Goal: Task Accomplishment & Management: Manage account settings

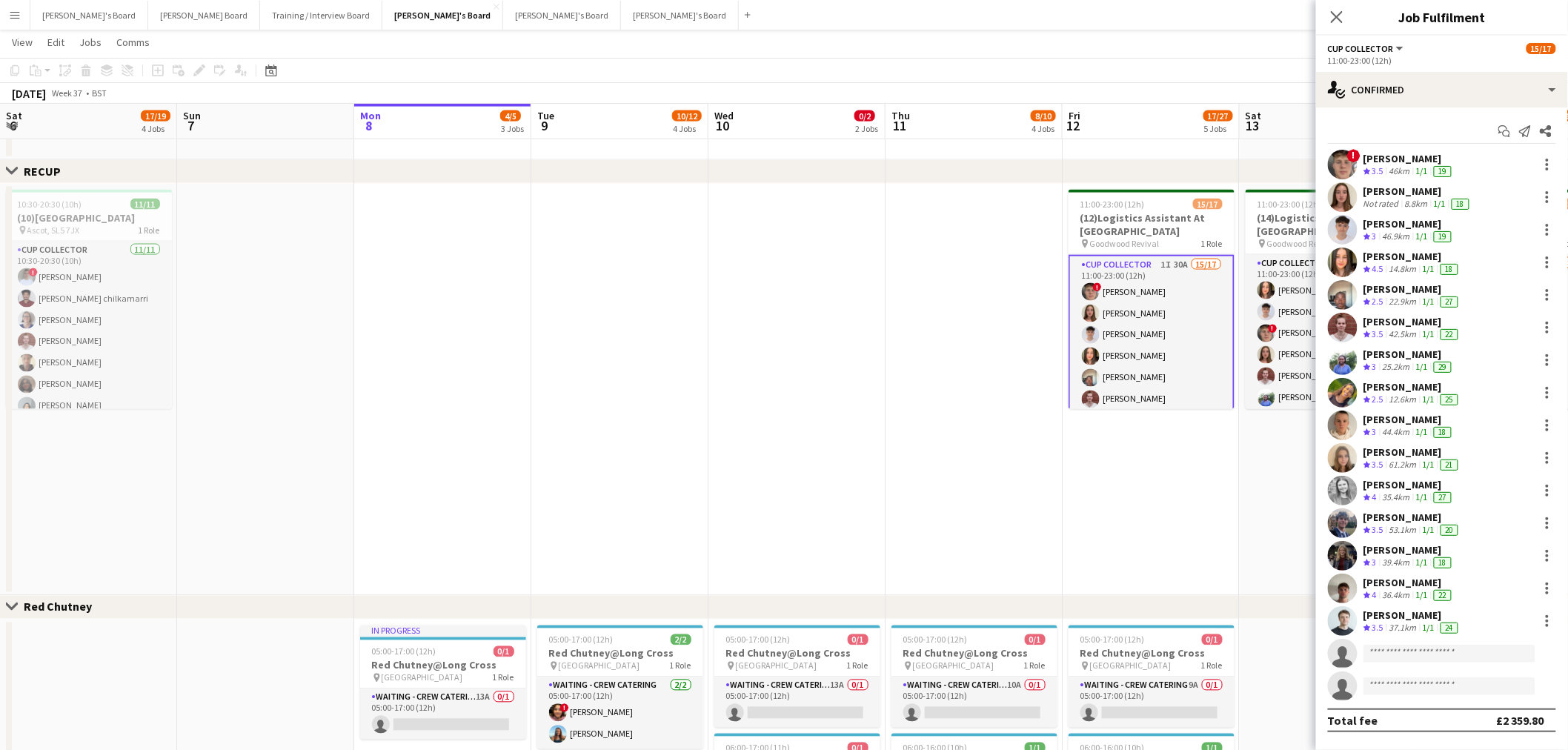
scroll to position [0, 521]
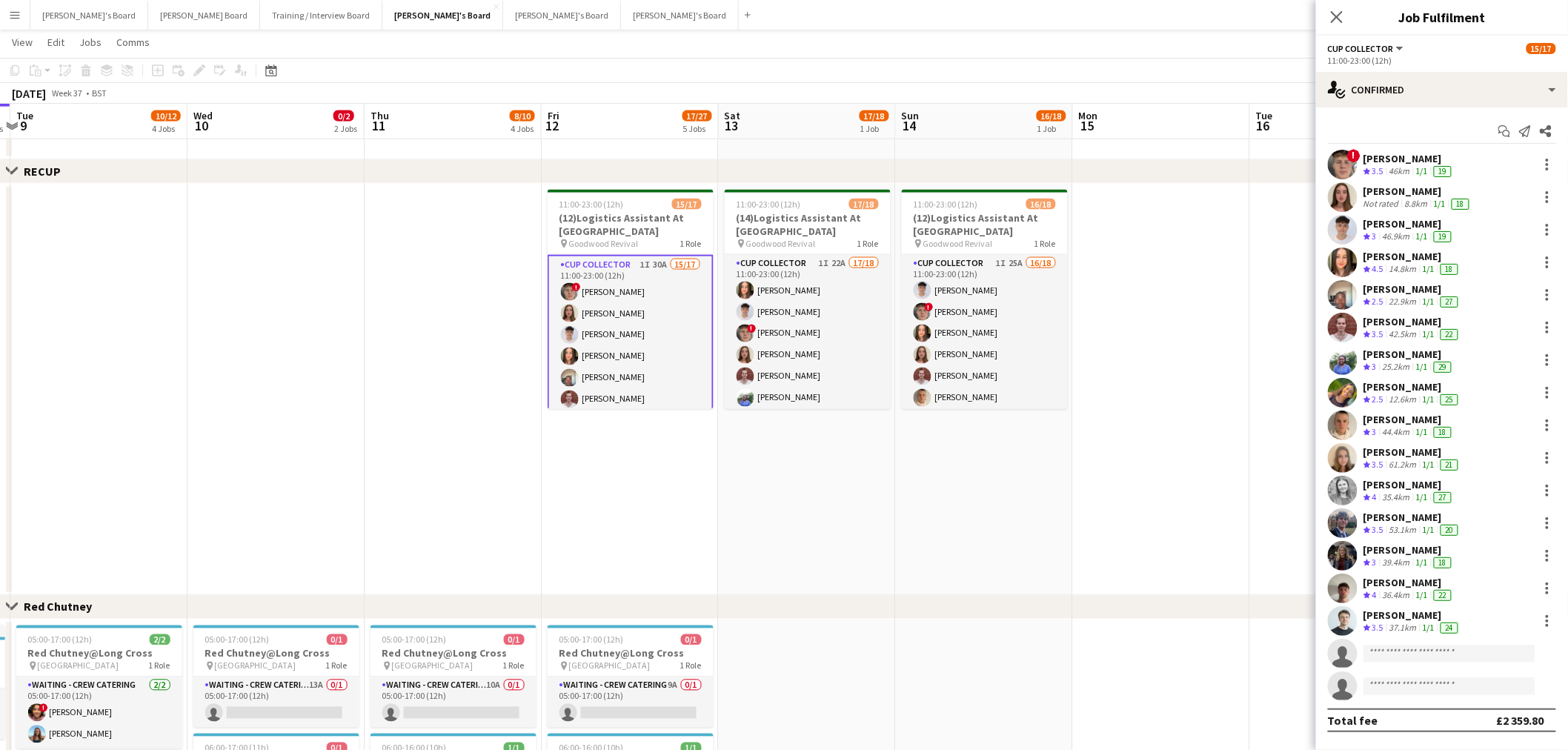
click at [642, 499] on app-date-cell "11:00-23:00 (12h) 15/17 (12)Logistics Assistant At [GEOGRAPHIC_DATA] pin Goodwo…" at bounding box center [630, 390] width 177 height 412
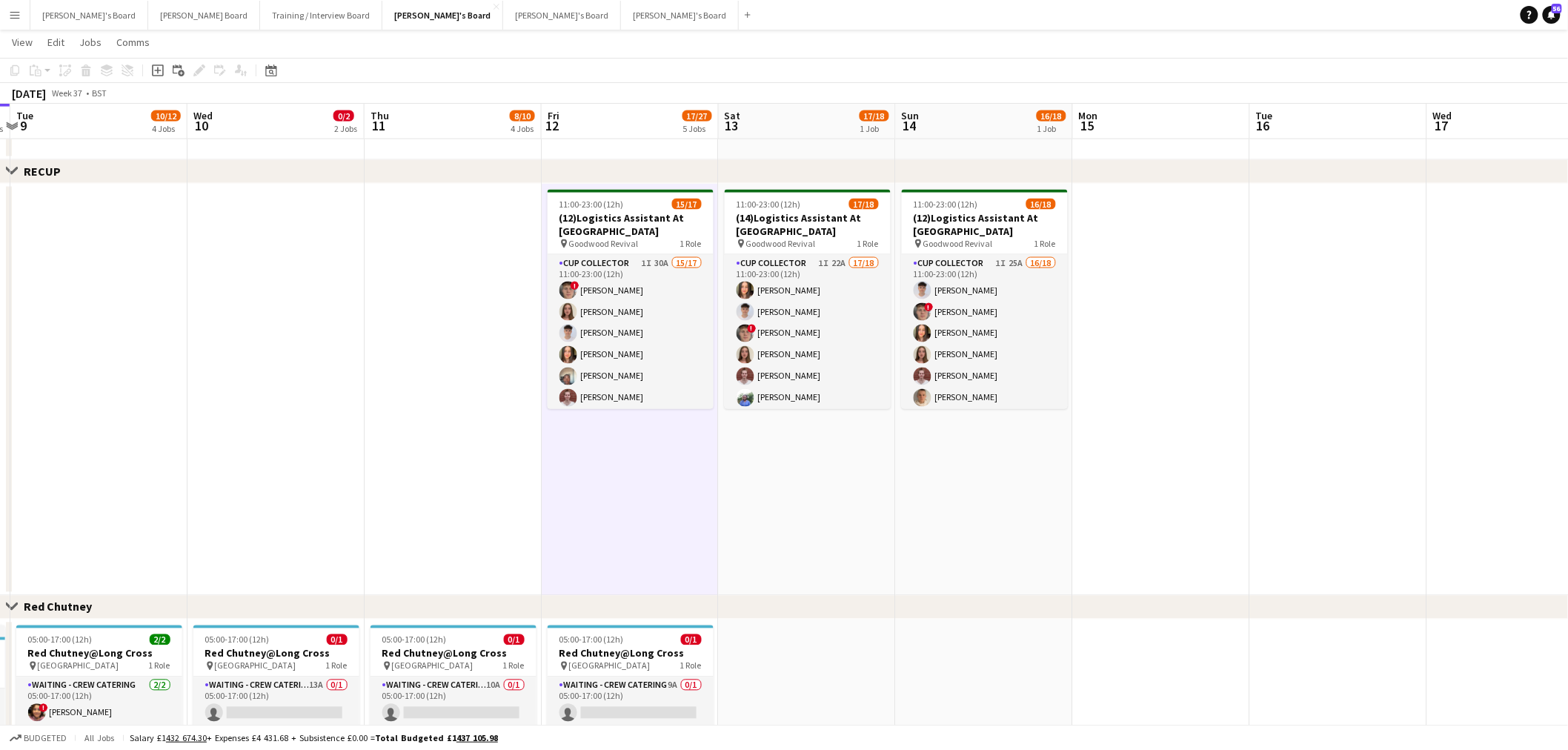
click at [642, 499] on app-date-cell "11:00-23:00 (12h) 15/17 (12)Logistics Assistant At [GEOGRAPHIC_DATA] pin Goodwo…" at bounding box center [630, 390] width 177 height 412
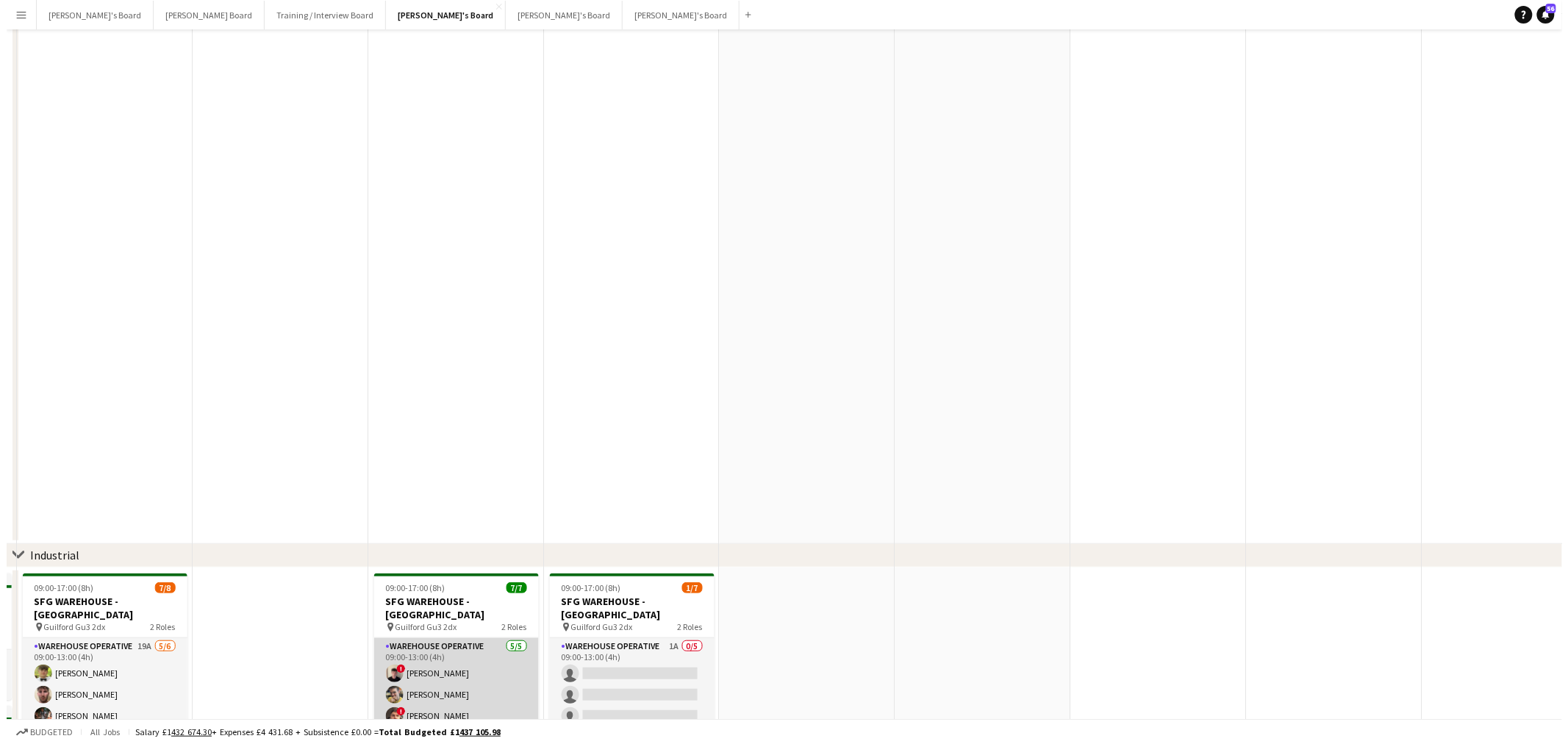
scroll to position [0, 0]
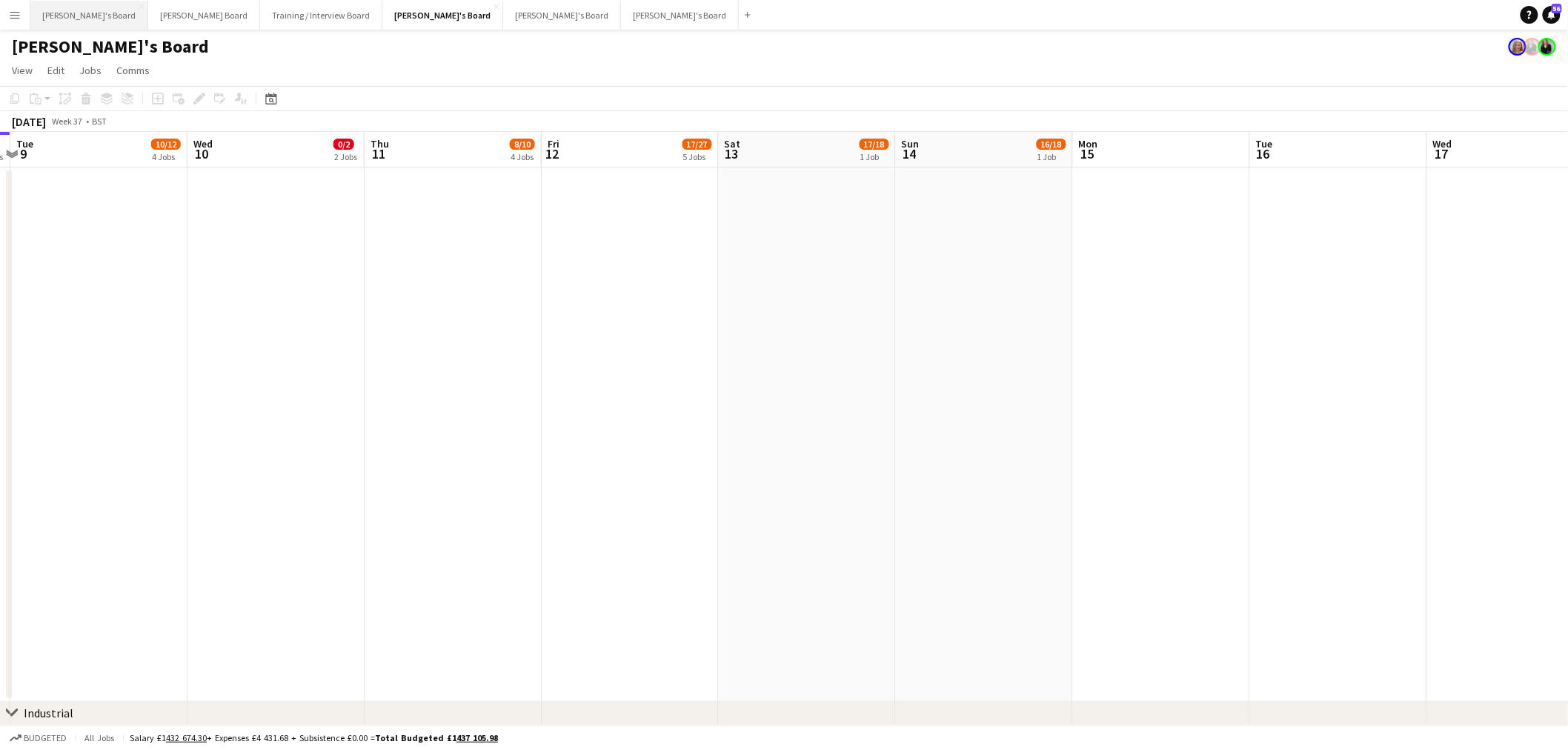
click at [82, 8] on button "[PERSON_NAME]'s Board Close" at bounding box center [89, 15] width 118 height 29
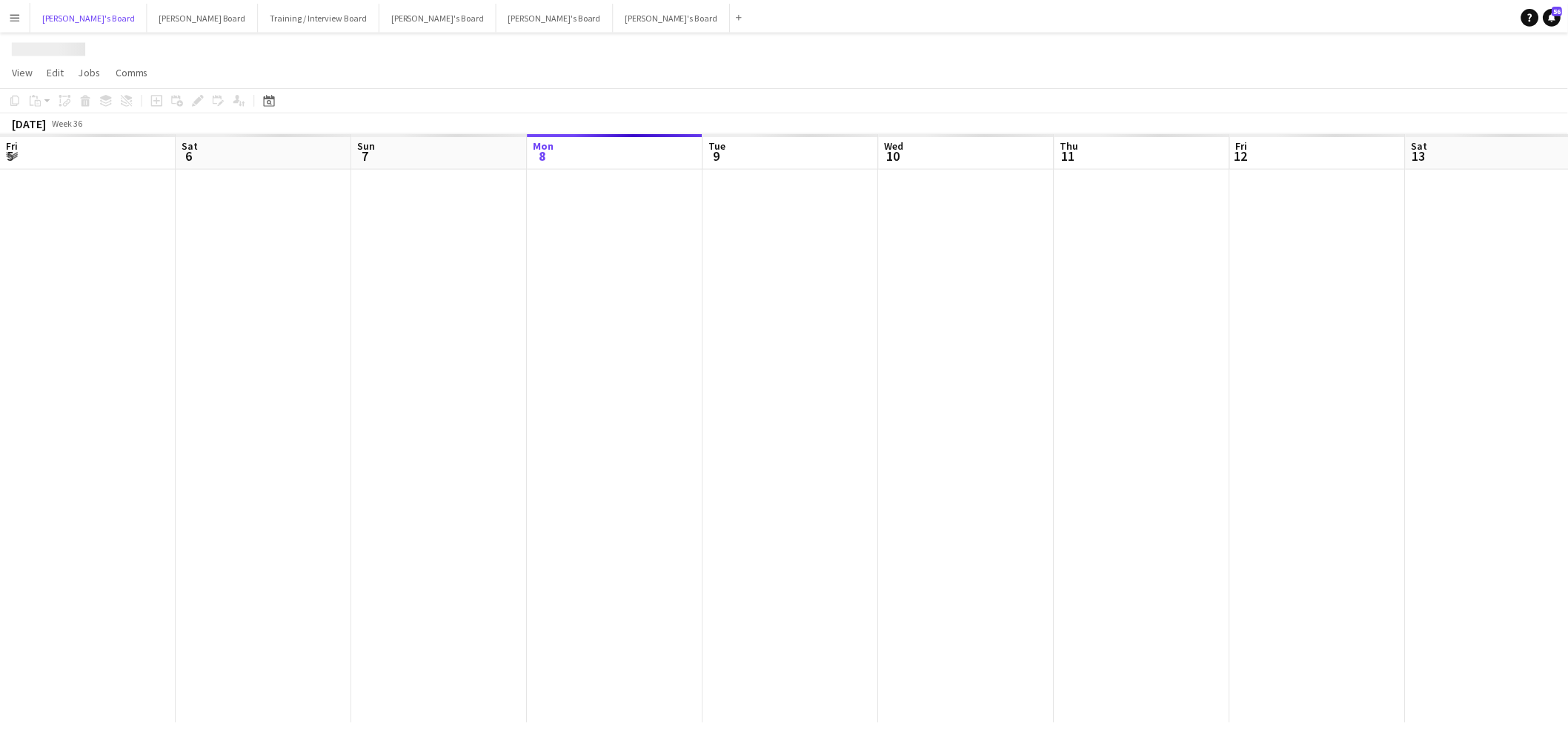
scroll to position [0, 354]
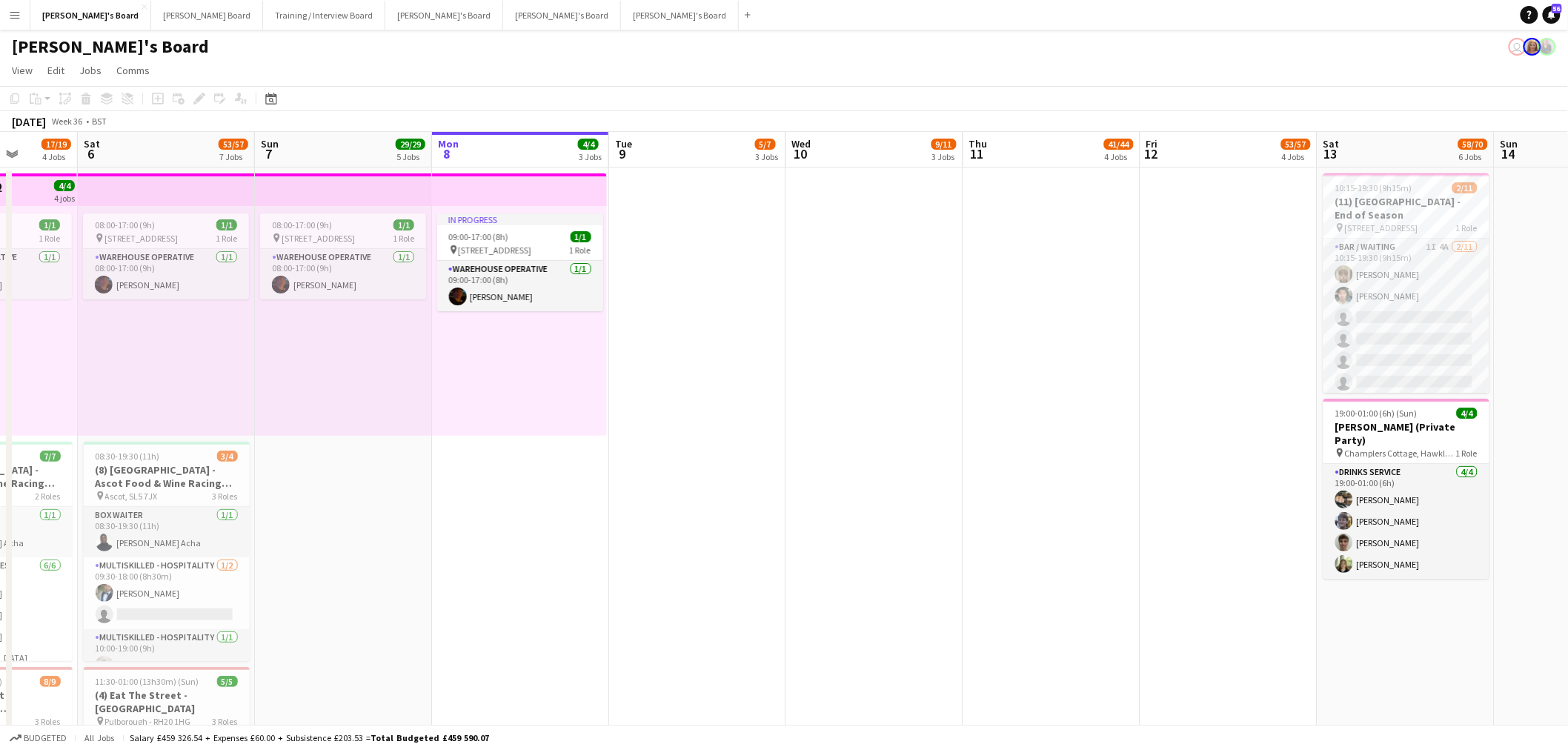
drag, startPoint x: 625, startPoint y: 433, endPoint x: 731, endPoint y: 435, distance: 106.0
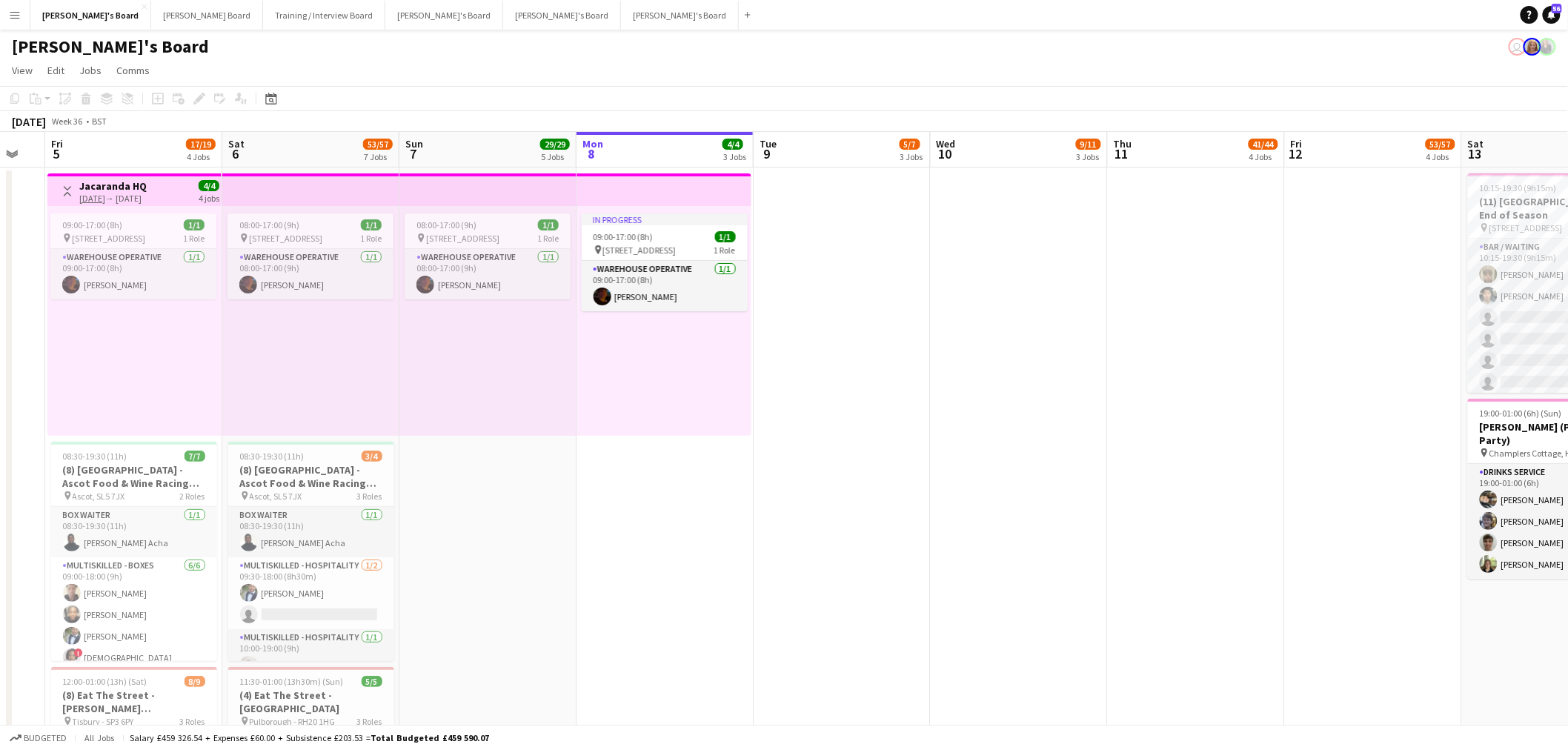
drag, startPoint x: 454, startPoint y: 387, endPoint x: 775, endPoint y: 416, distance: 322.3
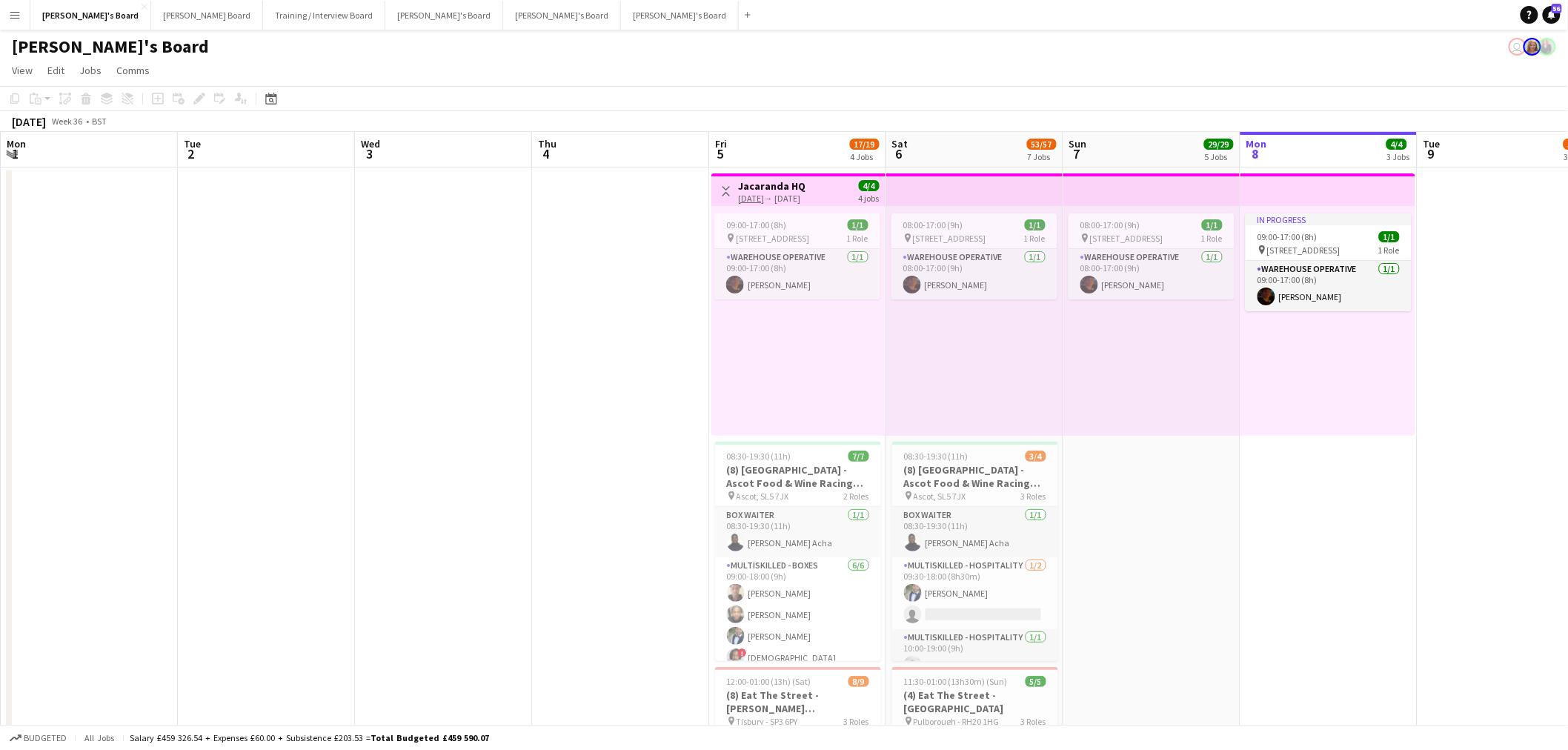
drag, startPoint x: 241, startPoint y: 378, endPoint x: 930, endPoint y: 388, distance: 689.1
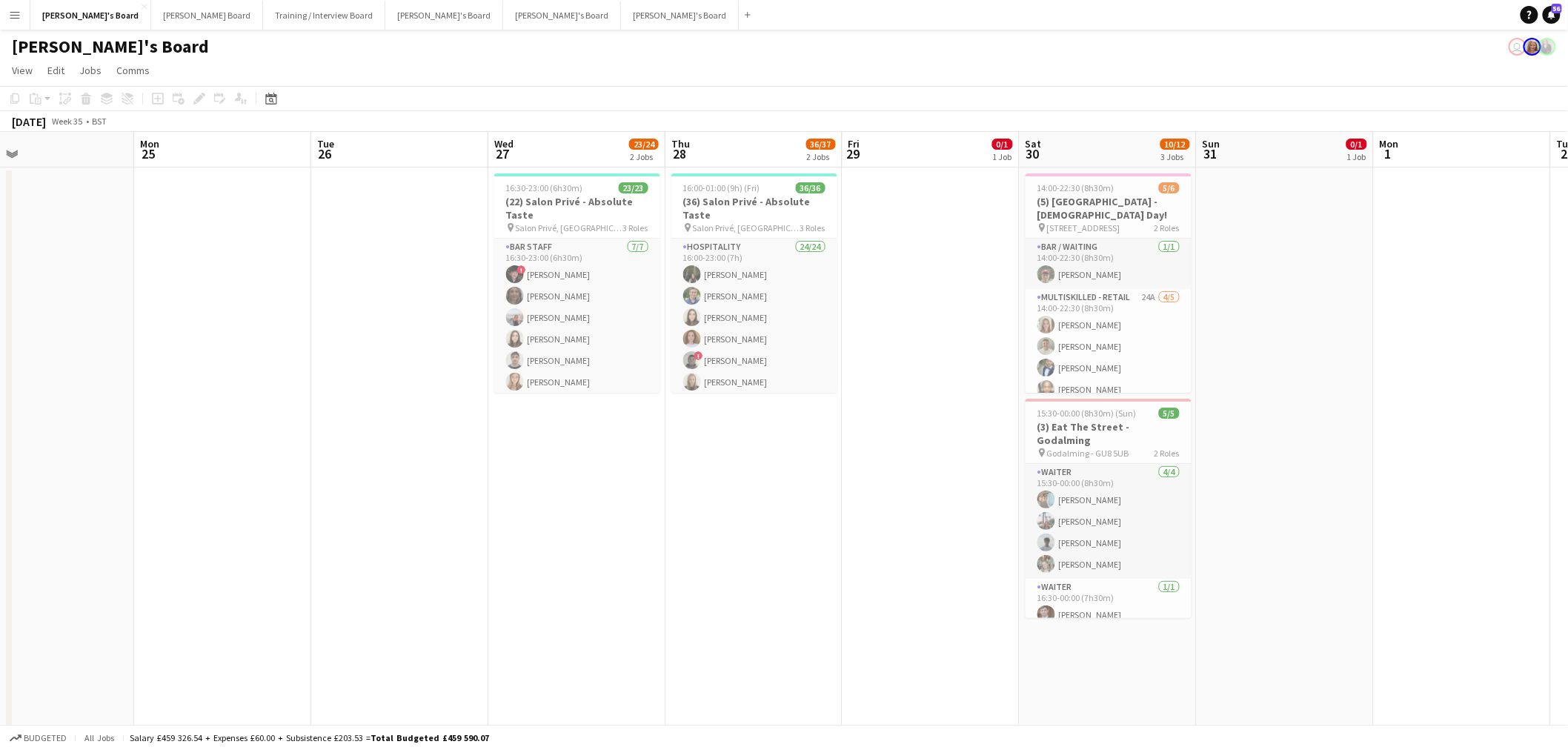
drag, startPoint x: 813, startPoint y: 438, endPoint x: 1087, endPoint y: 441, distance: 274.0
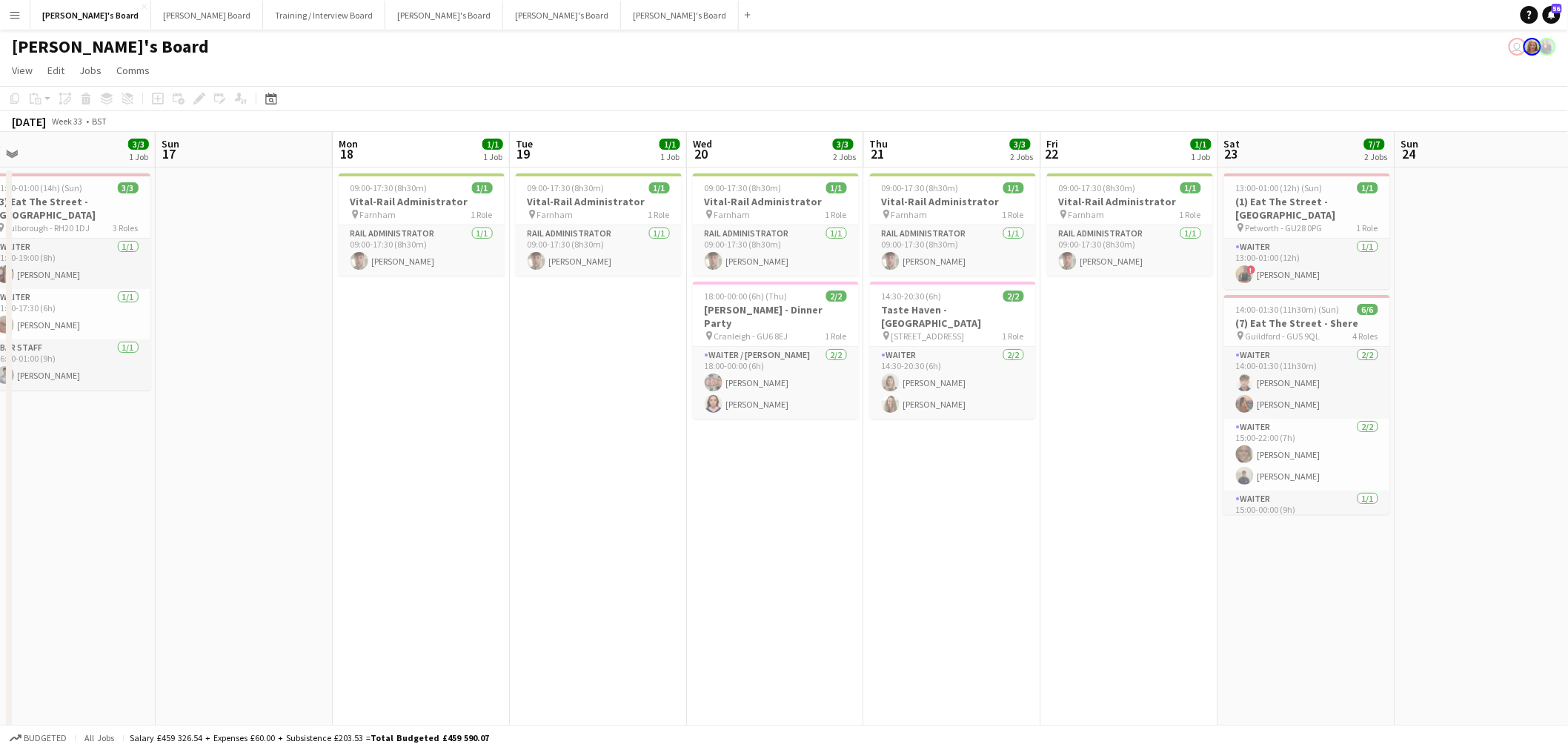
drag, startPoint x: 317, startPoint y: 419, endPoint x: 987, endPoint y: 492, distance: 674.0
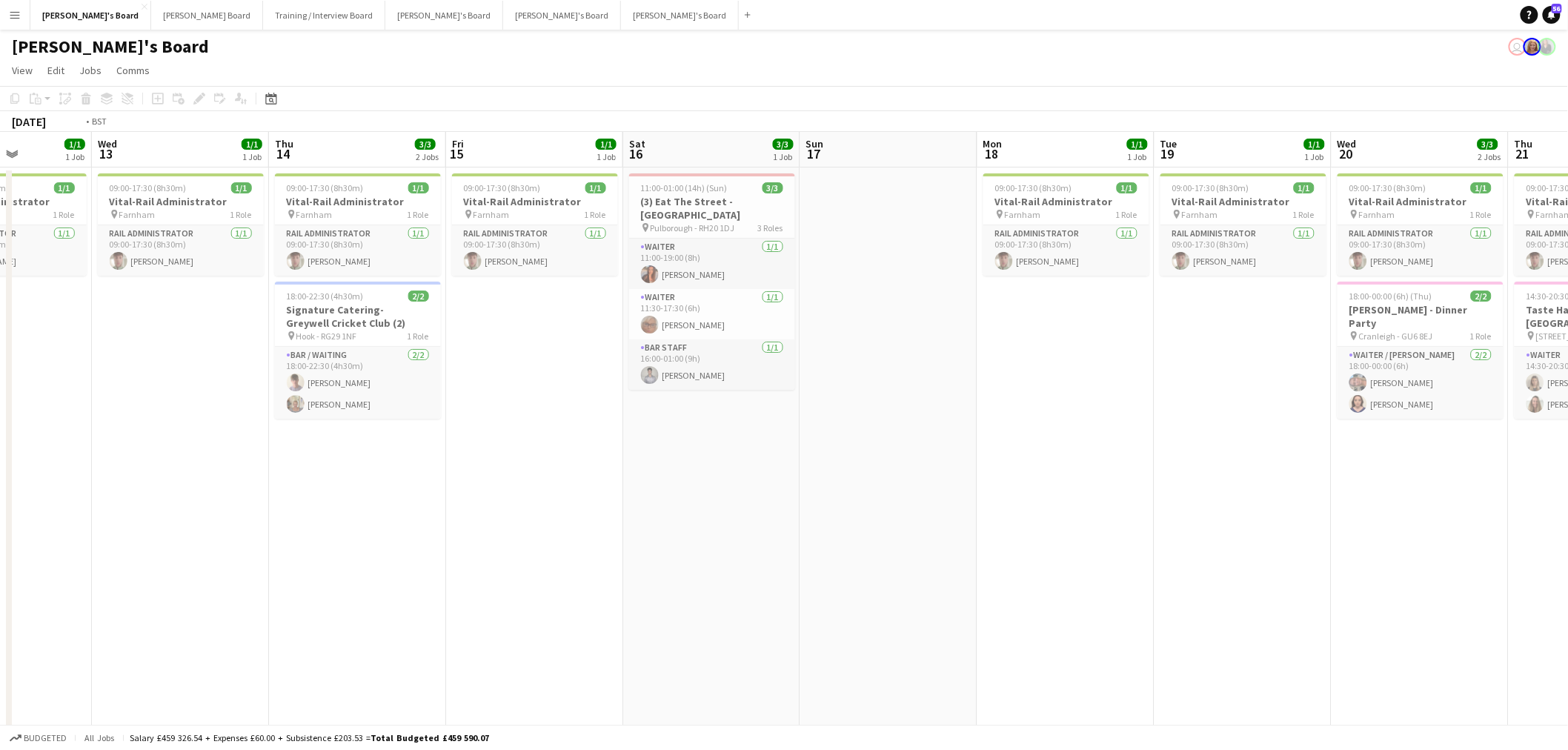
drag, startPoint x: 795, startPoint y: 455, endPoint x: 1093, endPoint y: 454, distance: 298.0
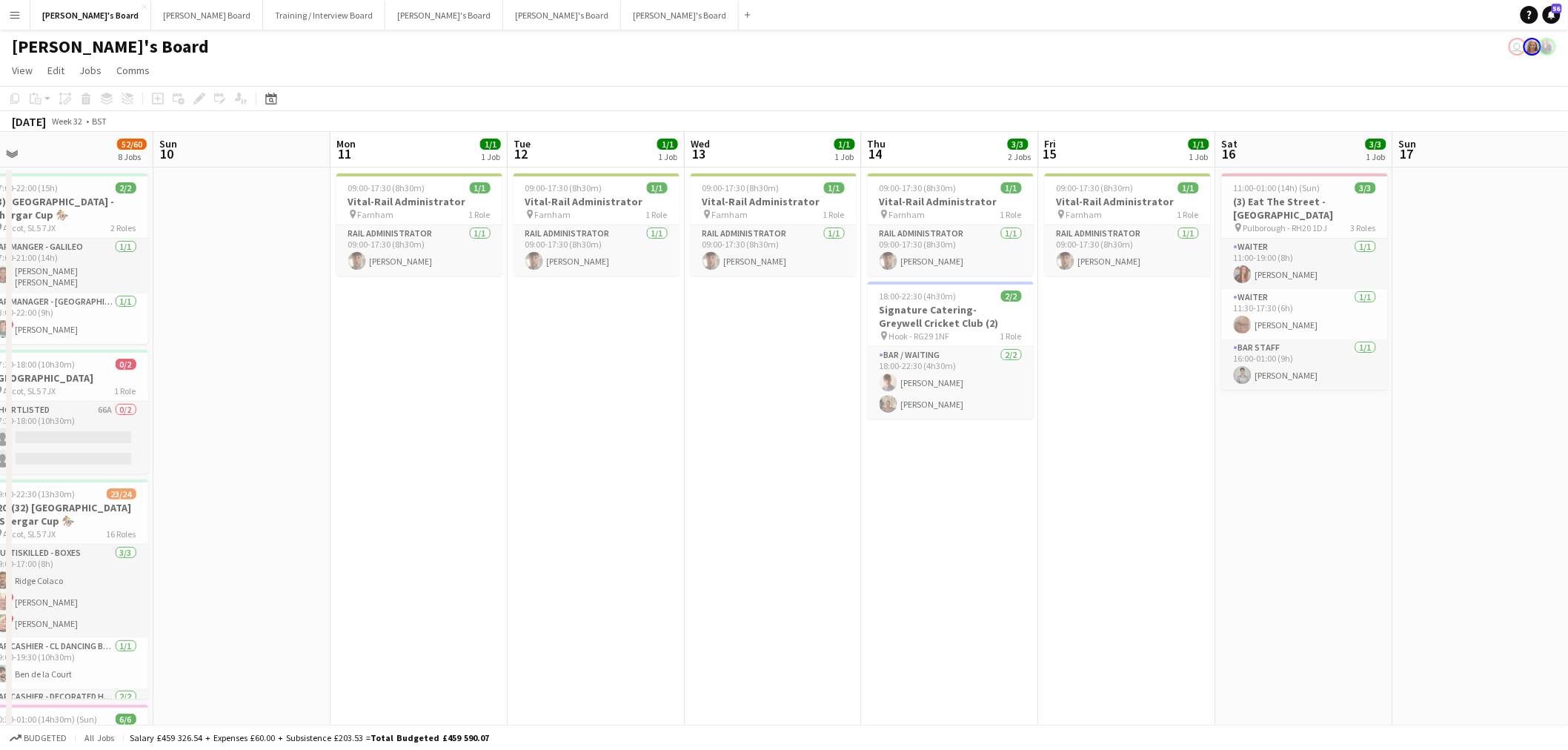
drag, startPoint x: 791, startPoint y: 475, endPoint x: 1318, endPoint y: 476, distance: 527.0
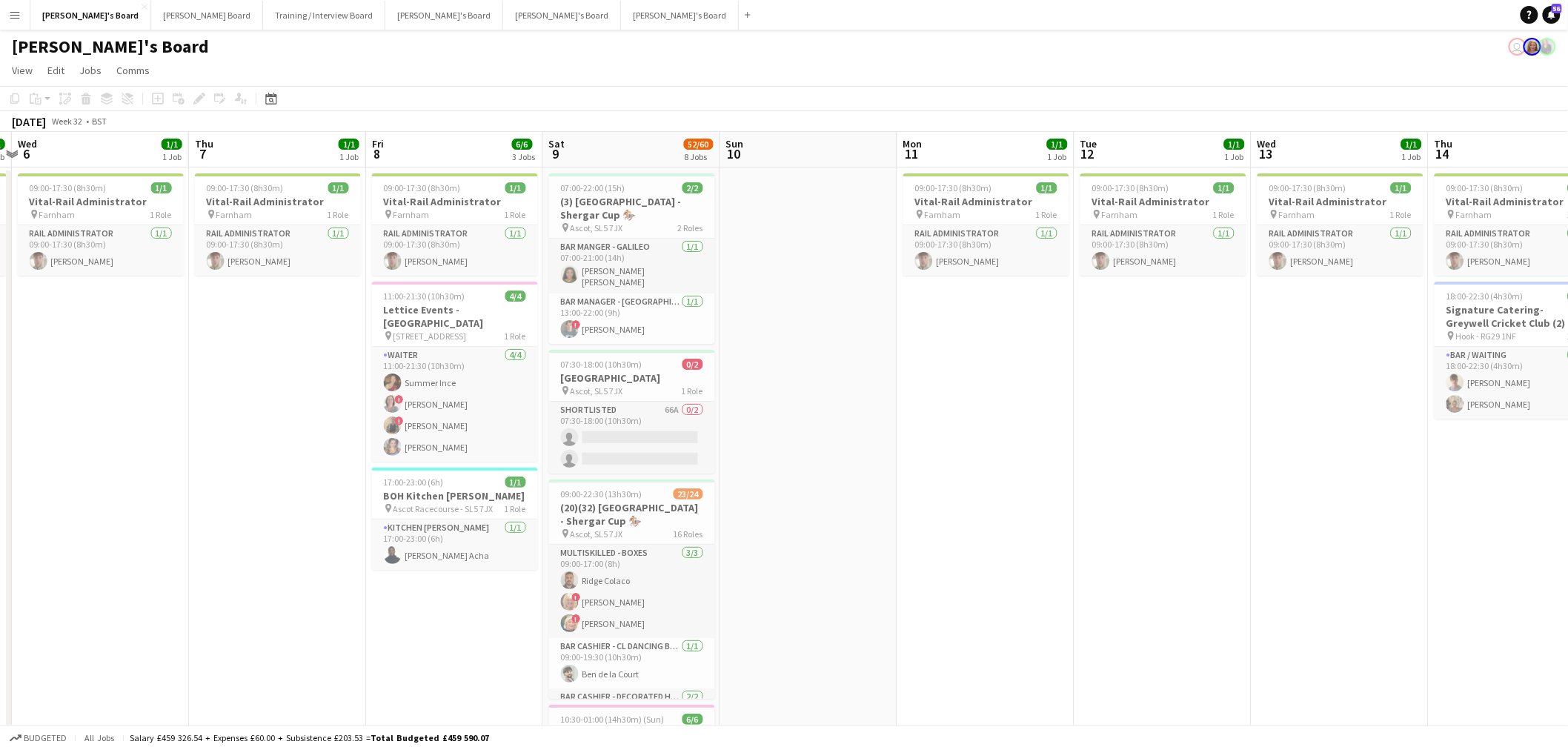
drag, startPoint x: 1120, startPoint y: 446, endPoint x: 80, endPoint y: 465, distance: 1040.2
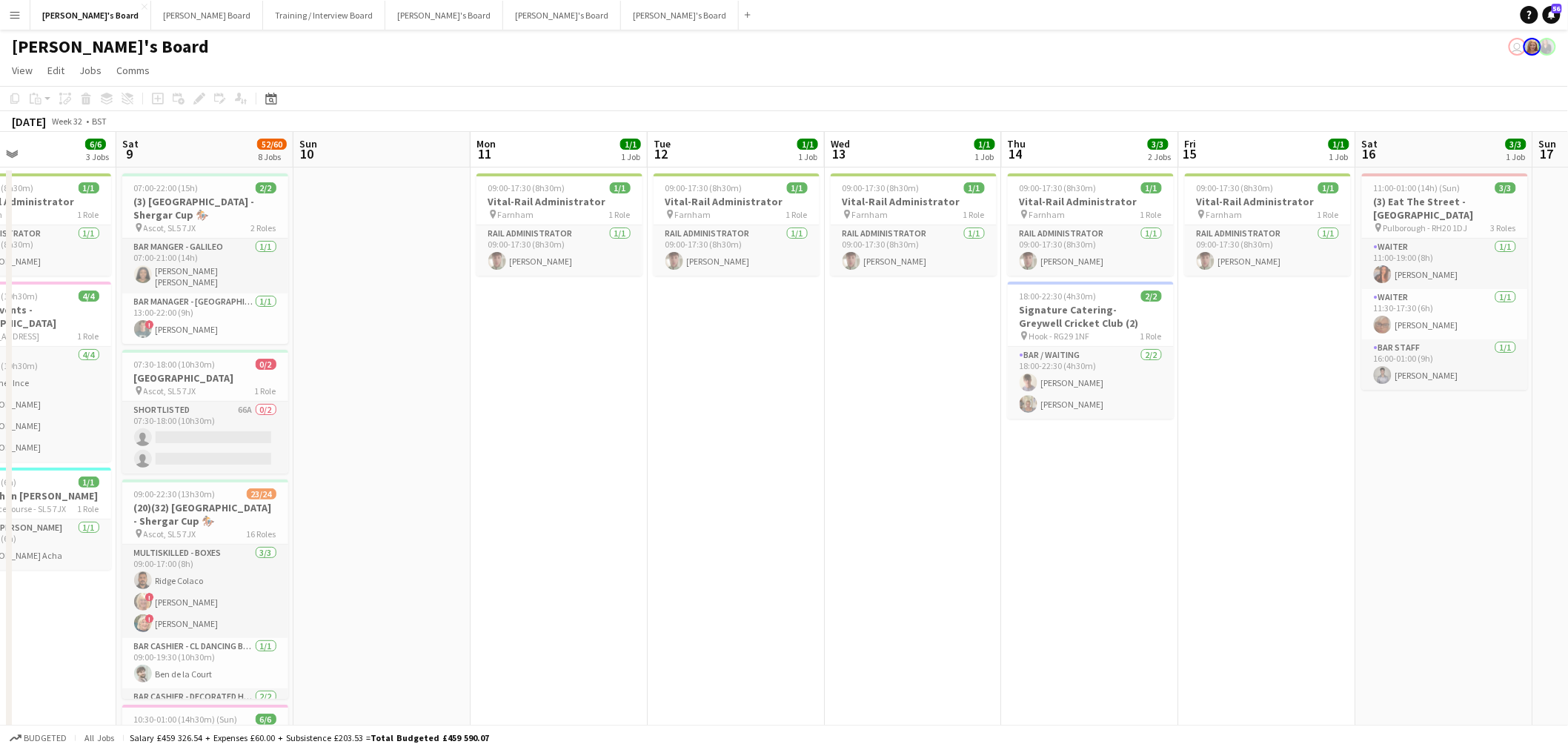
drag, startPoint x: 426, startPoint y: 453, endPoint x: 1335, endPoint y: 487, distance: 909.6
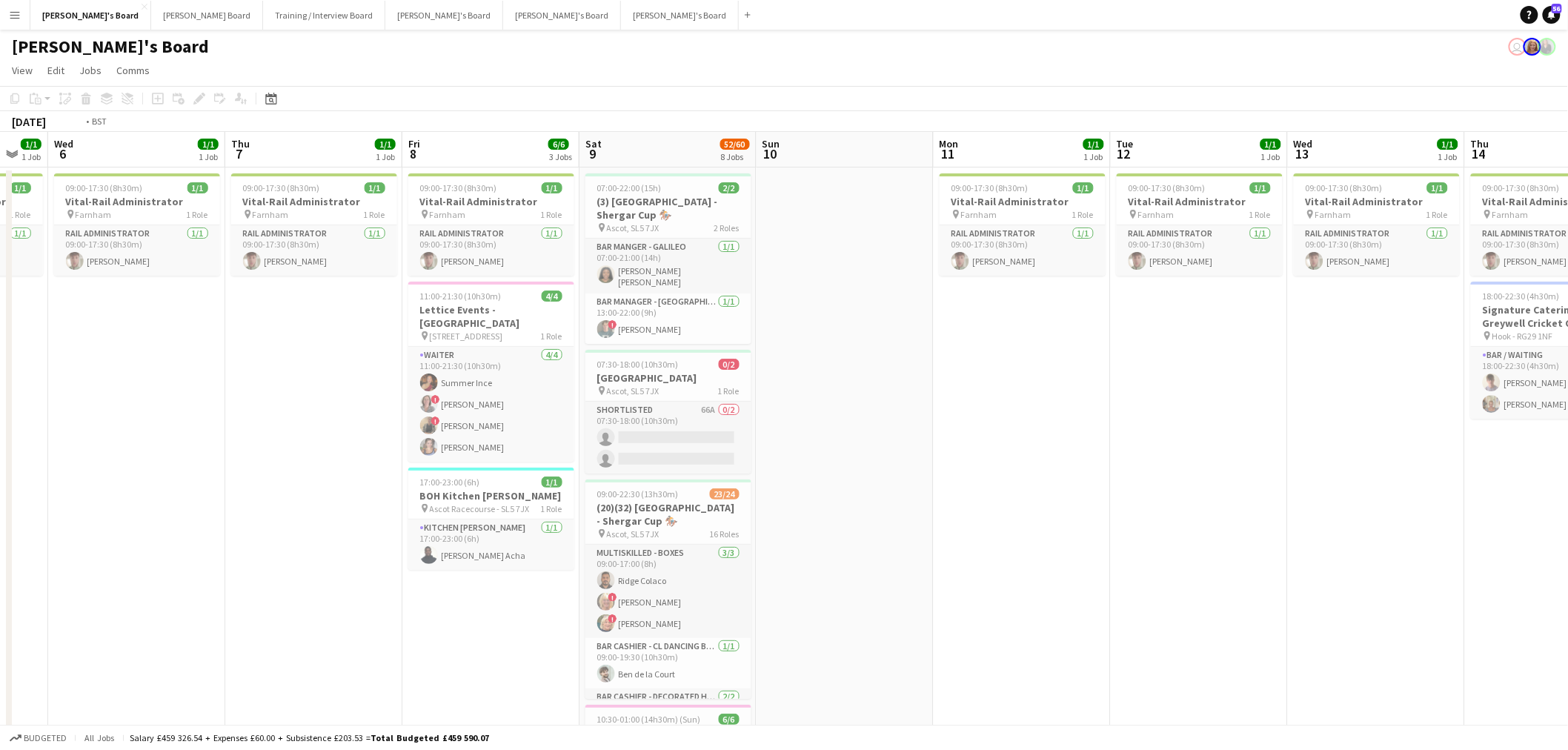
drag, startPoint x: 371, startPoint y: 447, endPoint x: 737, endPoint y: 480, distance: 367.5
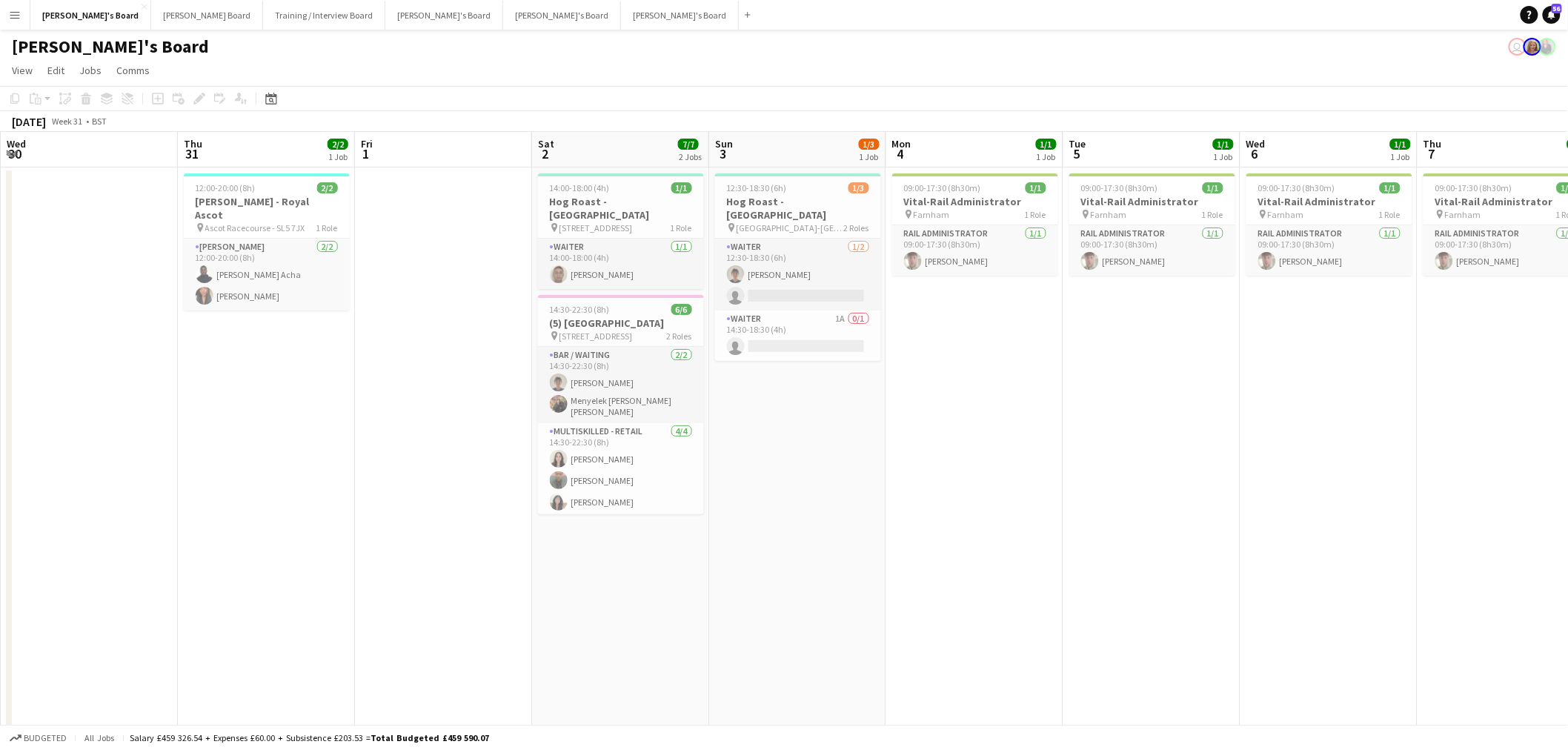
drag, startPoint x: 381, startPoint y: 372, endPoint x: 1196, endPoint y: 399, distance: 815.4
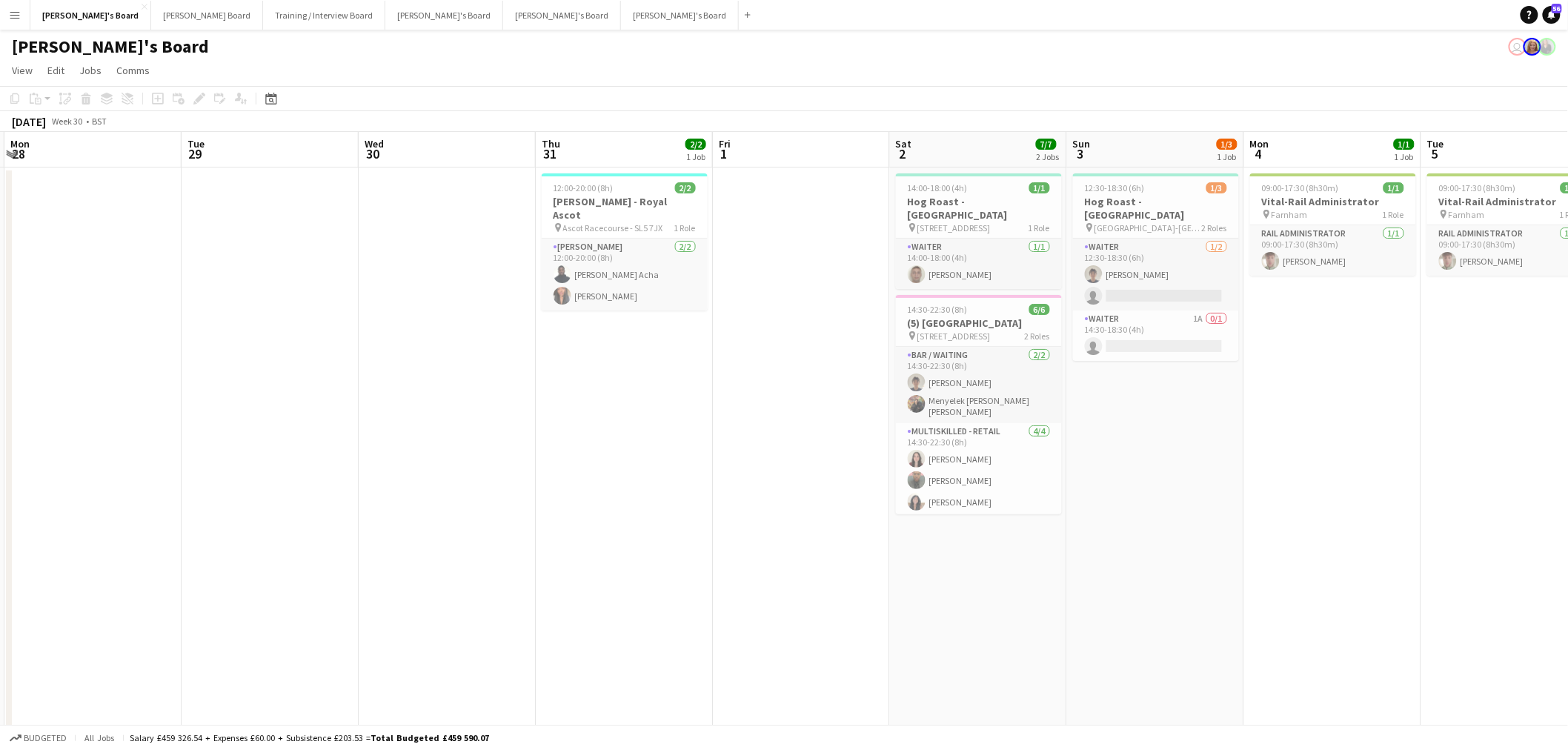
drag, startPoint x: 386, startPoint y: 389, endPoint x: 897, endPoint y: 483, distance: 519.6
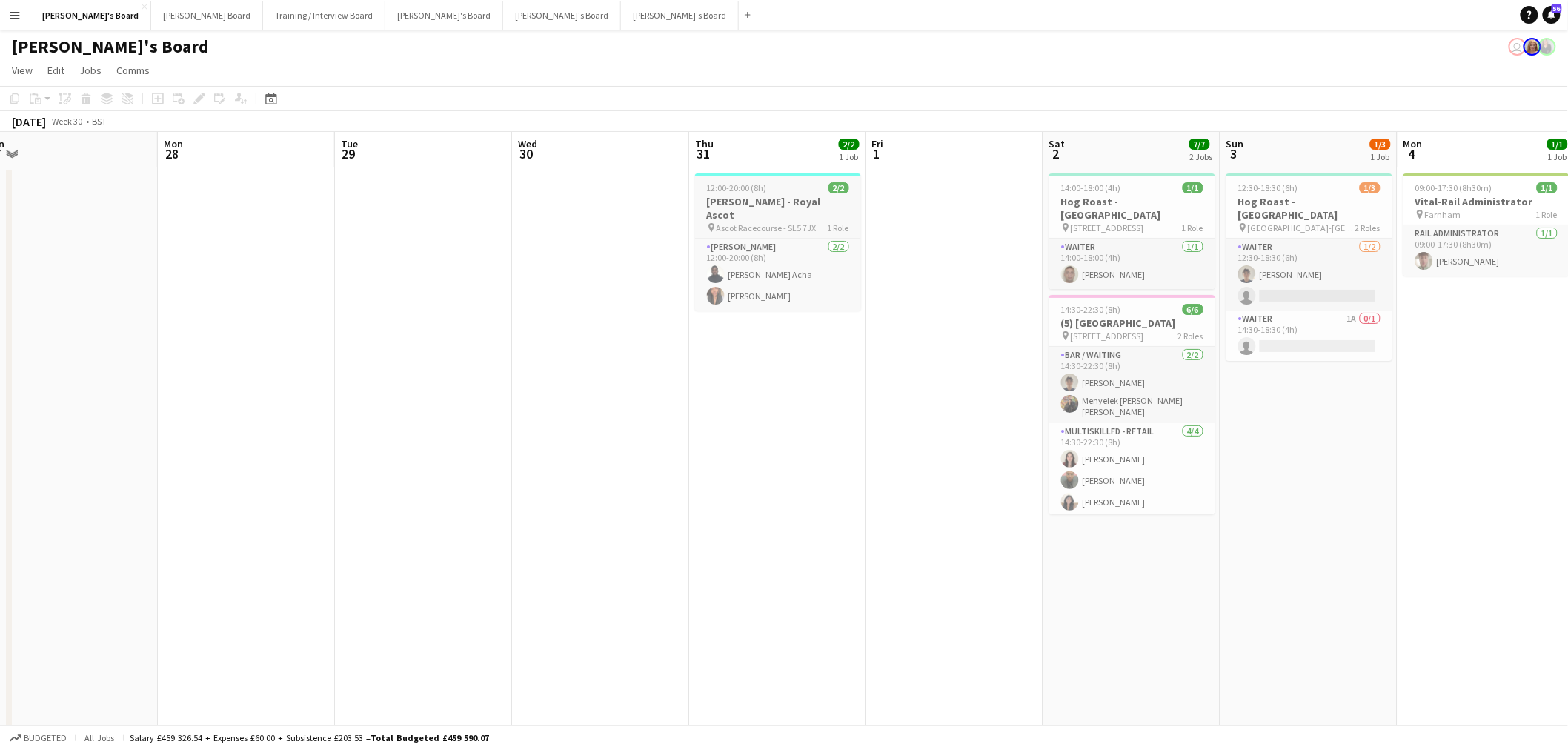
click at [791, 175] on div at bounding box center [778, 175] width 166 height 3
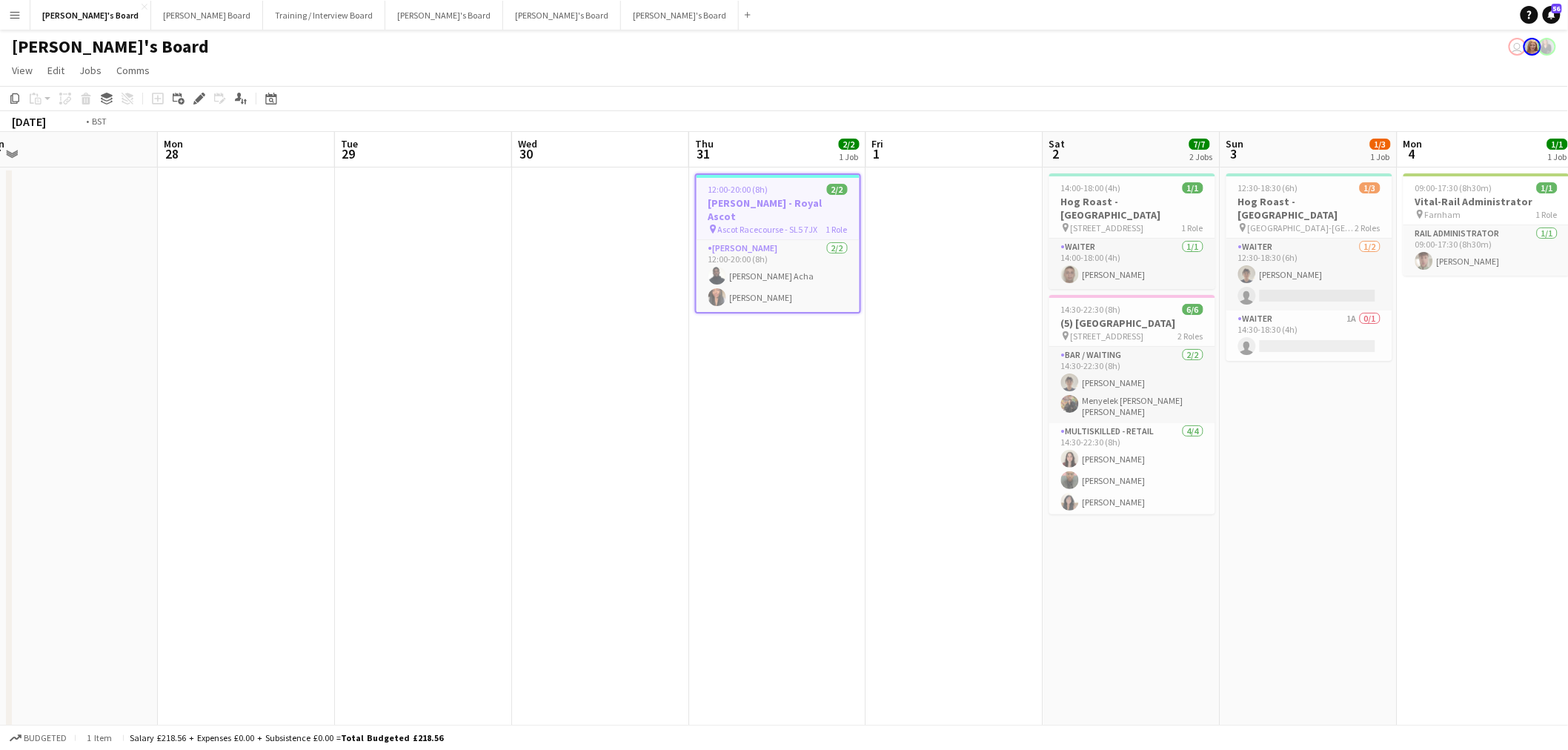
drag, startPoint x: 1394, startPoint y: 461, endPoint x: 258, endPoint y: 551, distance: 1139.6
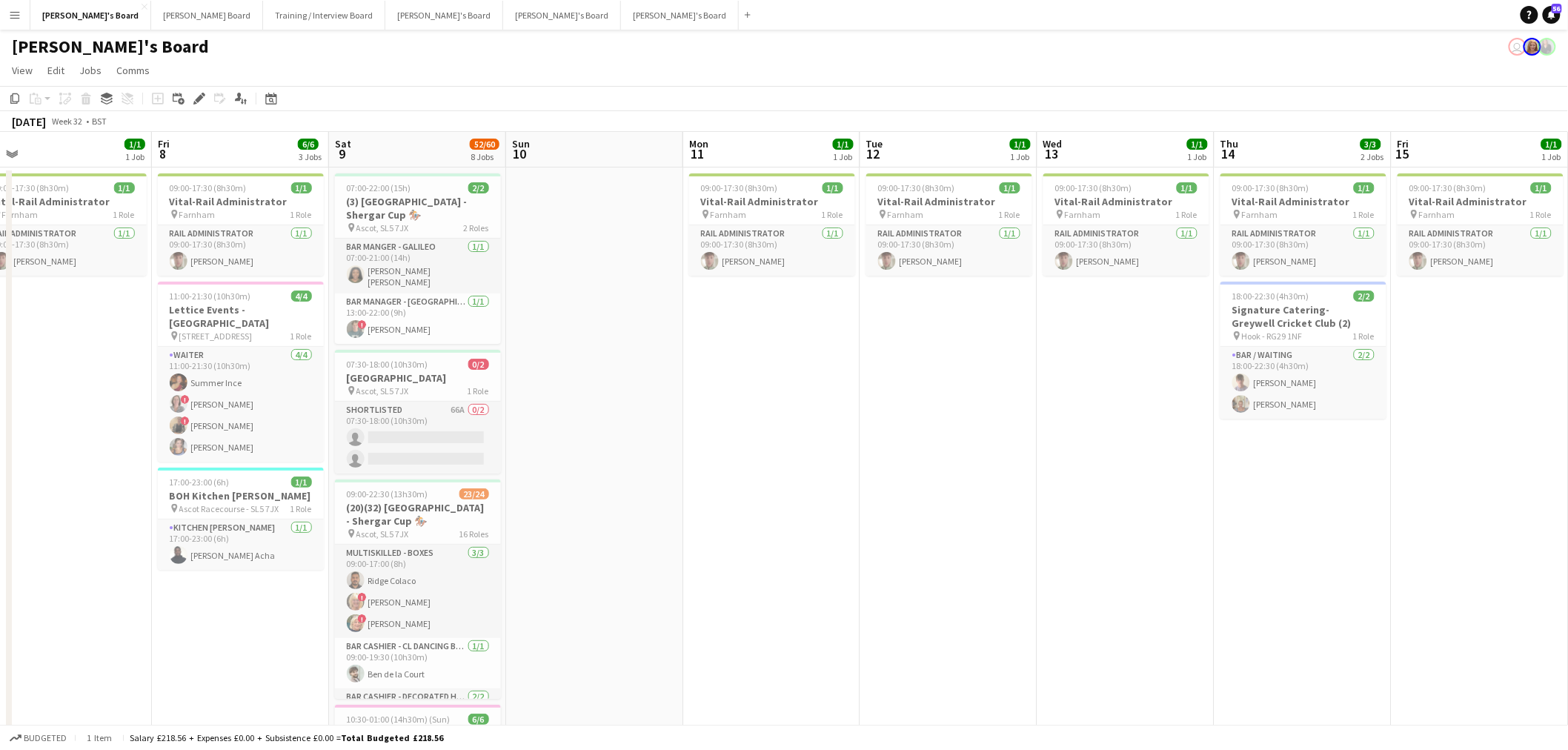
drag, startPoint x: 861, startPoint y: 486, endPoint x: 73, endPoint y: 517, distance: 788.6
drag, startPoint x: 1191, startPoint y: 426, endPoint x: 164, endPoint y: 485, distance: 1028.7
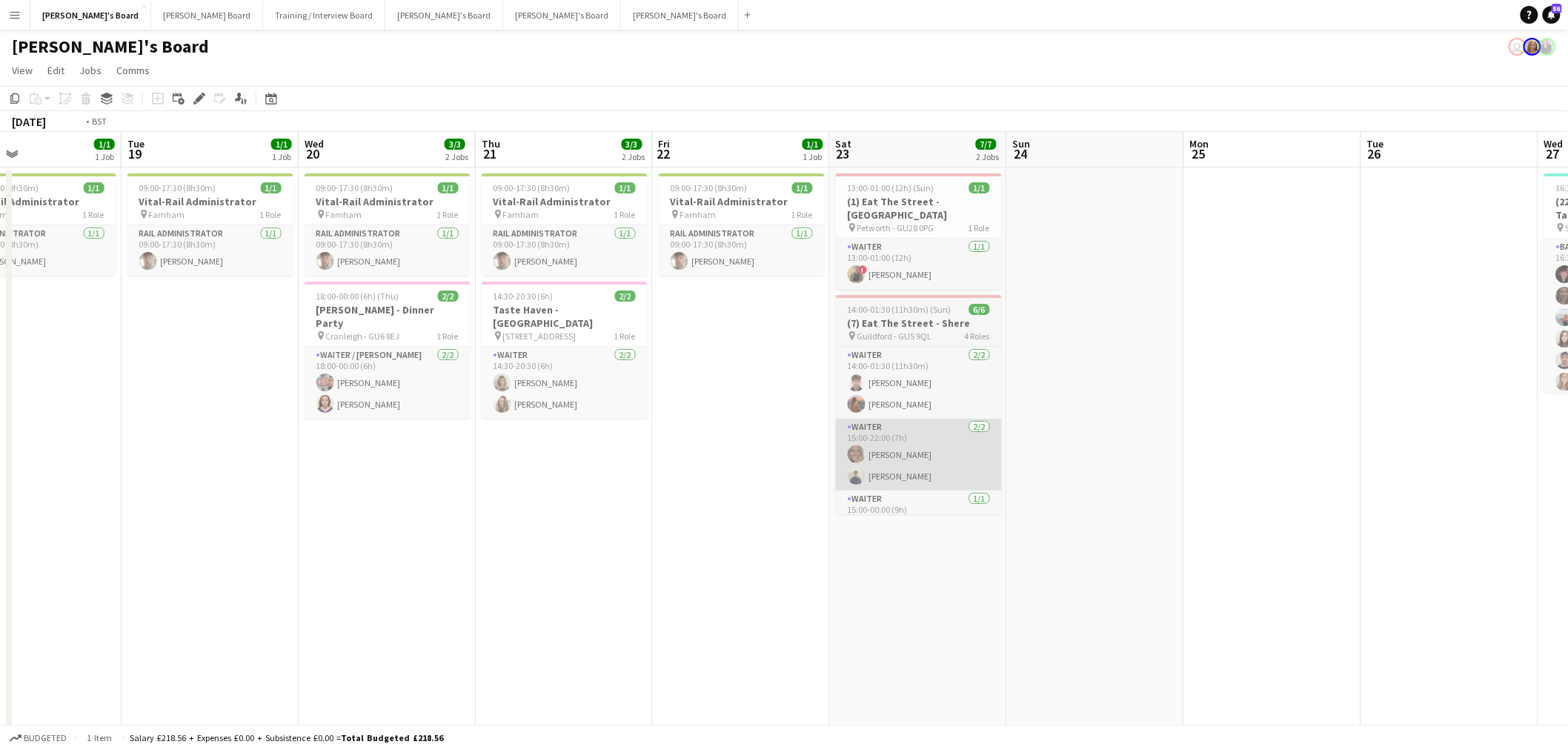
drag, startPoint x: 1038, startPoint y: 364, endPoint x: 272, endPoint y: 453, distance: 771.2
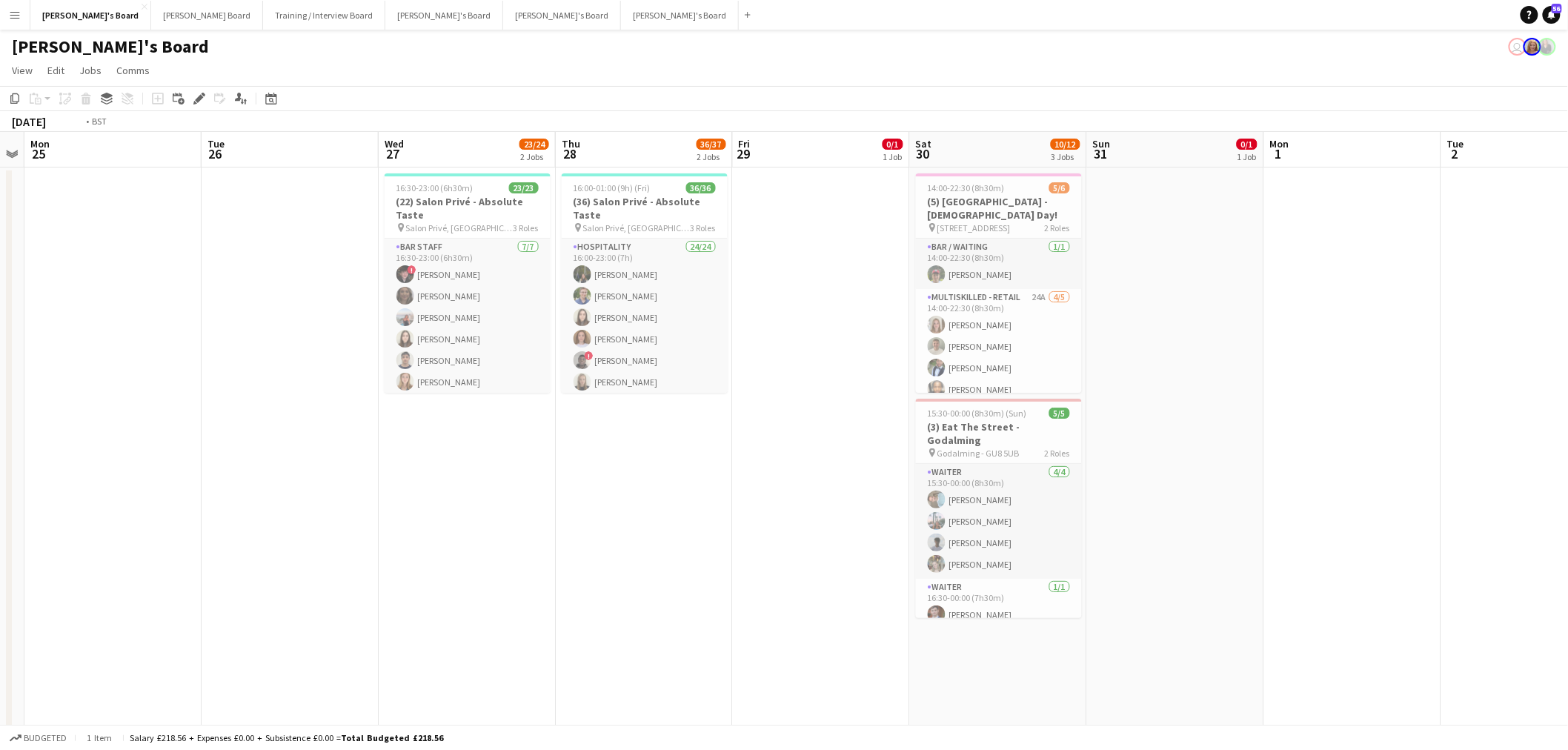
drag, startPoint x: 900, startPoint y: 390, endPoint x: -287, endPoint y: 492, distance: 1191.4
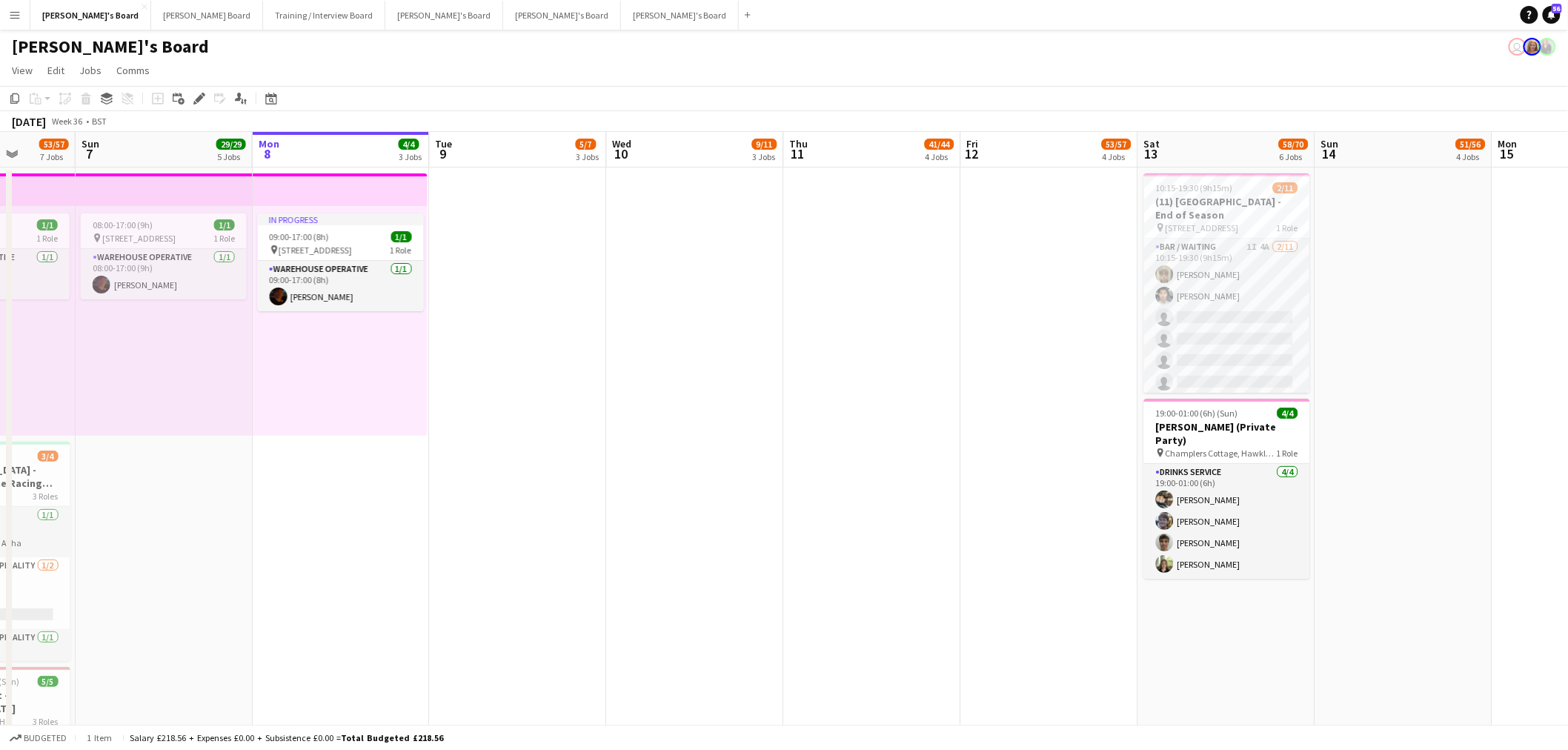
scroll to position [0, 456]
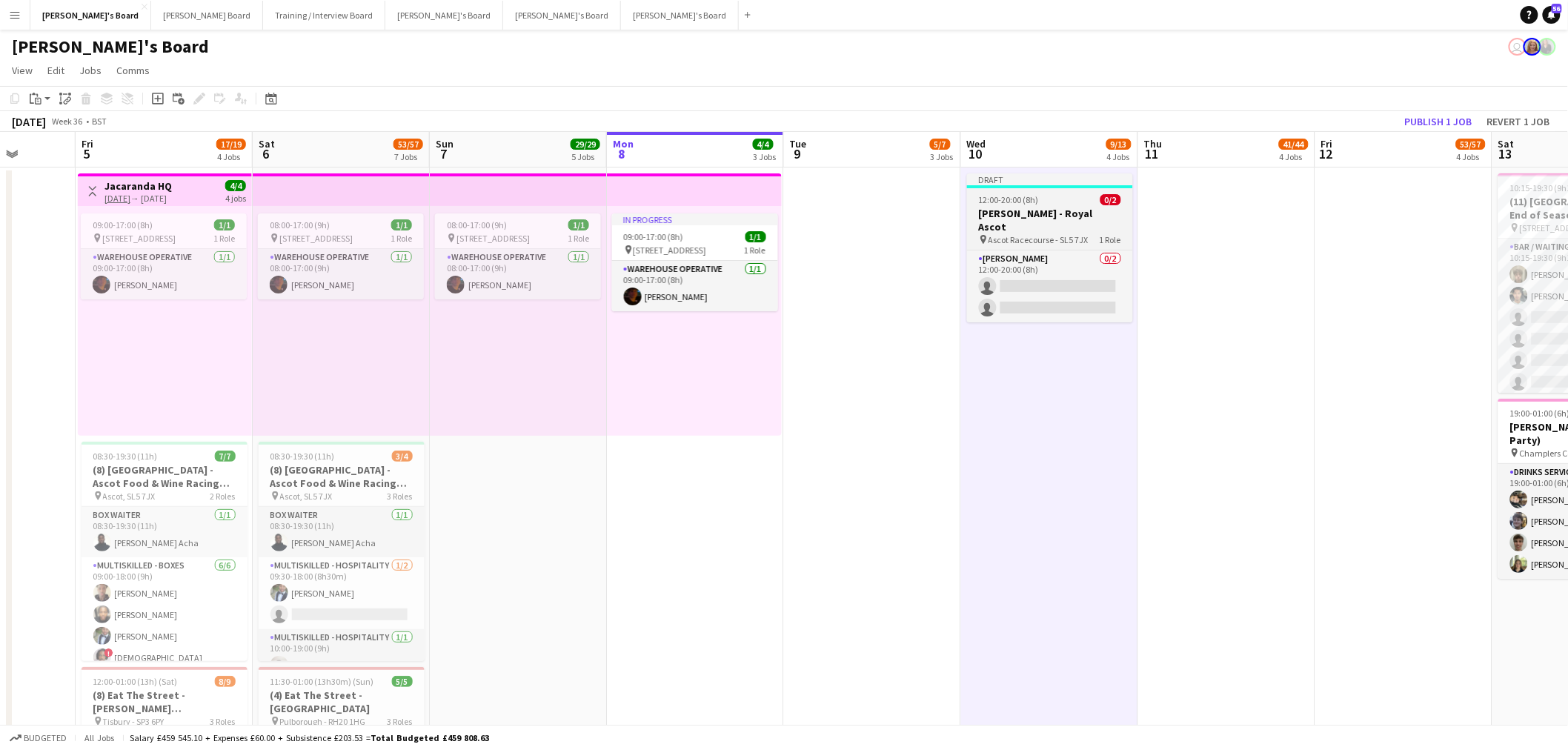
click at [1059, 189] on app-job-card "Draft 12:00-20:00 (8h) 0/2 BOH [PERSON_NAME] - Royal Ascot pin Ascot Racecourse…" at bounding box center [1050, 248] width 166 height 149
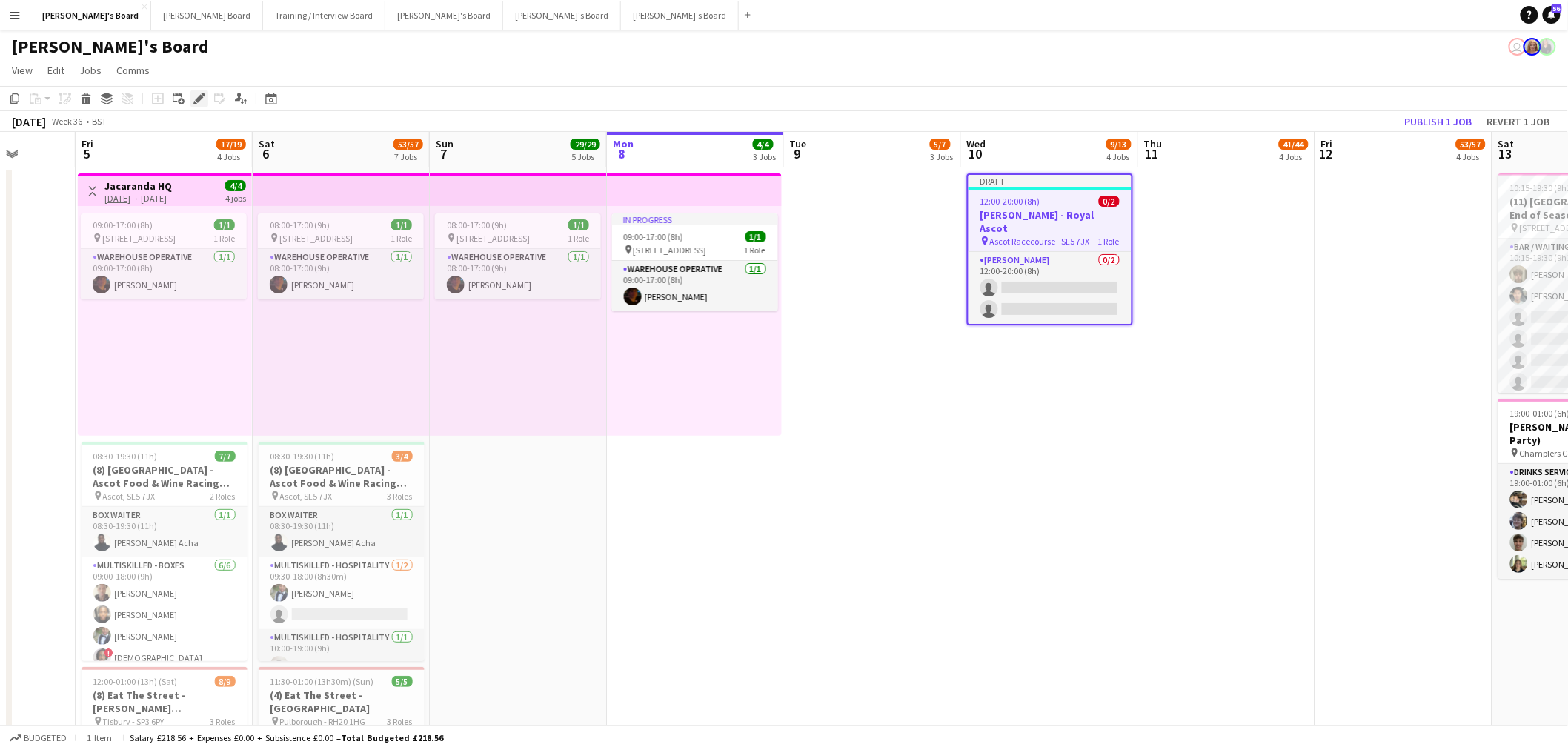
click at [193, 92] on icon "Edit" at bounding box center [199, 98] width 12 height 12
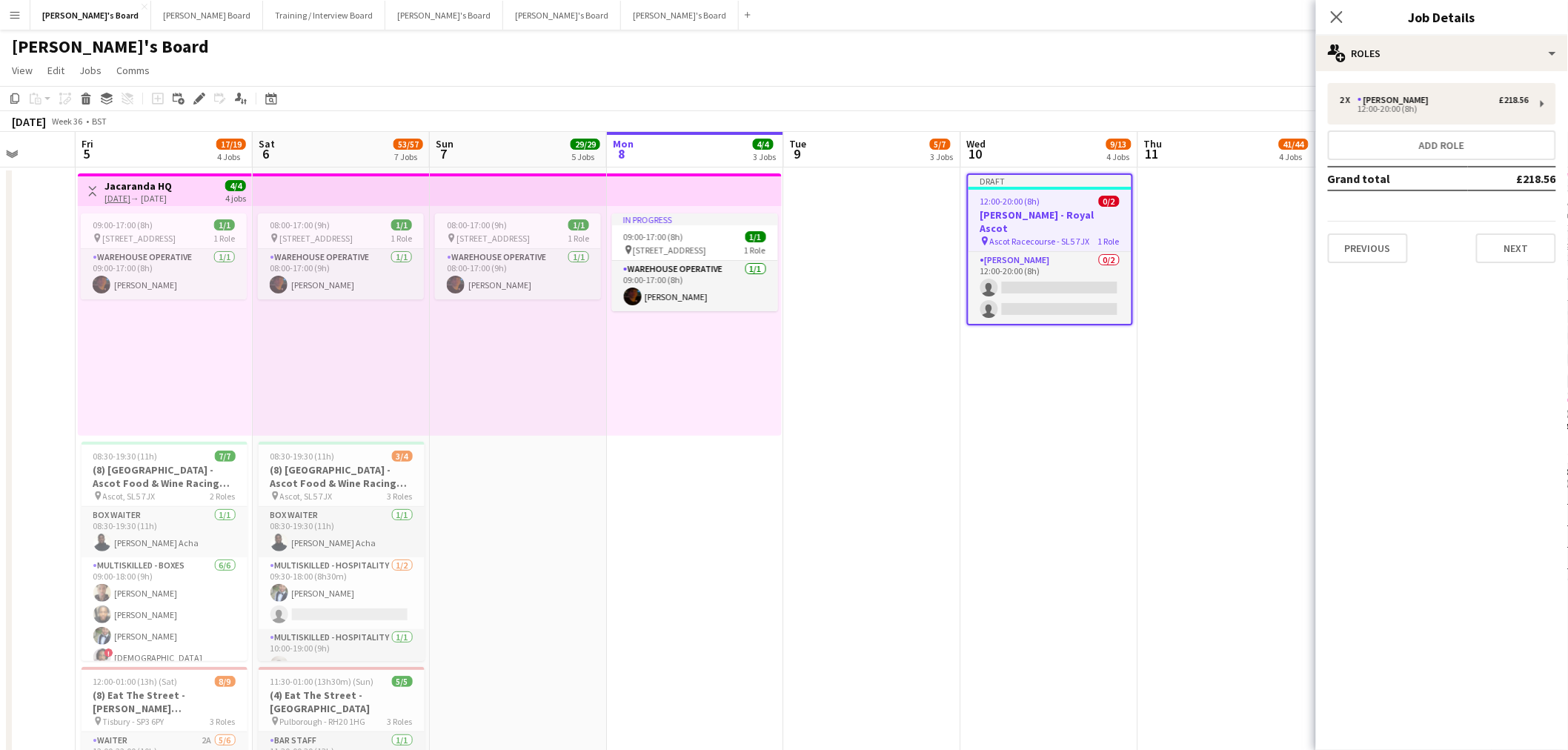
drag, startPoint x: 993, startPoint y: 444, endPoint x: 665, endPoint y: 475, distance: 329.5
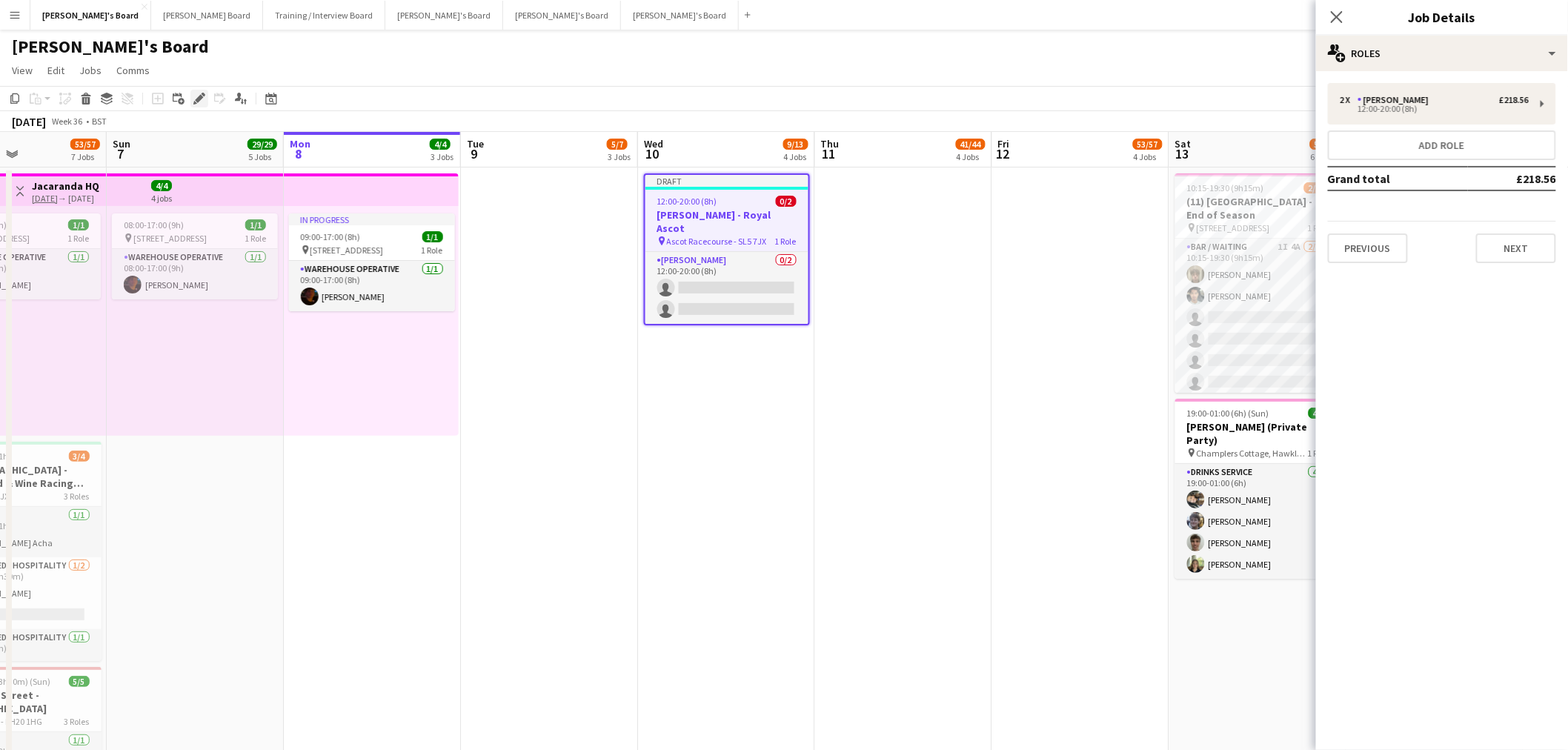
click at [201, 101] on icon "Edit" at bounding box center [199, 98] width 12 height 12
click at [1379, 102] on div "[PERSON_NAME]" at bounding box center [1396, 100] width 77 height 10
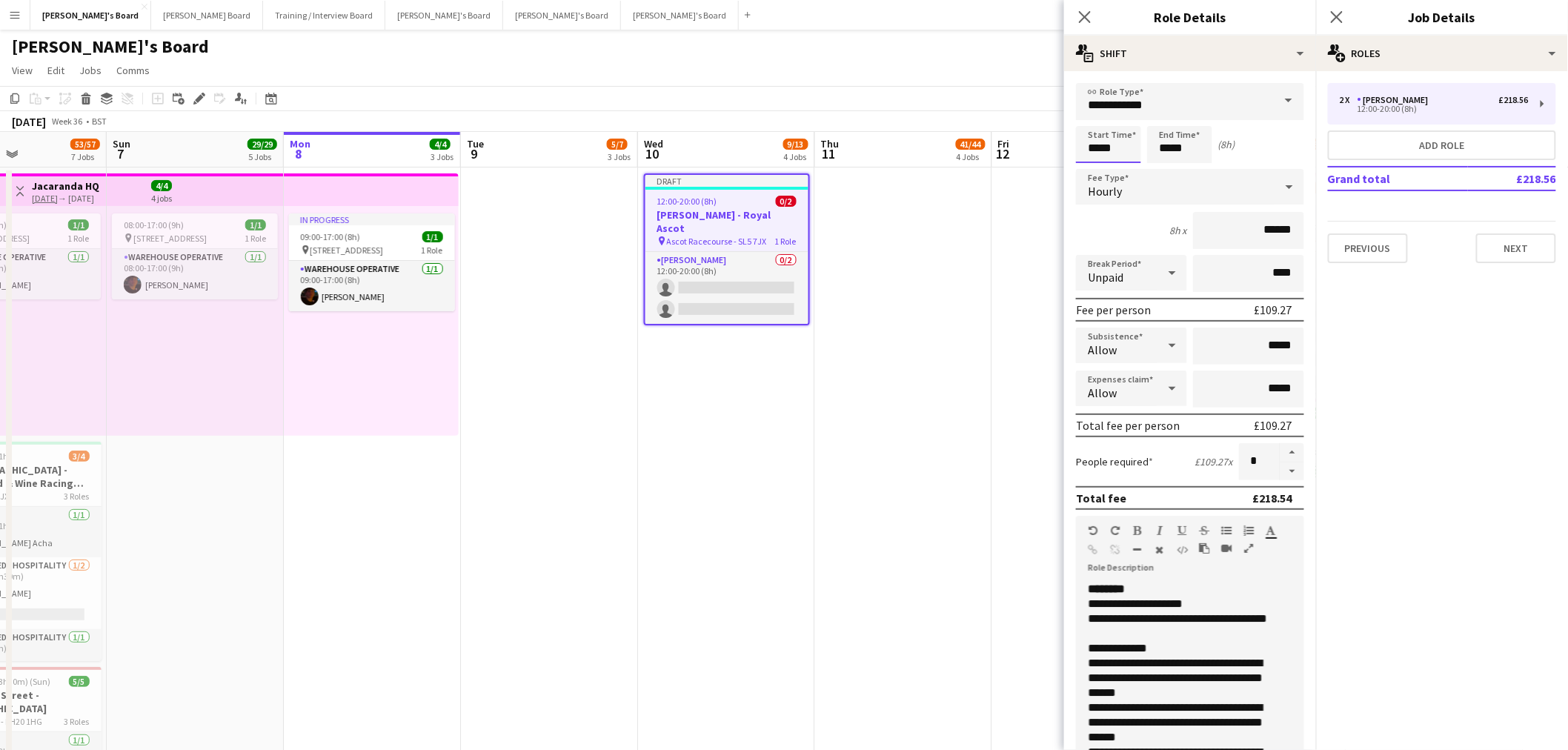
click at [1091, 160] on input "*****" at bounding box center [1109, 144] width 65 height 37
click at [1095, 171] on div at bounding box center [1093, 171] width 29 height 15
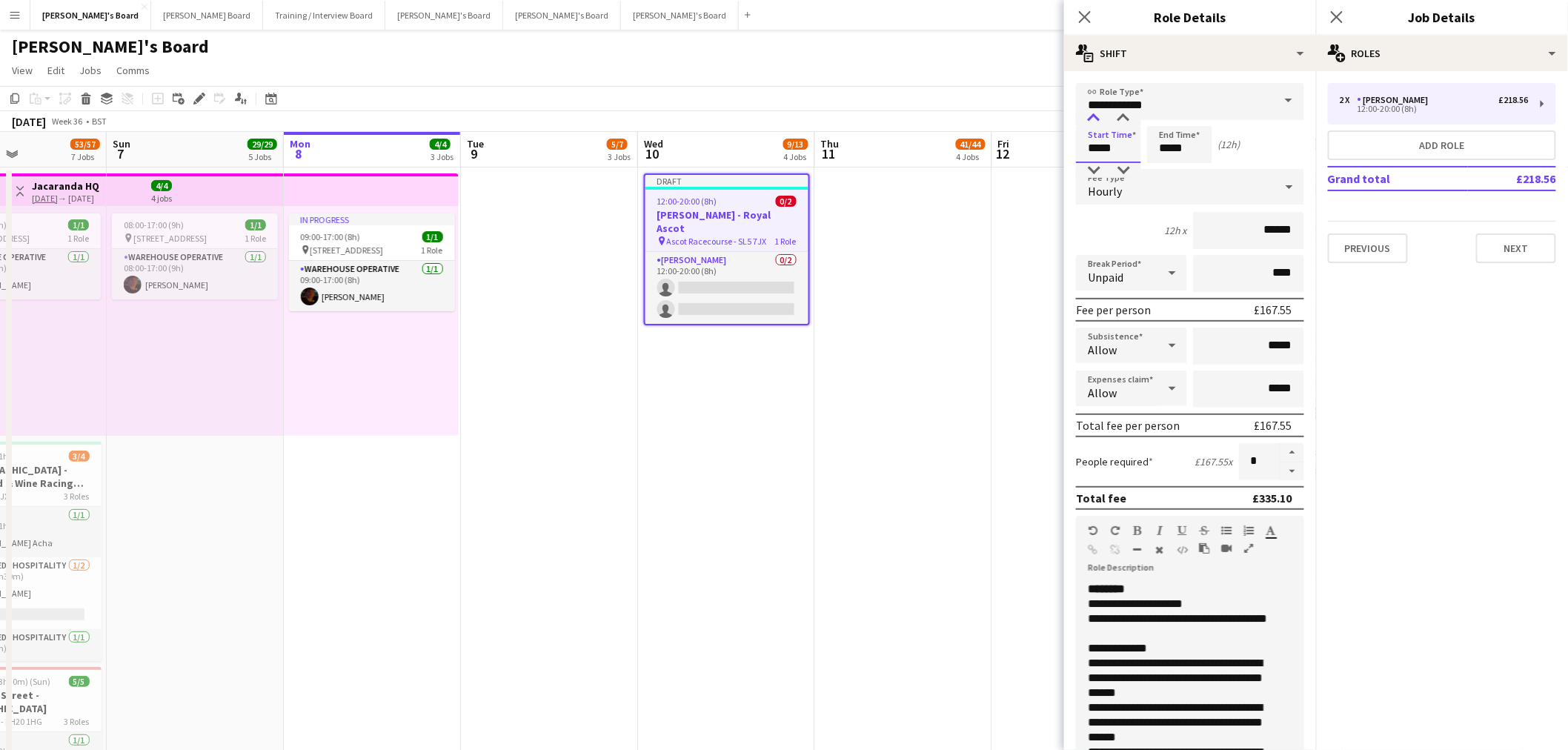
type input "*****"
click at [1097, 124] on div at bounding box center [1093, 119] width 29 height 15
click at [1178, 146] on input "*****" at bounding box center [1179, 144] width 65 height 37
click at [1162, 172] on div at bounding box center [1164, 171] width 29 height 15
type input "*****"
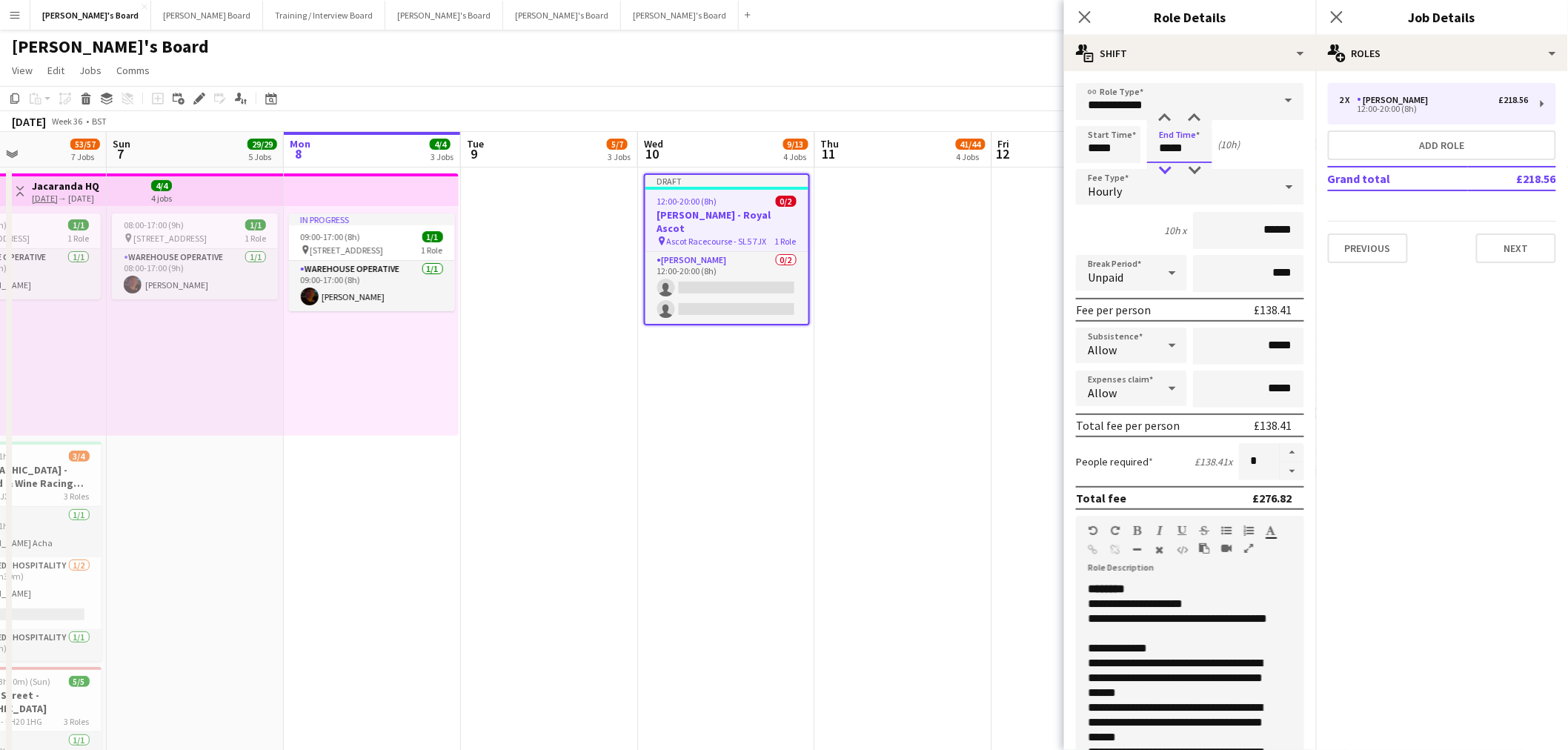
click at [1162, 172] on div at bounding box center [1164, 171] width 29 height 15
click at [1251, 149] on div "Start Time ***** End Time ***** (9h)" at bounding box center [1191, 144] width 228 height 37
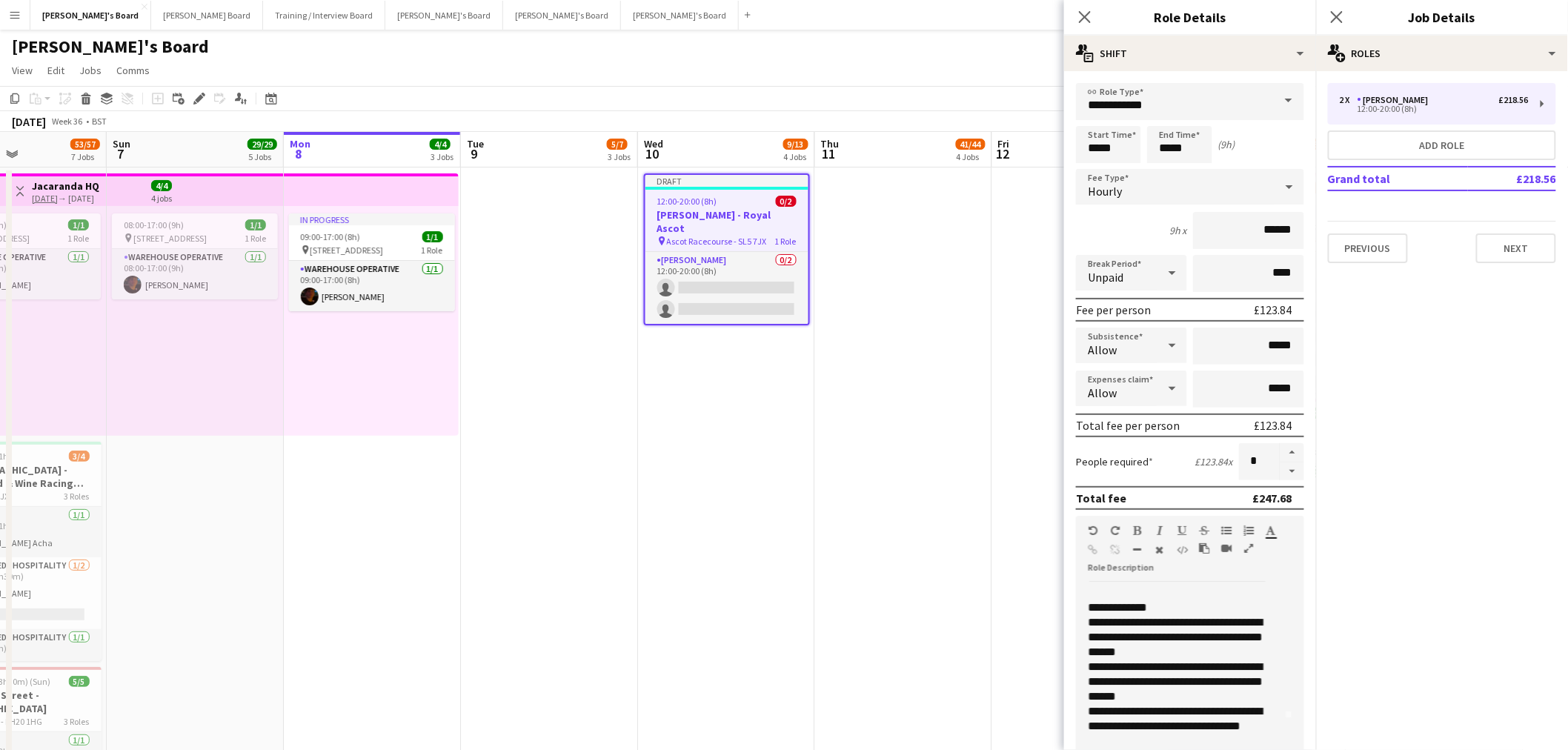
scroll to position [0, 0]
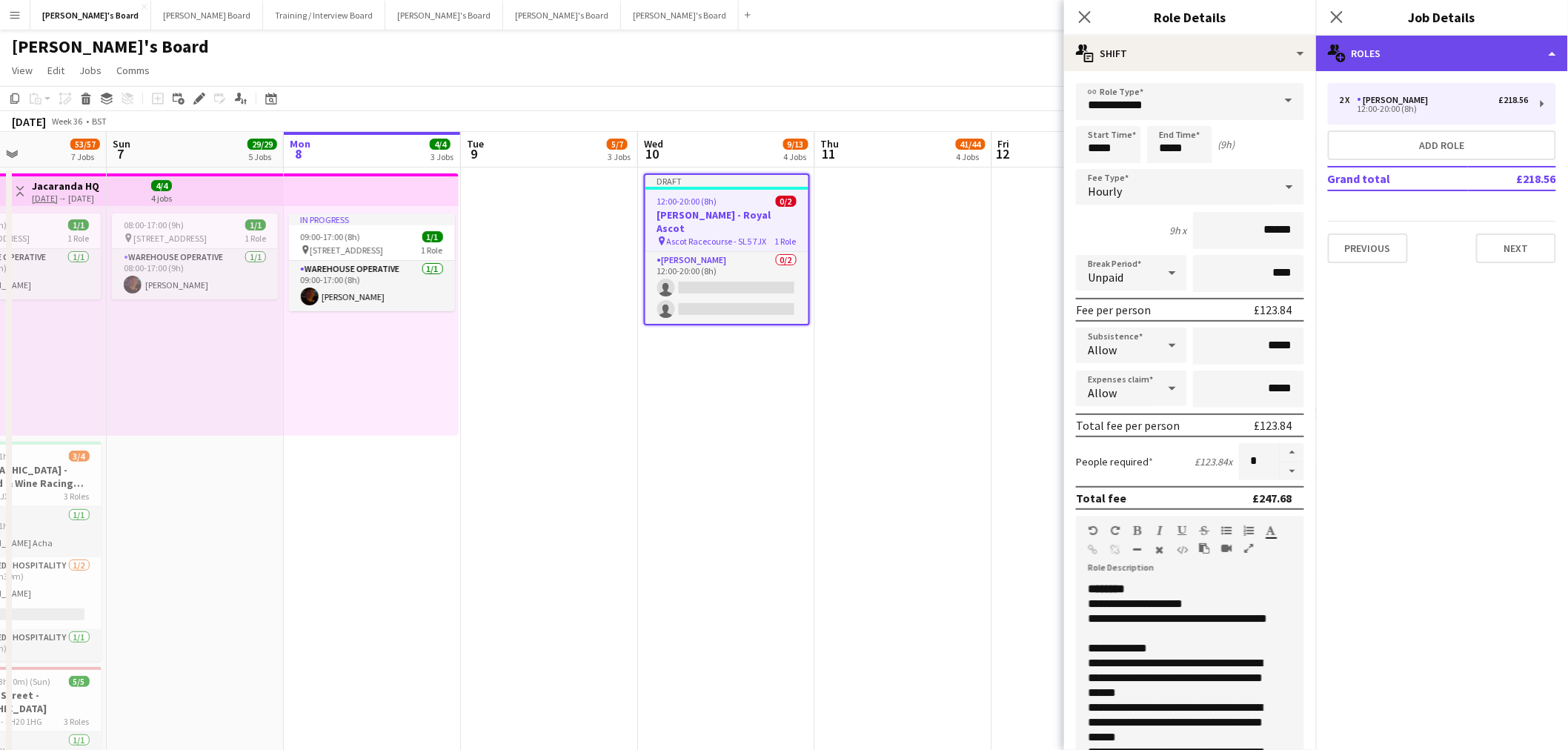
click at [1384, 63] on div "multiple-users-add Roles" at bounding box center [1442, 54] width 252 height 36
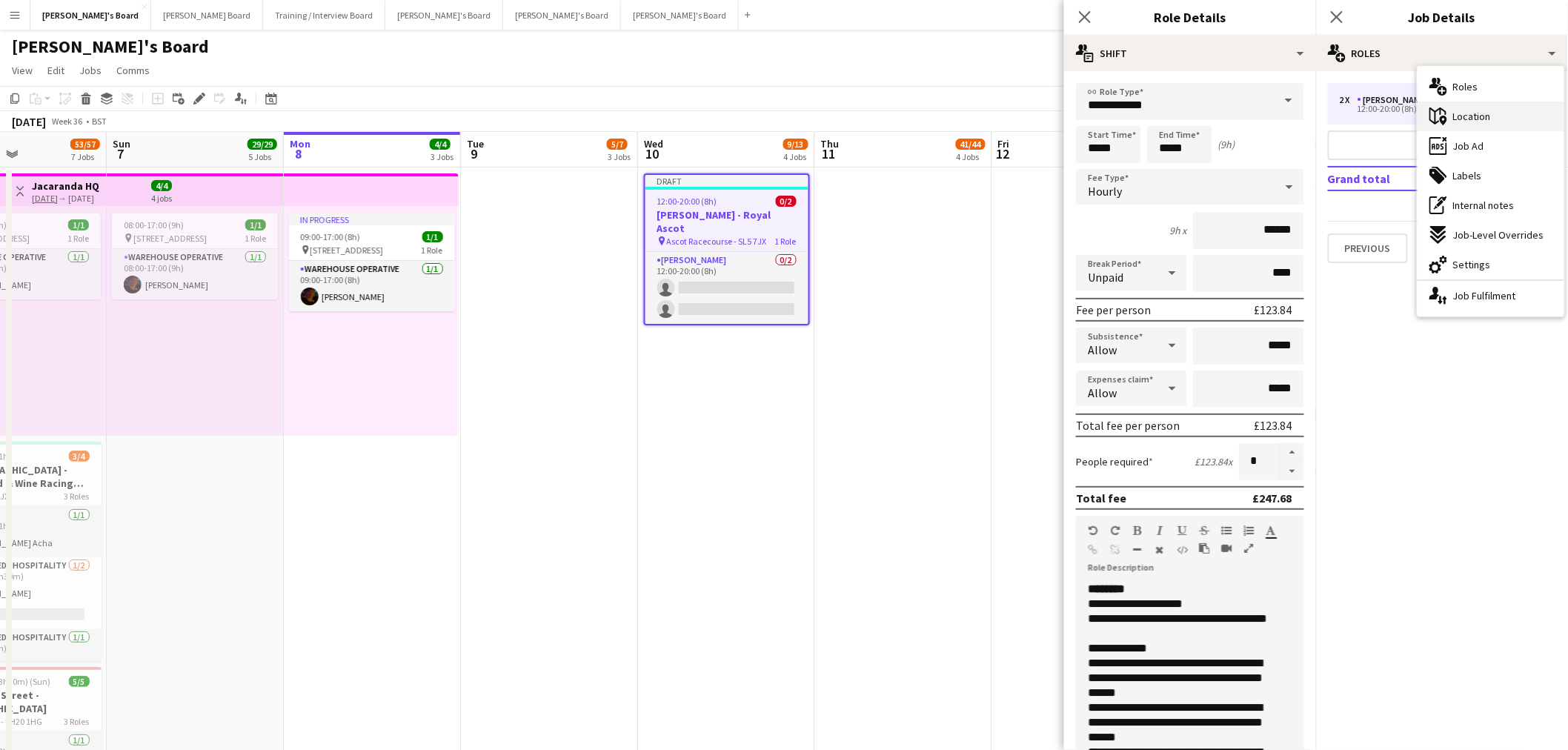
click at [1463, 116] on span "Location" at bounding box center [1472, 116] width 38 height 13
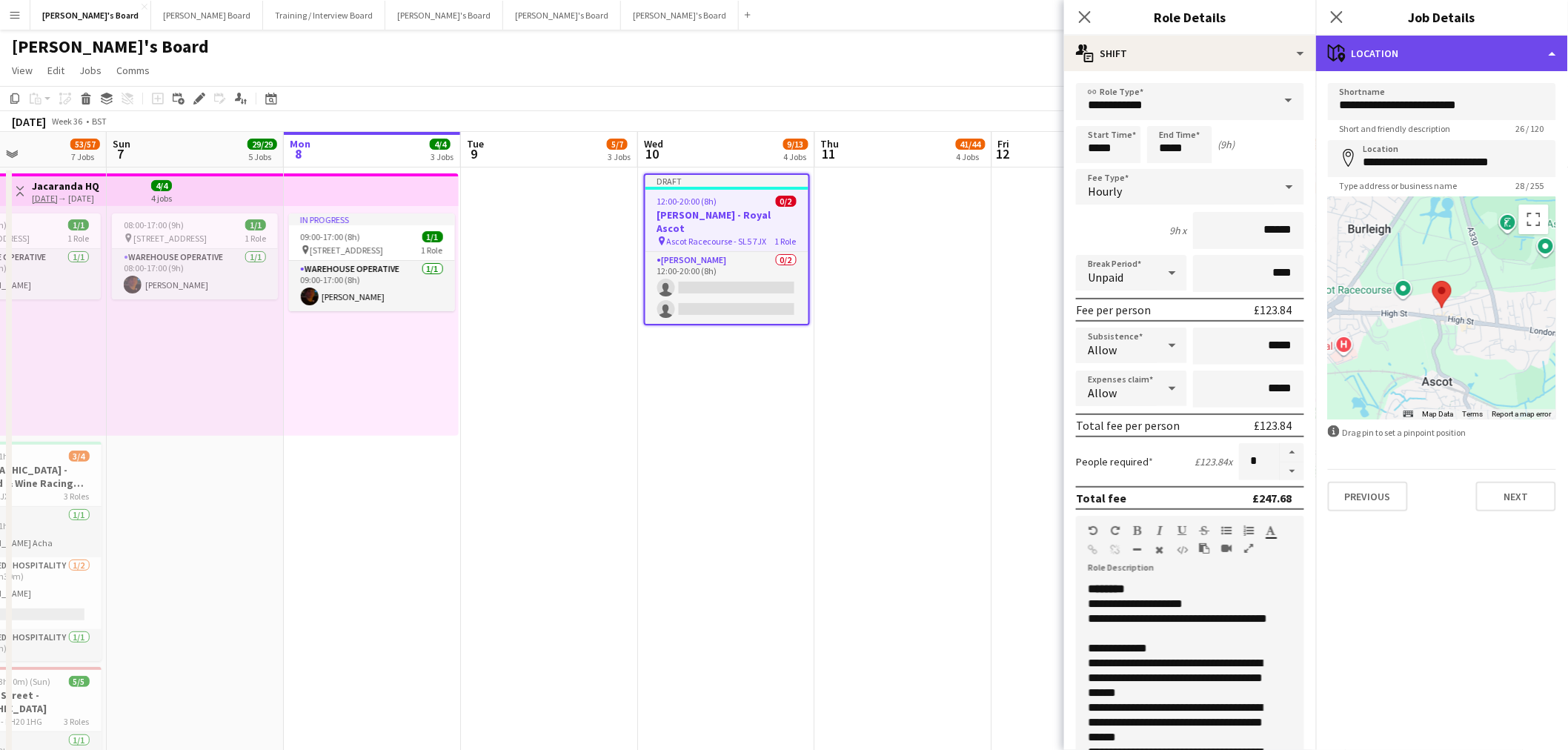
click at [1438, 68] on div "maps-pin-1 Location" at bounding box center [1442, 54] width 252 height 36
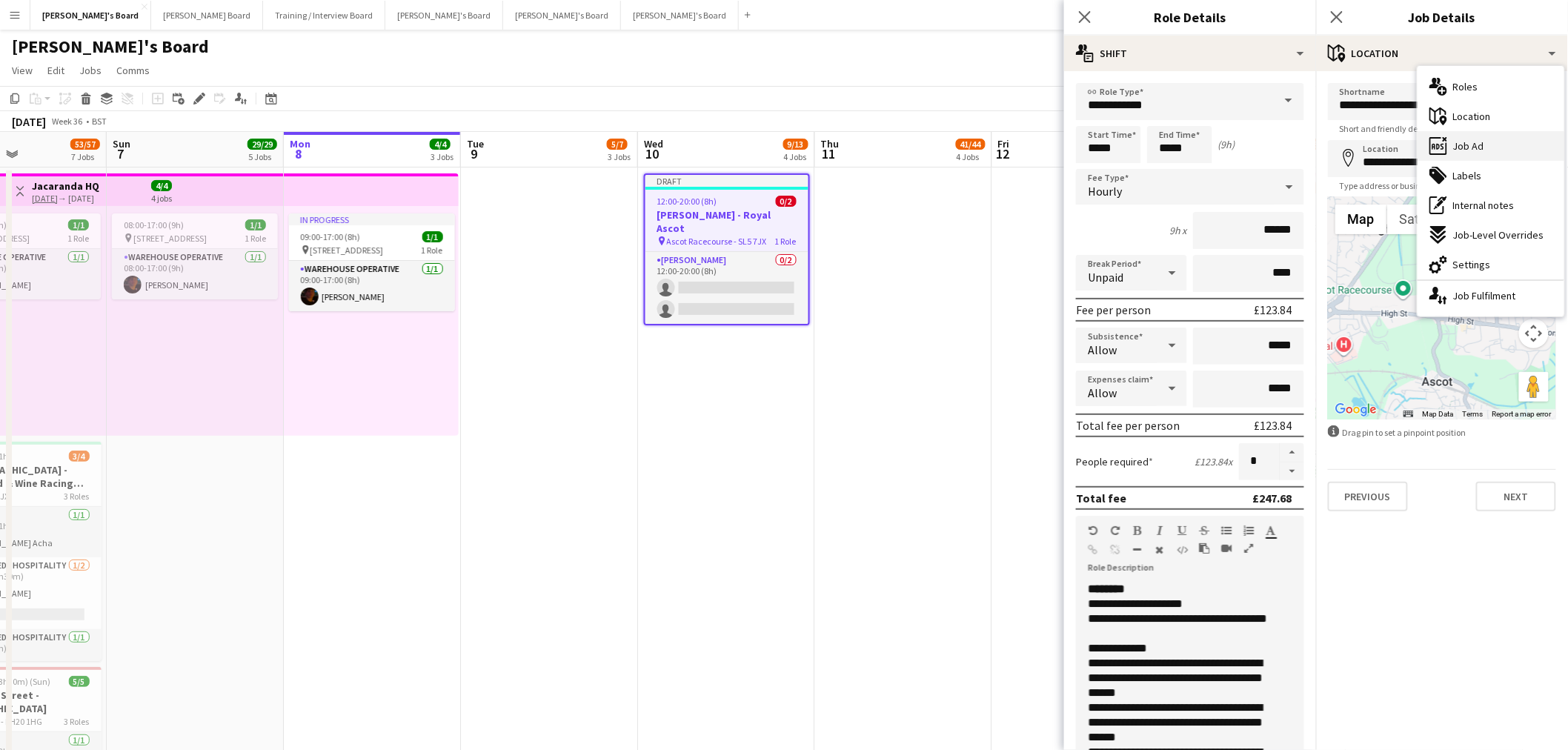
click at [1466, 143] on span "Job Ad" at bounding box center [1468, 146] width 31 height 13
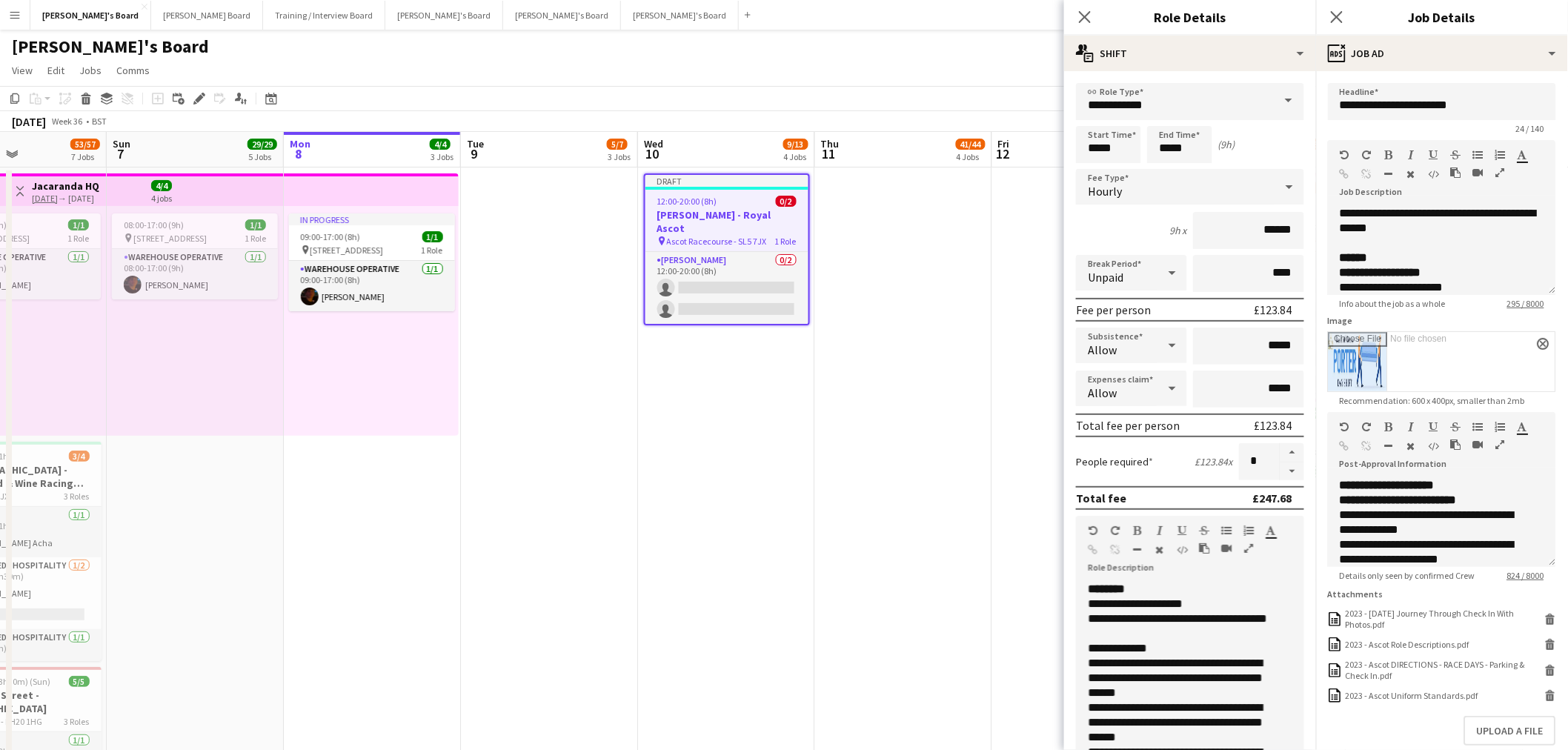
click at [1540, 336] on input "Image" at bounding box center [1442, 361] width 226 height 59
type input "**********"
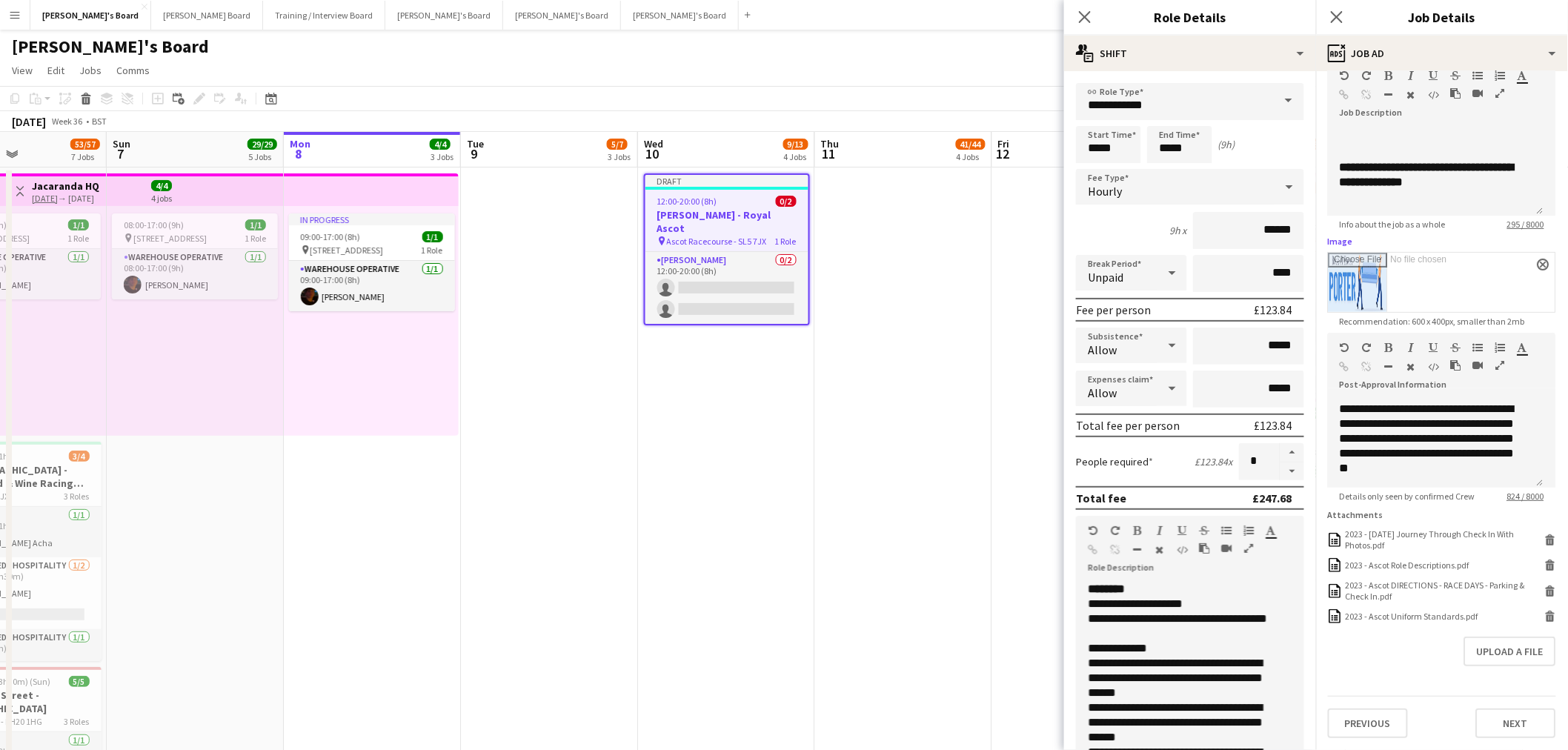
scroll to position [515, 0]
click at [1421, 46] on div "ads-window Job Ad" at bounding box center [1442, 54] width 252 height 36
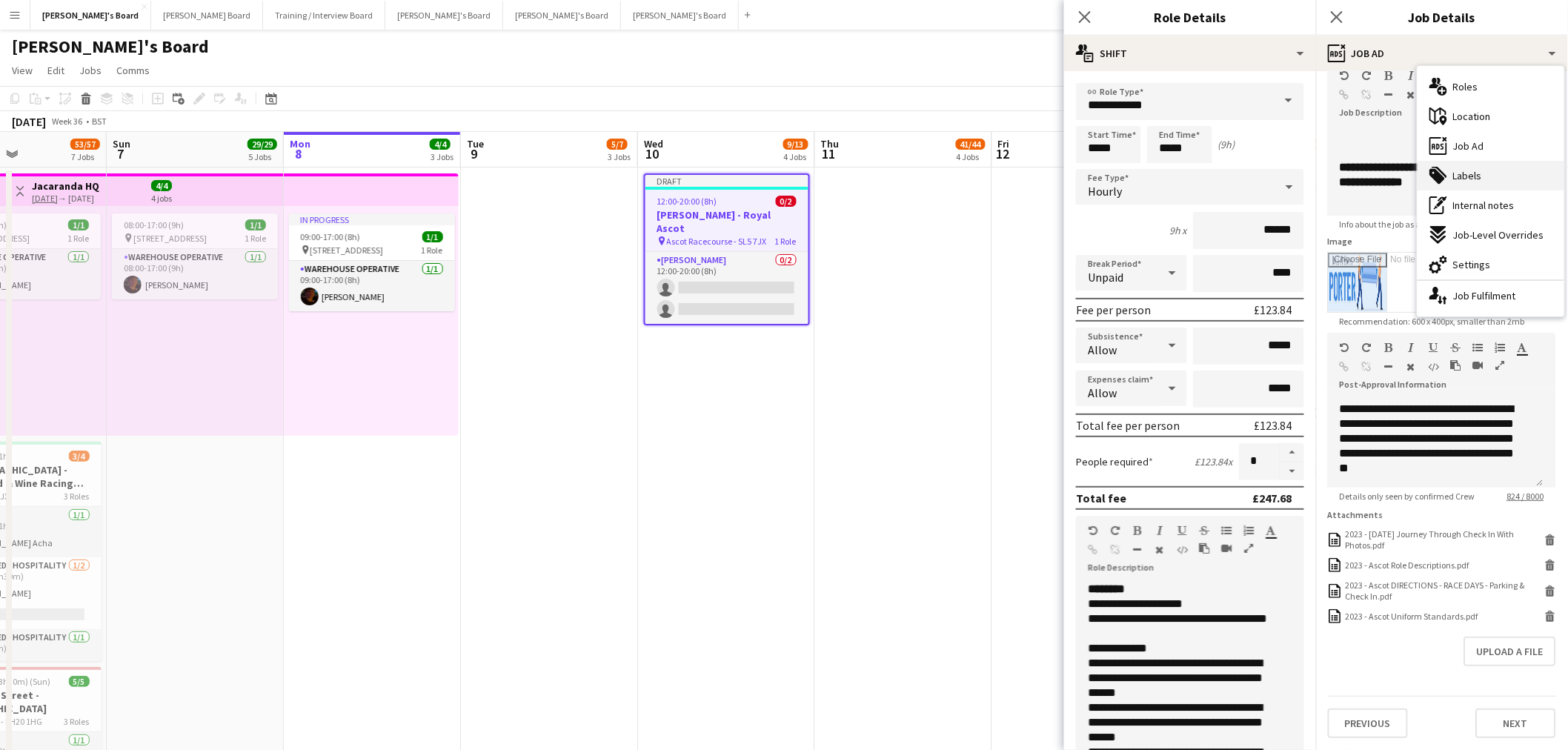
click at [1474, 166] on div "tags-double Labels" at bounding box center [1492, 175] width 147 height 29
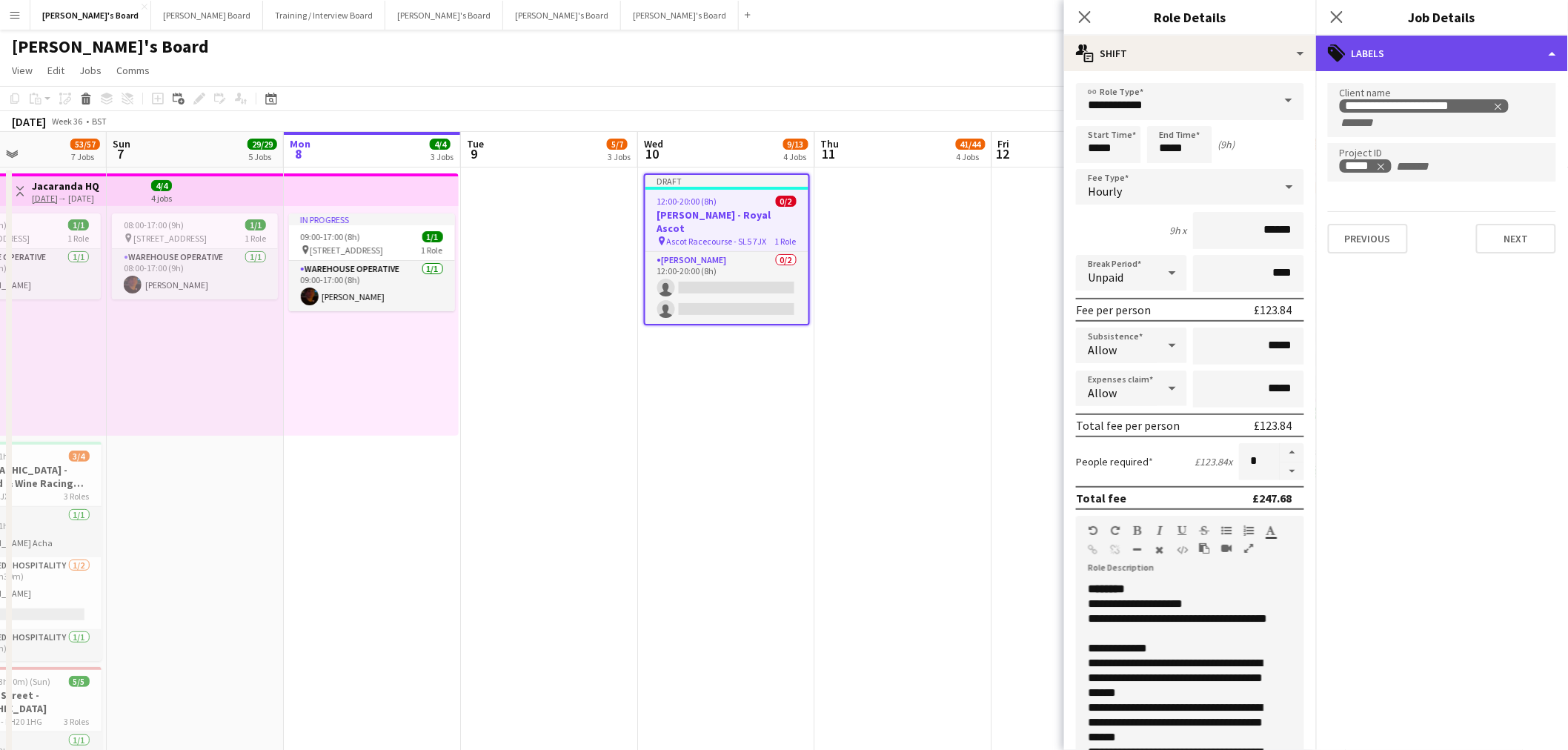
click at [1420, 57] on div "tags-double Labels" at bounding box center [1442, 54] width 252 height 36
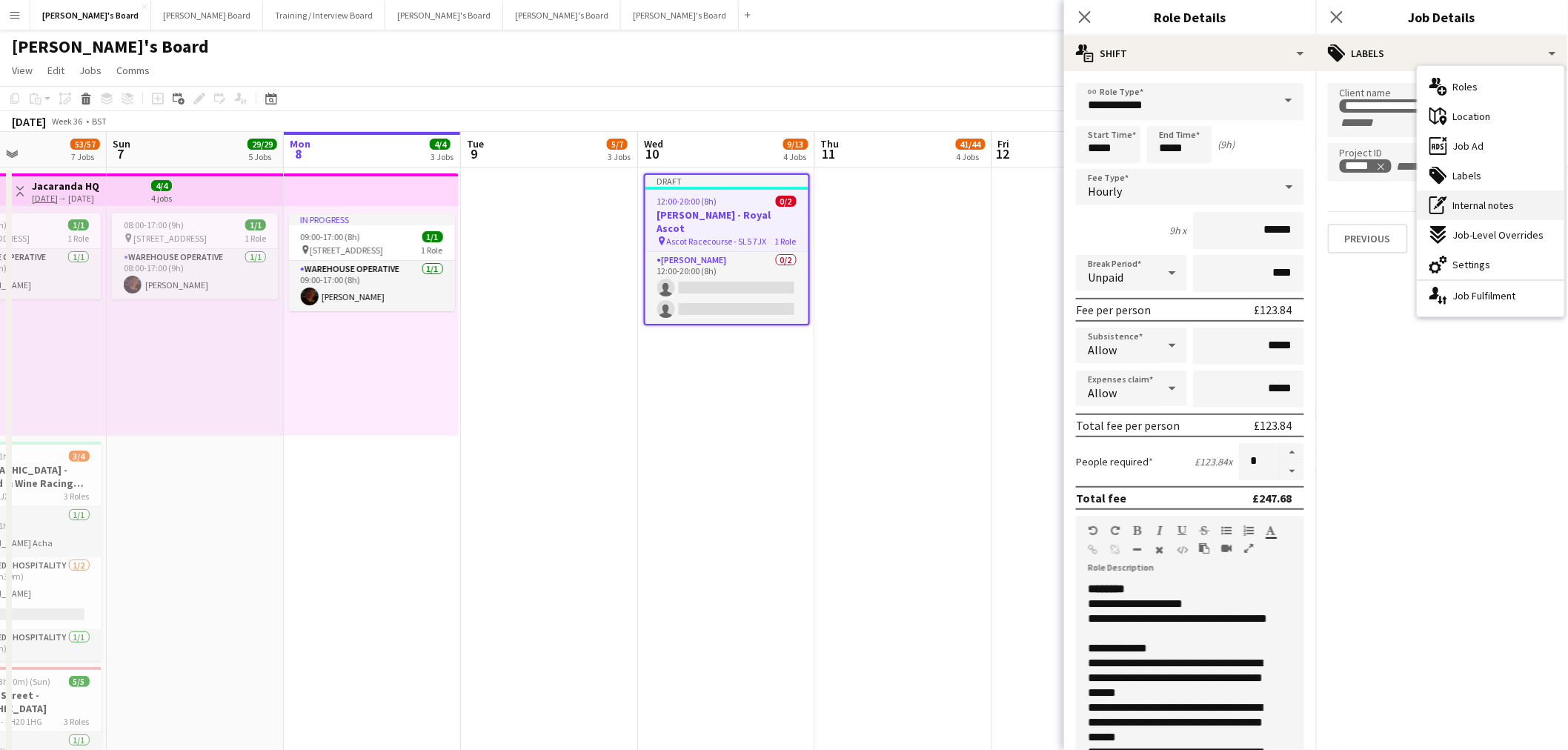
click at [1461, 216] on div "pen-write Internal notes" at bounding box center [1492, 205] width 147 height 29
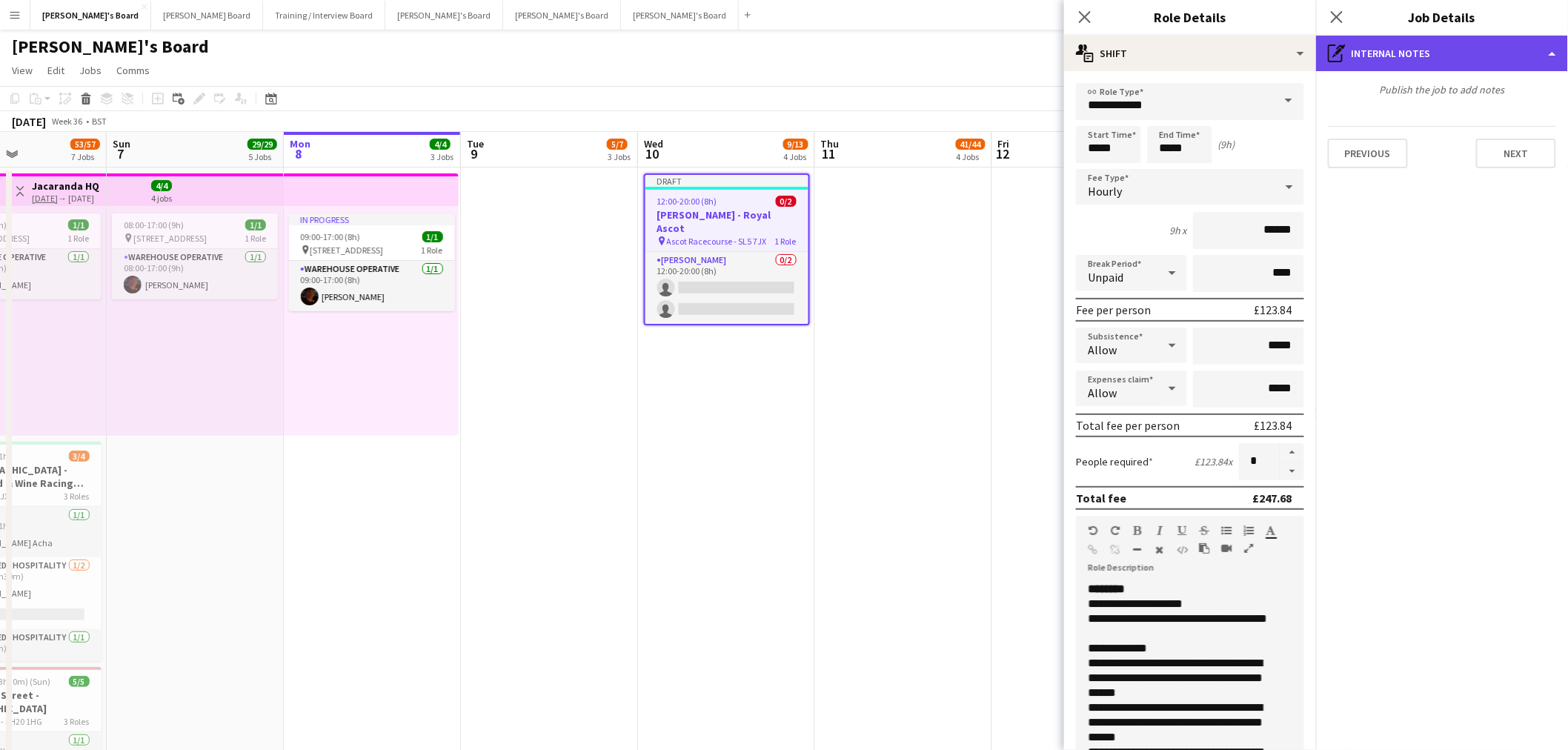
click at [1456, 49] on div "pen-write Internal notes" at bounding box center [1442, 54] width 252 height 36
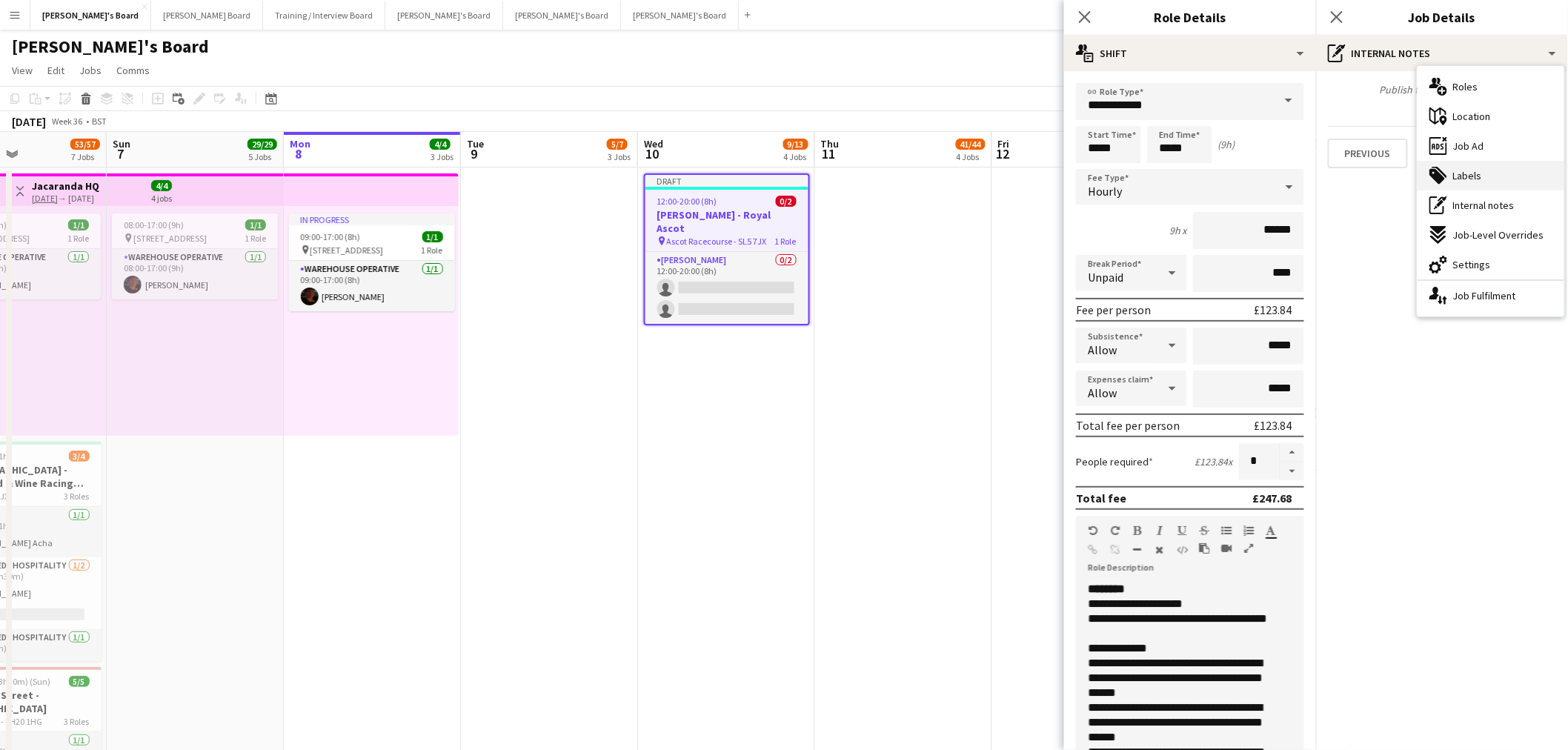
click at [1493, 172] on div "tags-double Labels" at bounding box center [1492, 175] width 147 height 29
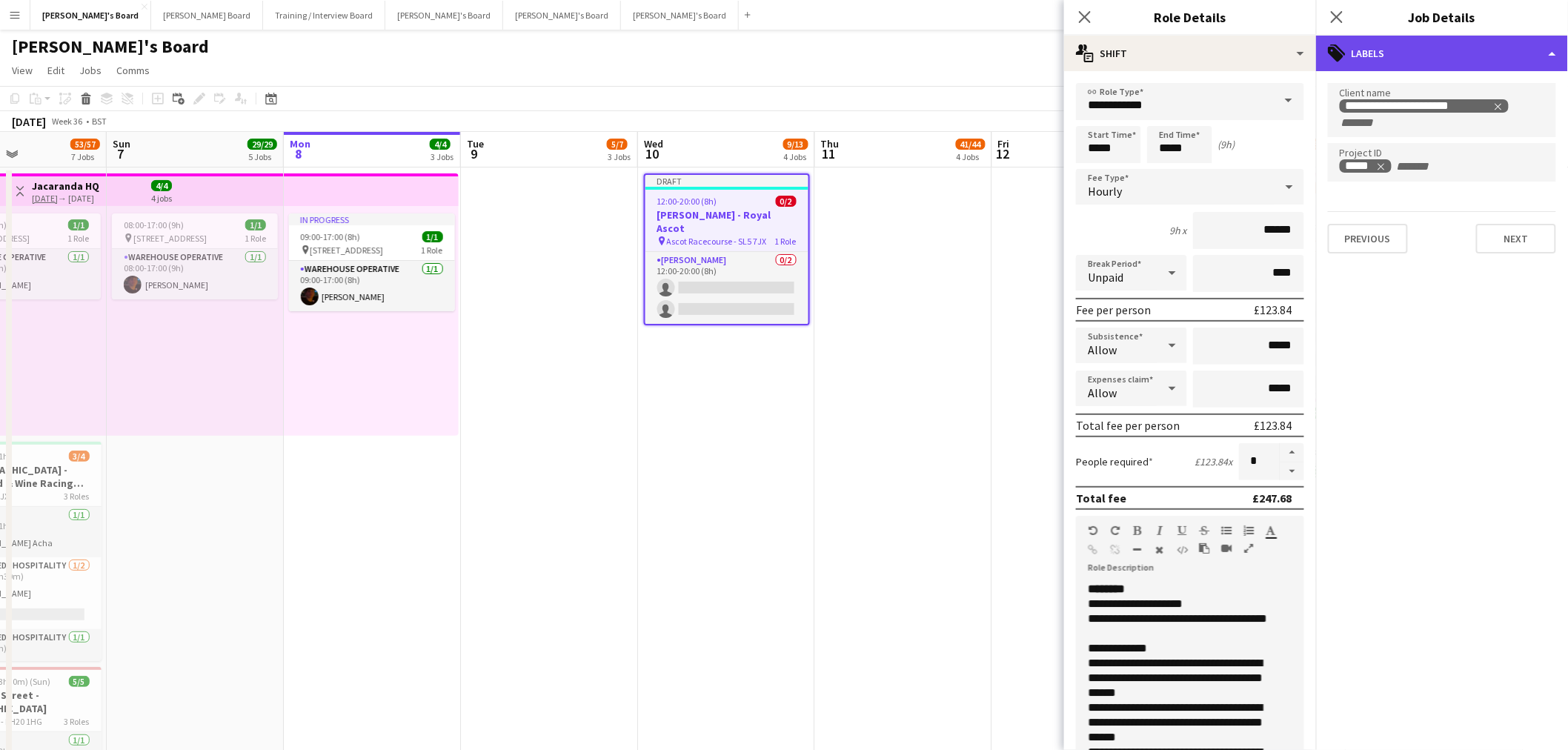
click at [1353, 60] on div "tags-double Labels" at bounding box center [1442, 54] width 252 height 36
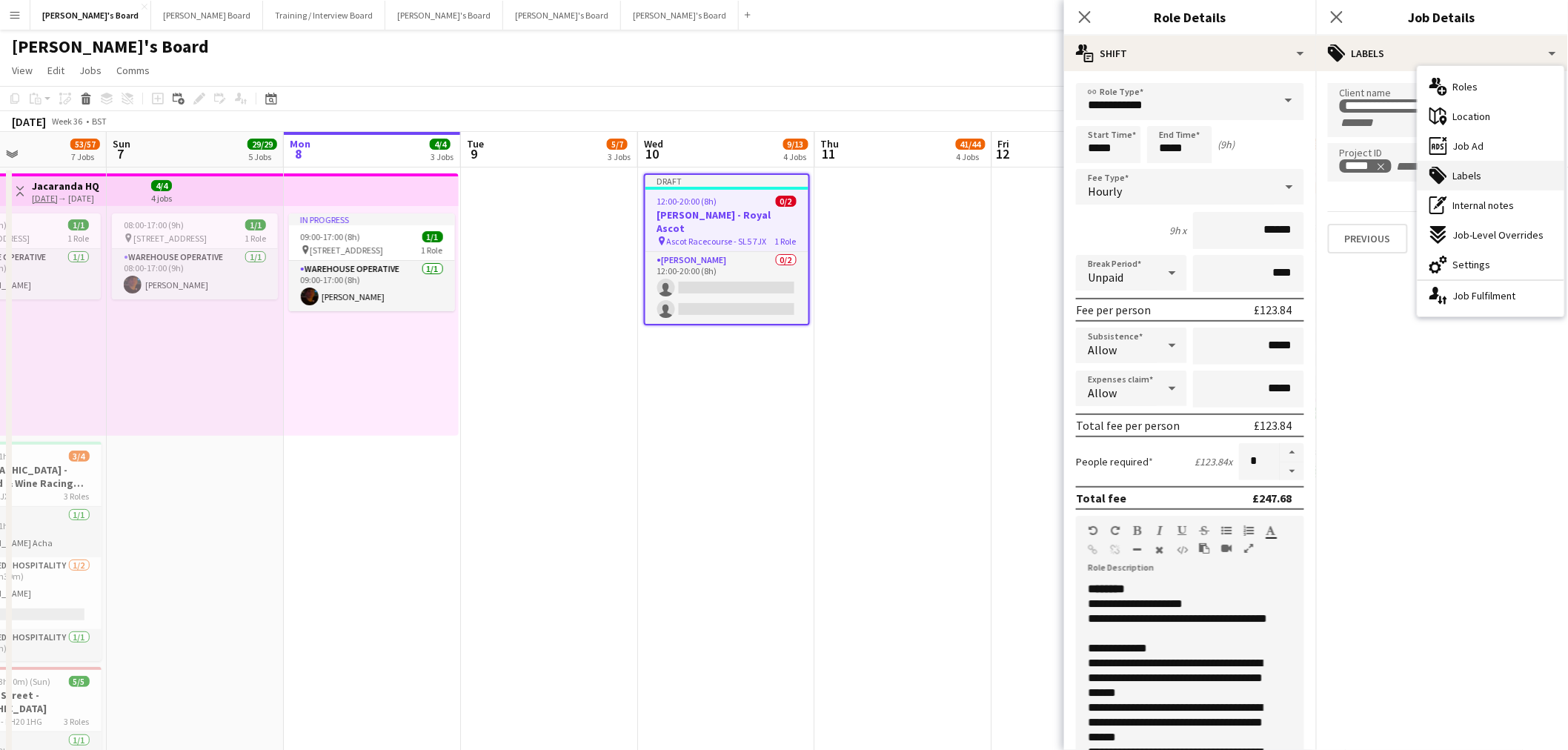
click at [1485, 174] on div "tags-double Labels" at bounding box center [1492, 175] width 147 height 29
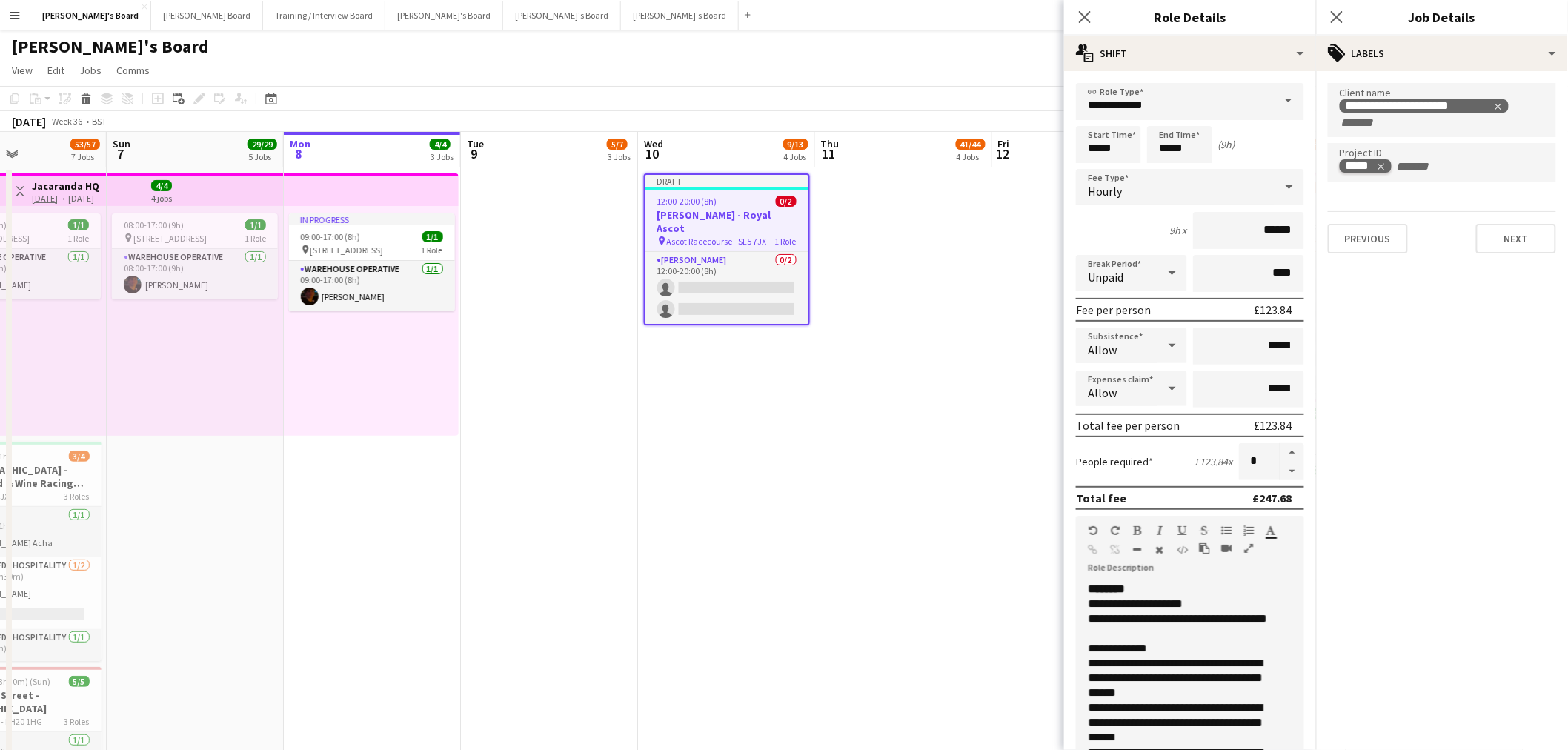
click at [1384, 167] on icon "Remove tag" at bounding box center [1381, 166] width 10 height 10
paste input "*****"
type input "*****"
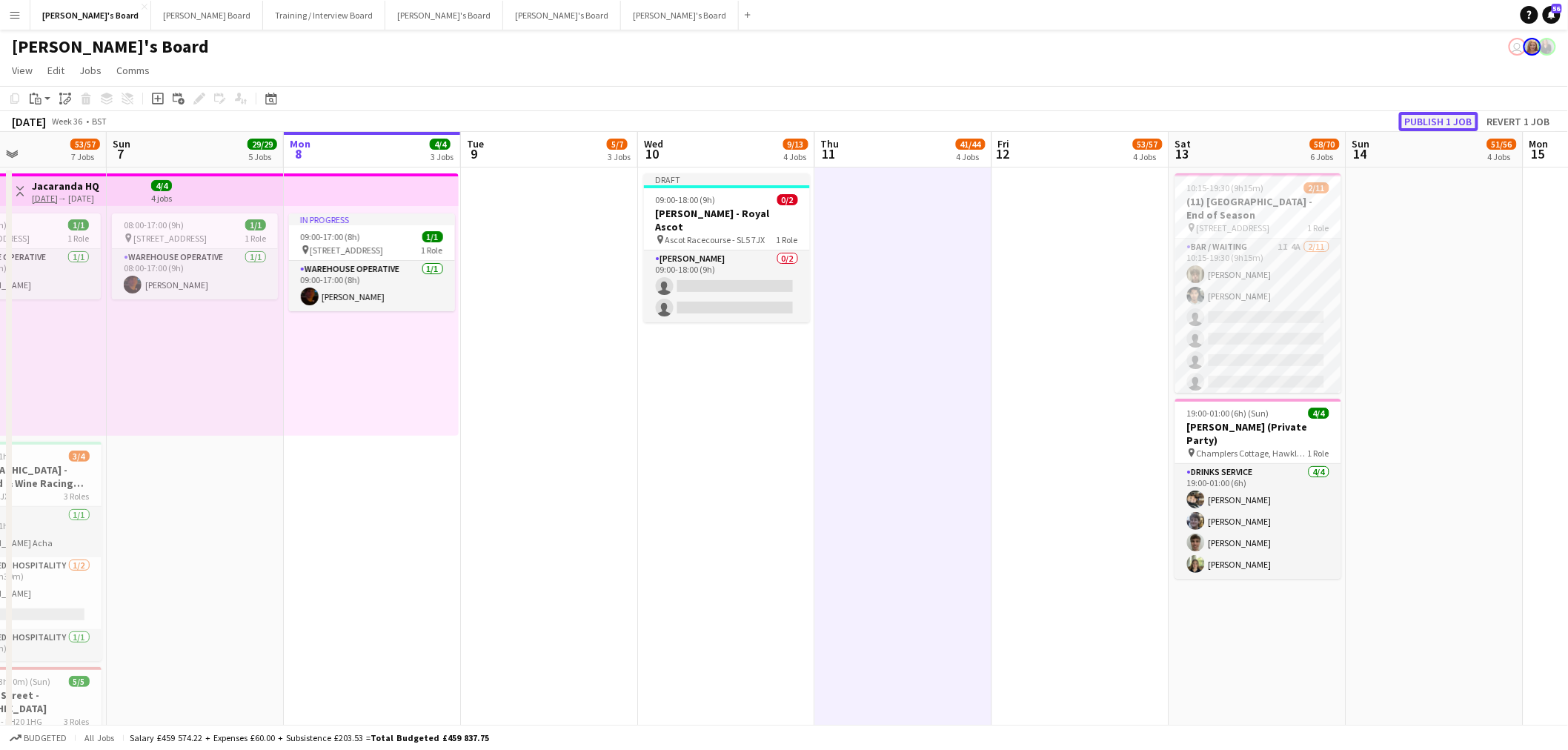
click at [1419, 116] on button "Publish 1 job" at bounding box center [1439, 122] width 79 height 19
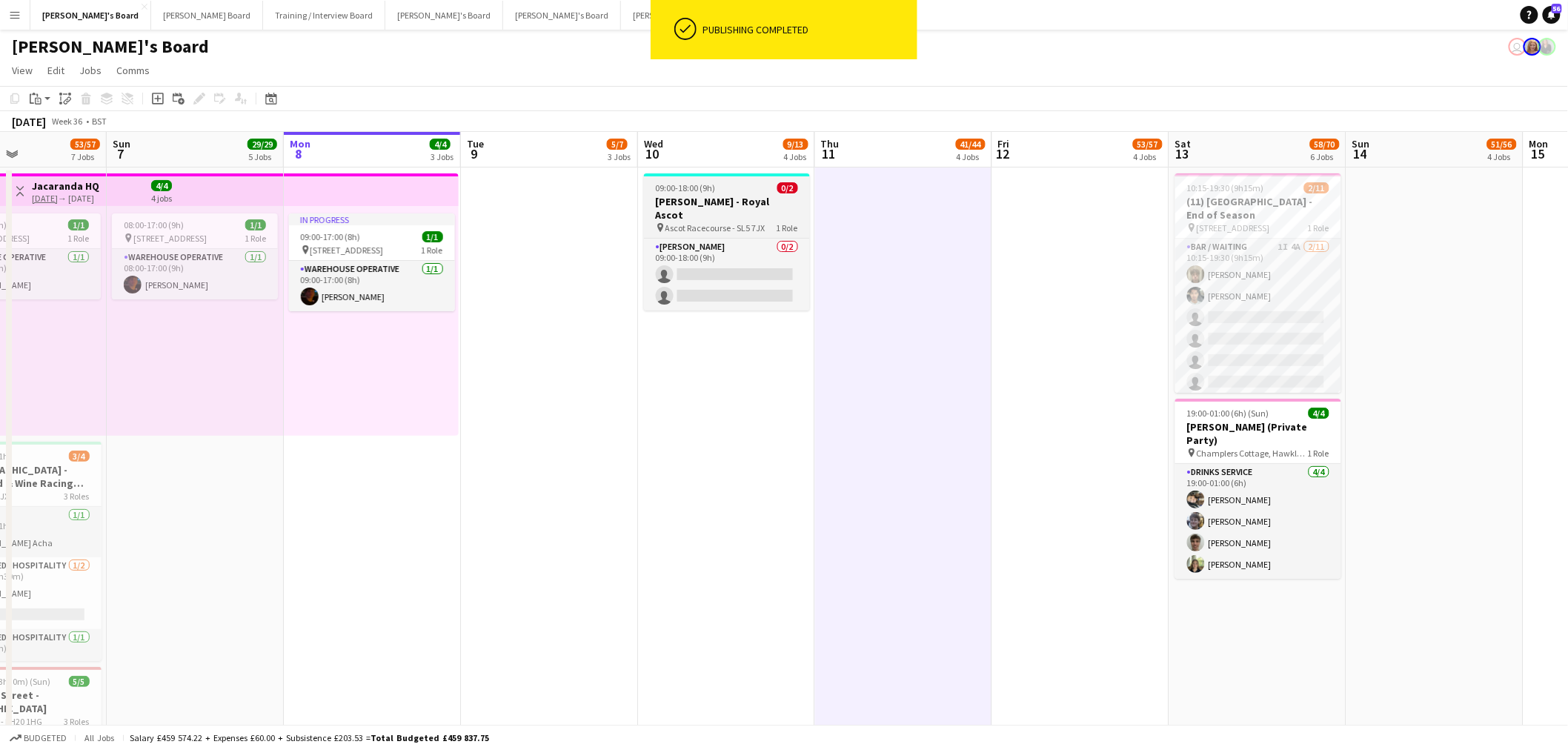
click at [709, 223] on span "Ascot Racecourse - SL5 7JX" at bounding box center [715, 228] width 100 height 11
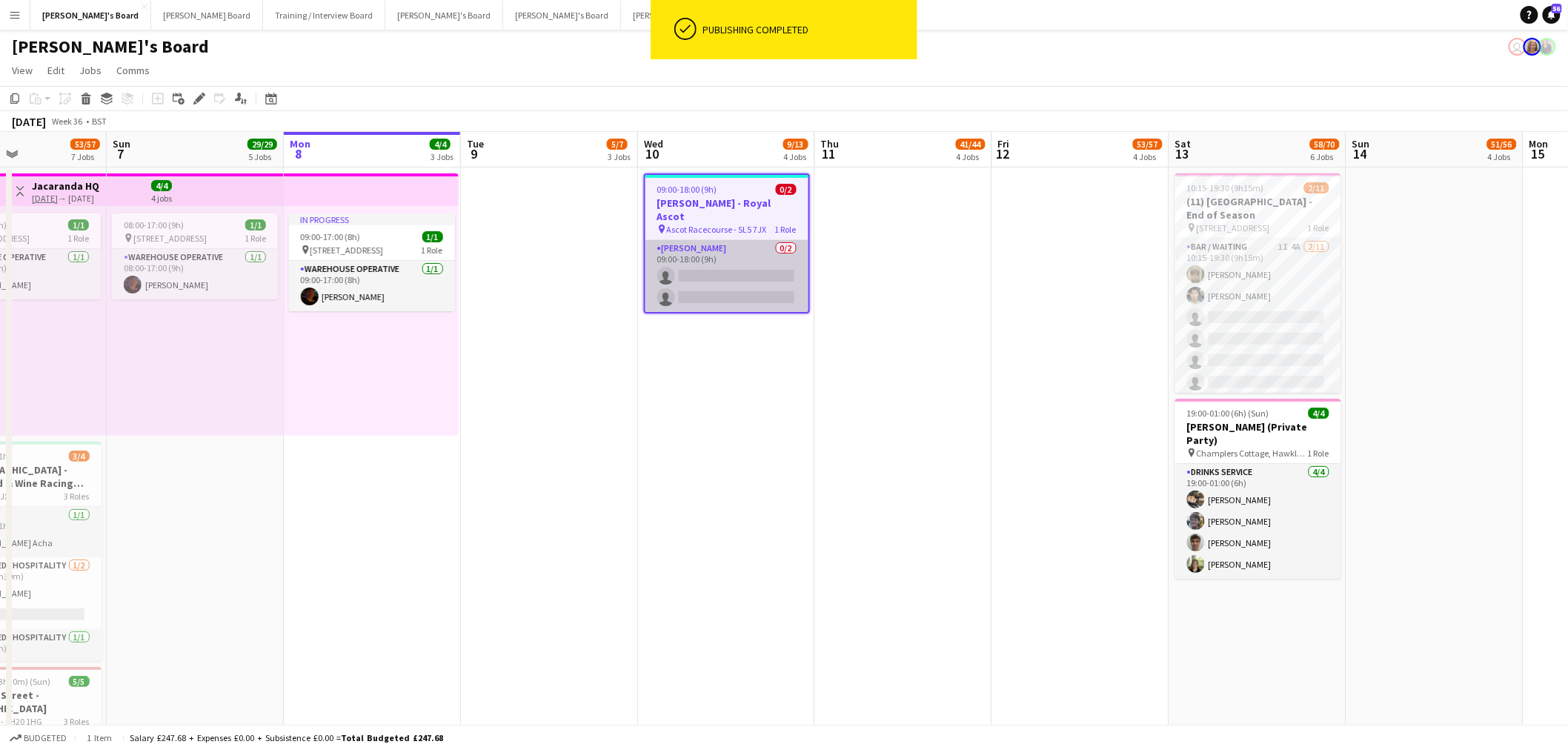
click at [747, 275] on app-card-role "[PERSON_NAME] 0/2 09:00-18:00 (9h) single-neutral-actions single-neutral-actions" at bounding box center [726, 276] width 163 height 72
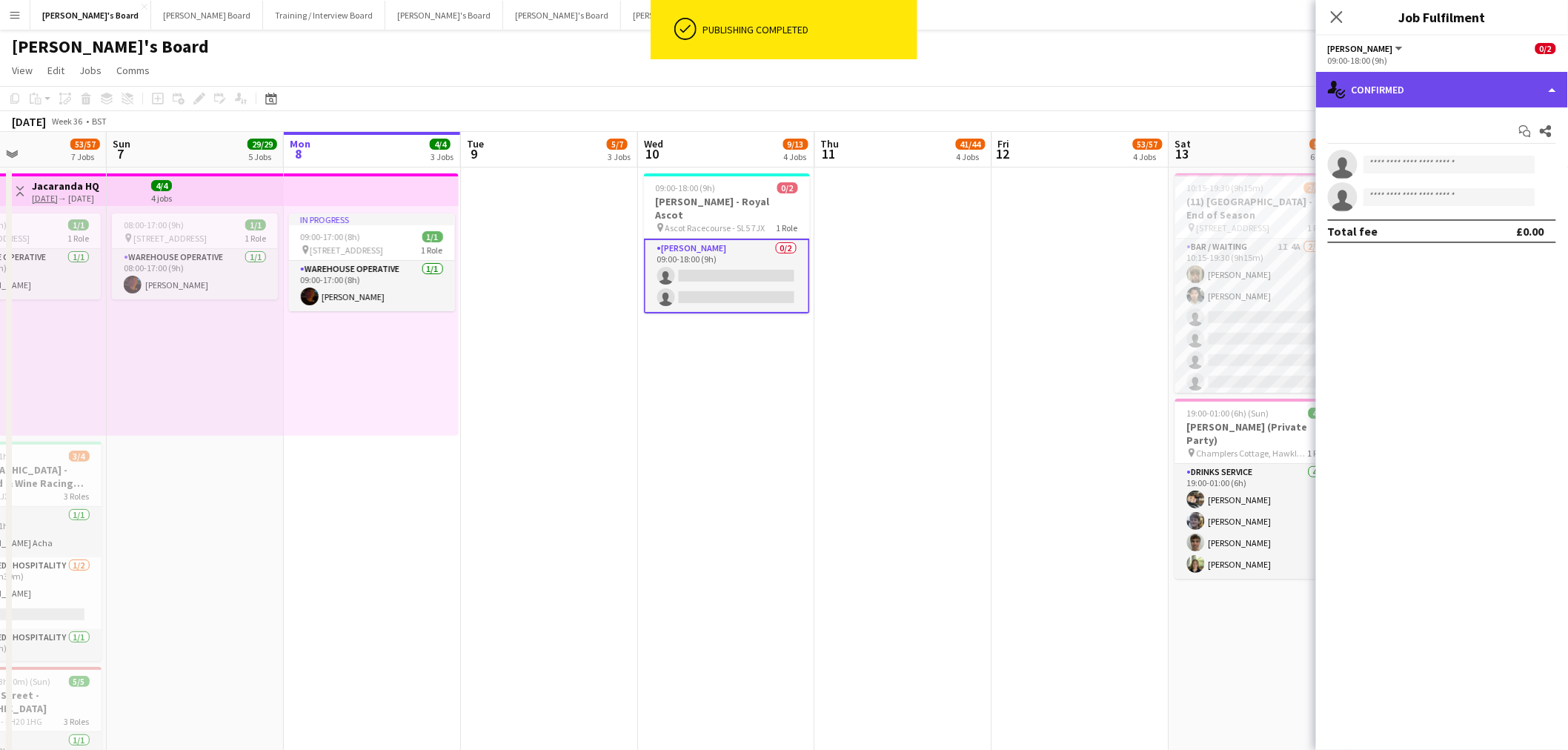
click at [1394, 92] on div "single-neutral-actions-check-2 Confirmed" at bounding box center [1442, 90] width 252 height 36
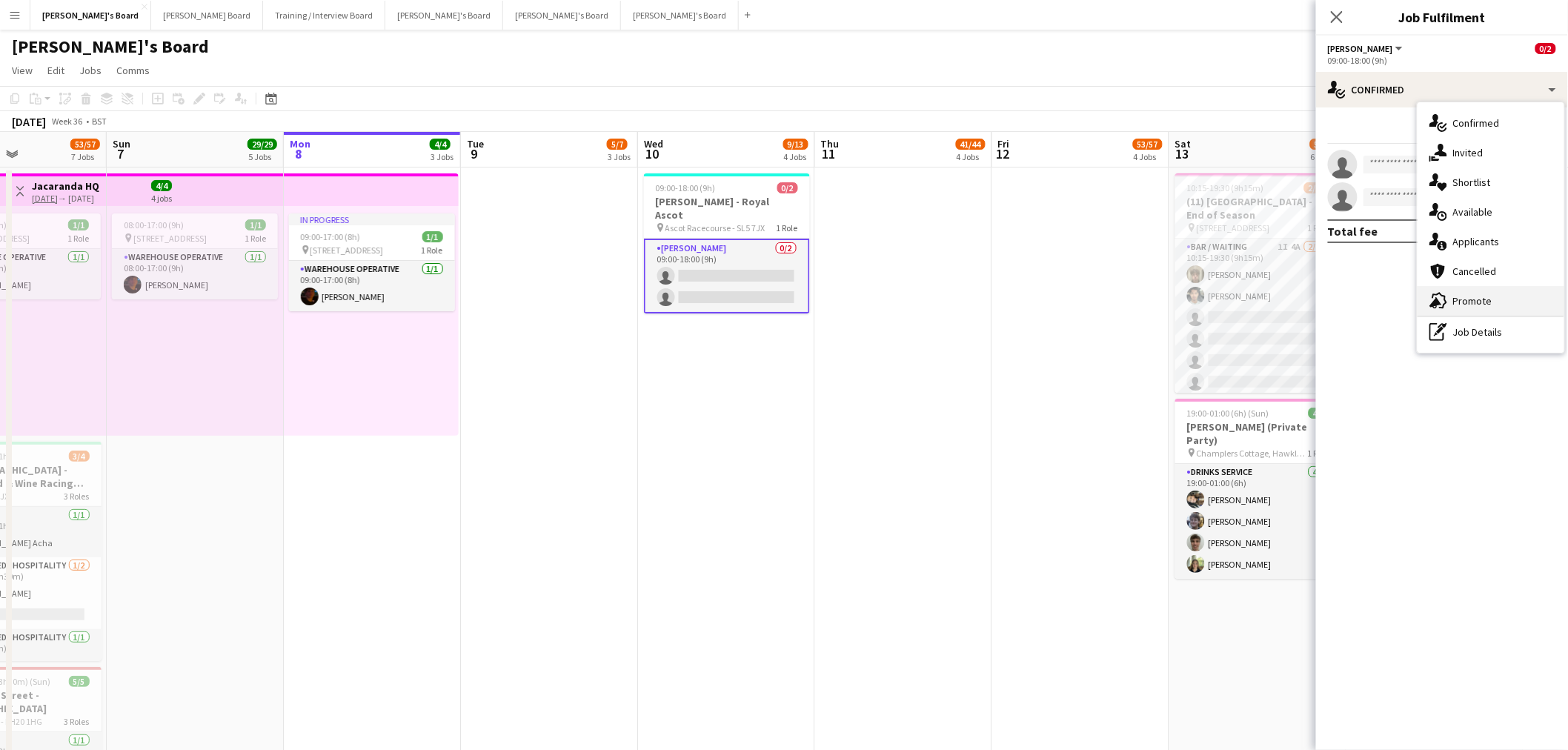
click at [1476, 294] on span "Promote" at bounding box center [1473, 301] width 40 height 13
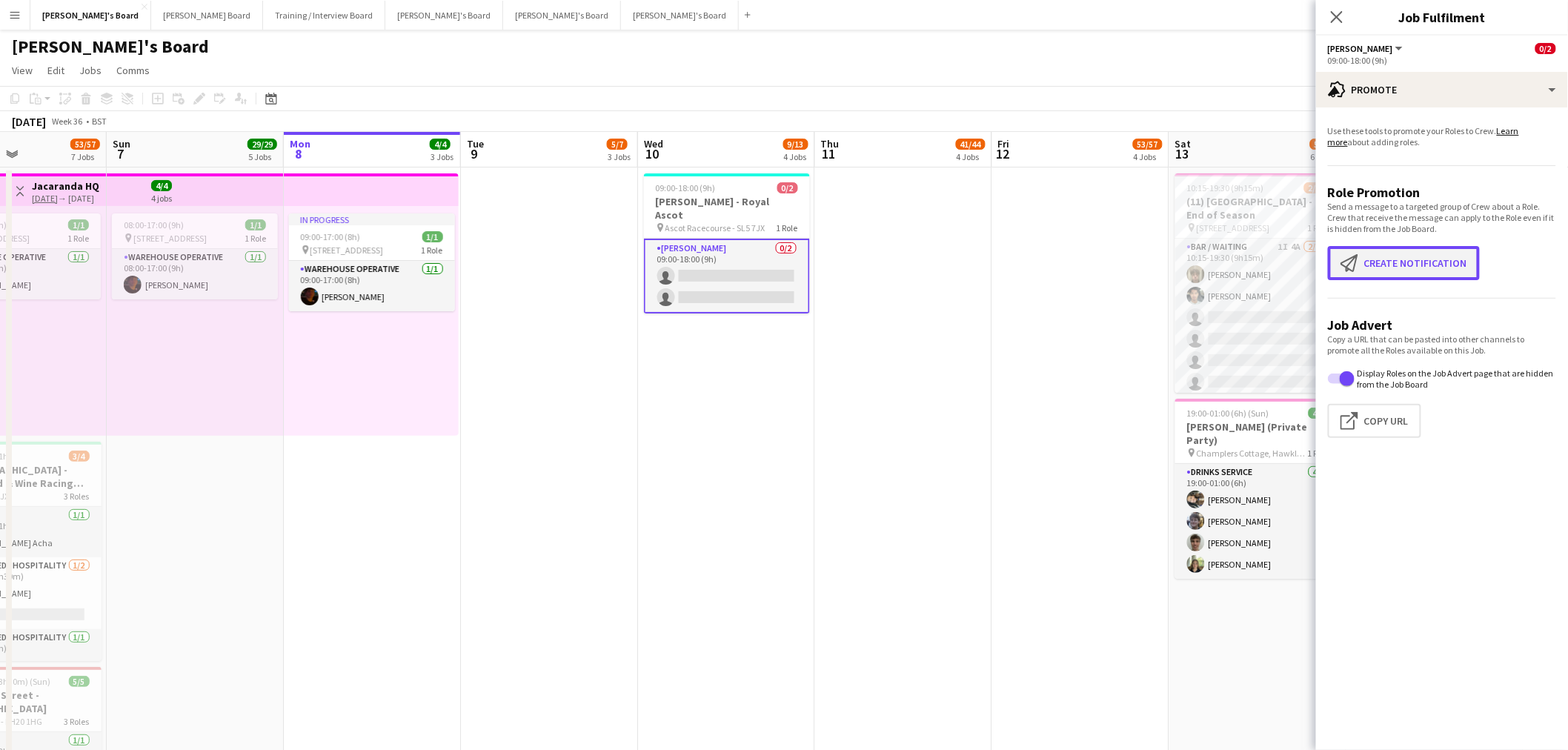
click at [1394, 265] on button "Create notification Create notification" at bounding box center [1404, 263] width 152 height 34
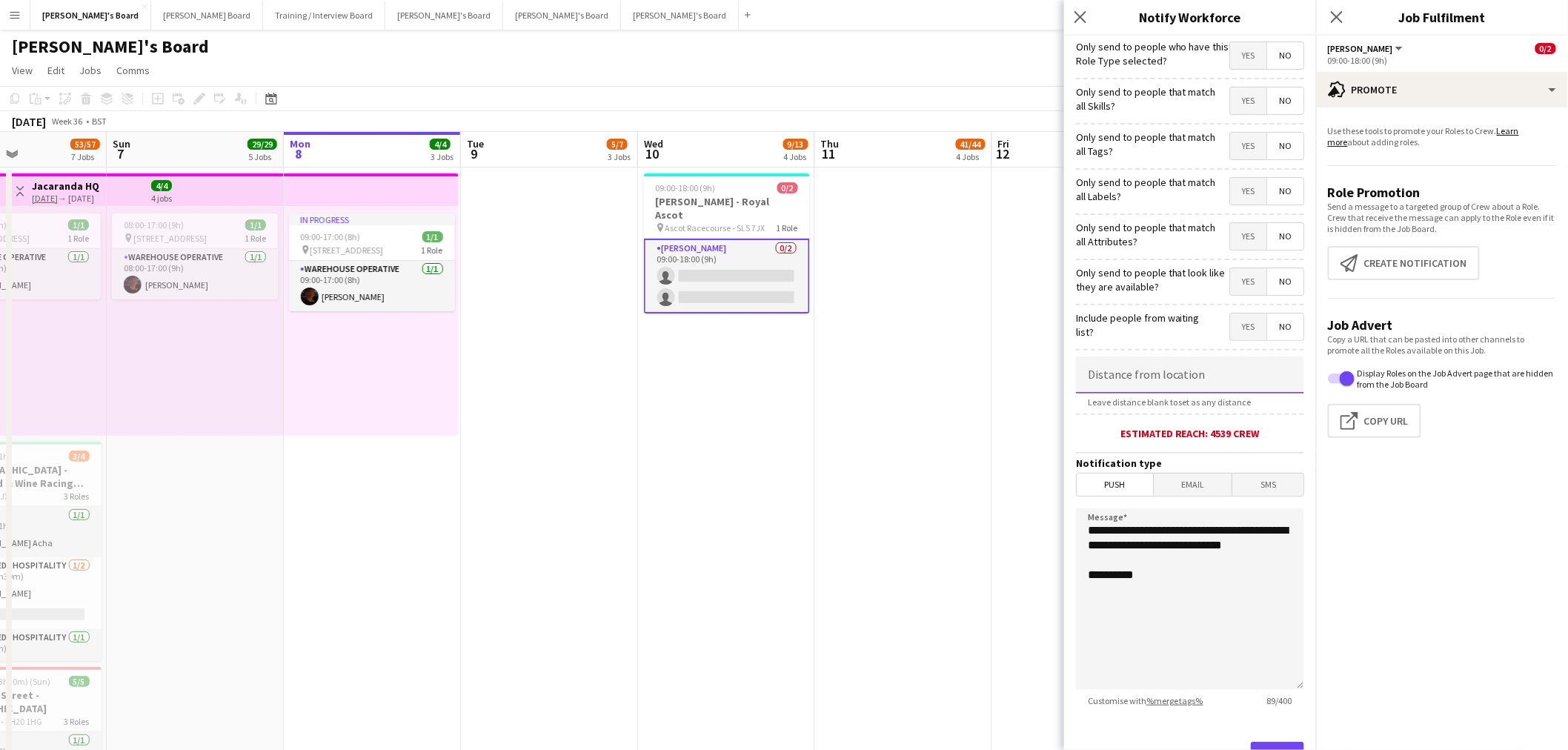
click at [1154, 376] on input at bounding box center [1191, 375] width 228 height 37
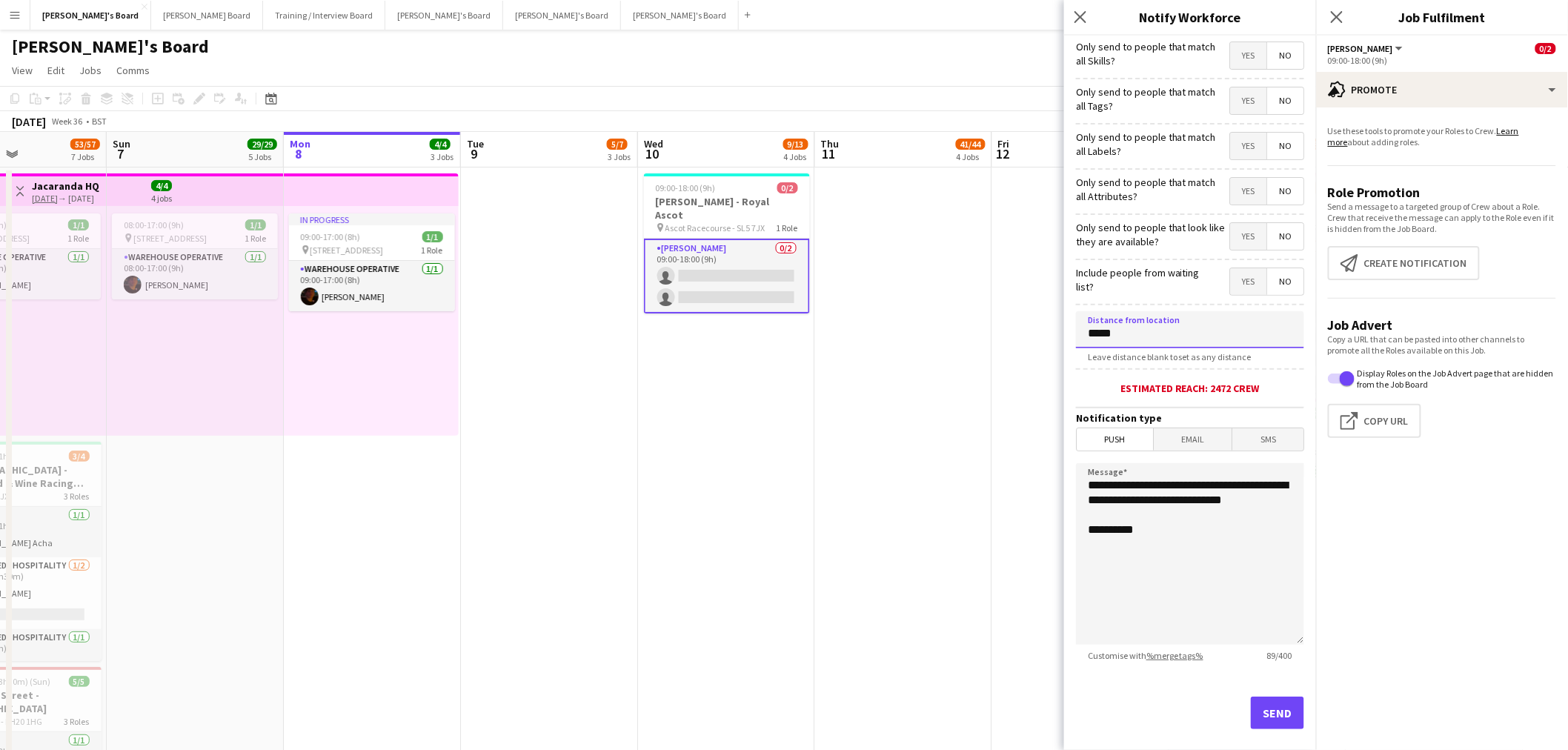
scroll to position [64, 0]
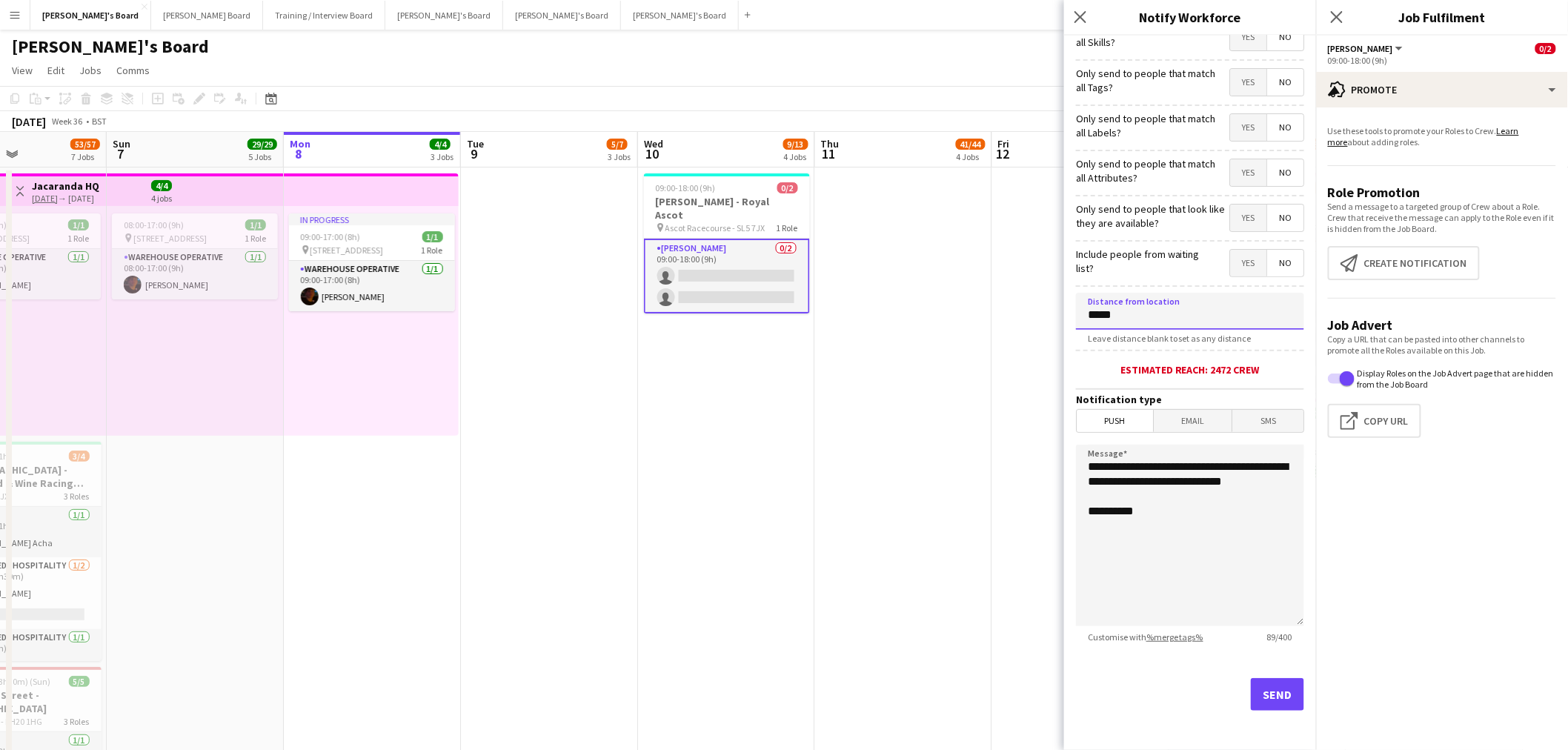
type input "*****"
click at [1257, 692] on button "Send" at bounding box center [1277, 694] width 54 height 33
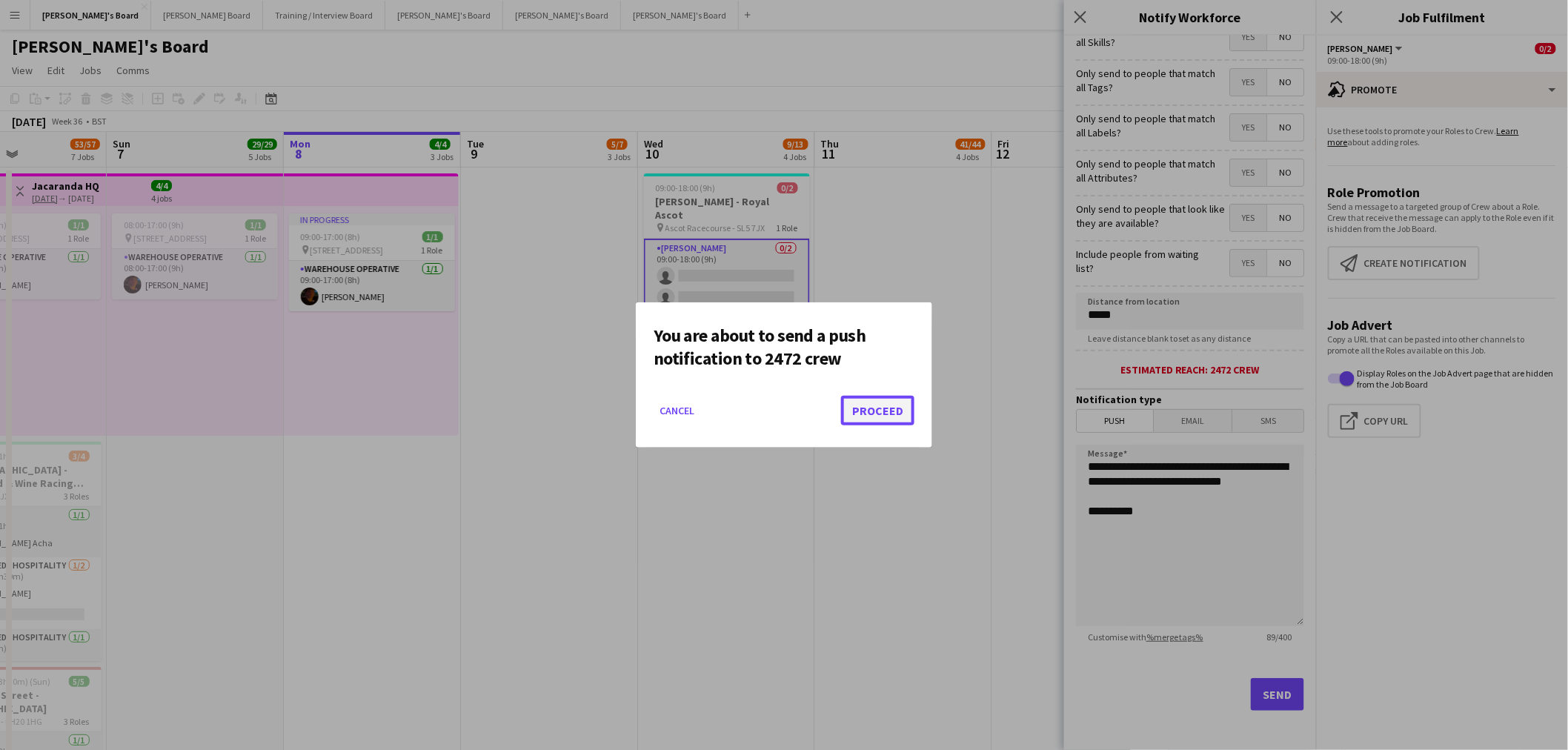
click at [887, 403] on button "Proceed" at bounding box center [878, 409] width 74 height 29
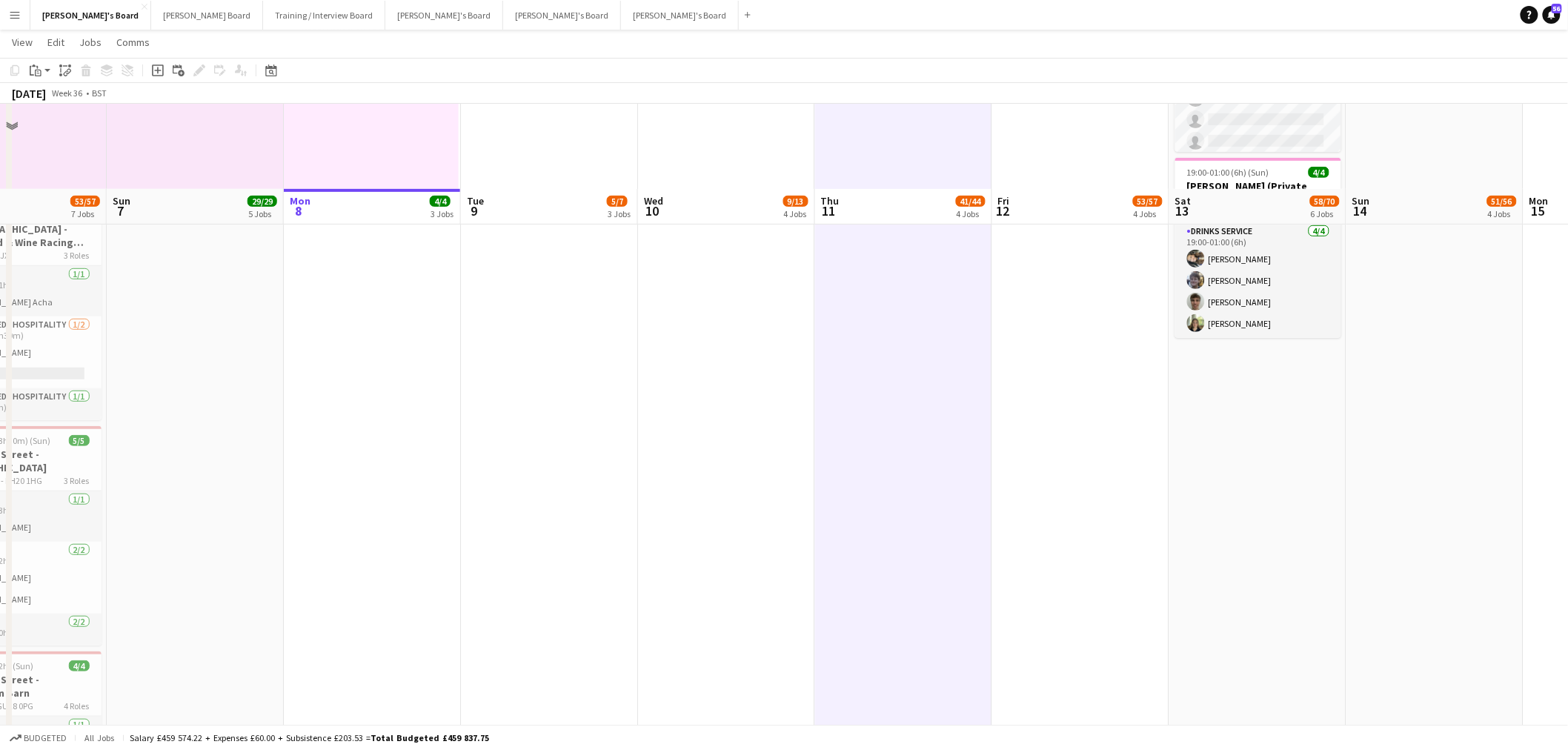
scroll to position [0, 0]
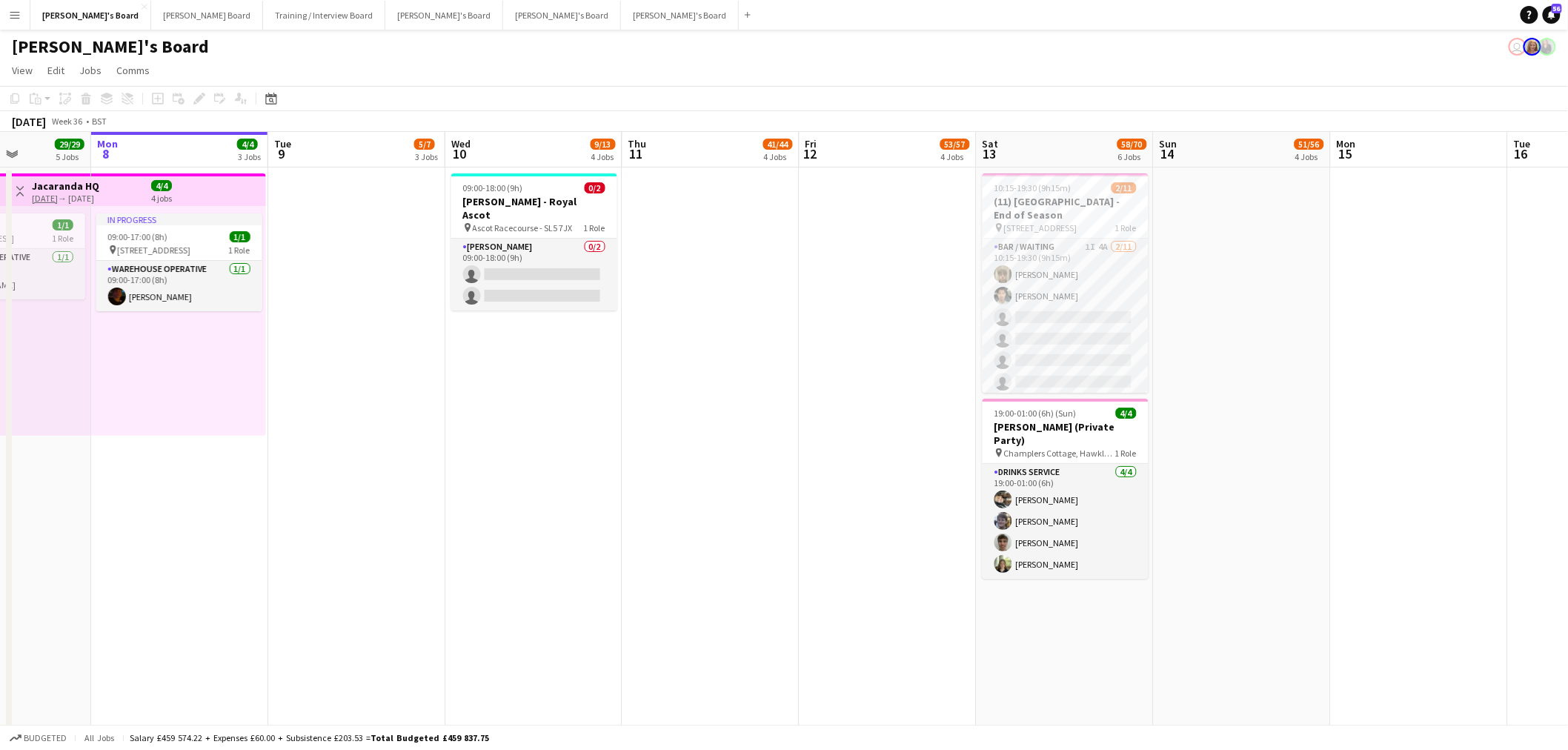
drag, startPoint x: 1026, startPoint y: 331, endPoint x: 655, endPoint y: 343, distance: 371.2
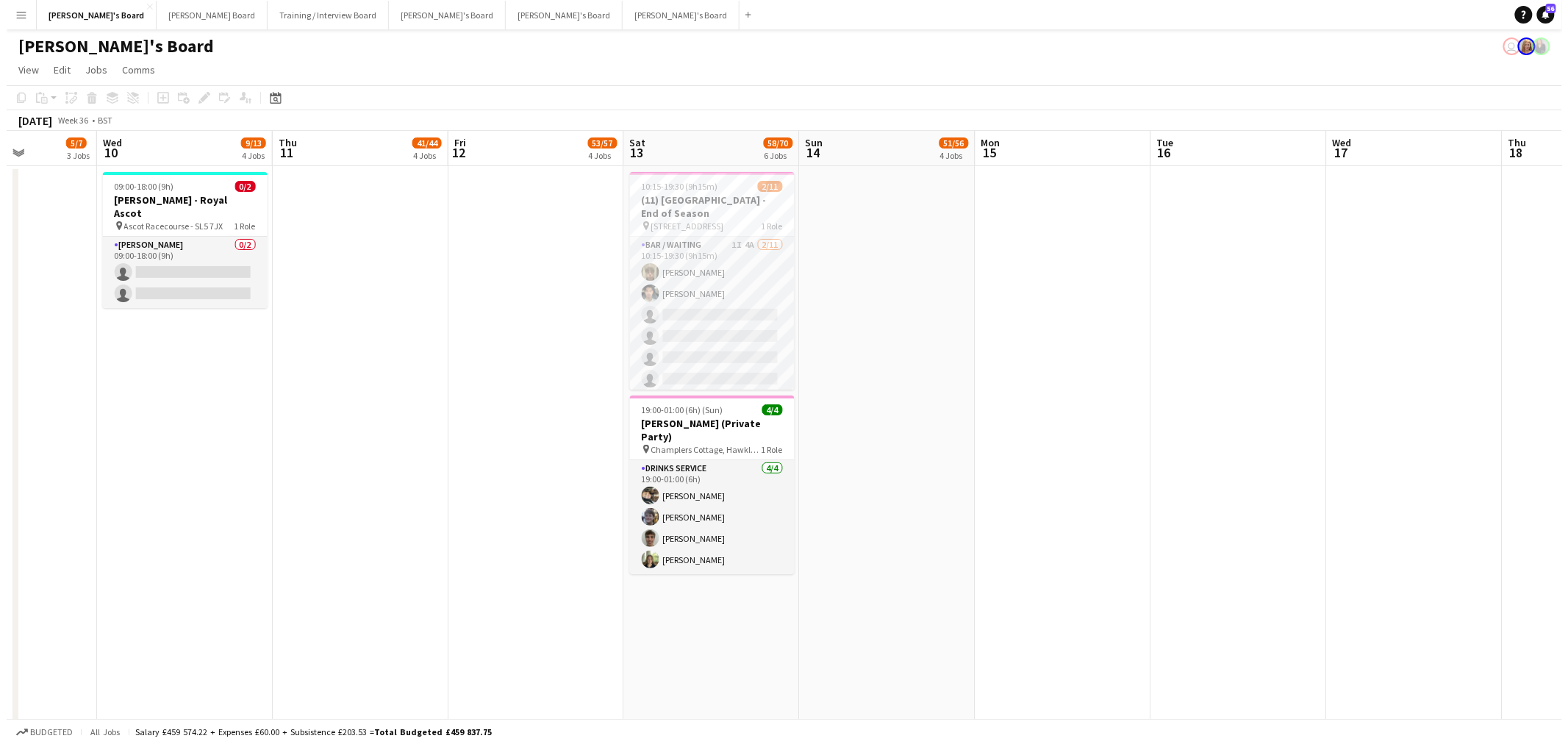
scroll to position [0, 451]
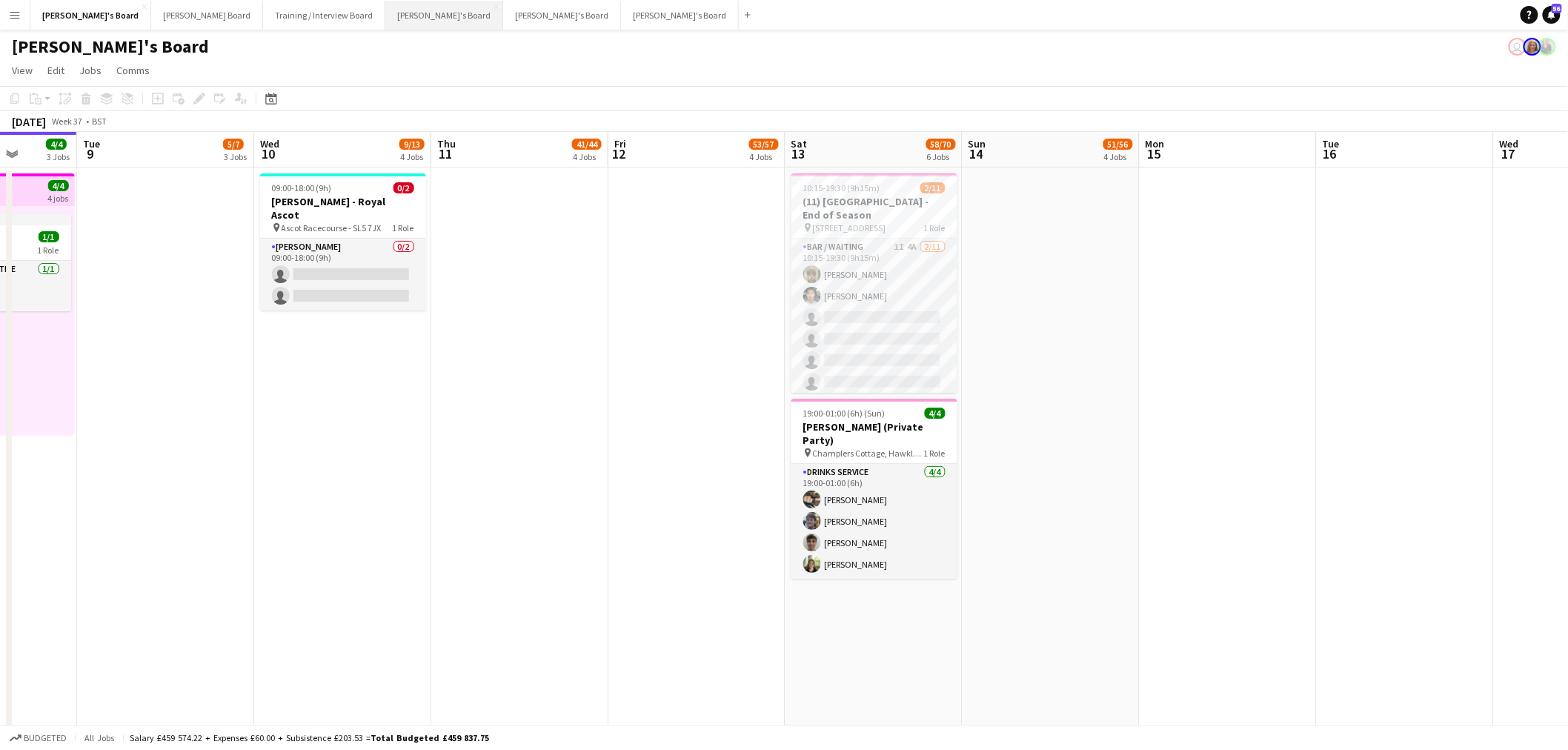
click at [385, 13] on button "[PERSON_NAME]'s Board Close" at bounding box center [443, 15] width 118 height 29
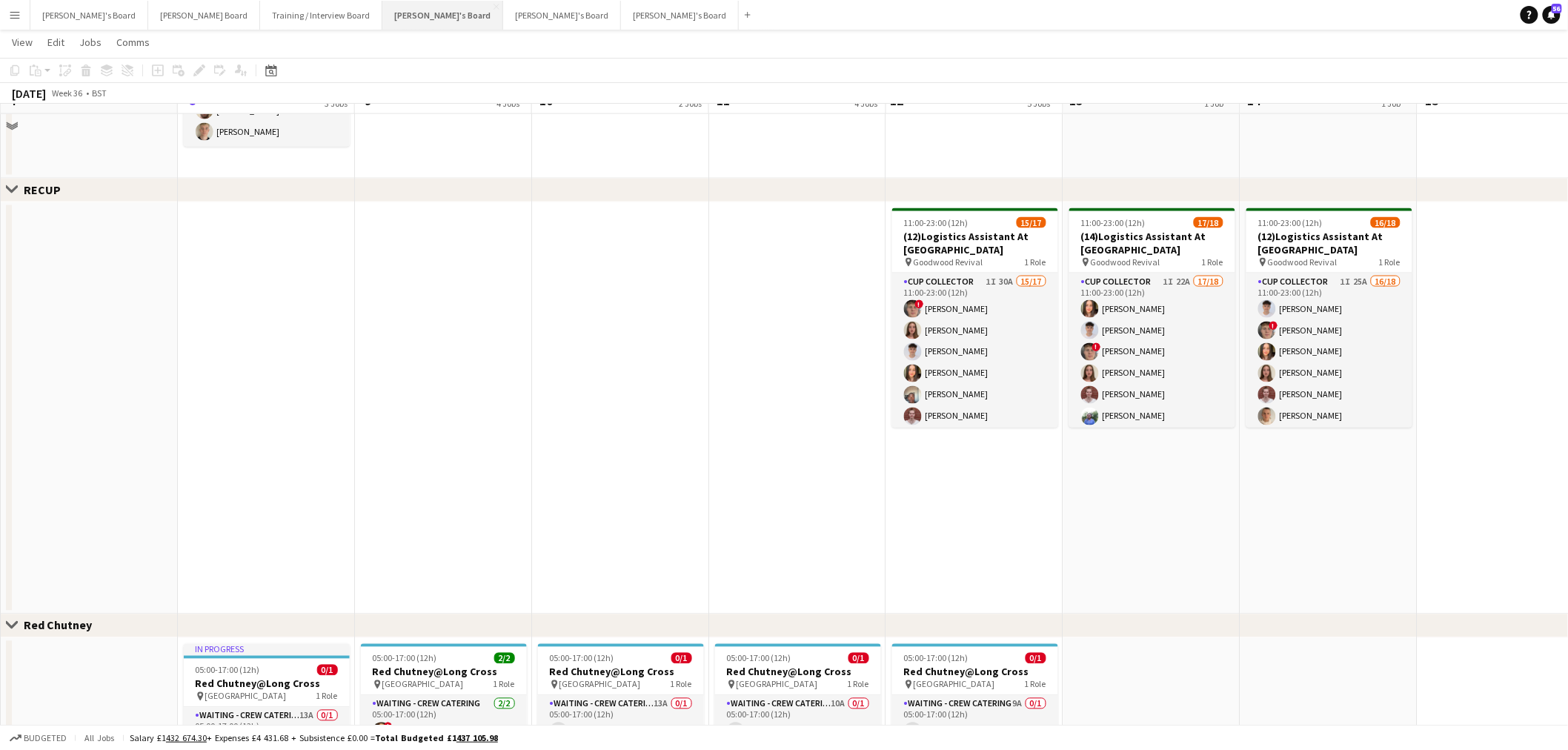
scroll to position [862, 0]
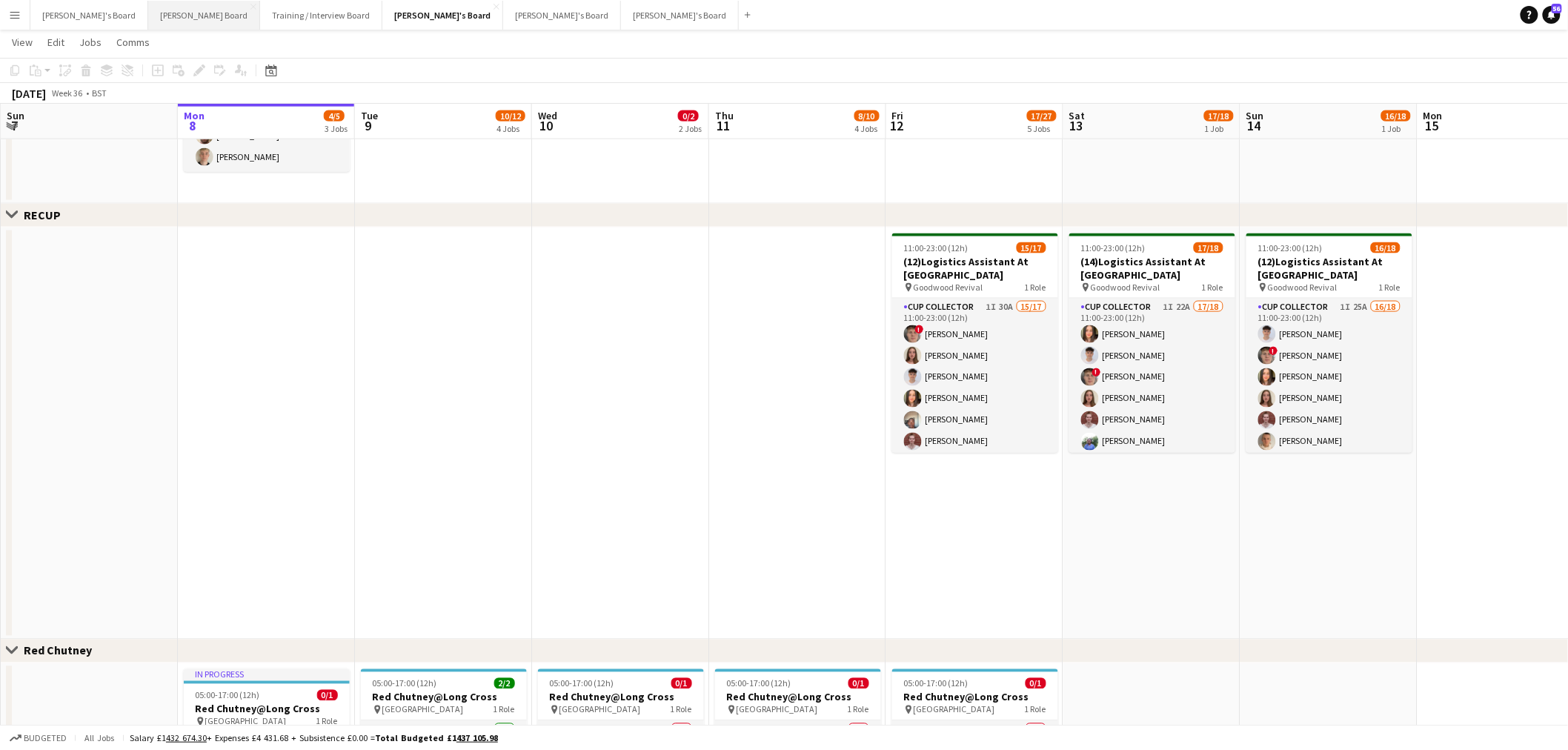
click at [148, 9] on button "[PERSON_NAME] Board Close" at bounding box center [204, 15] width 112 height 29
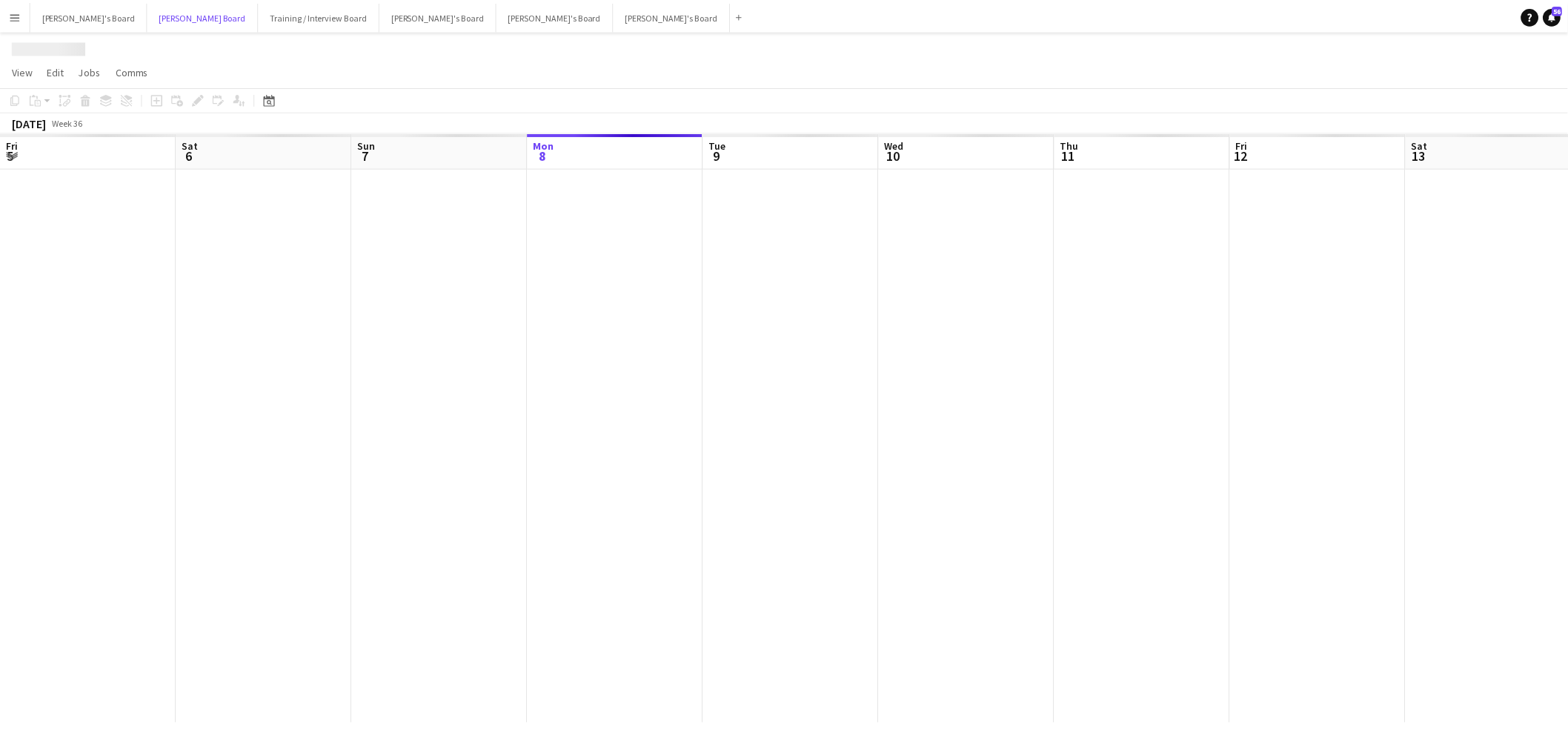
scroll to position [0, 354]
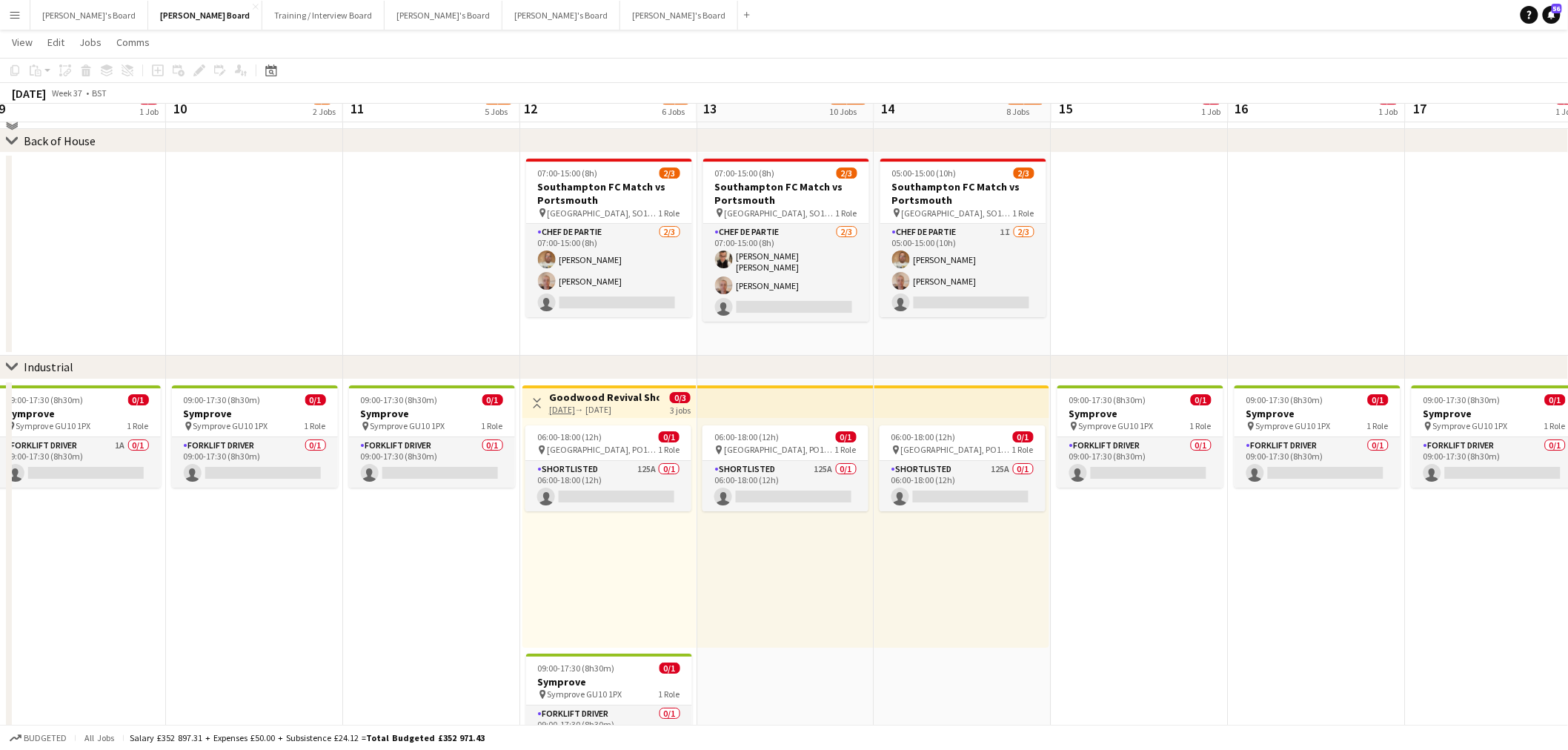
scroll to position [1968, 0]
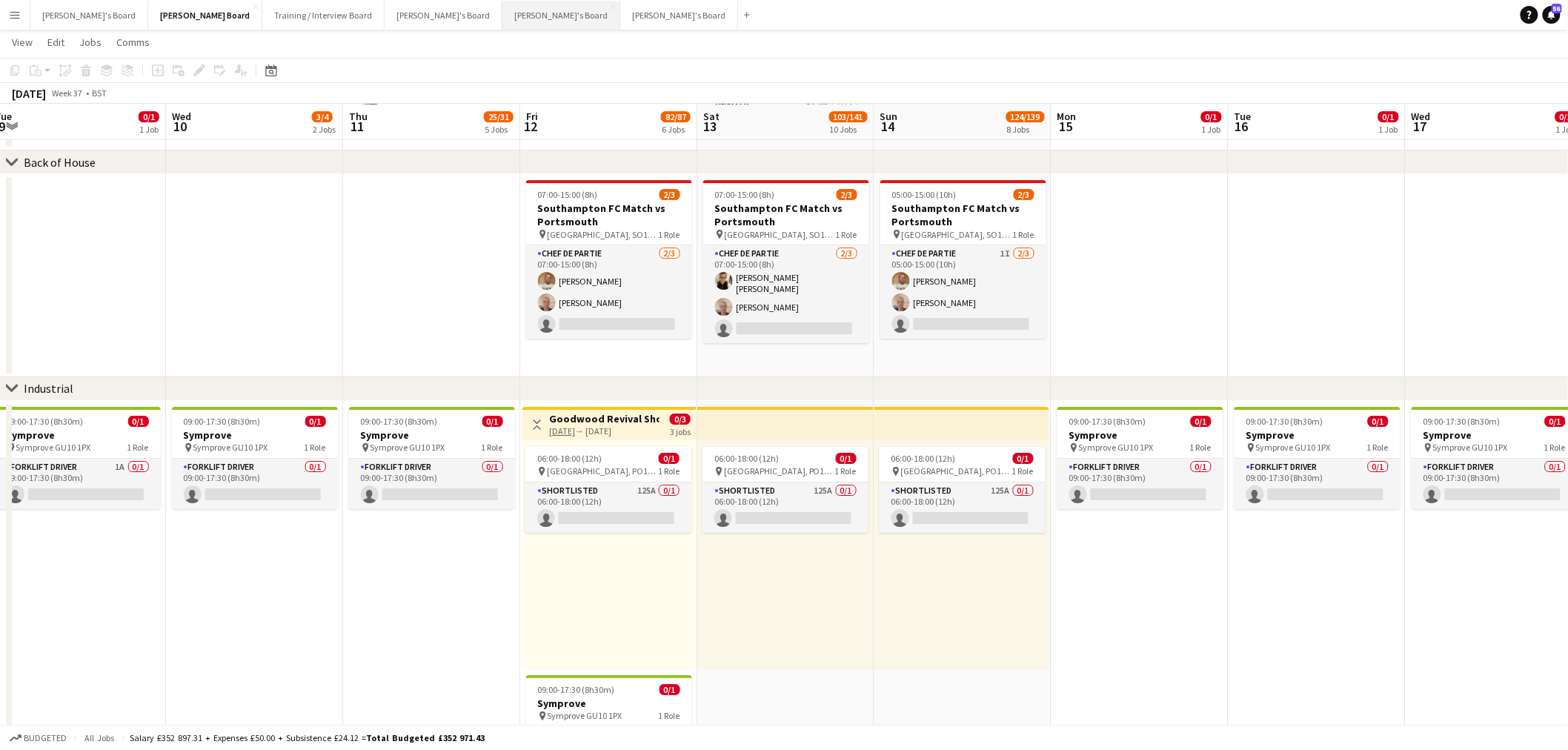
click at [503, 8] on button "[PERSON_NAME]'s Board Close" at bounding box center [561, 15] width 118 height 29
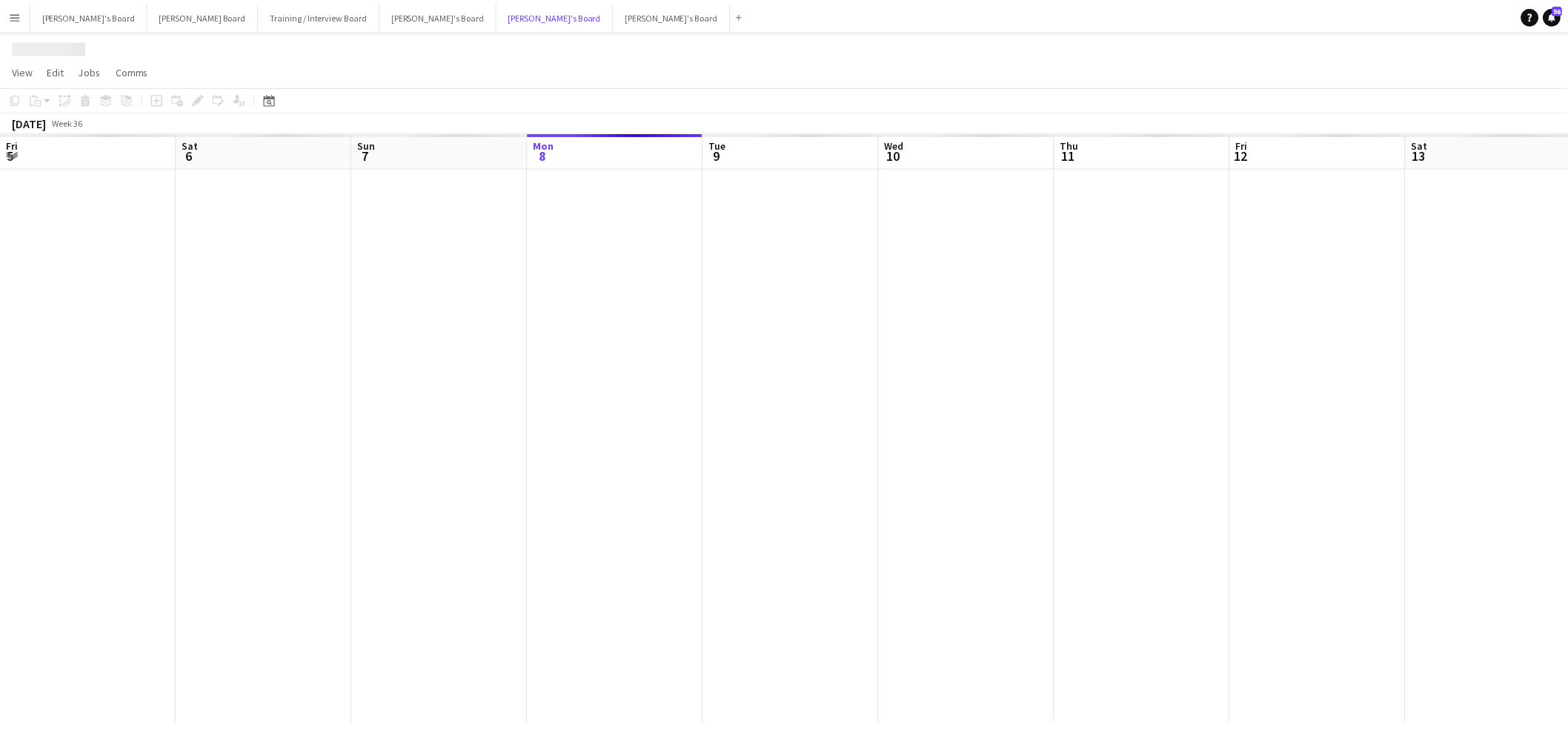
scroll to position [0, 354]
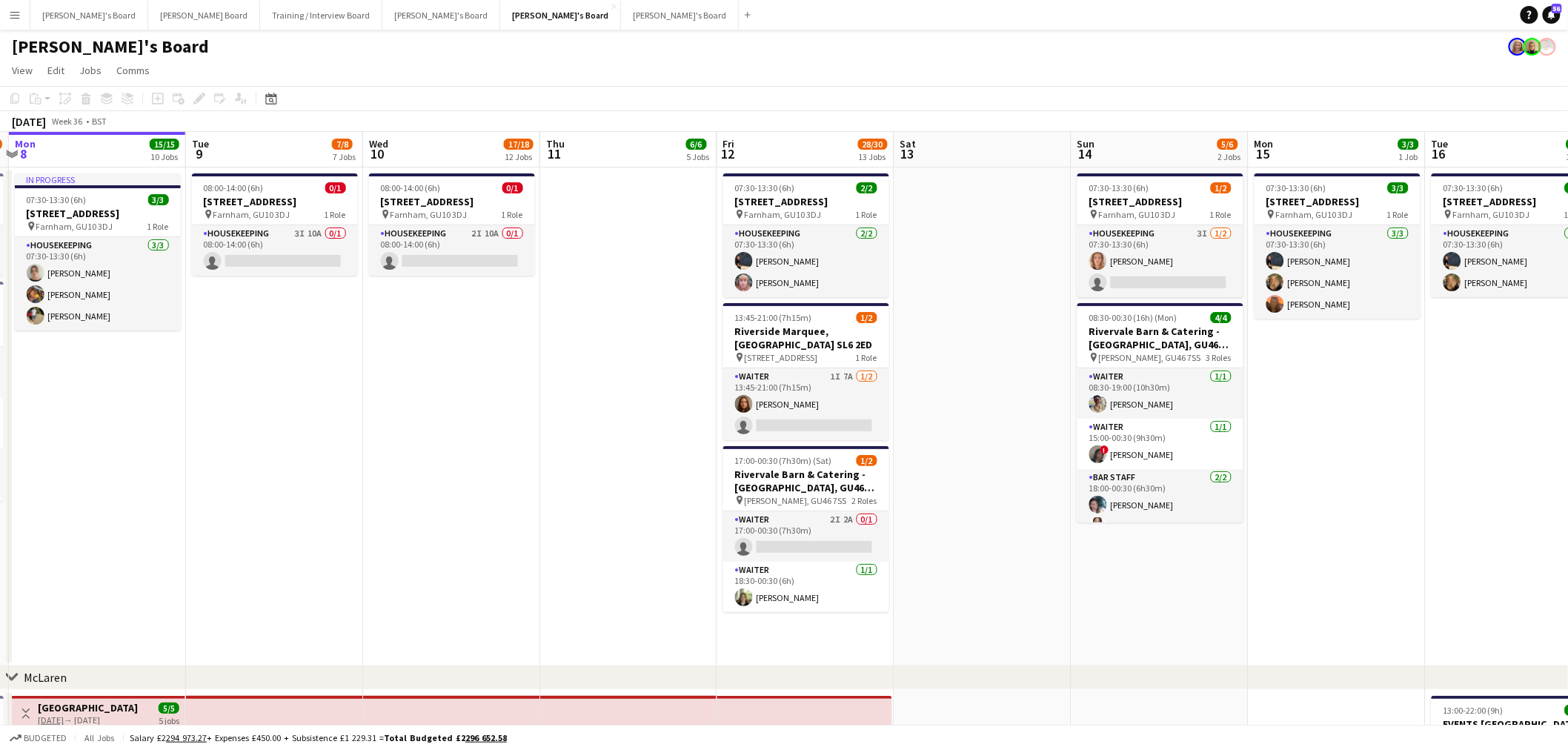
drag, startPoint x: 537, startPoint y: 419, endPoint x: 258, endPoint y: 435, distance: 279.5
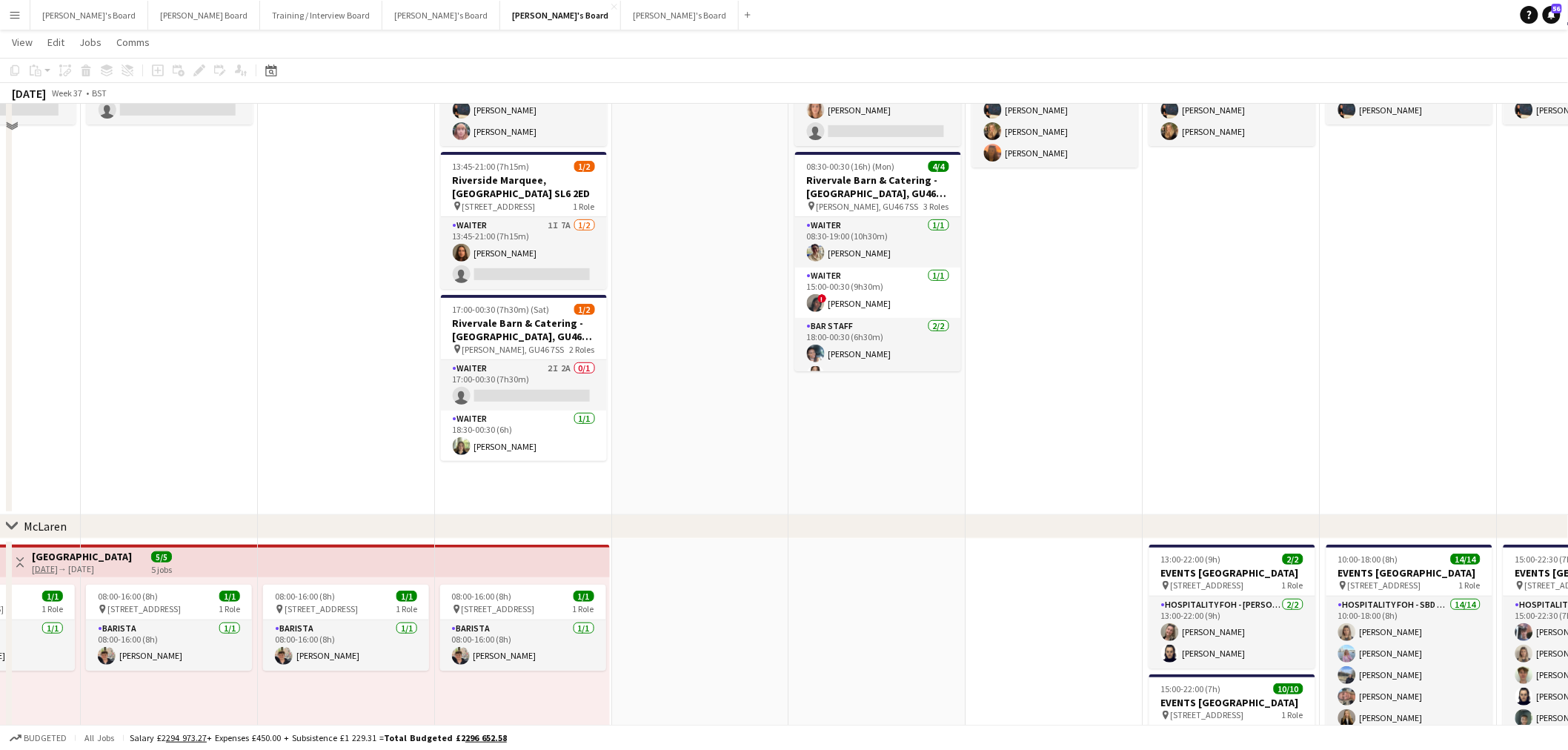
scroll to position [82, 0]
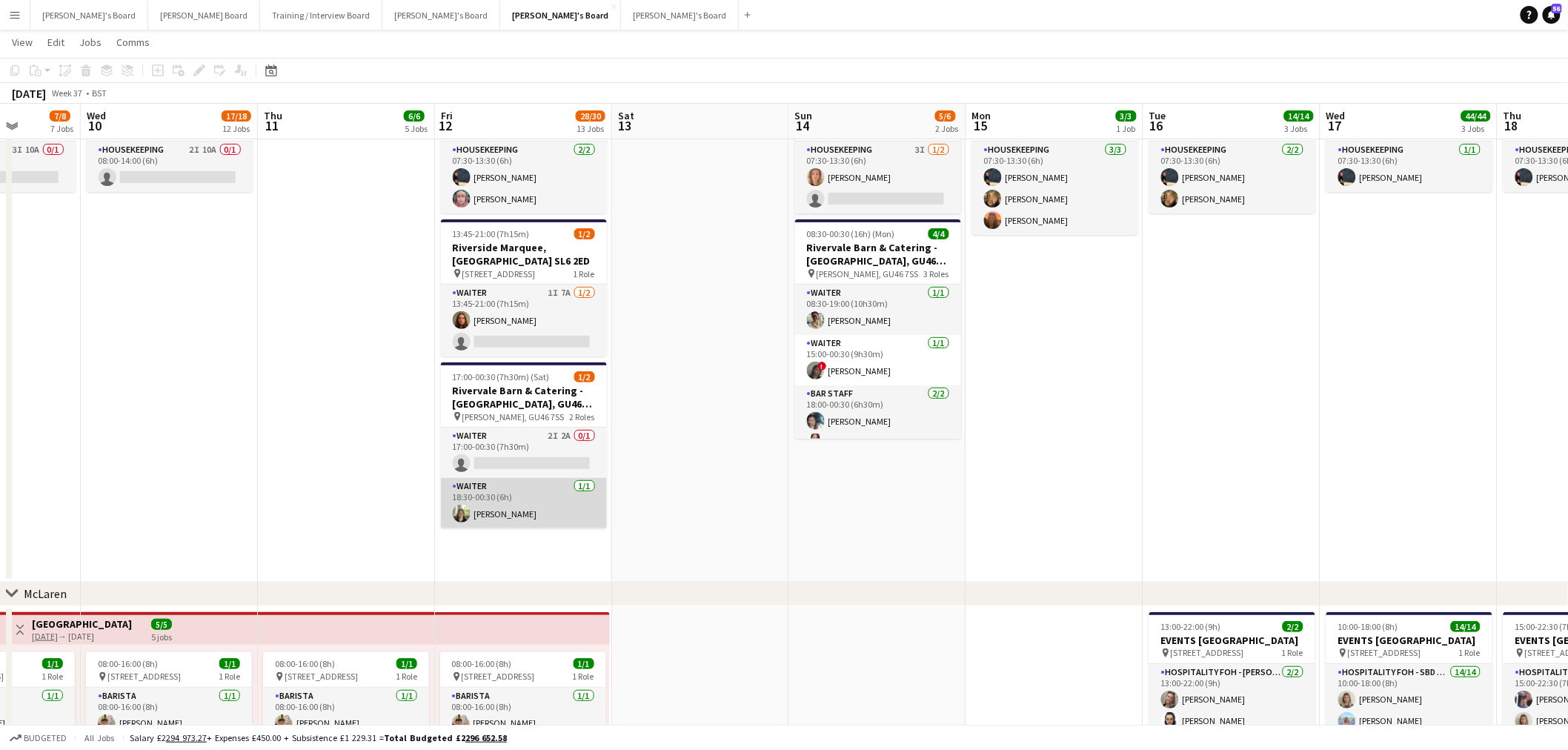
click at [516, 492] on app-card-role "Waiter [DATE] 18:30-00:30 (6h) [PERSON_NAME]" at bounding box center [524, 503] width 166 height 50
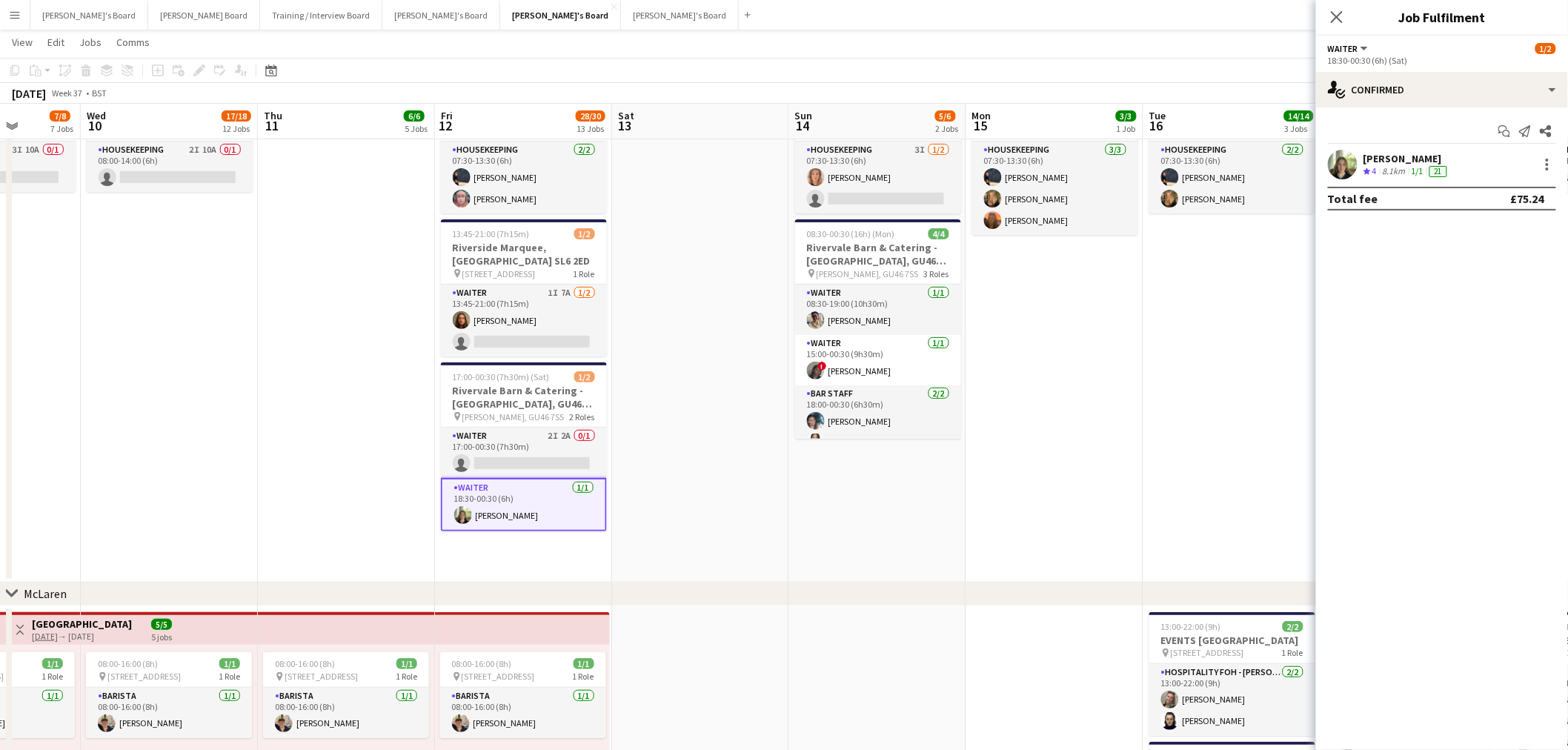
click at [638, 451] on app-date-cell at bounding box center [701, 333] width 177 height 499
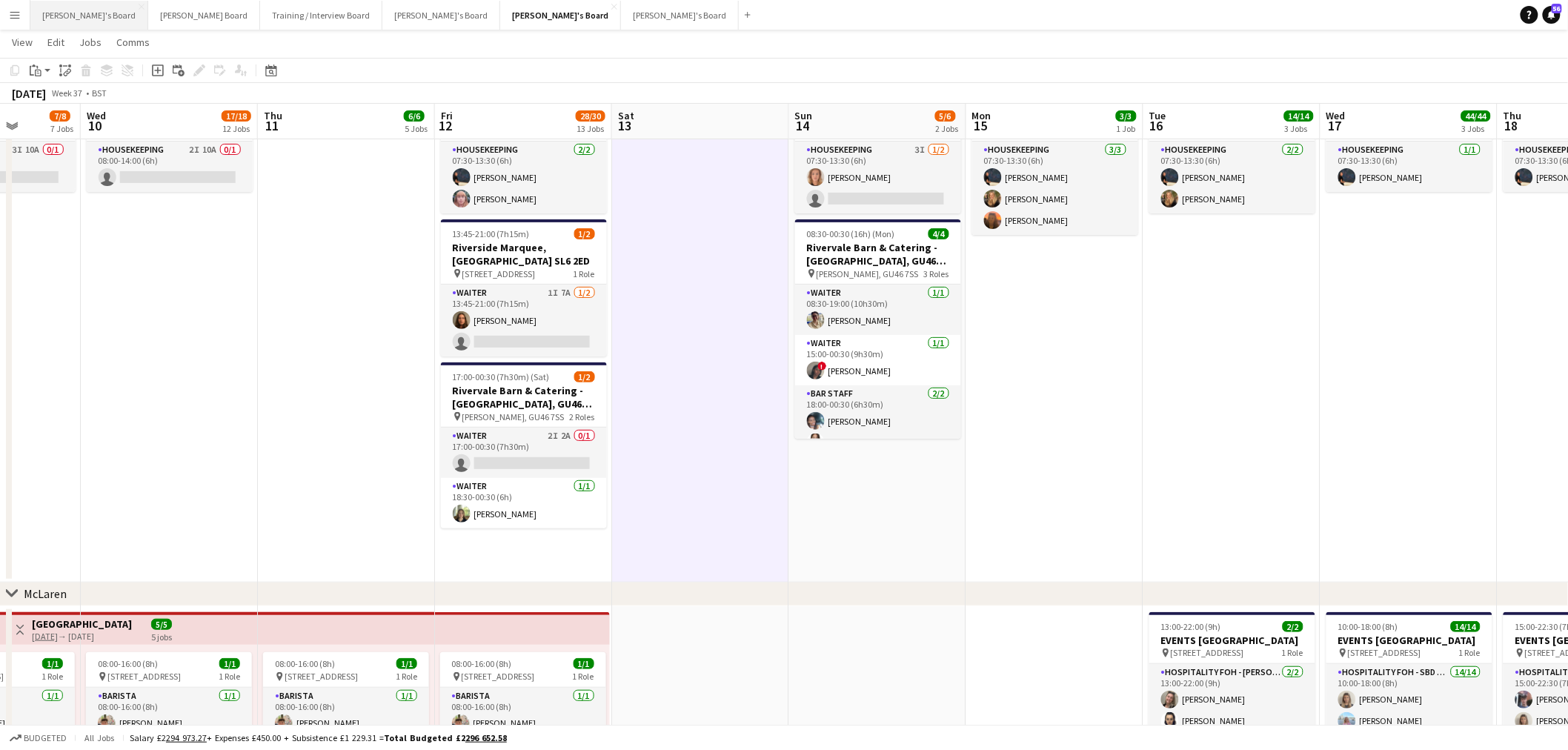
click at [64, 20] on button "[PERSON_NAME]'s Board Close" at bounding box center [89, 15] width 118 height 29
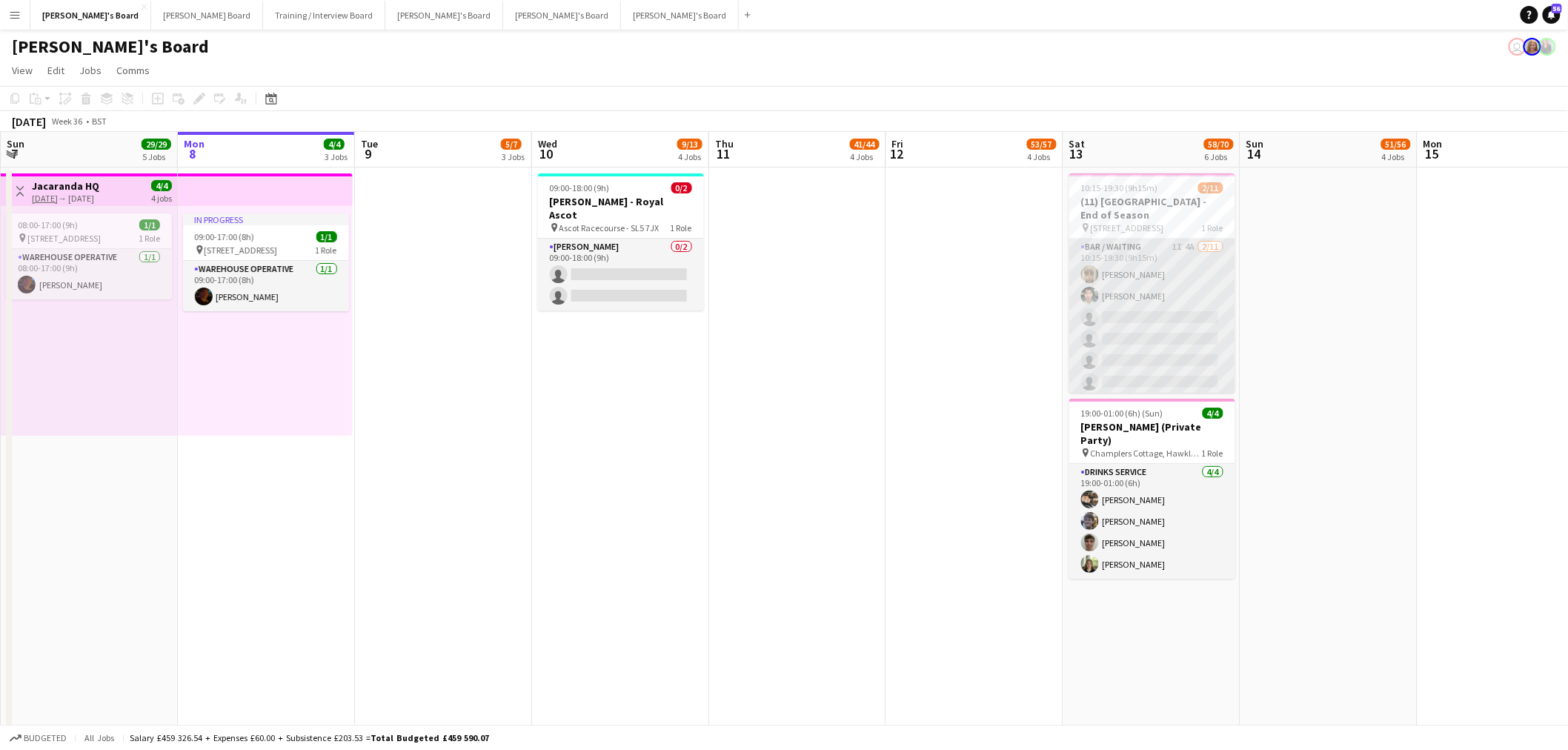
click at [1101, 312] on app-card-role "Bar / Waiting 1I 4A [DATE] 10:15-19:30 (9h15m) [PERSON_NAME] [PERSON_NAME] sing…" at bounding box center [1152, 371] width 166 height 265
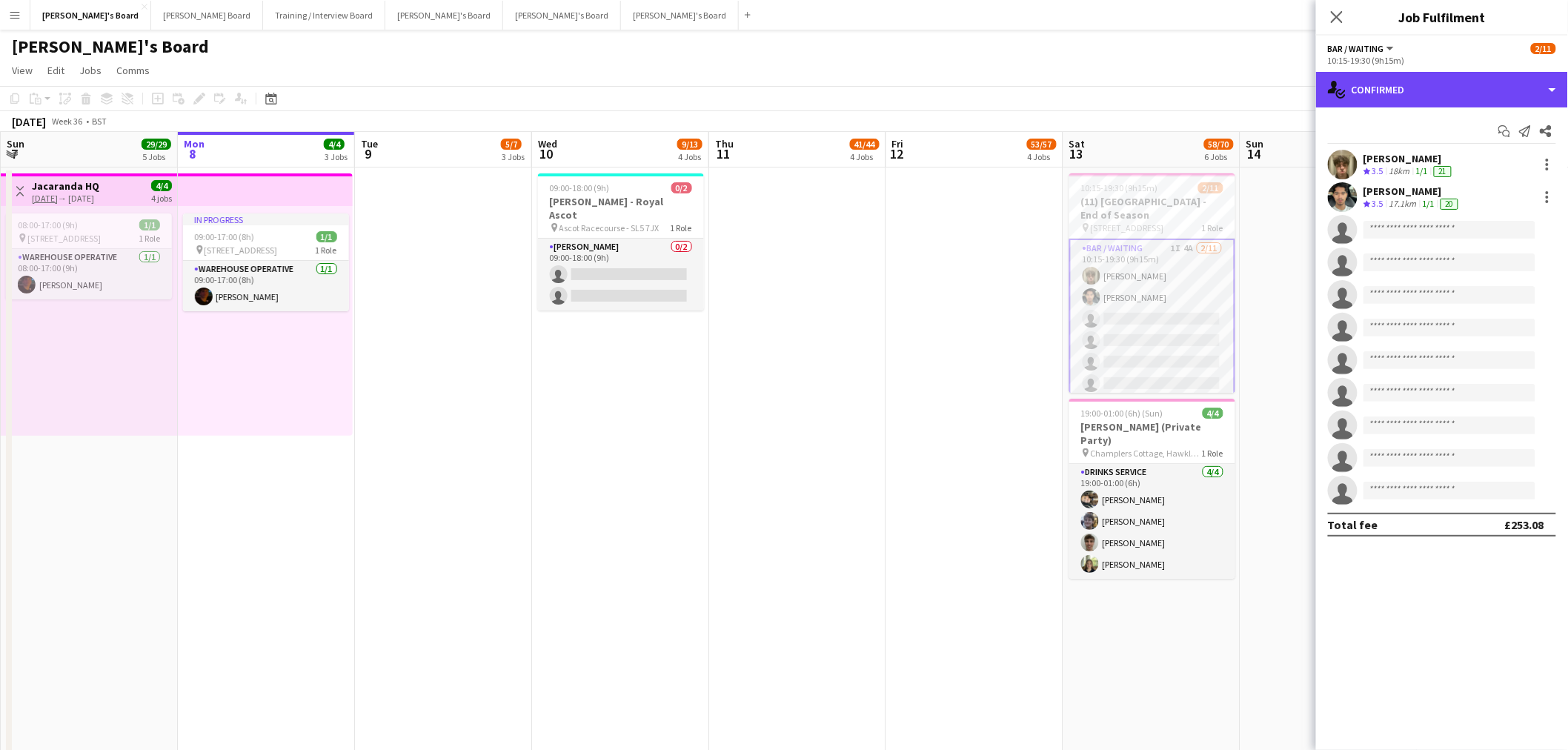
click at [1391, 97] on div "single-neutral-actions-check-2 Confirmed" at bounding box center [1442, 90] width 252 height 36
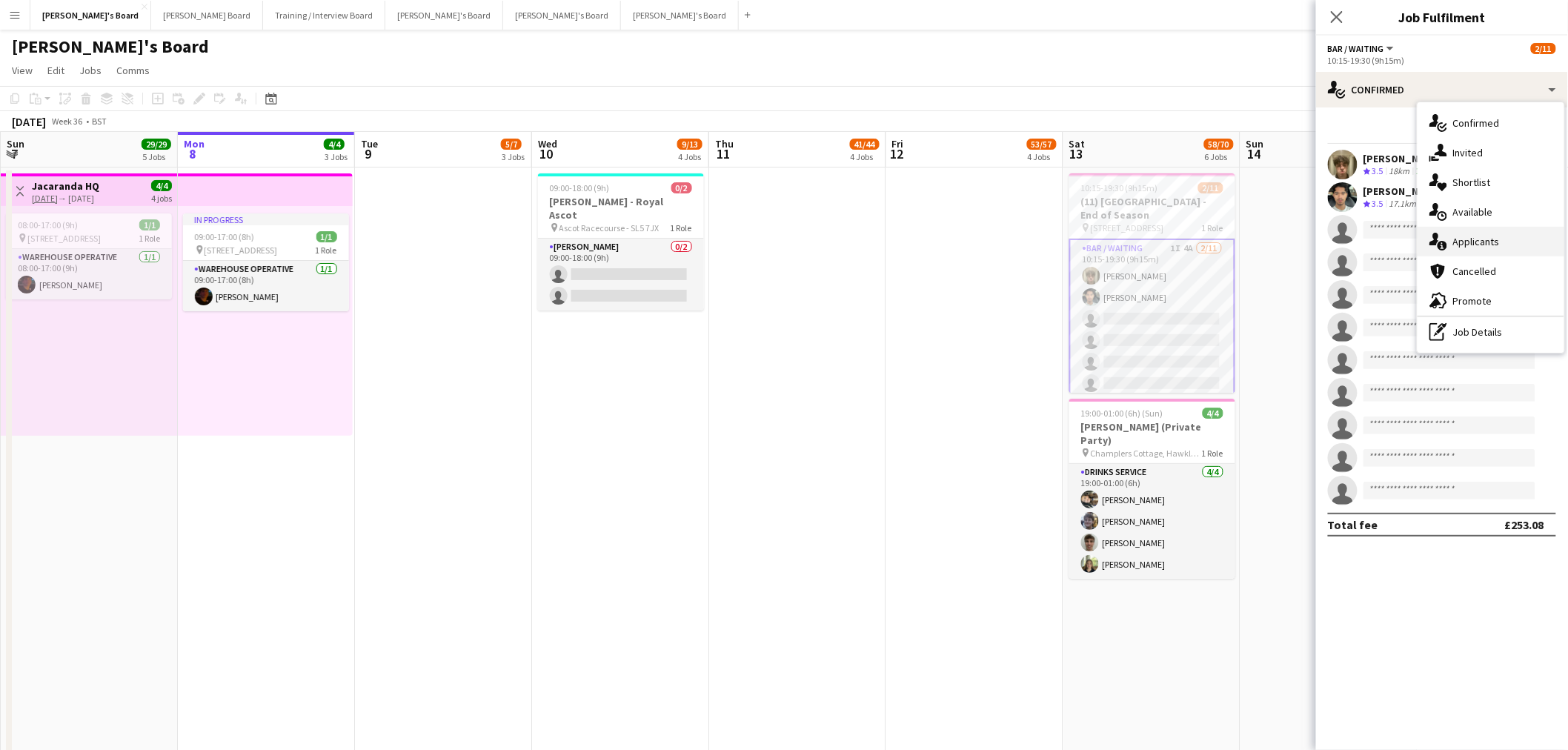
click at [1490, 233] on div "single-neutral-actions-information Applicants" at bounding box center [1492, 241] width 147 height 29
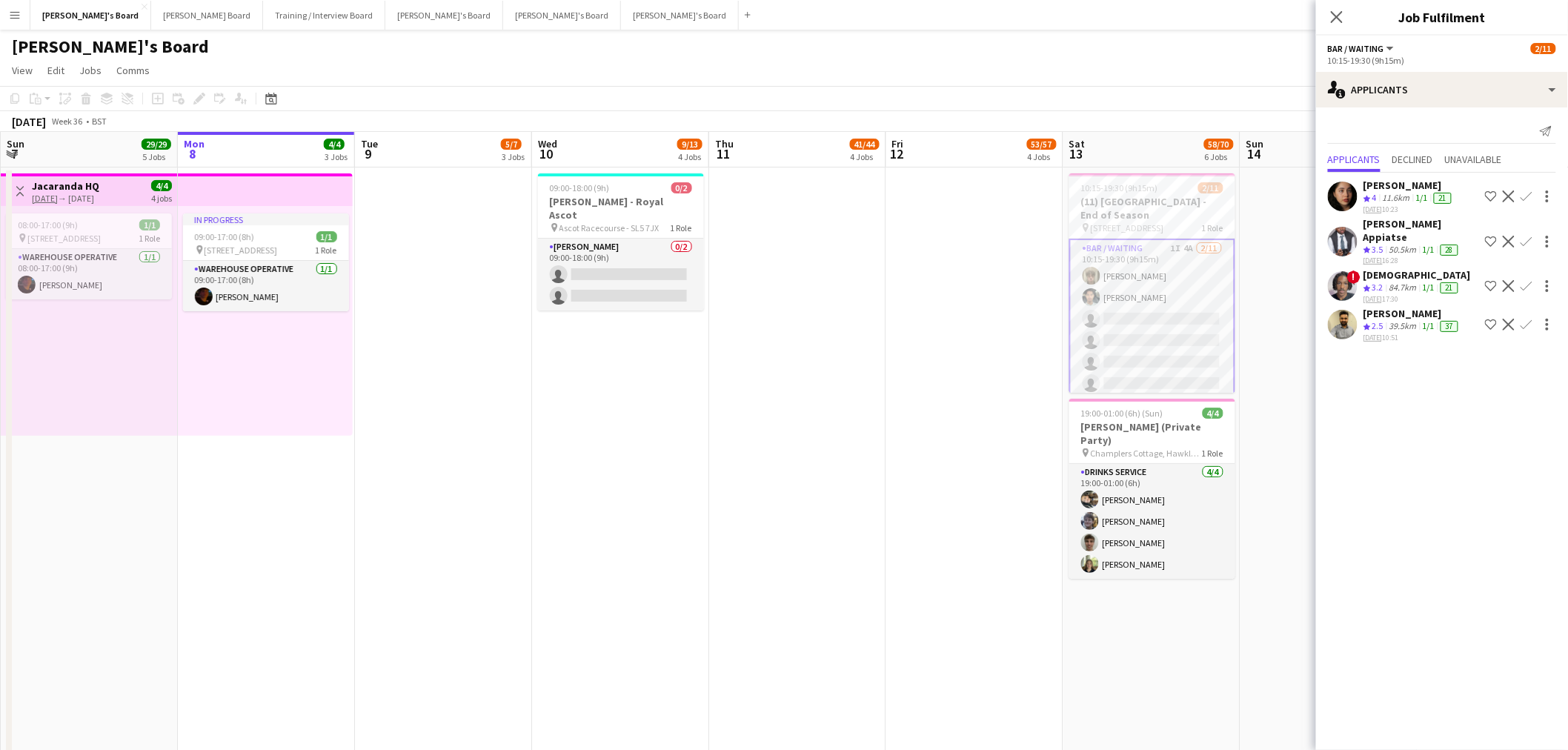
click at [1521, 193] on app-icon "Confirm" at bounding box center [1526, 196] width 12 height 12
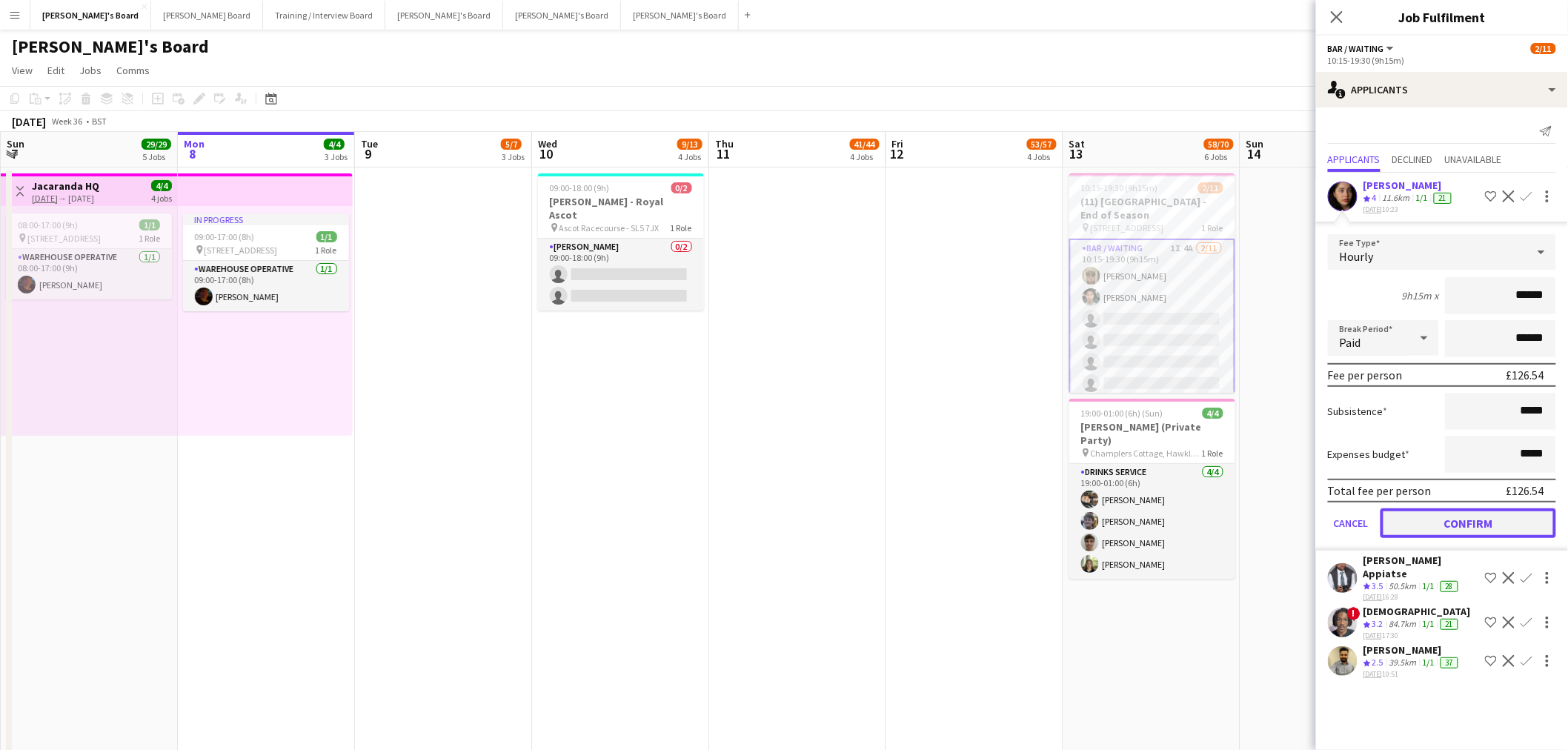
click at [1453, 514] on button "Confirm" at bounding box center [1468, 523] width 175 height 29
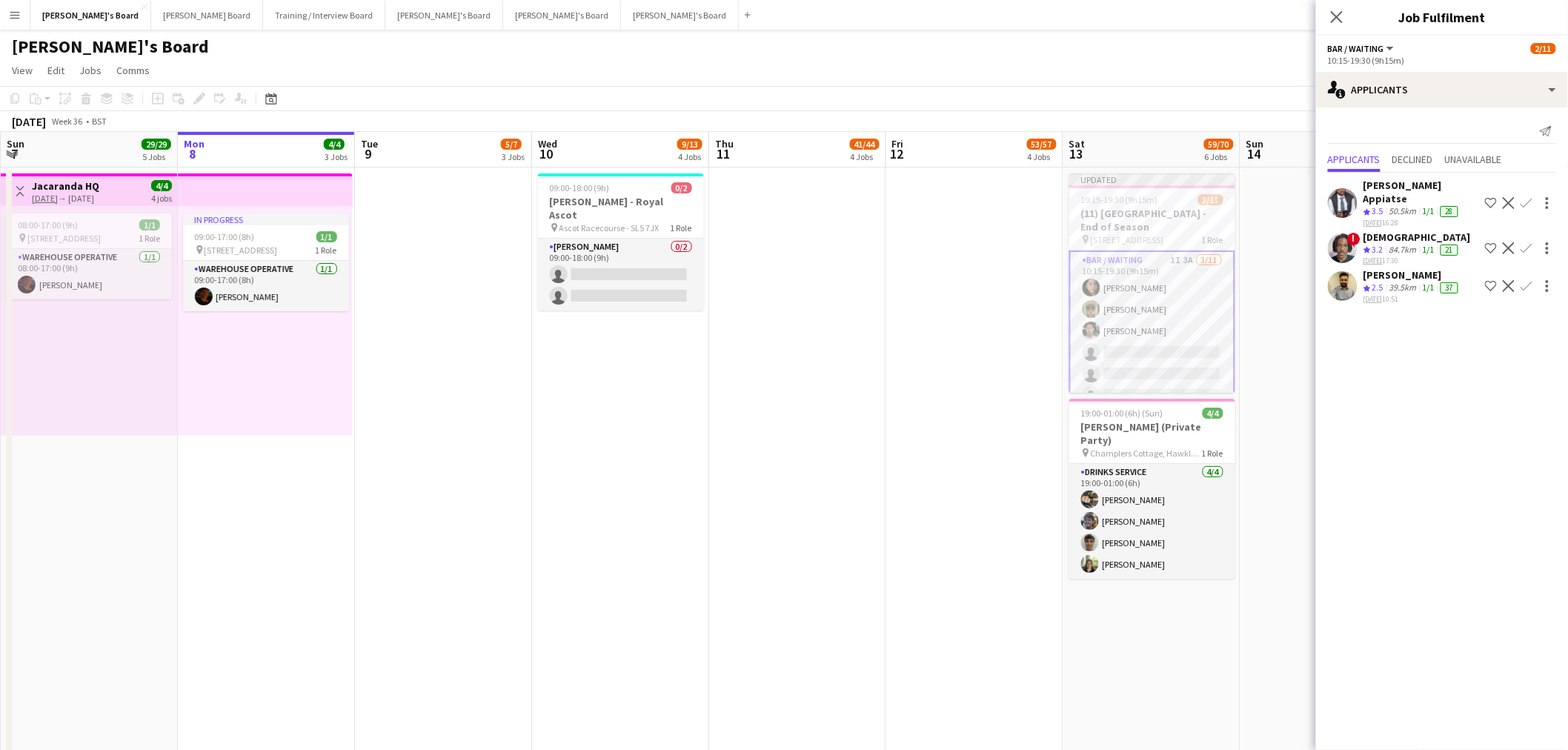
click at [1527, 242] on app-icon "Confirm" at bounding box center [1526, 248] width 12 height 12
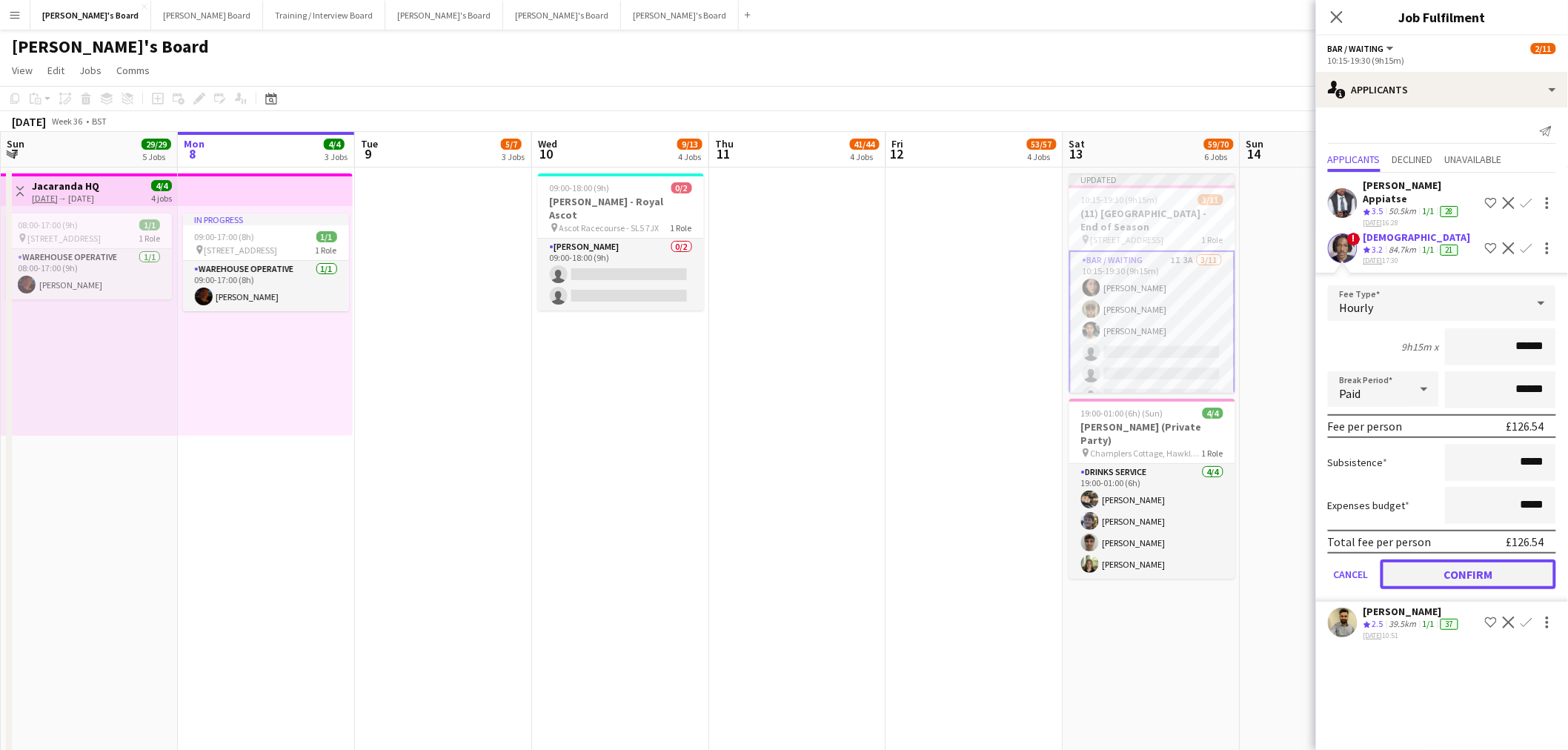
click at [1513, 559] on button "Confirm" at bounding box center [1468, 574] width 175 height 29
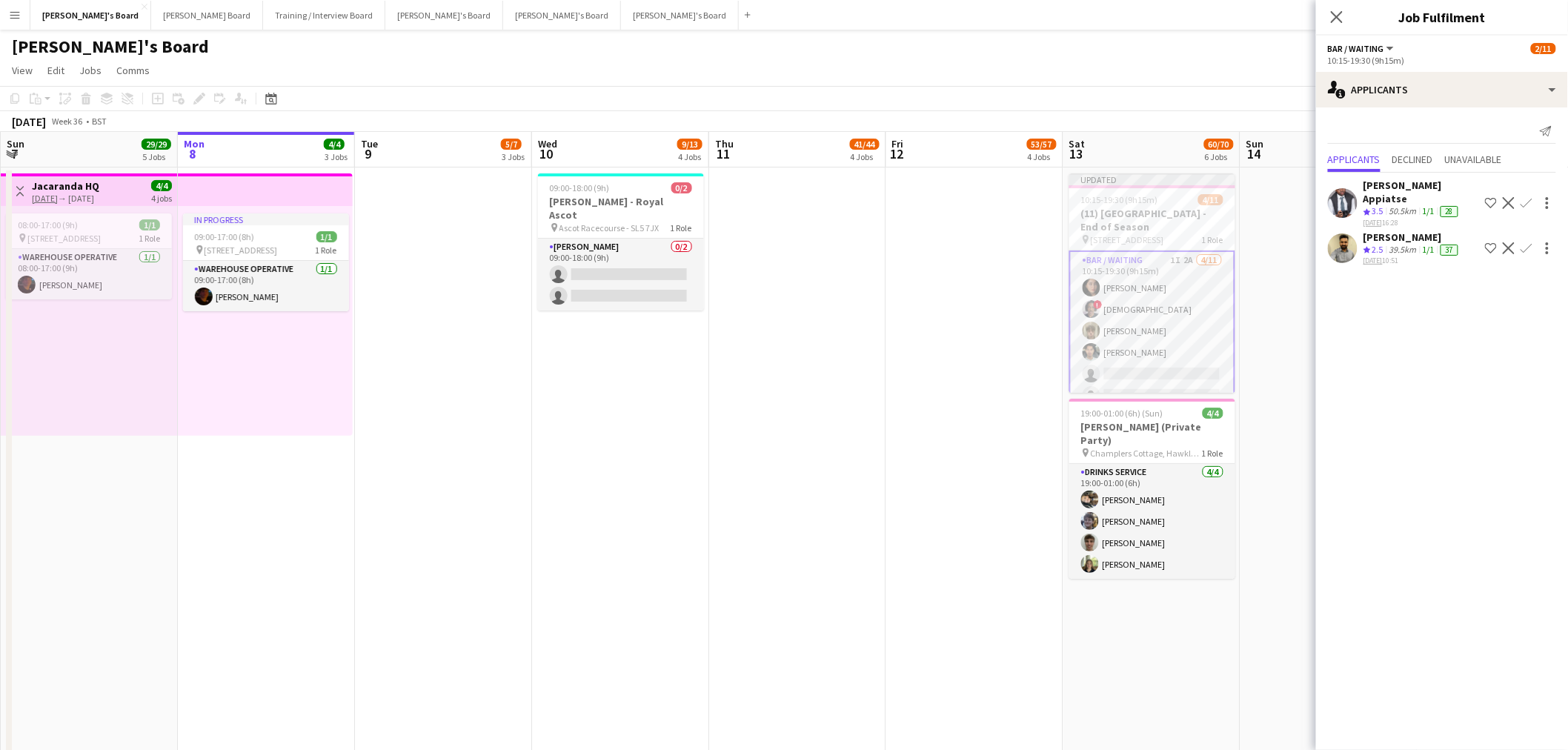
click at [1390, 191] on div "[PERSON_NAME] Appiatse" at bounding box center [1421, 192] width 116 height 26
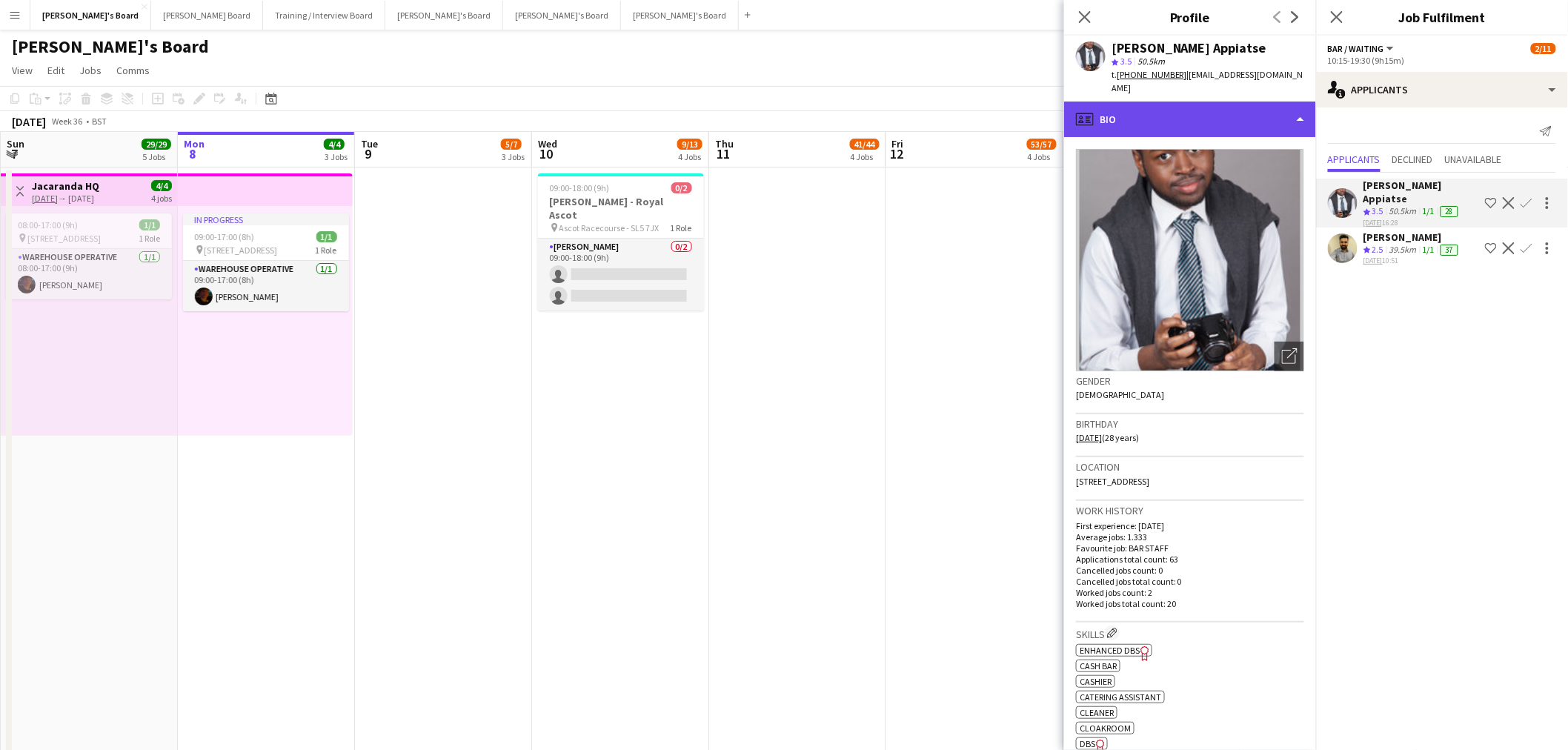
click at [1205, 129] on div "profile Bio" at bounding box center [1190, 120] width 252 height 36
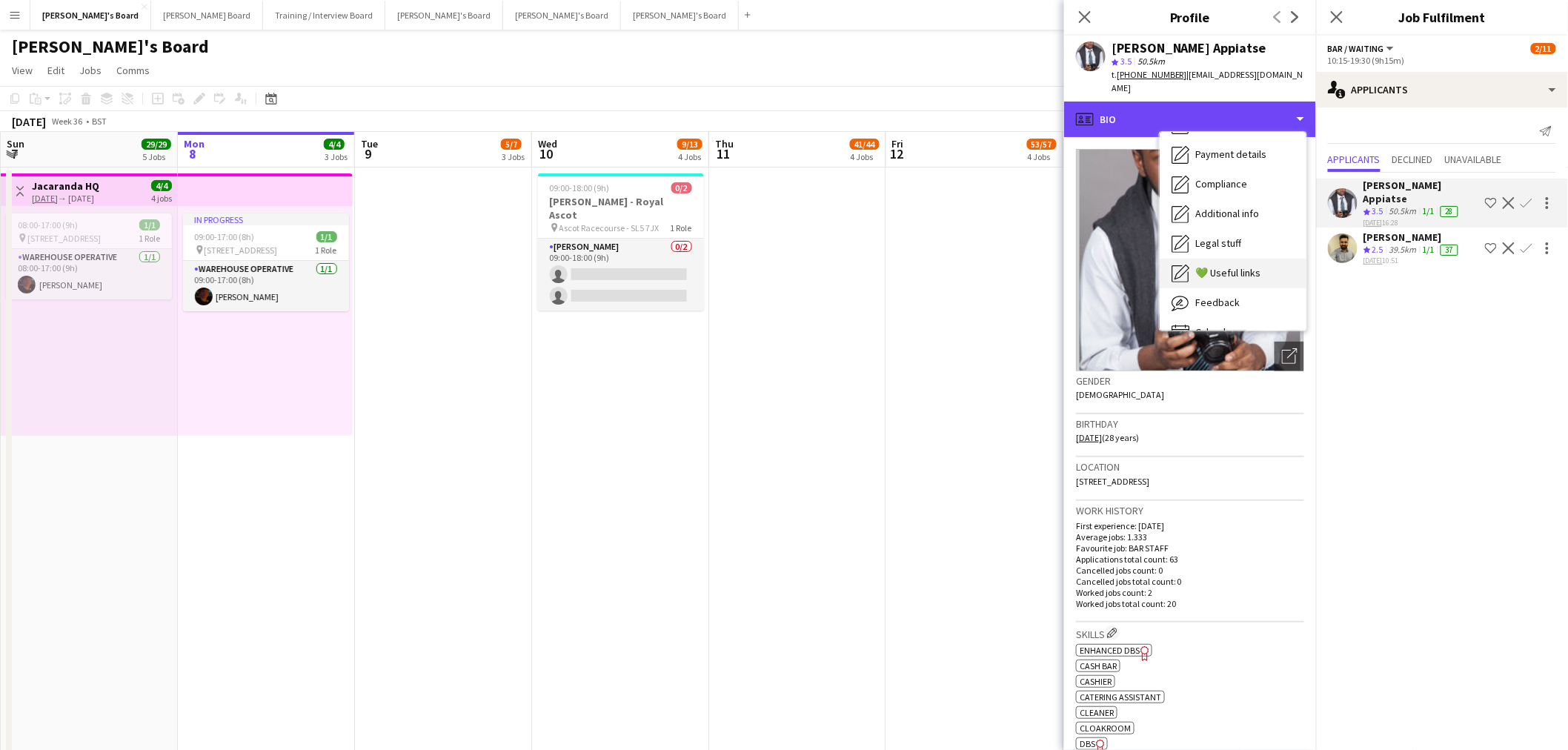
scroll to position [227, 0]
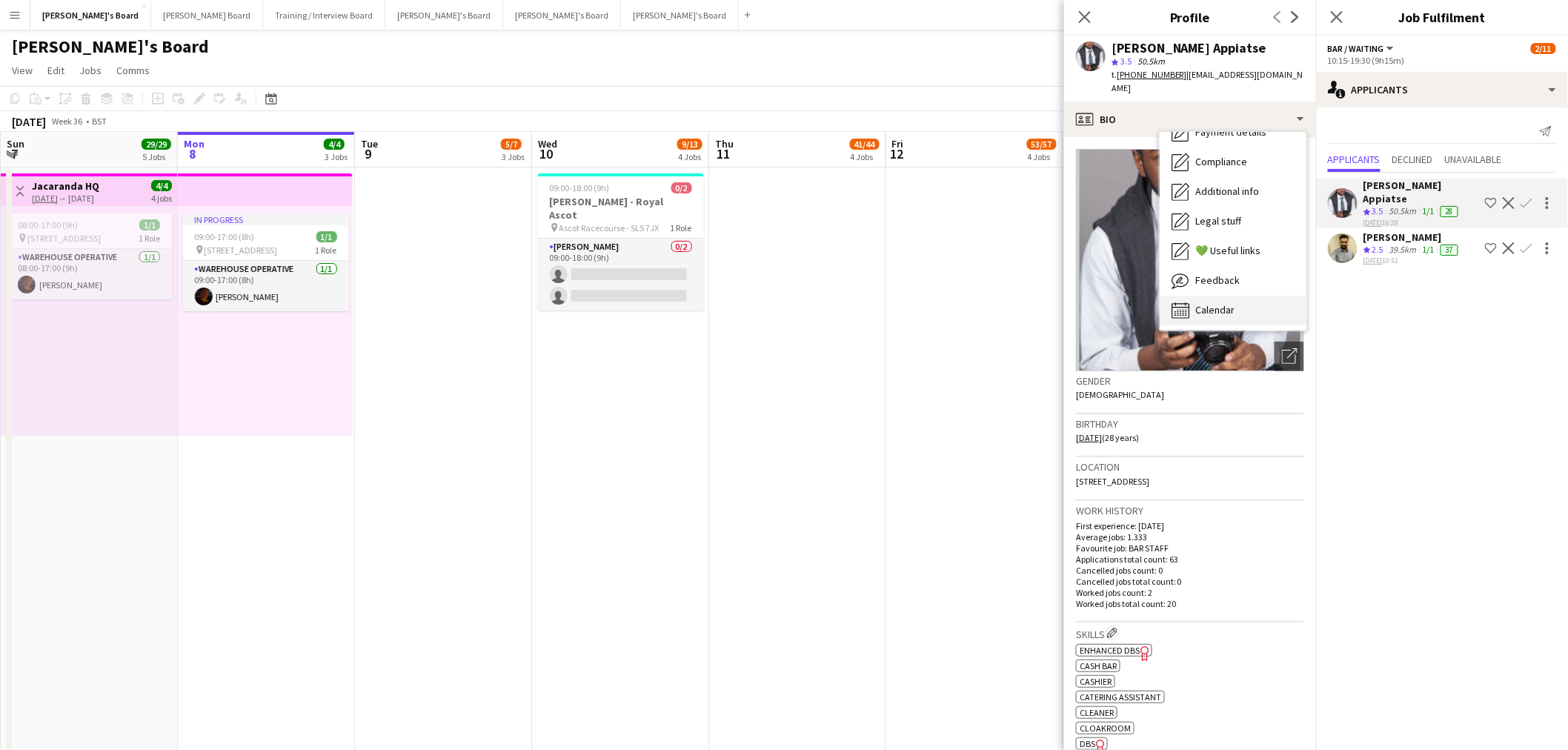
click at [1214, 308] on span "Calendar" at bounding box center [1215, 309] width 40 height 13
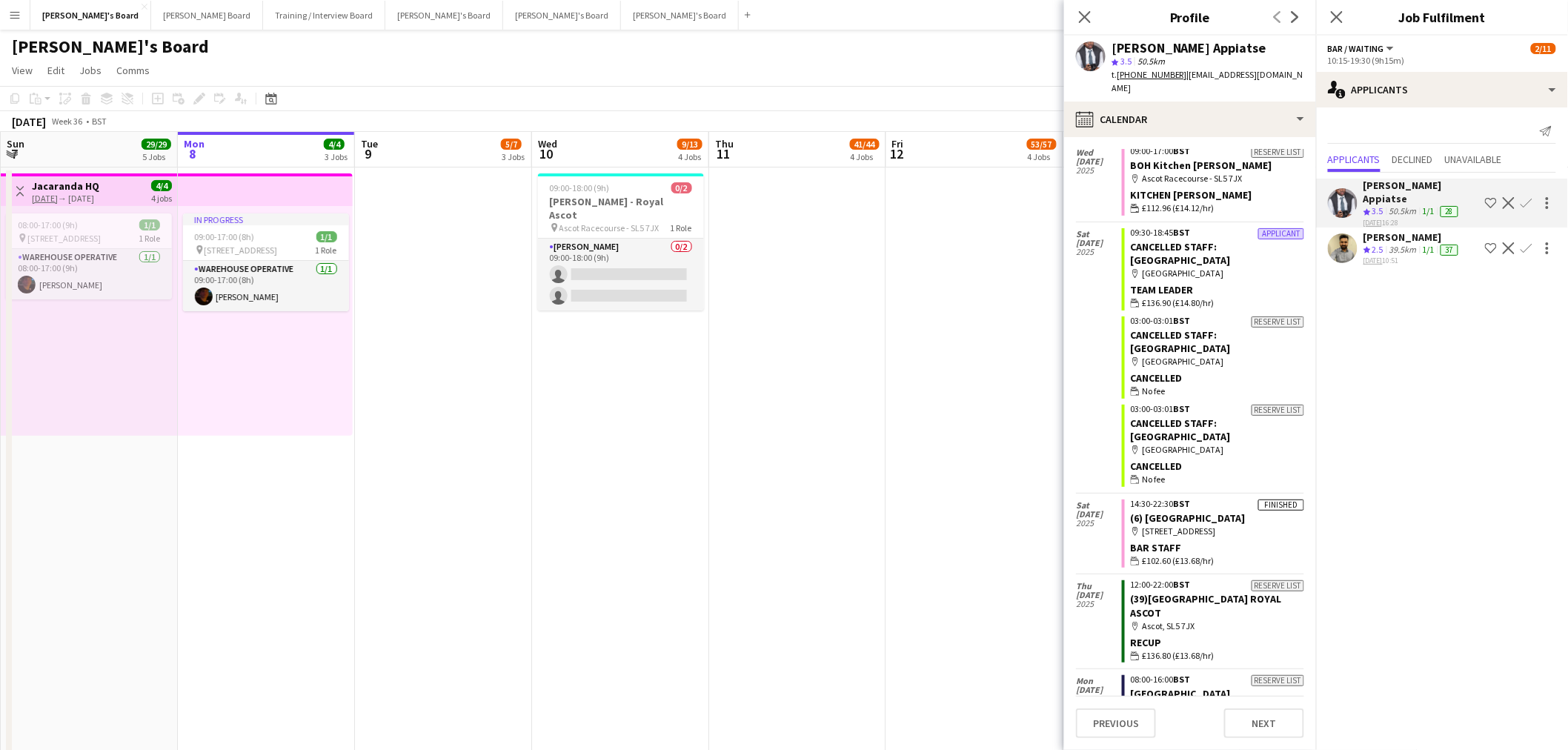
scroll to position [902, 0]
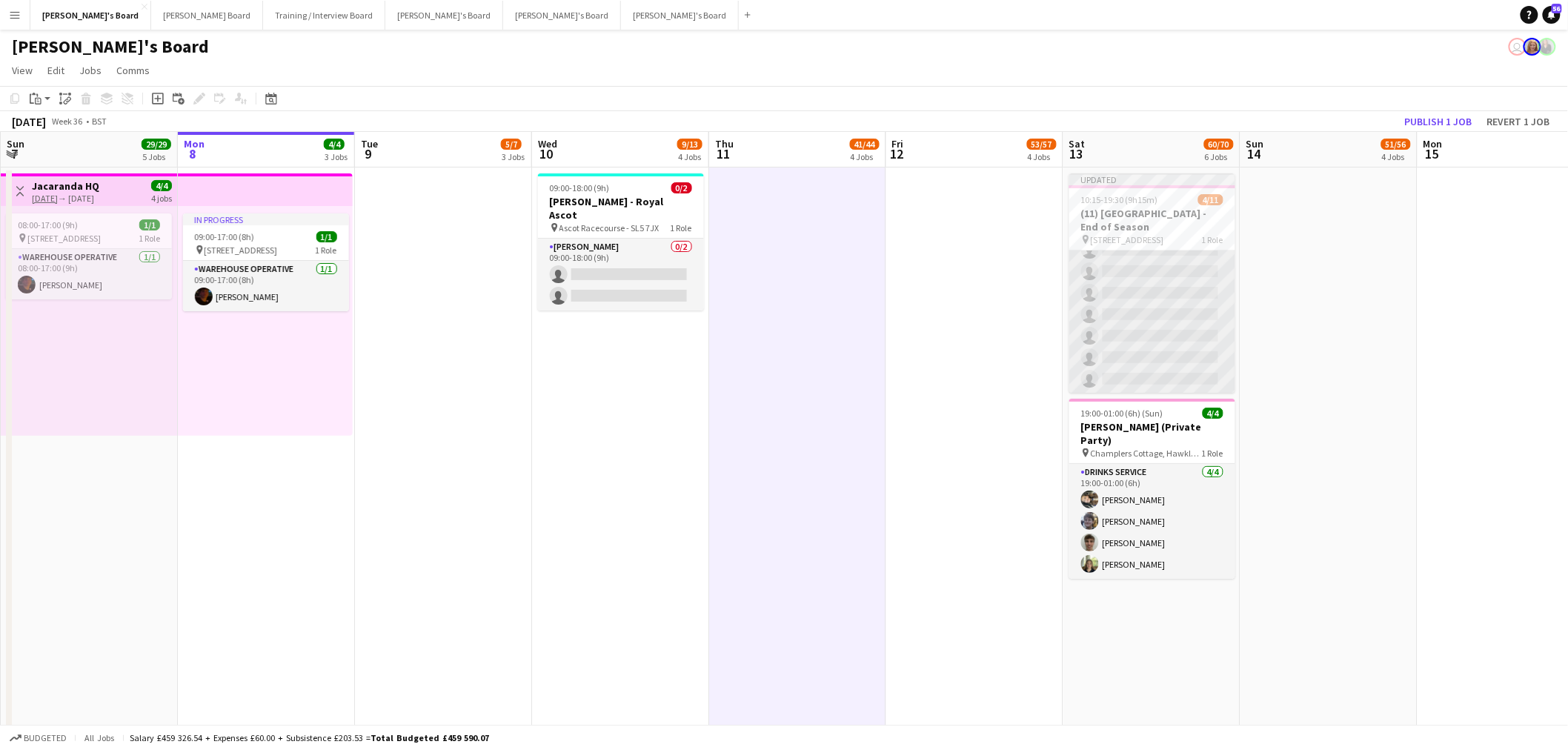
scroll to position [0, 0]
click at [1174, 341] on app-card-role "Bar / Waiting 1I 2A [DATE] 10:15-19:30 (9h15m) [PERSON_NAME] ! [PERSON_NAME] [P…" at bounding box center [1152, 383] width 166 height 265
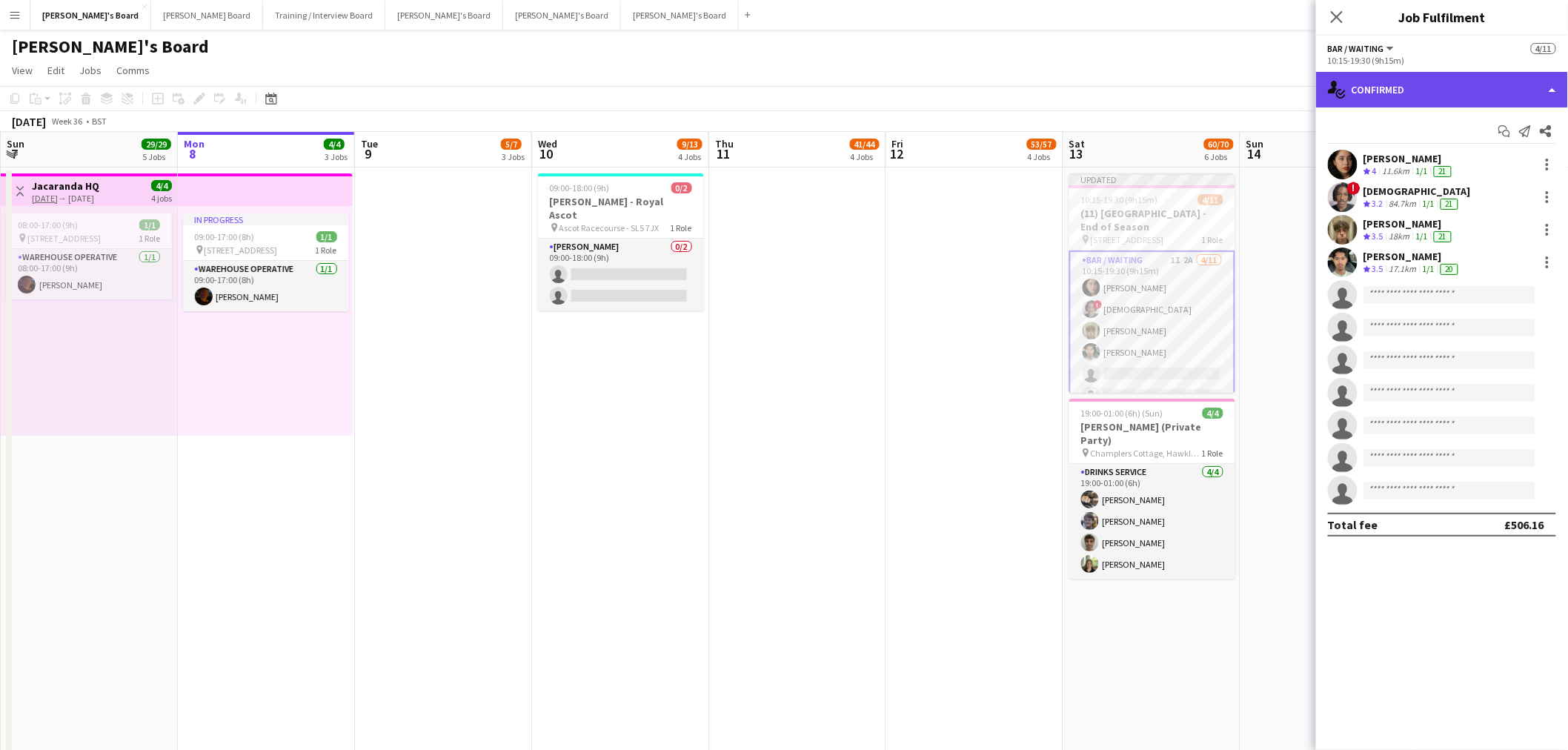
click at [1438, 92] on div "single-neutral-actions-check-2 Confirmed" at bounding box center [1442, 90] width 252 height 36
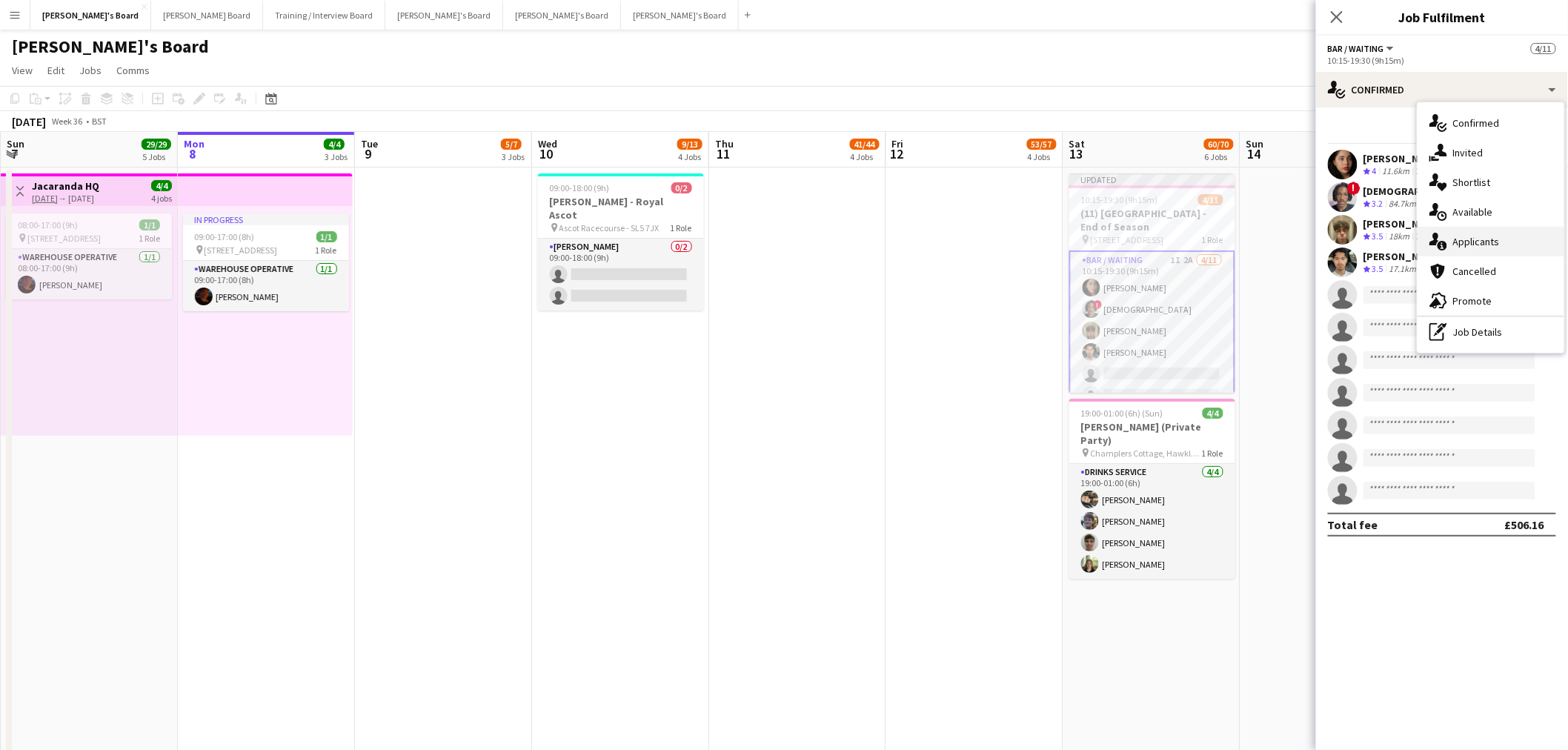
click at [1505, 244] on div "single-neutral-actions-information Applicants" at bounding box center [1492, 241] width 147 height 29
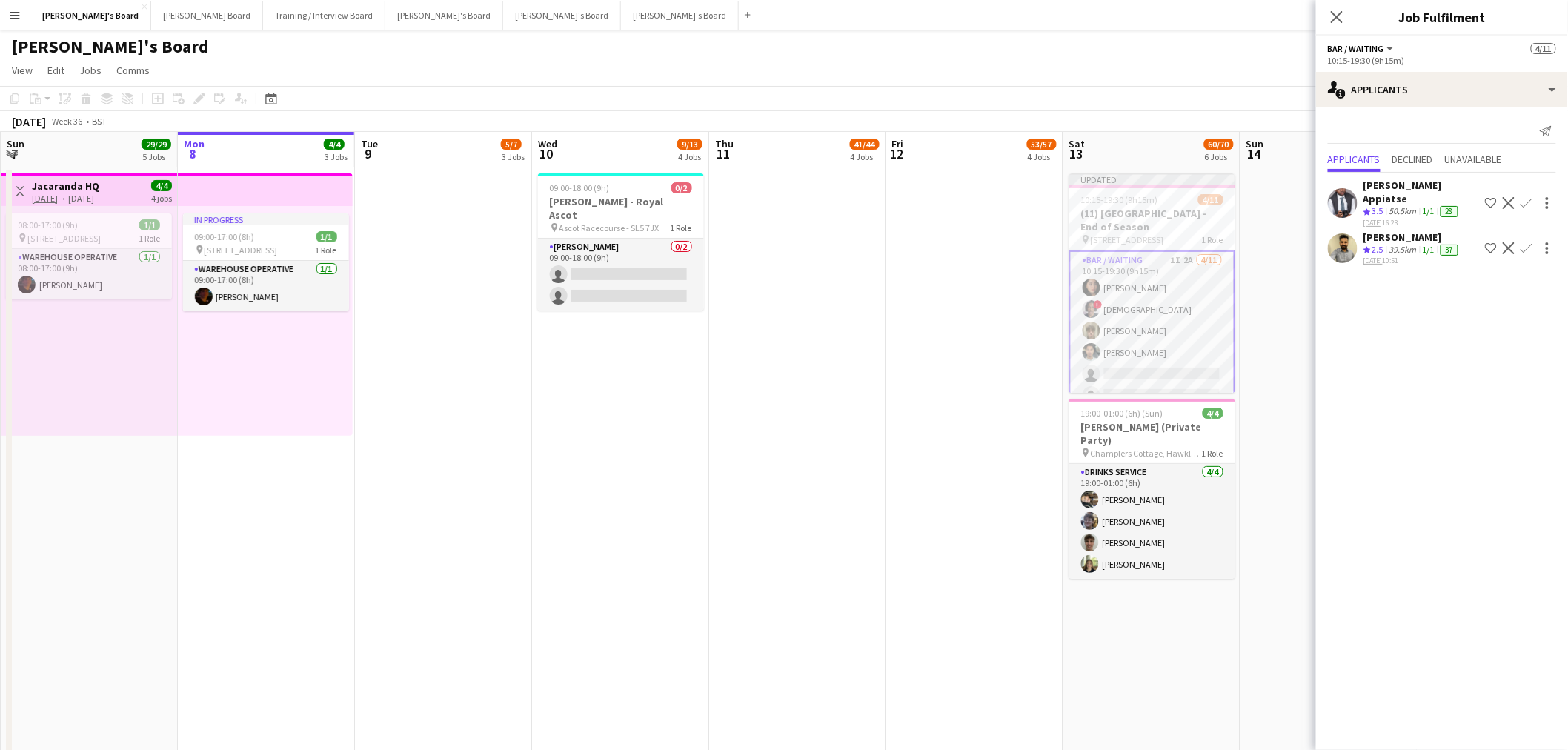
click at [1527, 197] on app-icon "Confirm" at bounding box center [1526, 203] width 12 height 12
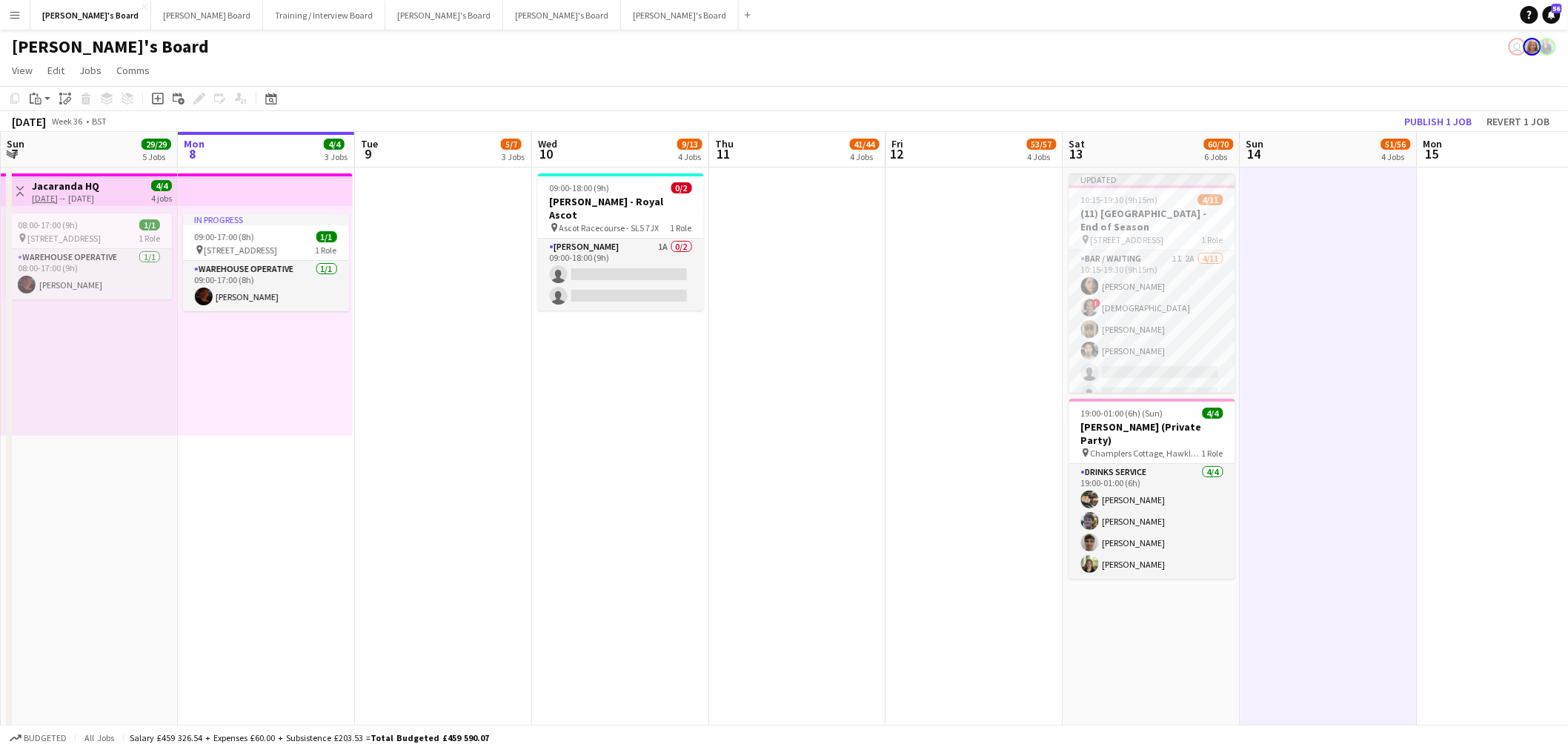
click at [1432, 108] on app-toolbar "Copy Paste Paste Ctrl+V Paste with crew Ctrl+Shift+V Paste linked Job [GEOGRAPH…" at bounding box center [784, 98] width 1568 height 25
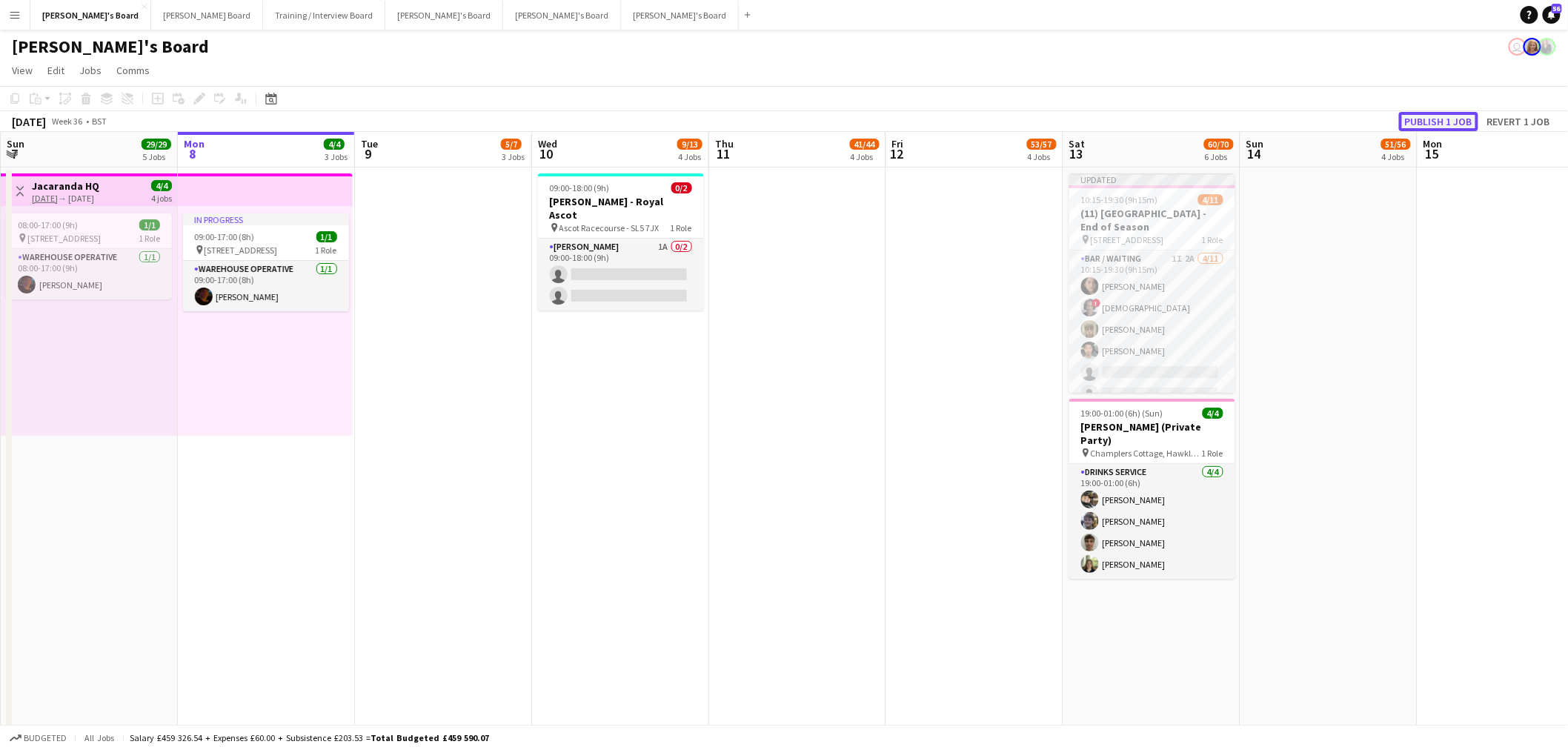
click at [1439, 116] on button "Publish 1 job" at bounding box center [1439, 122] width 79 height 19
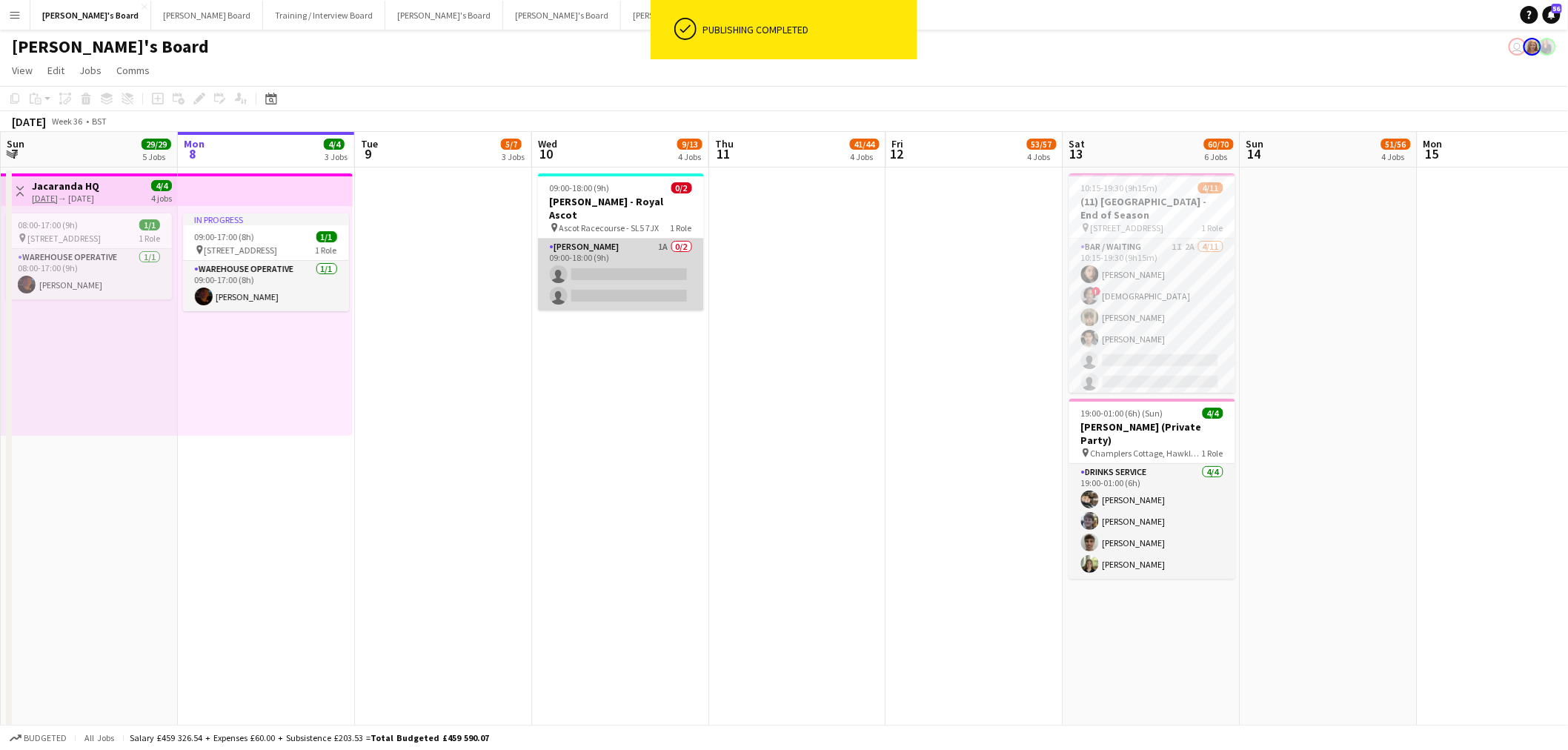
click at [655, 256] on app-card-role "[PERSON_NAME] 1A 0/2 09:00-18:00 (9h) single-neutral-actions single-neutral-act…" at bounding box center [621, 275] width 166 height 72
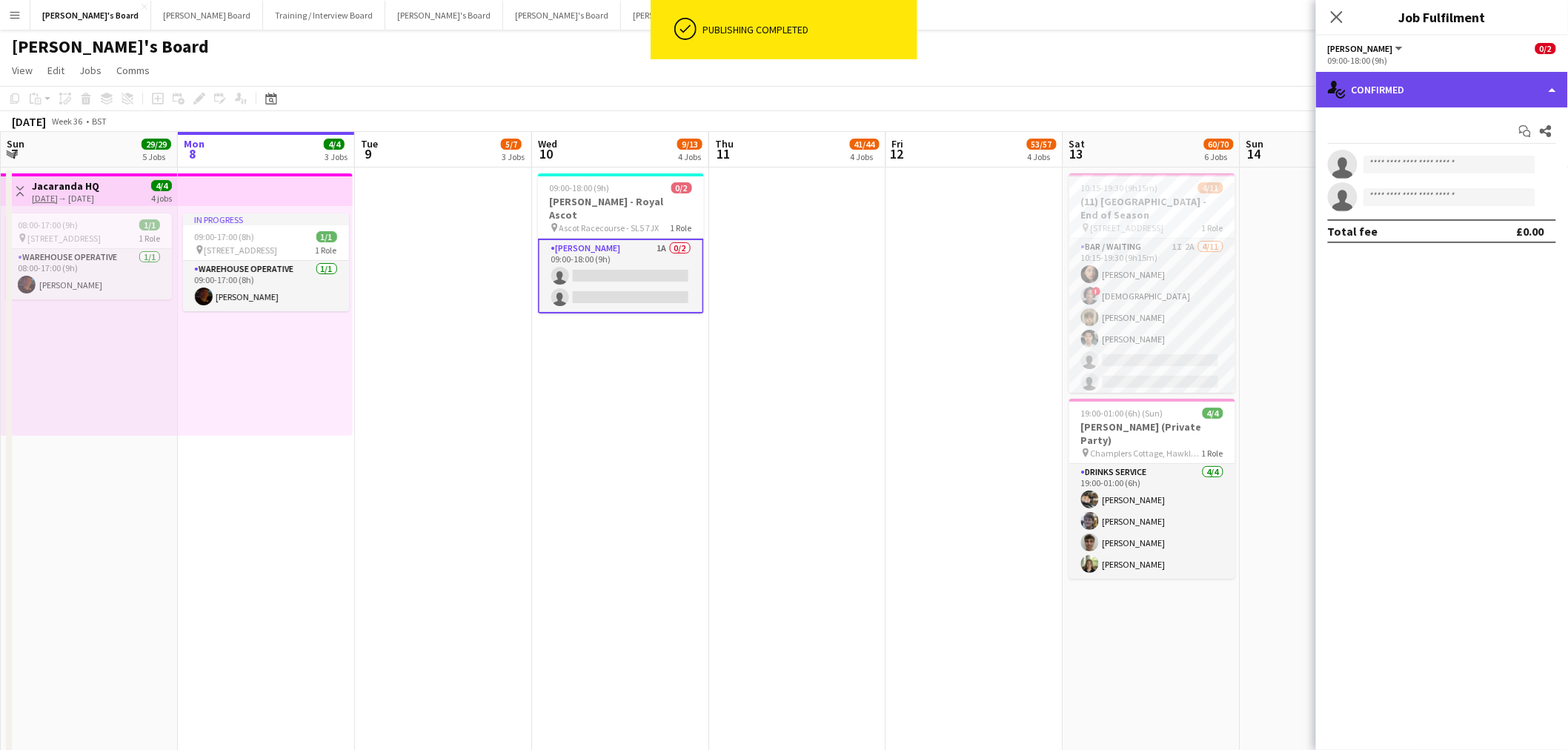
click at [1374, 81] on div "single-neutral-actions-check-2 Confirmed" at bounding box center [1442, 90] width 252 height 36
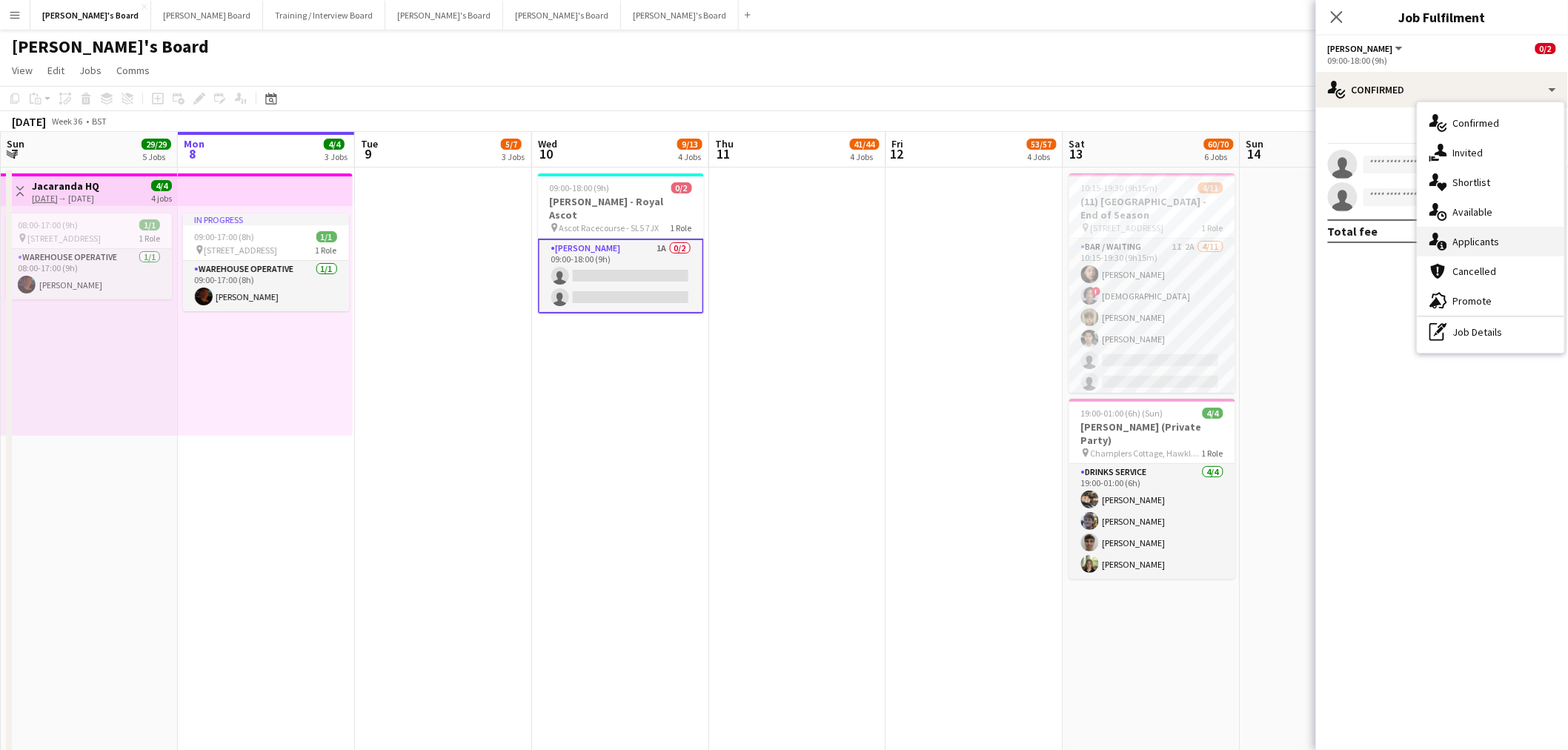
click at [1501, 242] on div "single-neutral-actions-information Applicants" at bounding box center [1492, 241] width 147 height 29
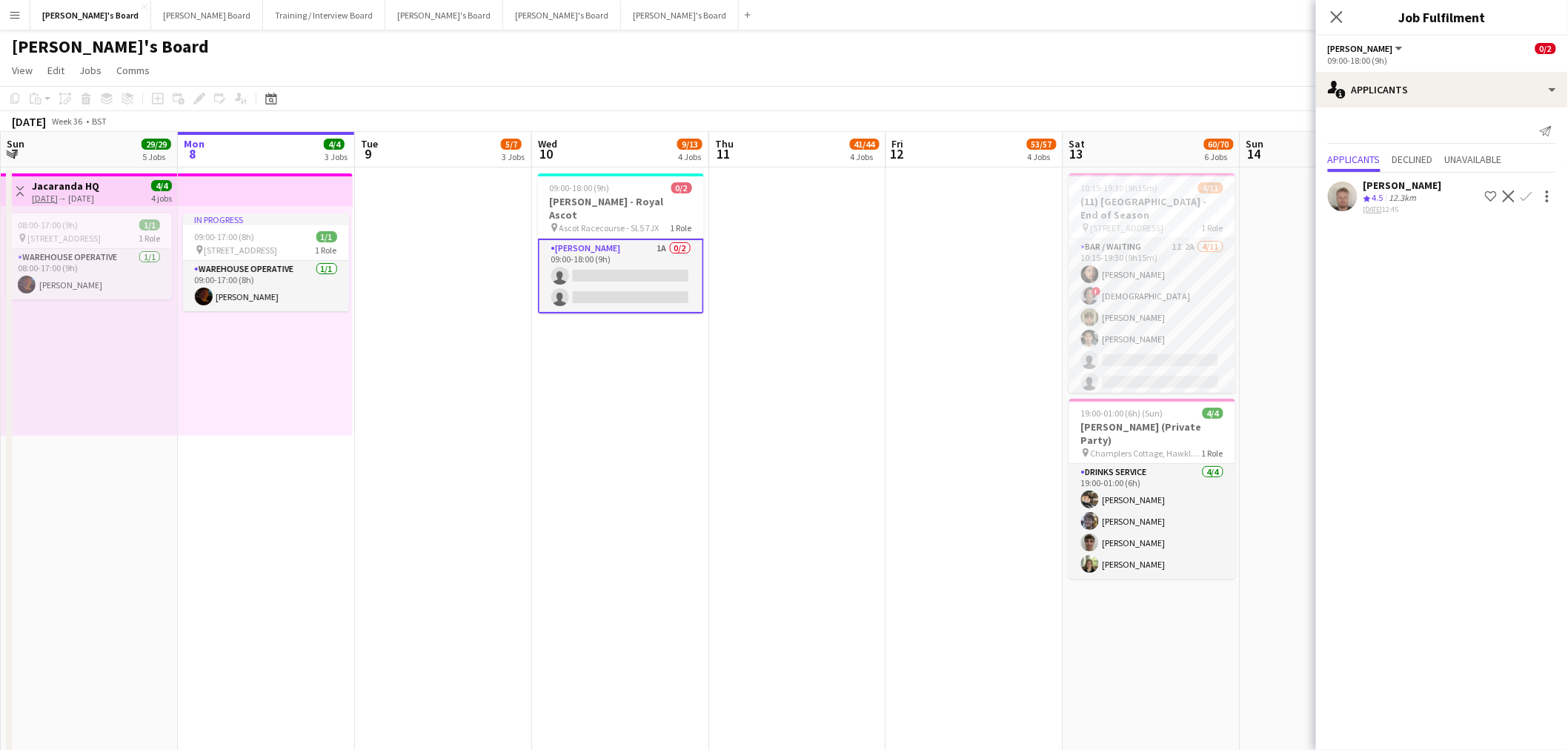
click at [1420, 193] on div "12.3km" at bounding box center [1403, 197] width 33 height 12
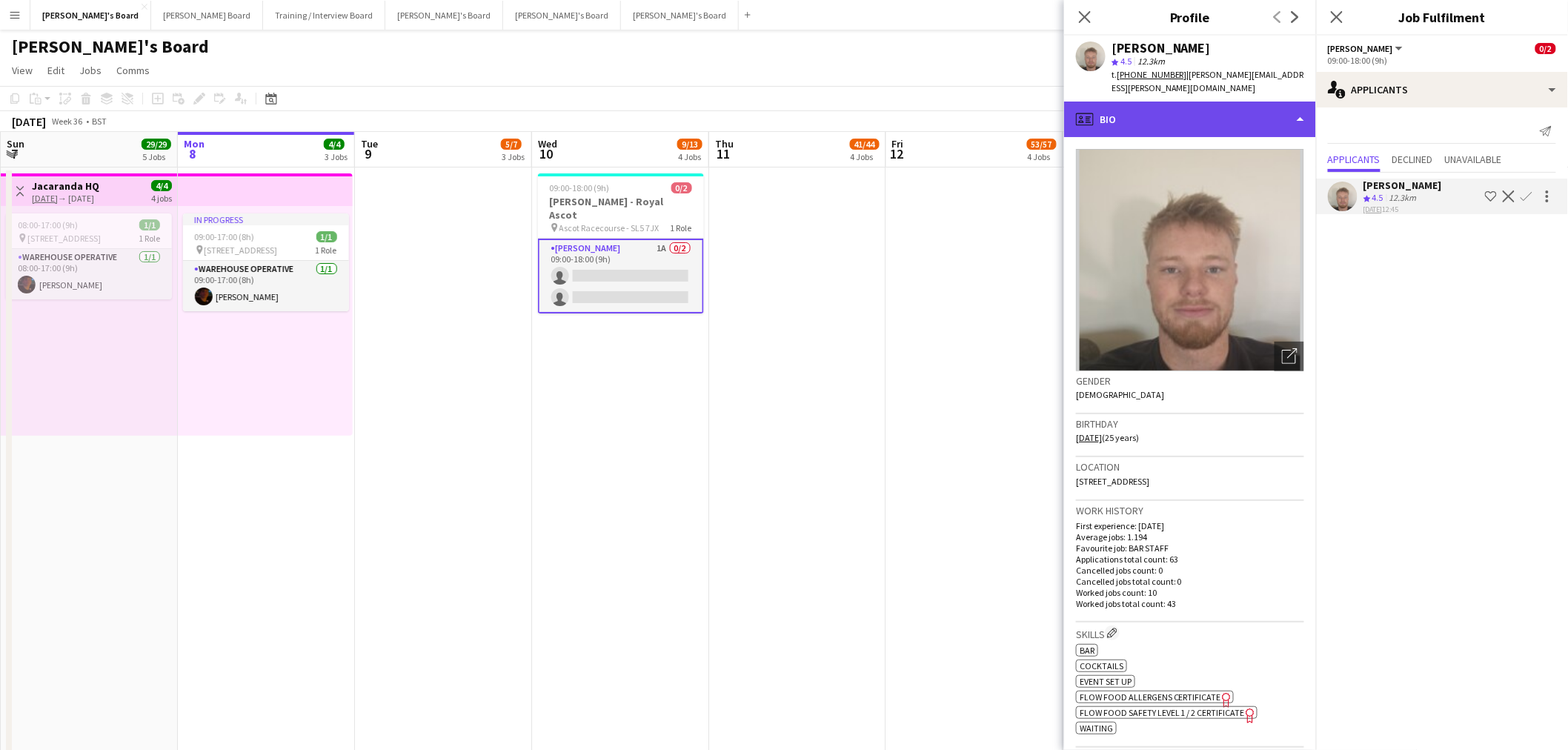
click at [1161, 116] on div "profile Bio" at bounding box center [1190, 120] width 252 height 36
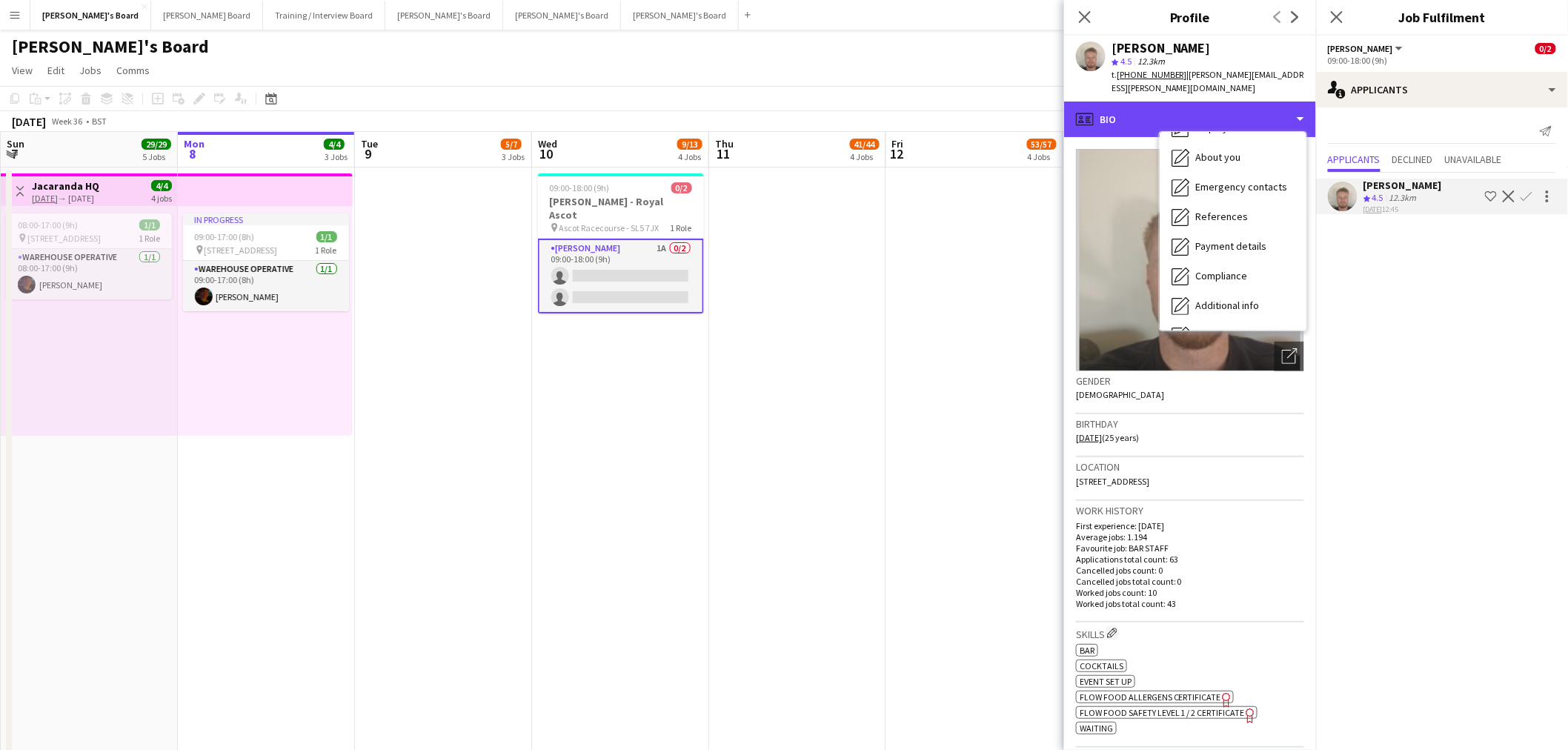
scroll to position [226, 0]
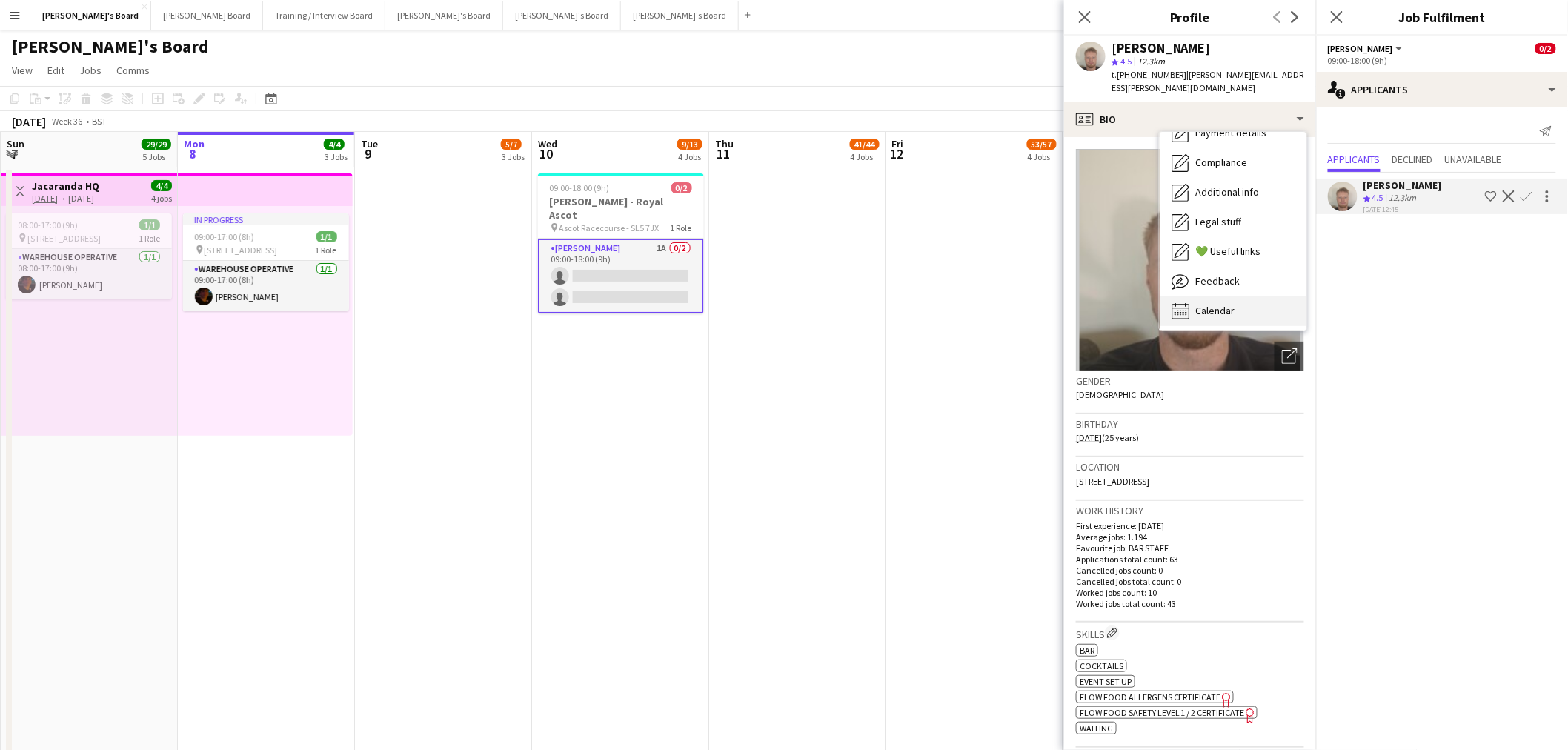
click at [1222, 305] on div "Calendar Calendar" at bounding box center [1233, 310] width 147 height 29
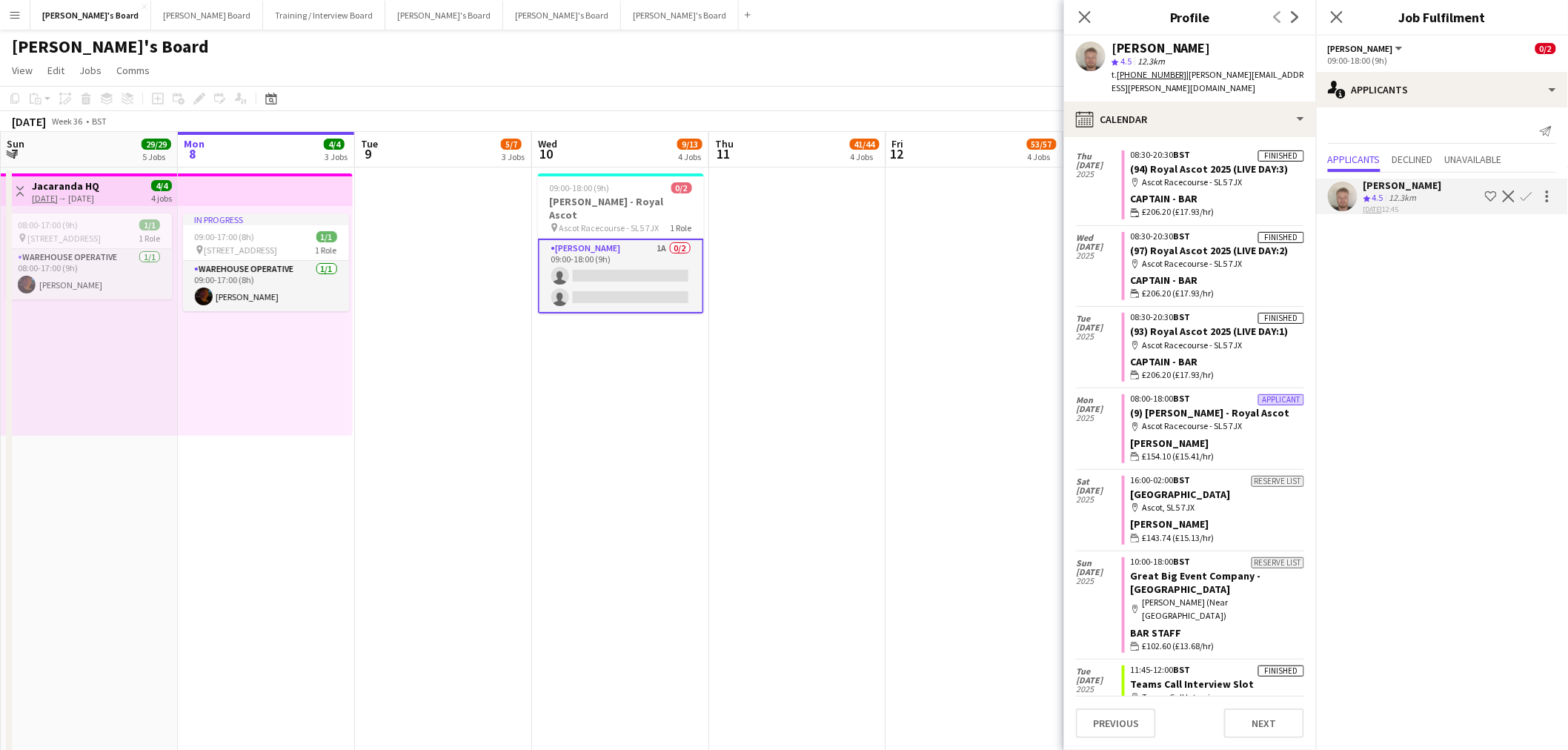
scroll to position [1380, 0]
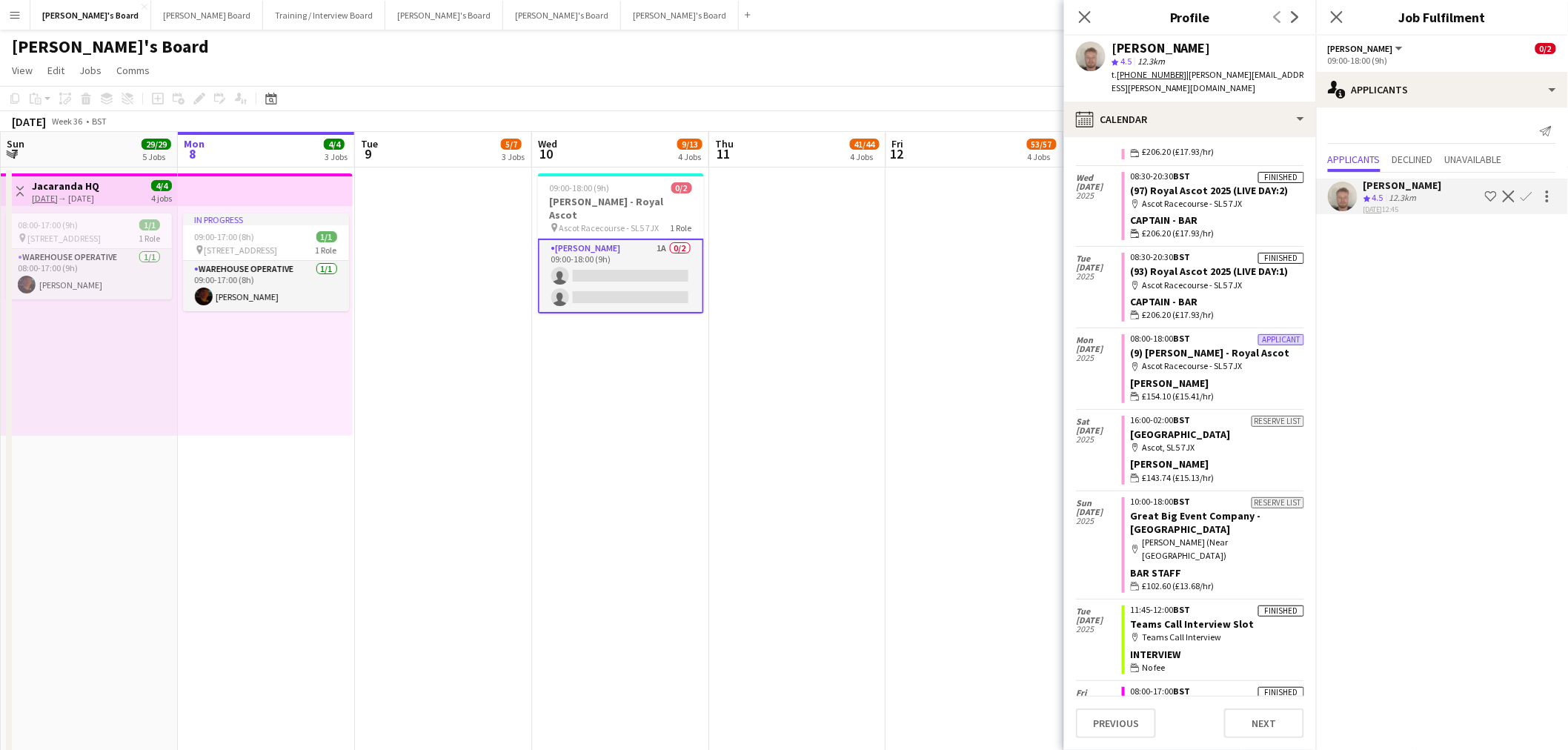
click at [1526, 195] on app-icon "Confirm" at bounding box center [1526, 196] width 12 height 12
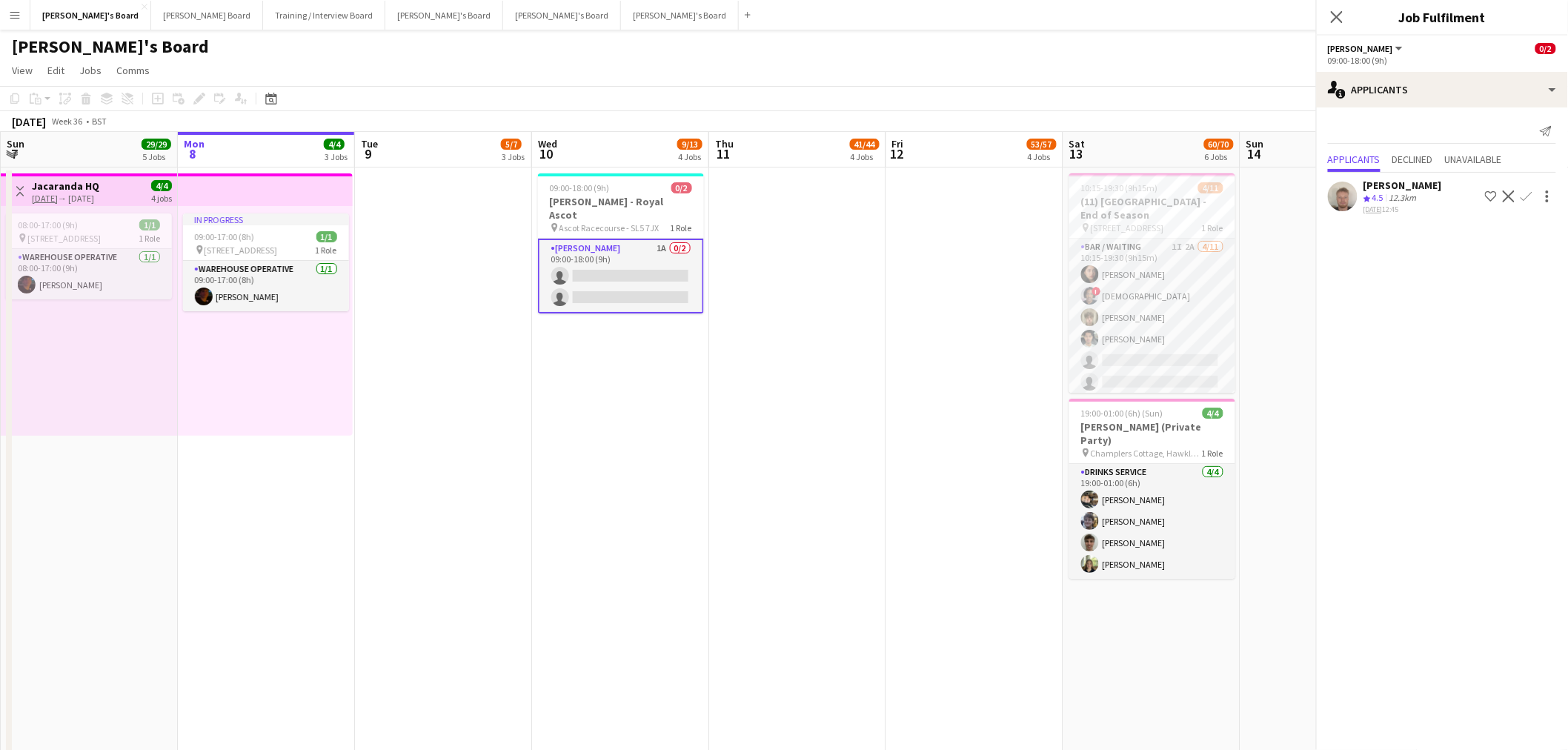
click at [1526, 195] on app-icon "Confirm" at bounding box center [1526, 196] width 12 height 12
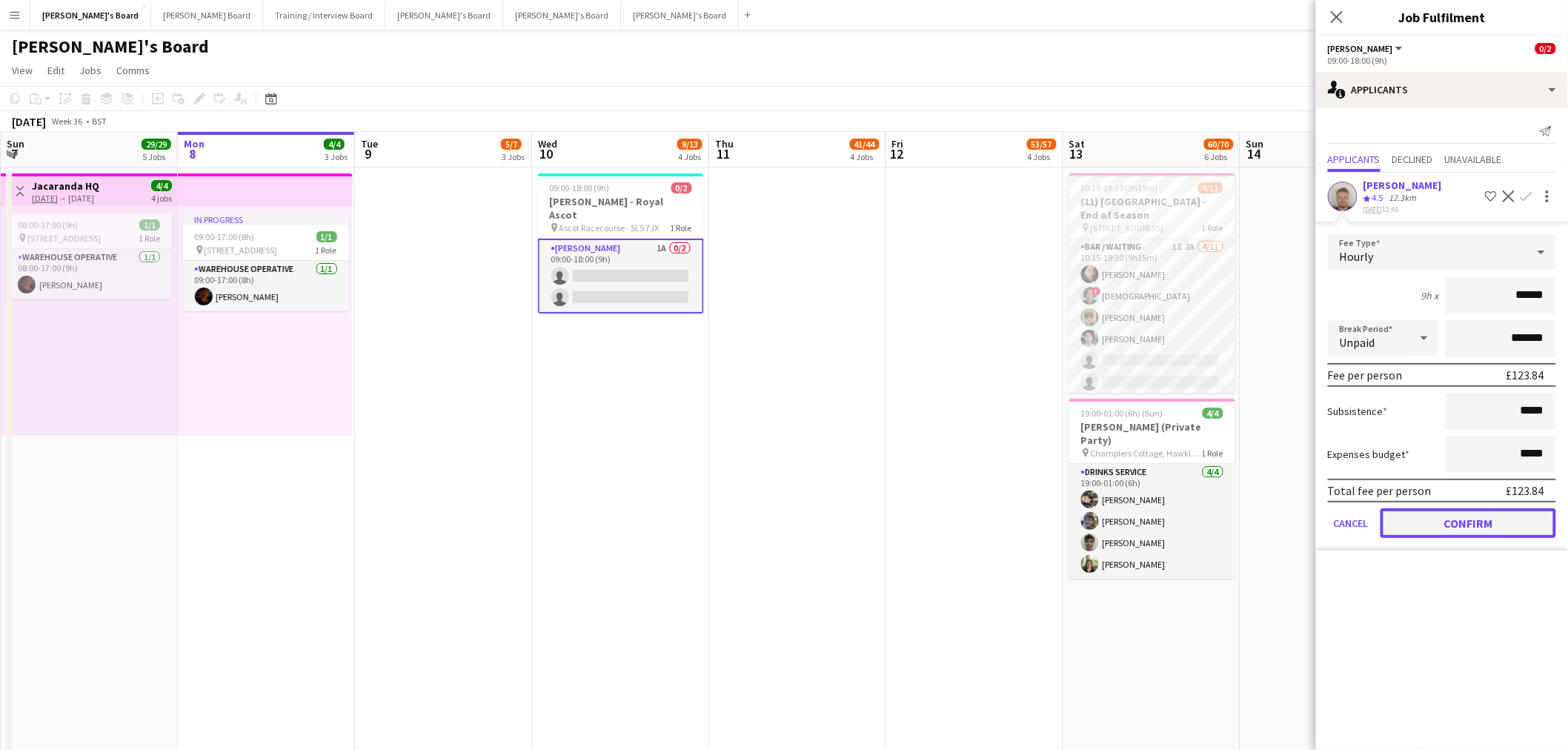
click at [1480, 516] on button "Confirm" at bounding box center [1468, 523] width 175 height 29
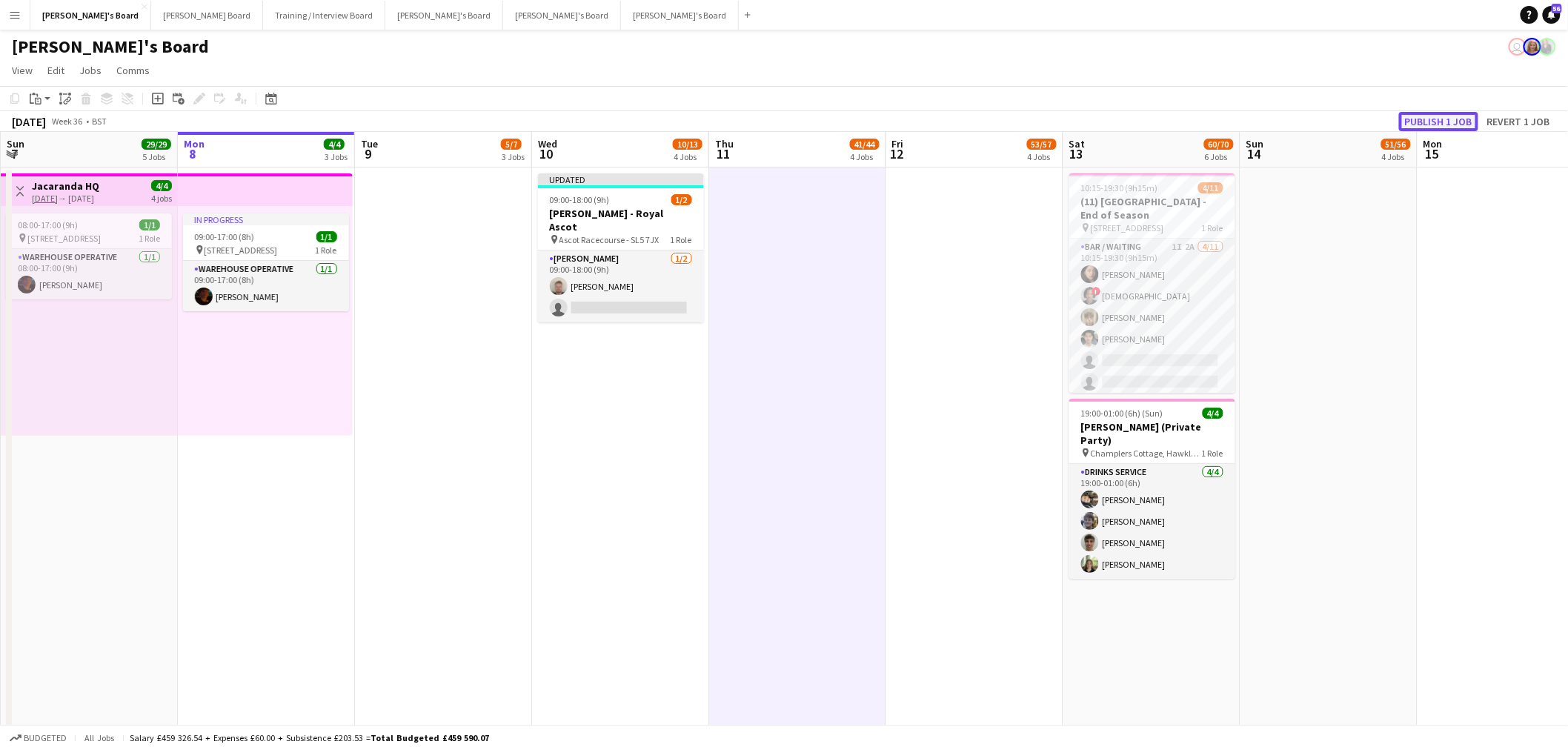
click at [1449, 126] on button "Publish 1 job" at bounding box center [1439, 122] width 79 height 19
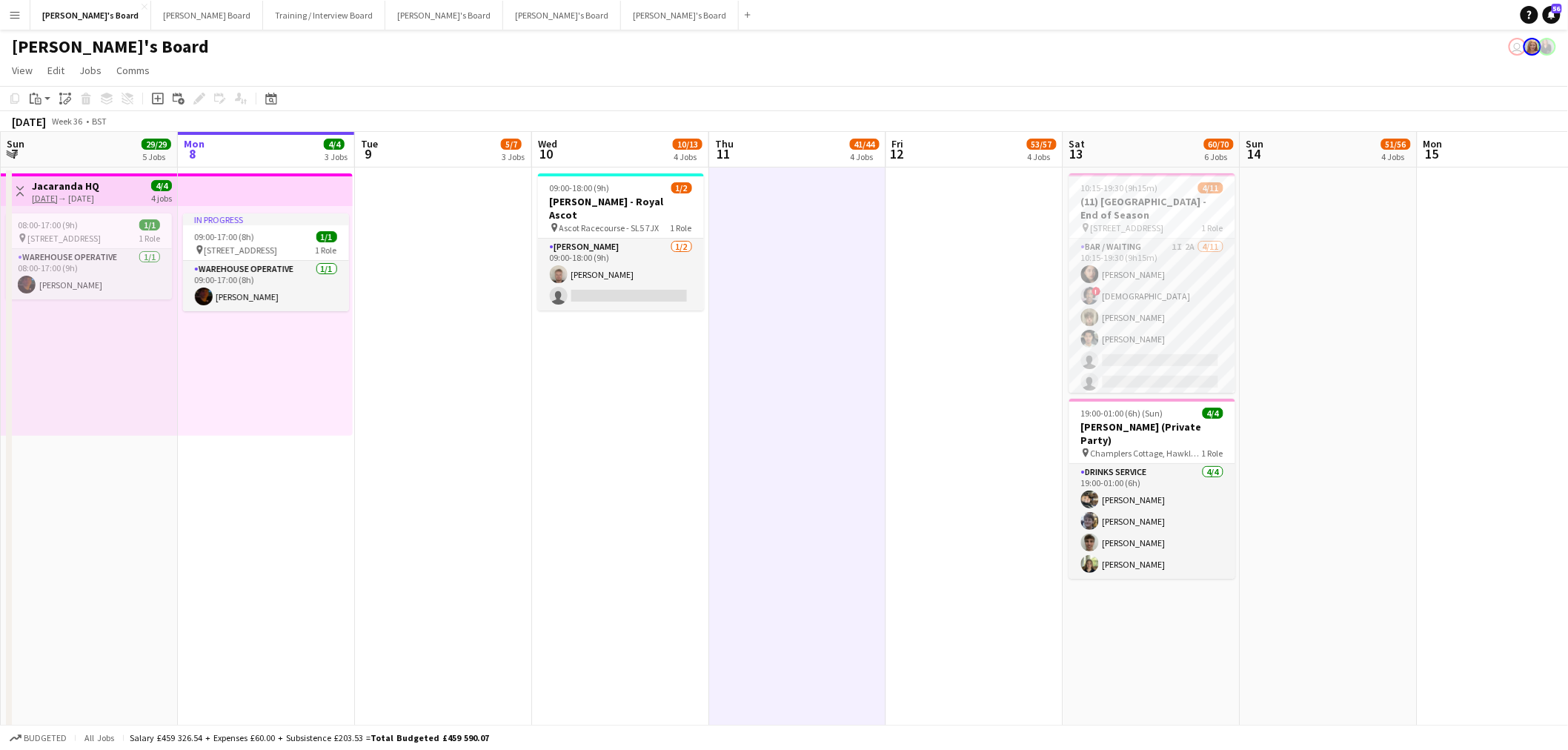
drag, startPoint x: 566, startPoint y: 454, endPoint x: 755, endPoint y: 465, distance: 189.3
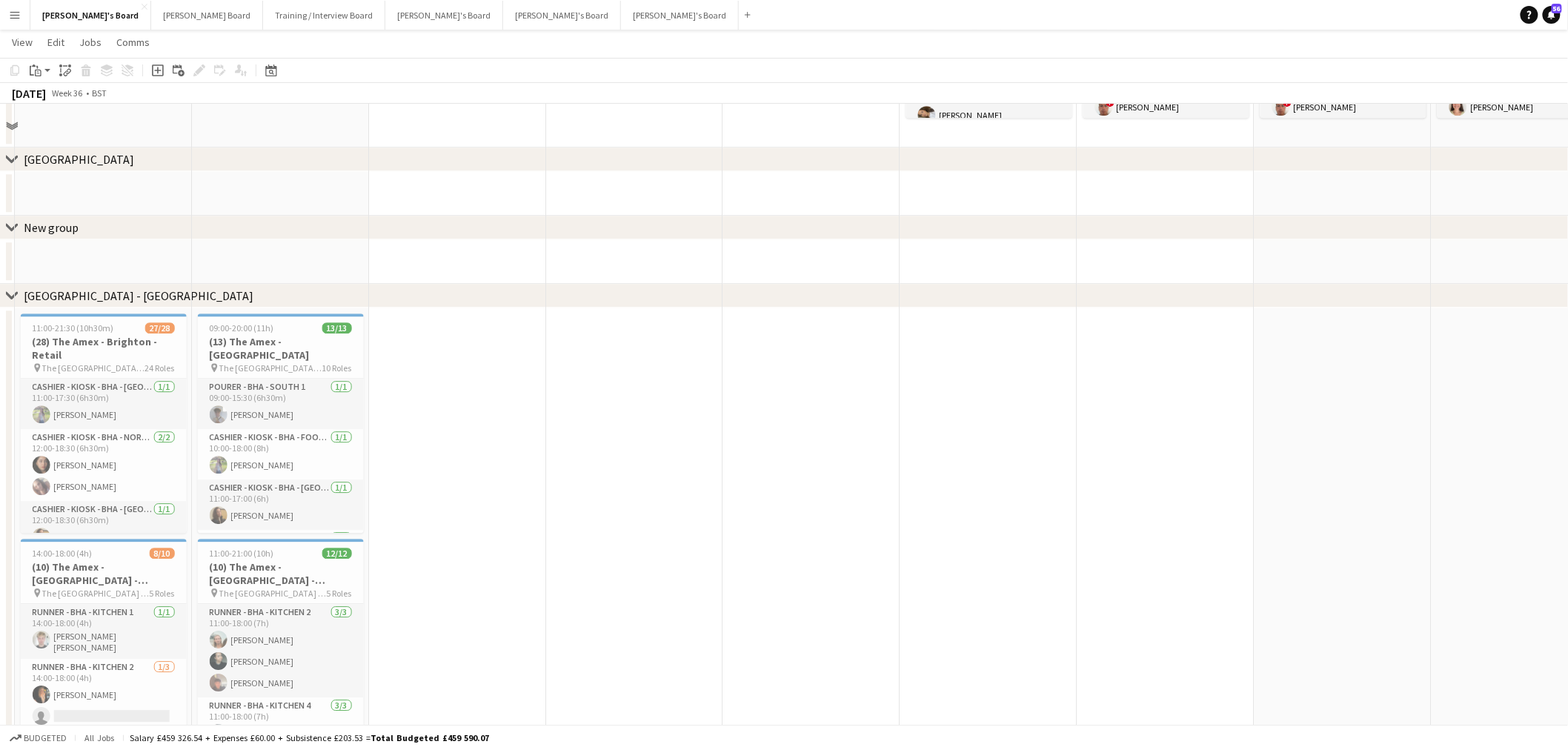
scroll to position [1070, 0]
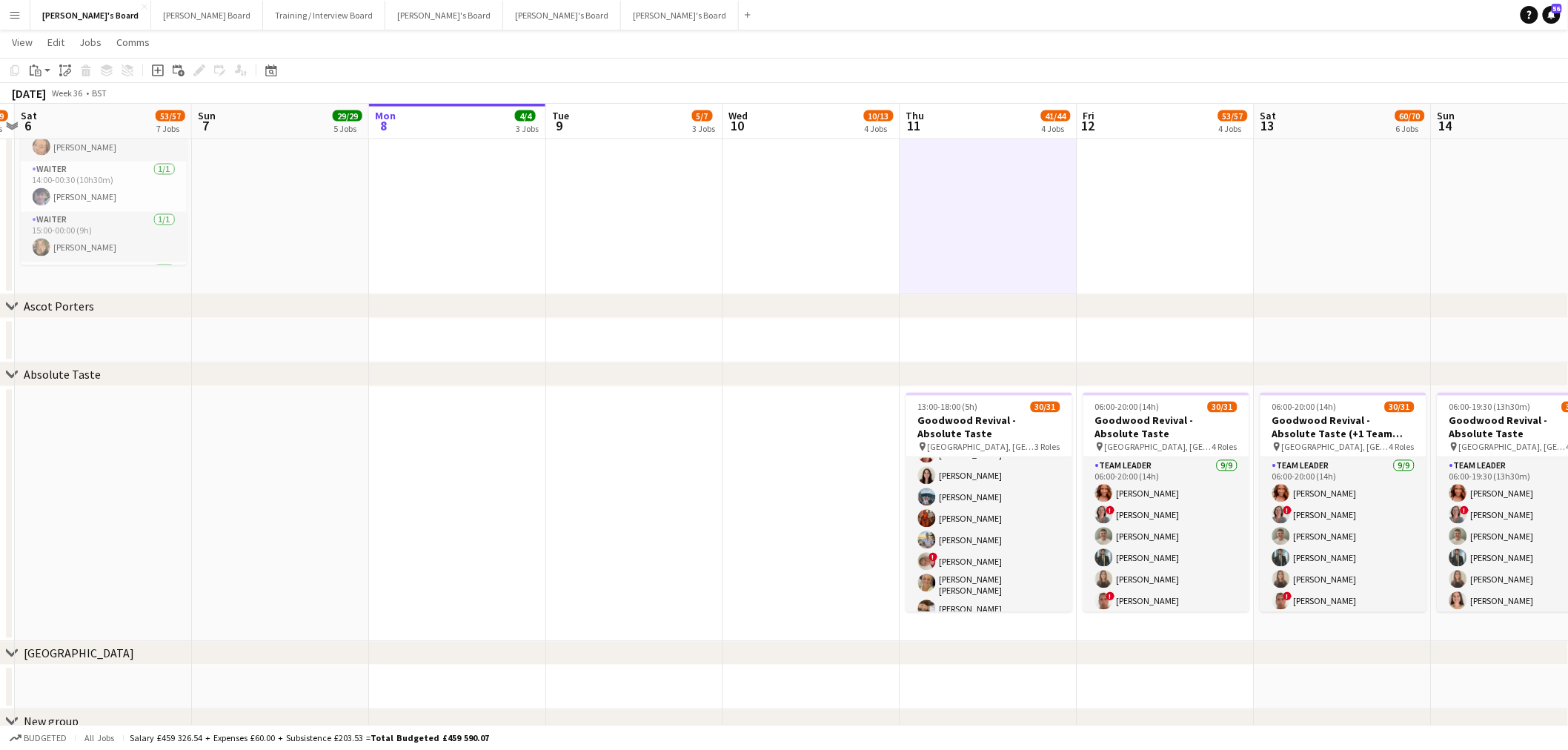
drag, startPoint x: 717, startPoint y: 487, endPoint x: -92, endPoint y: 516, distance: 809.5
click at [0, 516] on html "Menu Boards Boards Boards All jobs Status Workforce Workforce My Workforce Recr…" at bounding box center [784, 516] width 1568 height 3173
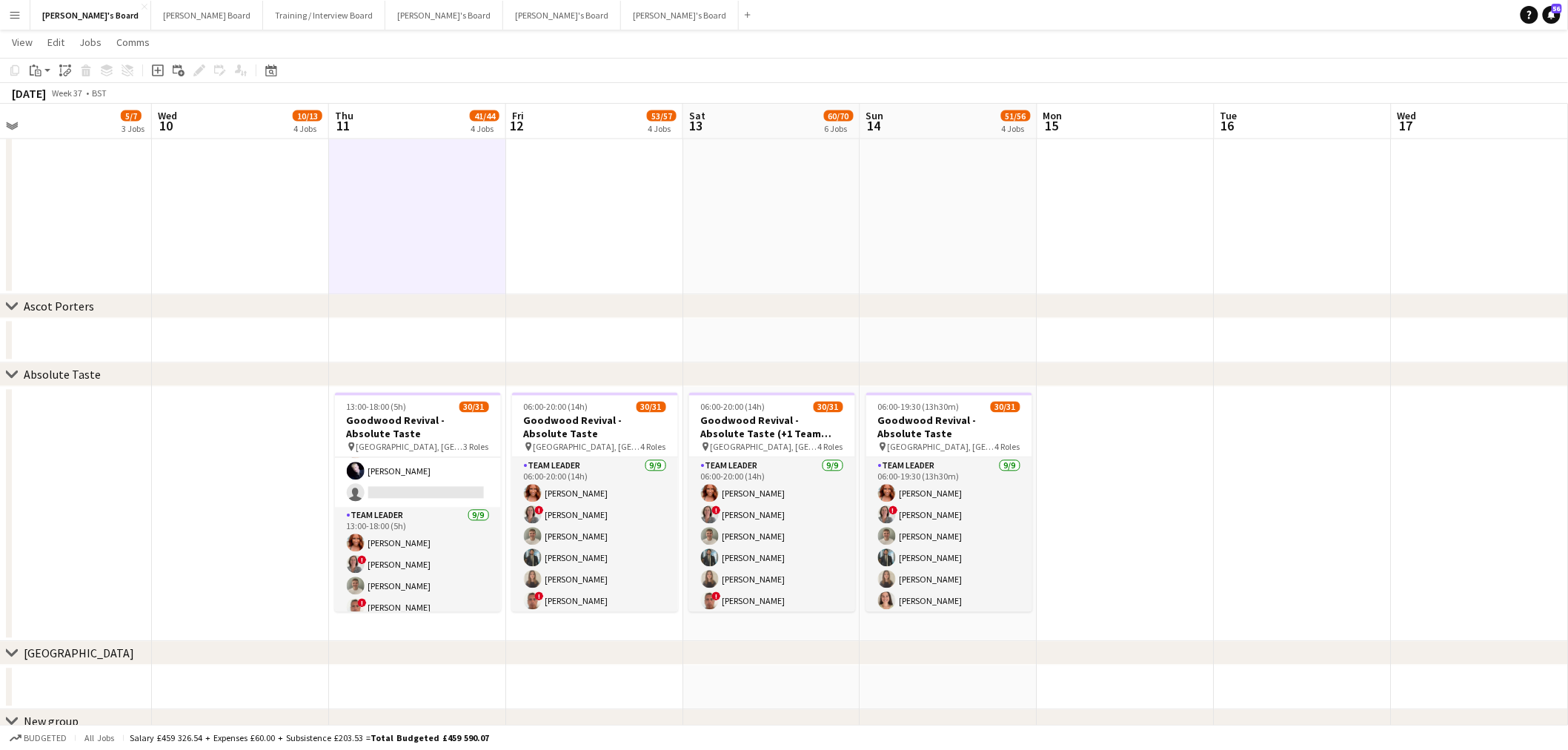
scroll to position [493, 0]
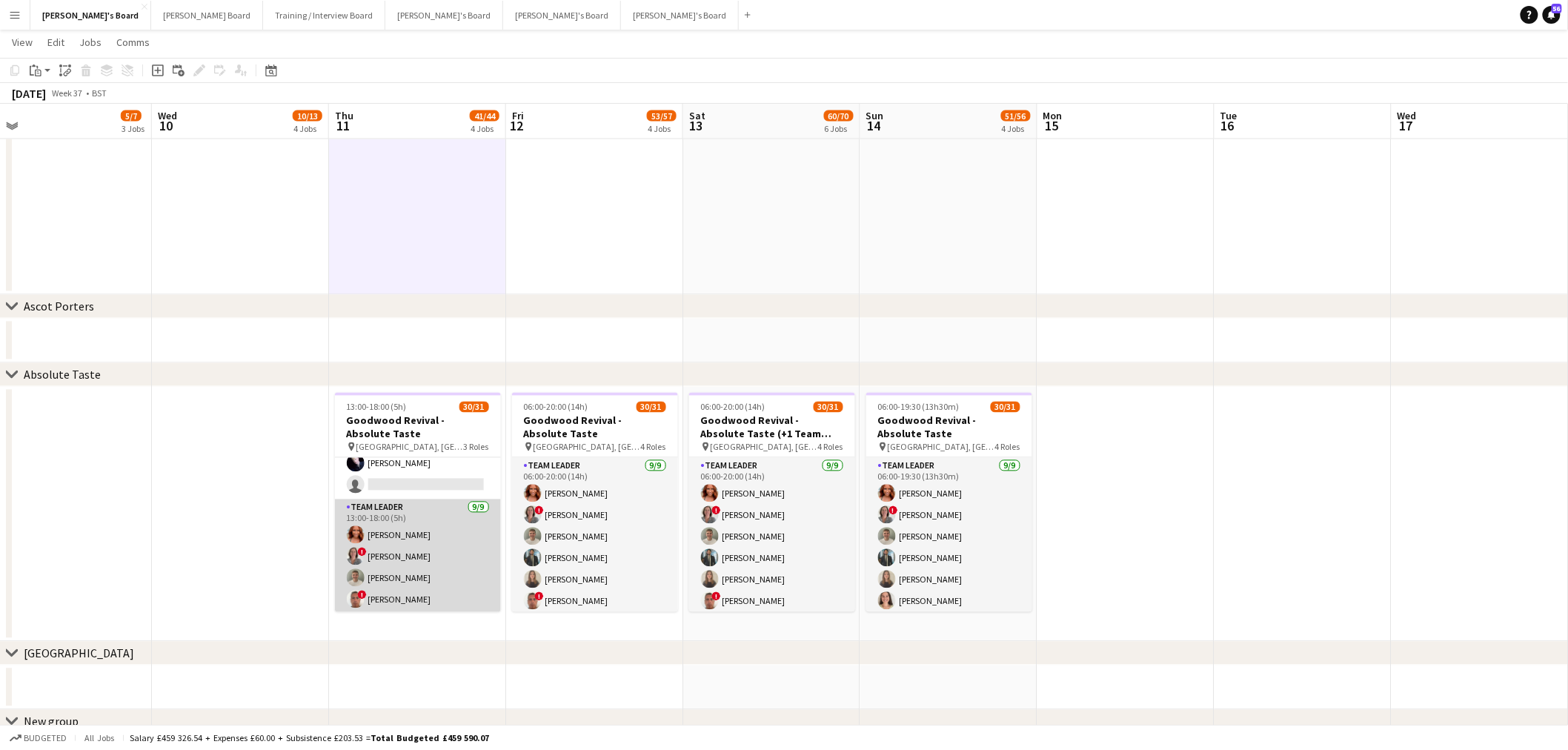
click at [405, 549] on app-card-role "TEAM LEADER [DATE] 13:00-18:00 (5h) [PERSON_NAME] ! [PERSON_NAME] [PERSON_NAME]…" at bounding box center [418, 610] width 166 height 223
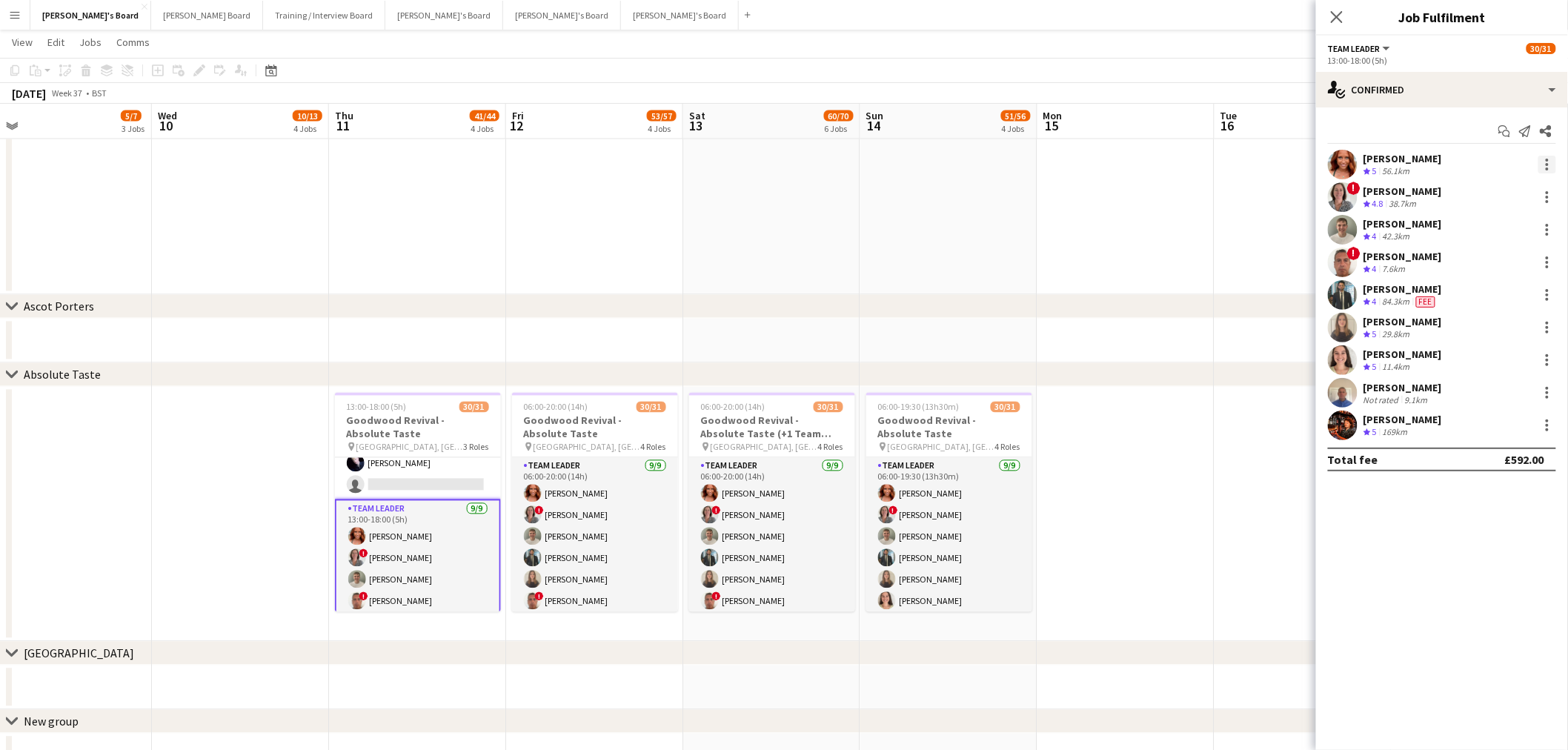
click at [1547, 161] on div at bounding box center [1547, 164] width 18 height 18
click at [1374, 165] on div at bounding box center [784, 375] width 1568 height 750
click at [1349, 165] on app-user-avatar at bounding box center [1343, 164] width 29 height 29
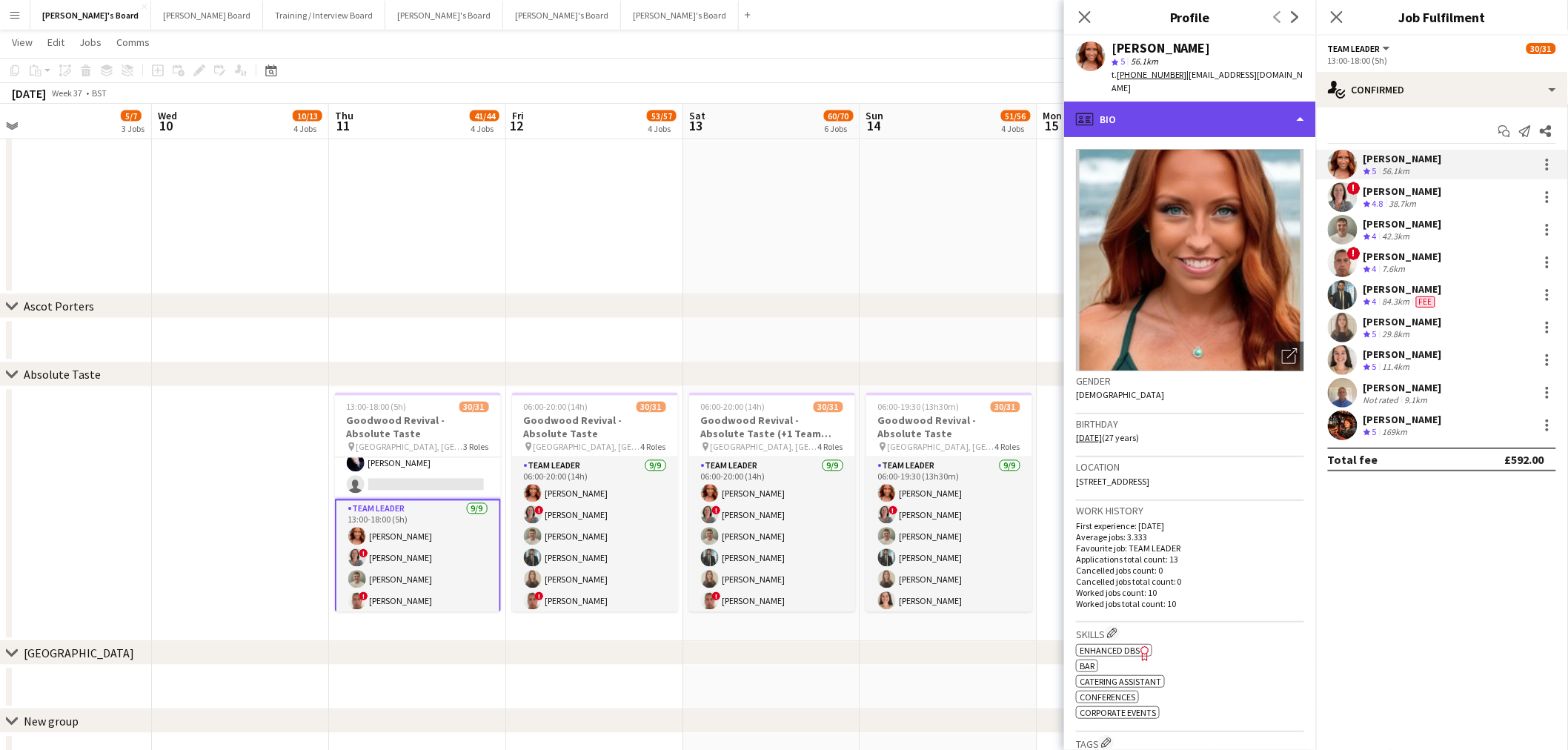
click at [1198, 115] on div "profile Bio" at bounding box center [1190, 120] width 252 height 36
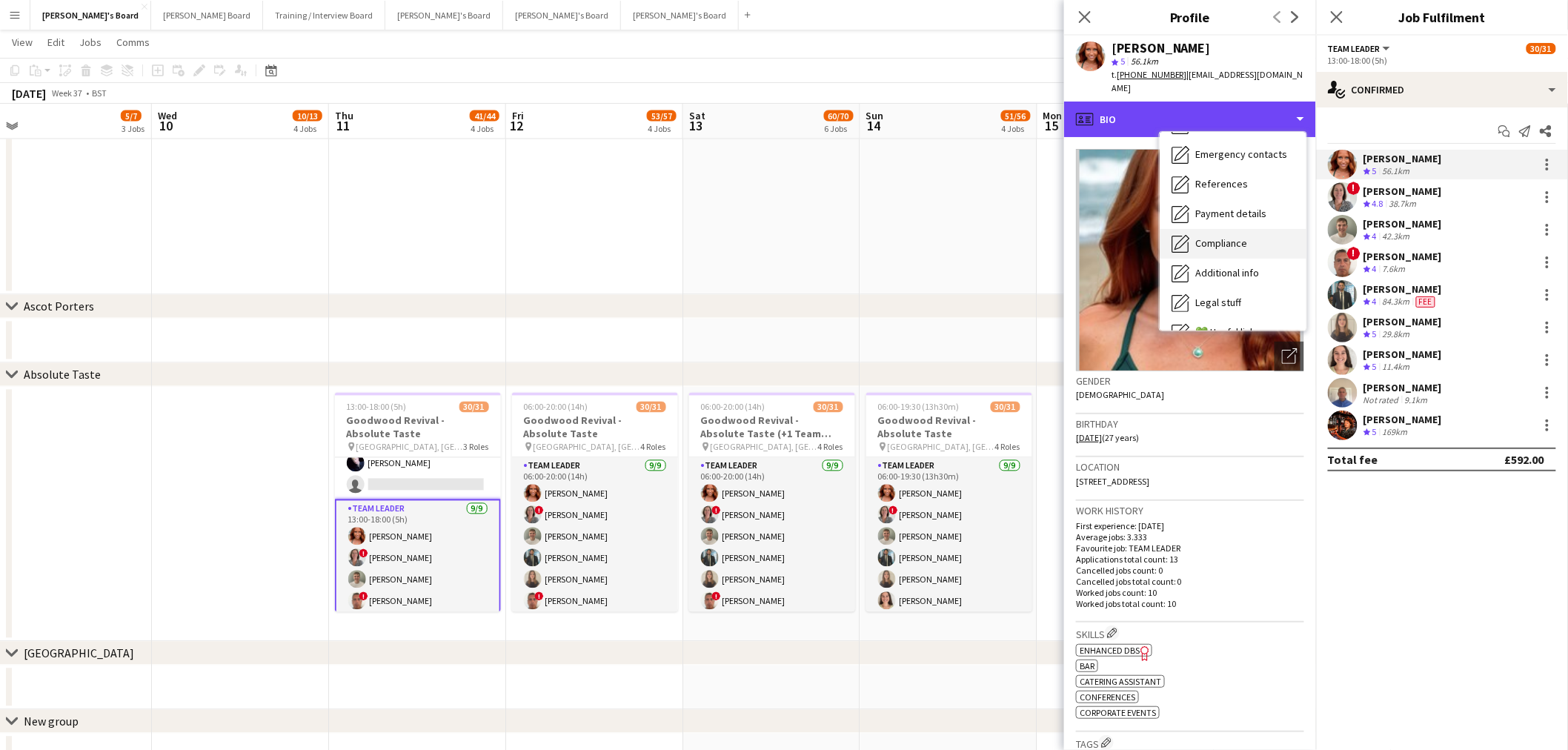
scroll to position [197, 0]
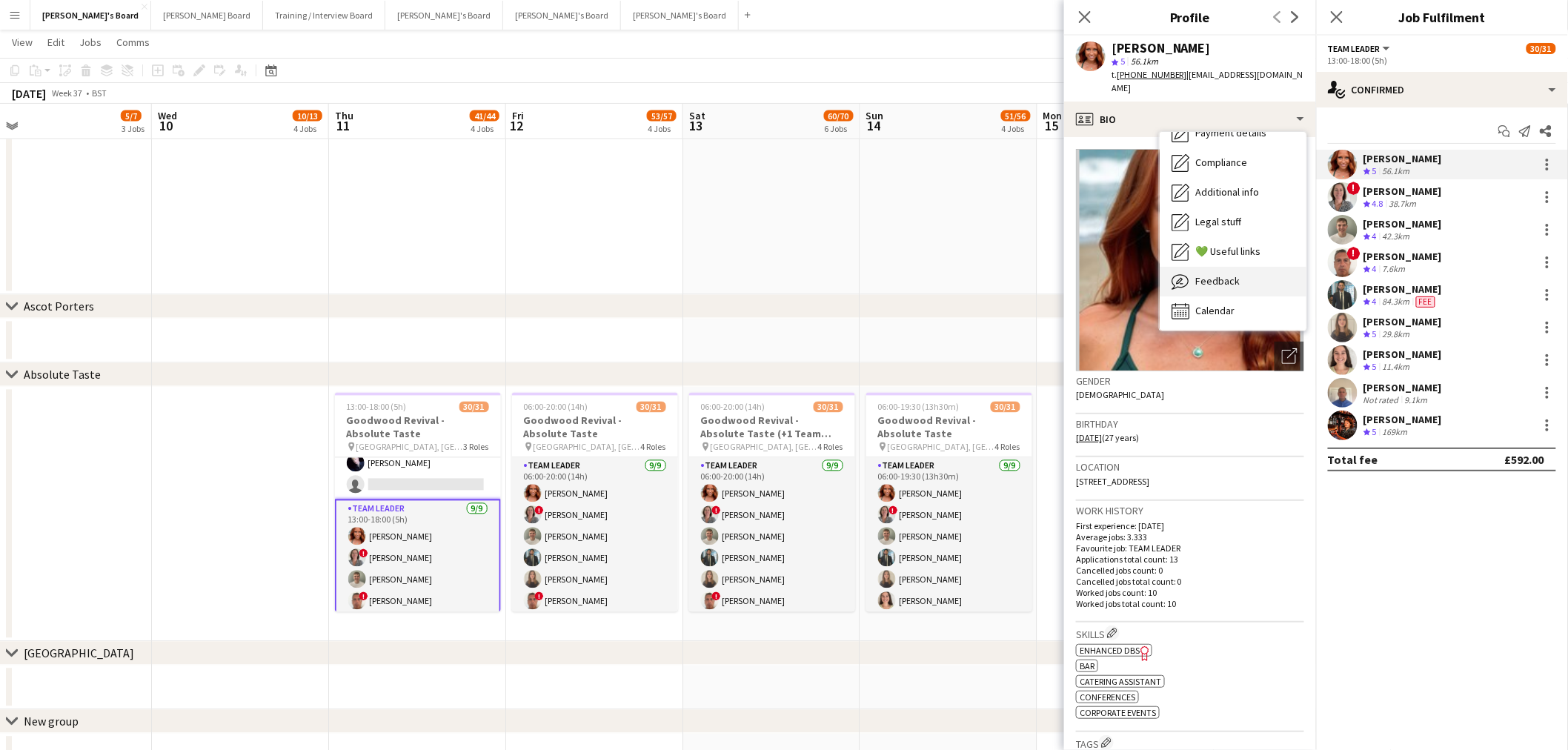
click at [1231, 267] on div "Feedback Feedback" at bounding box center [1233, 281] width 147 height 29
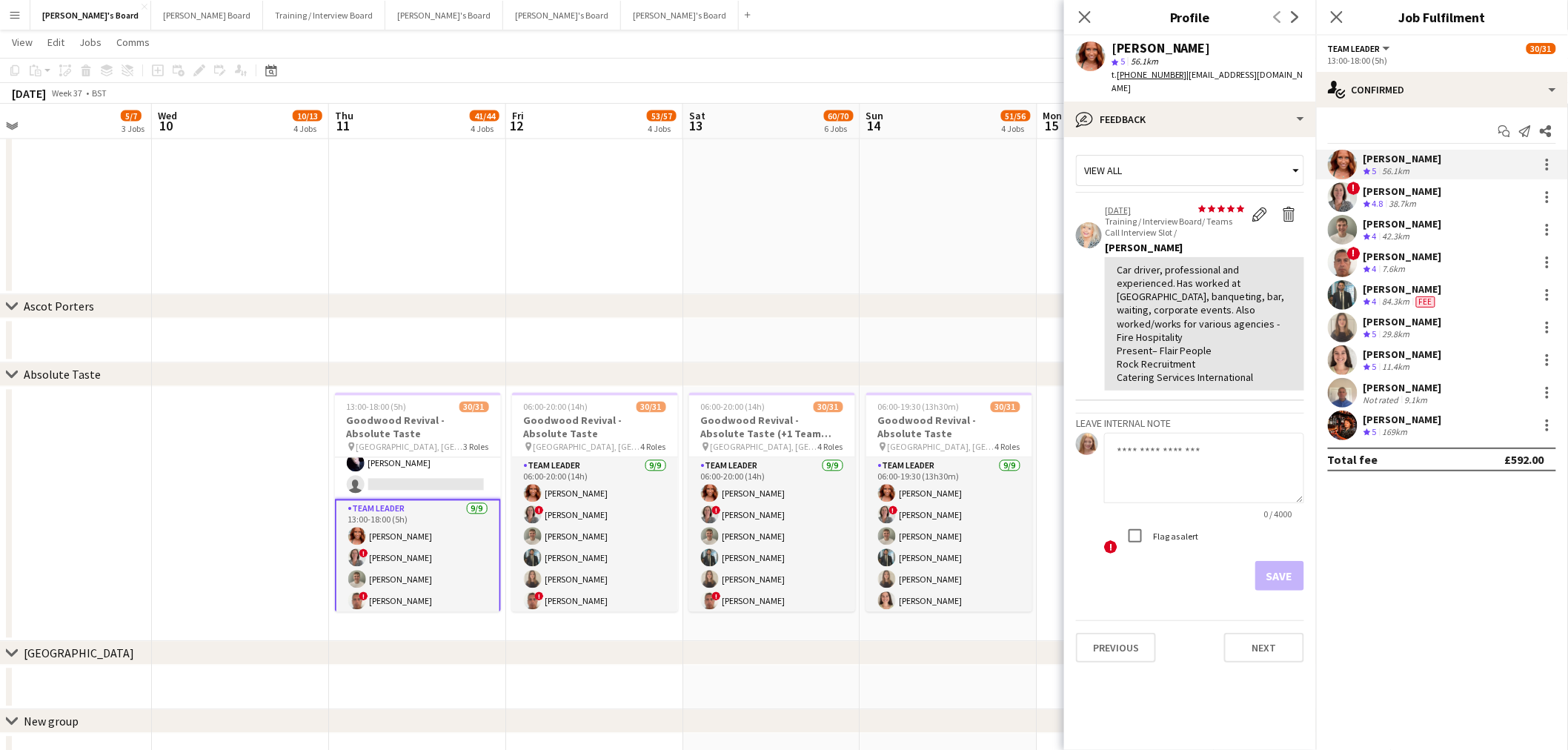
click at [1195, 440] on textarea at bounding box center [1204, 468] width 200 height 71
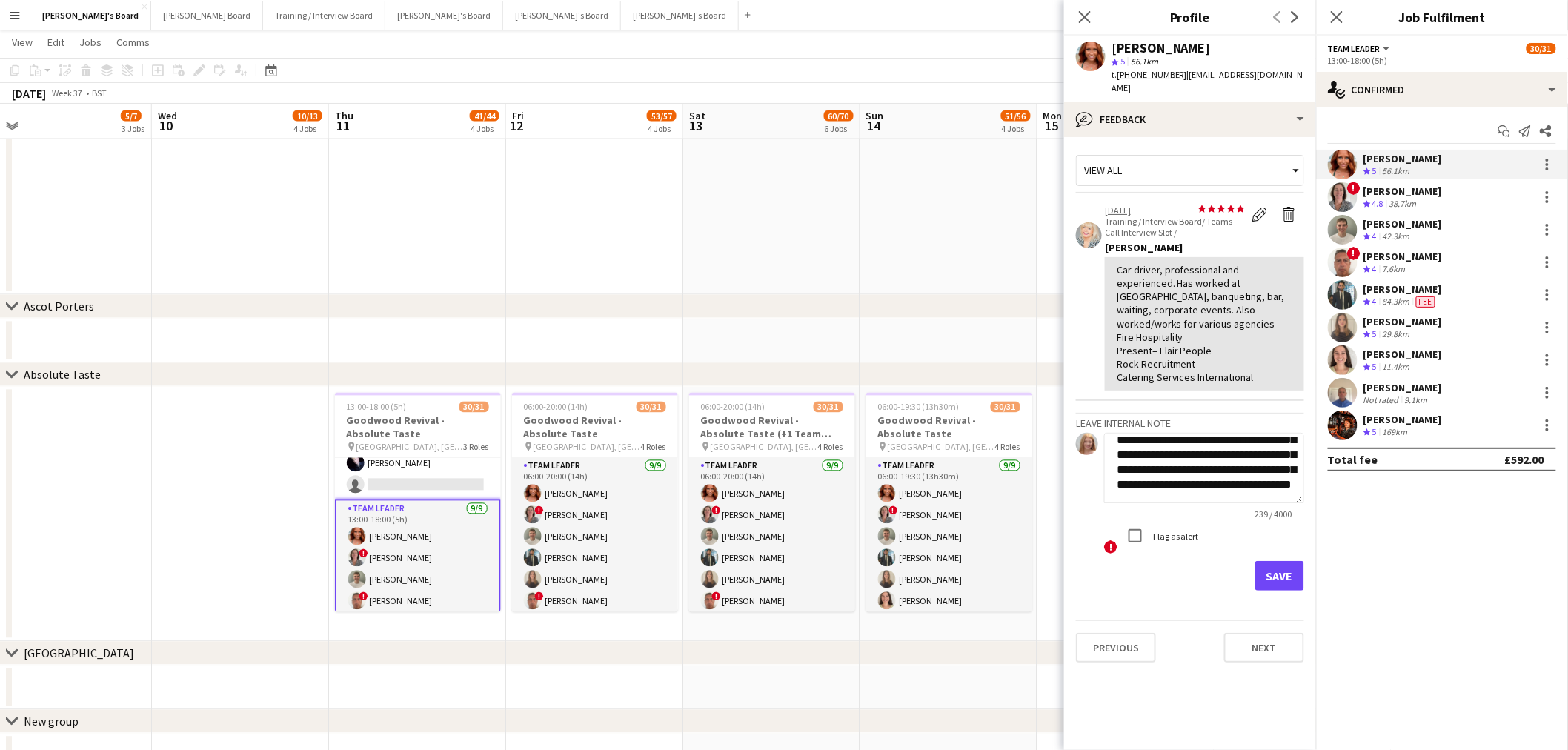
scroll to position [0, 0]
drag, startPoint x: 1197, startPoint y: 478, endPoint x: 1045, endPoint y: 373, distance: 184.7
click at [1045, 373] on body "Menu Boards Boards Boards All jobs Status Workforce Workforce My Workforce Recr…" at bounding box center [784, 516] width 1568 height 3173
type textarea "**********"
click at [1197, 473] on textarea "**********" at bounding box center [1204, 468] width 200 height 71
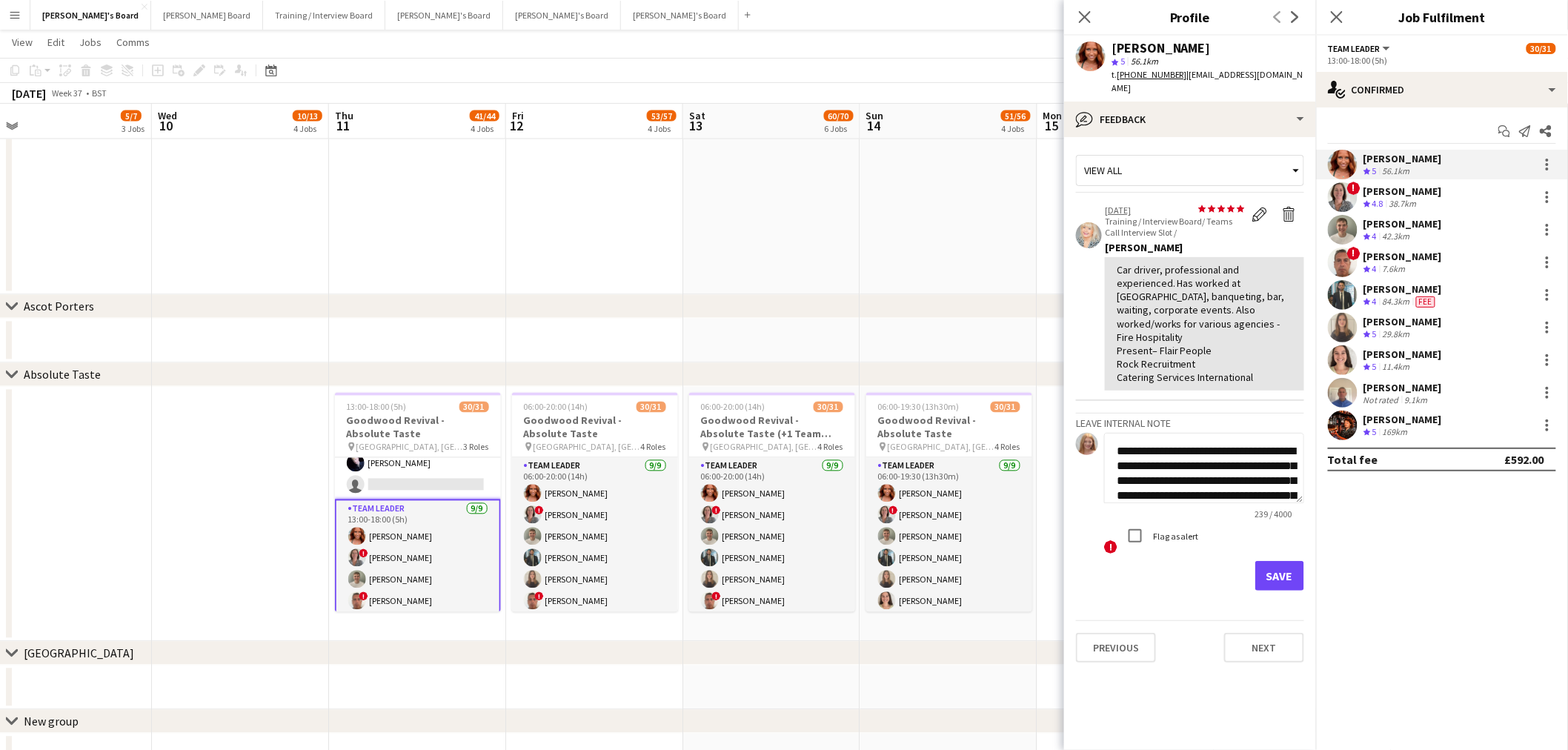
click at [1224, 477] on textarea "**********" at bounding box center [1204, 468] width 200 height 71
paste textarea "**********"
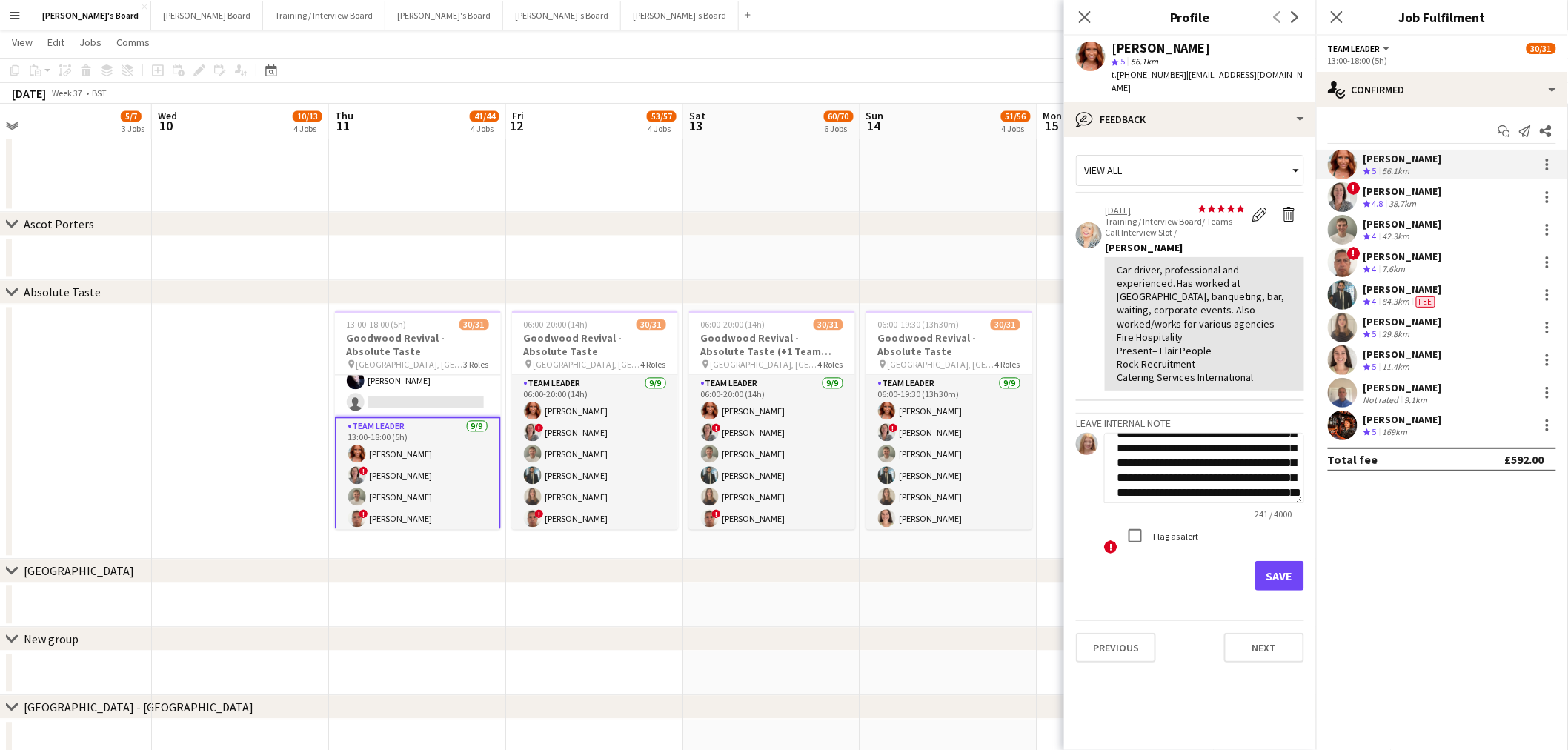
scroll to position [70, 0]
type textarea "**********"
click at [1282, 564] on button "Save" at bounding box center [1280, 575] width 49 height 29
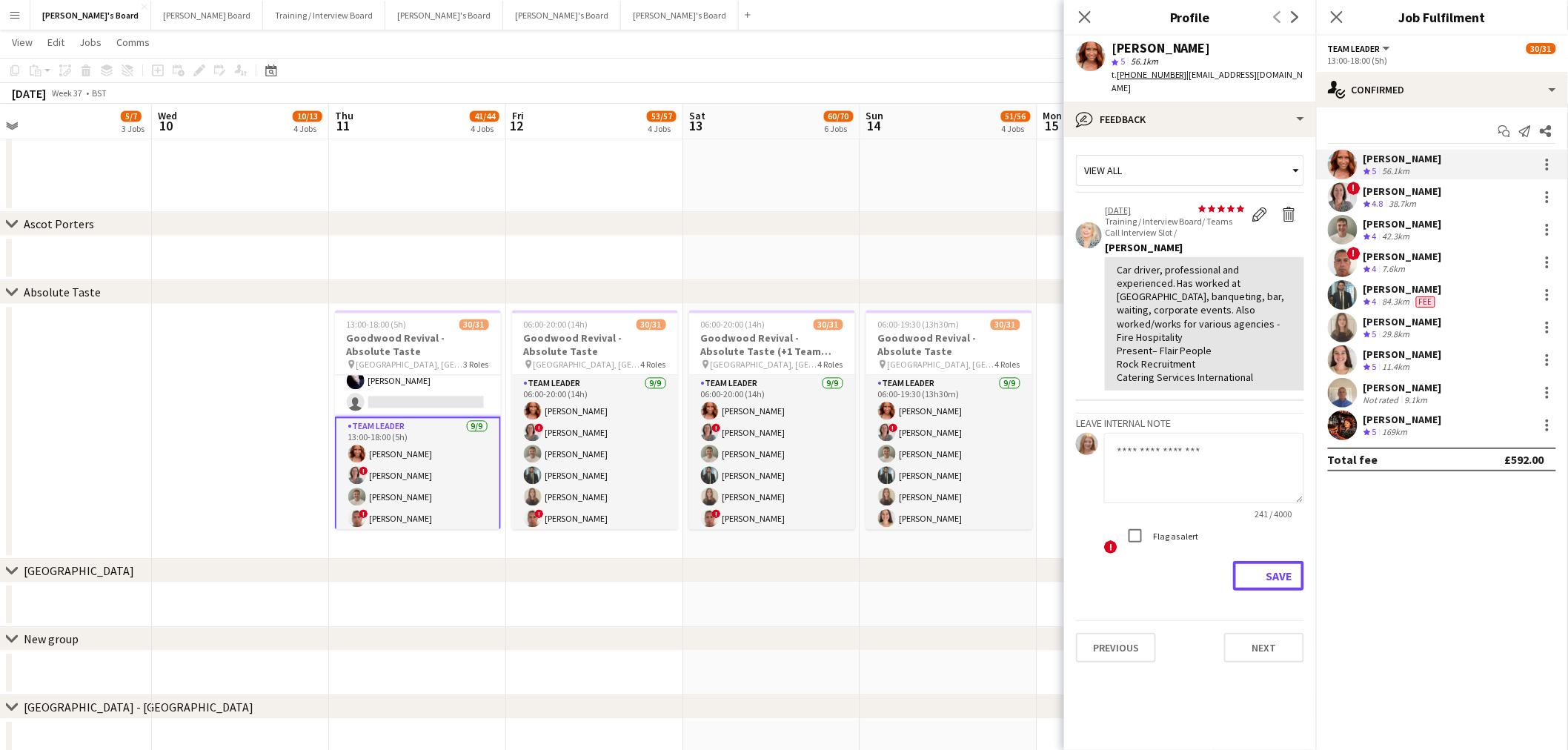
scroll to position [0, 0]
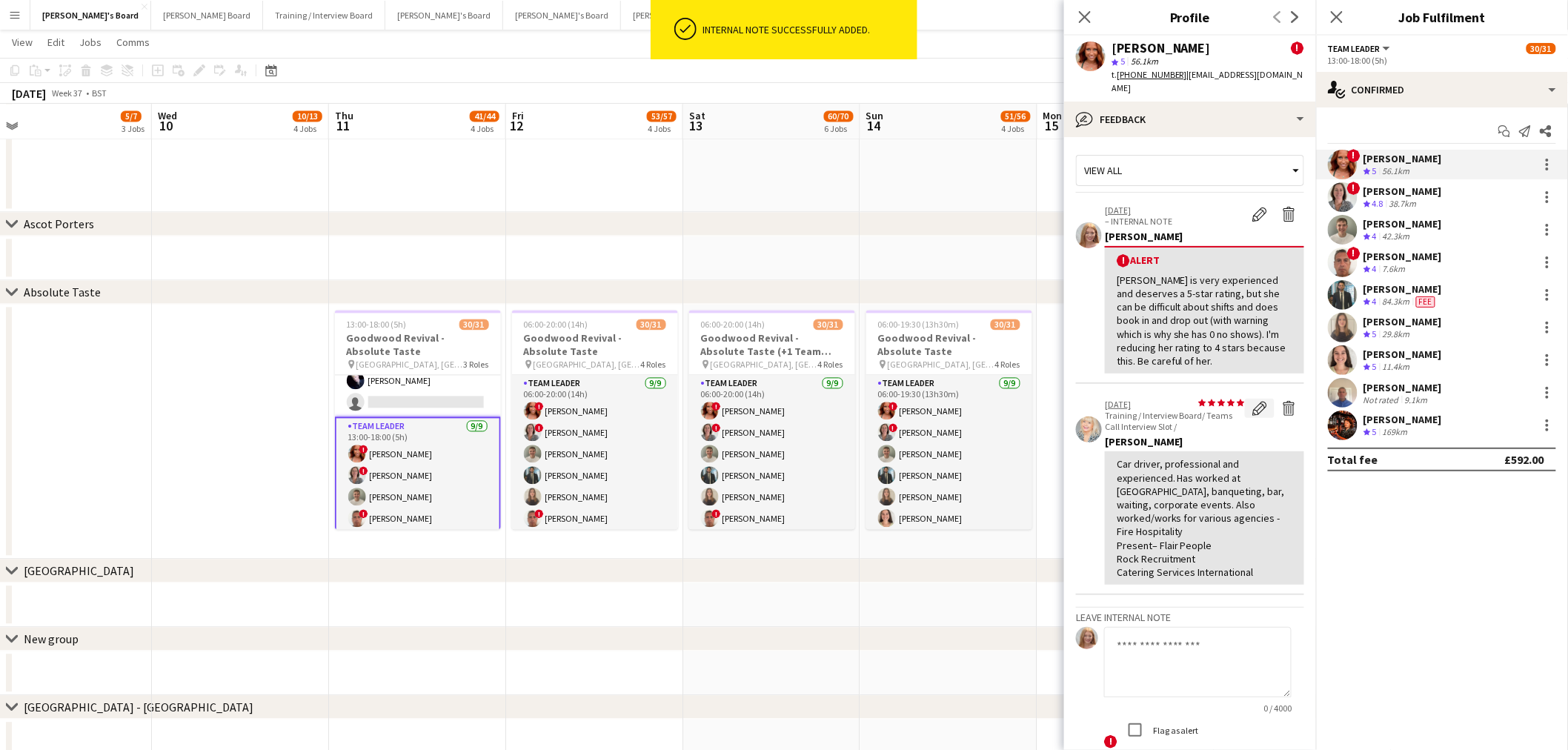
click at [1245, 399] on button "Edit feedback" at bounding box center [1259, 408] width 29 height 19
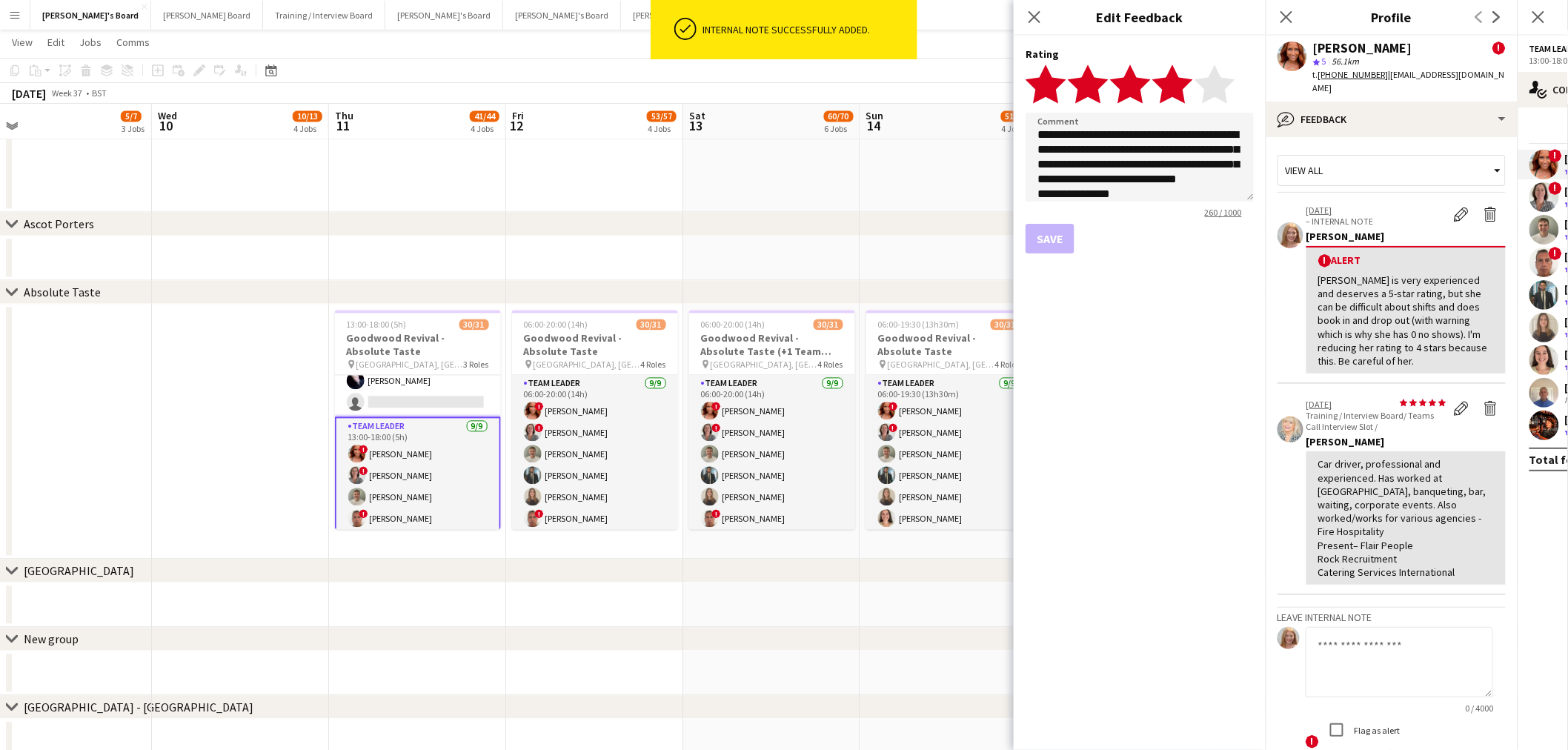
click at [1180, 80] on polygon at bounding box center [1172, 83] width 41 height 39
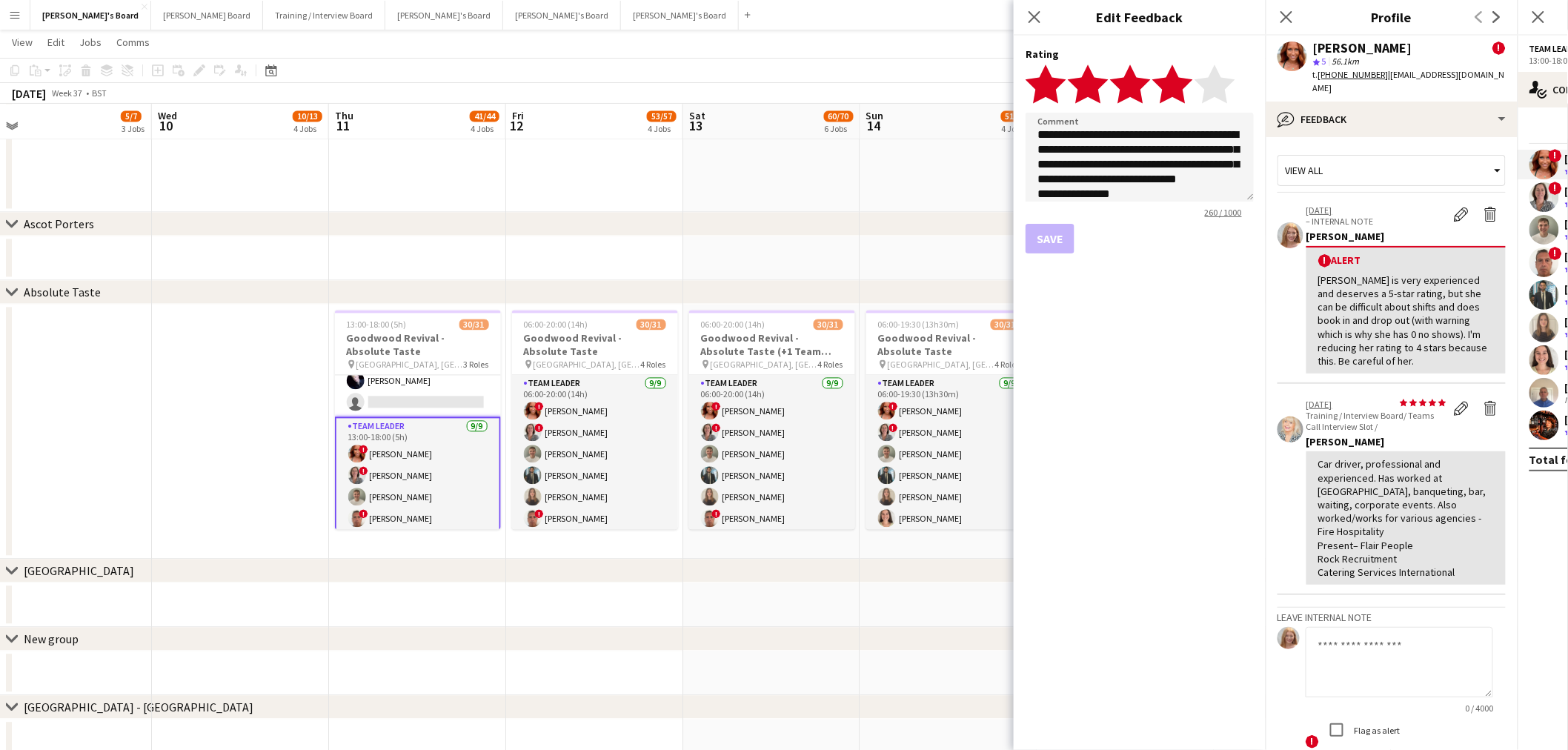
scroll to position [80, 0]
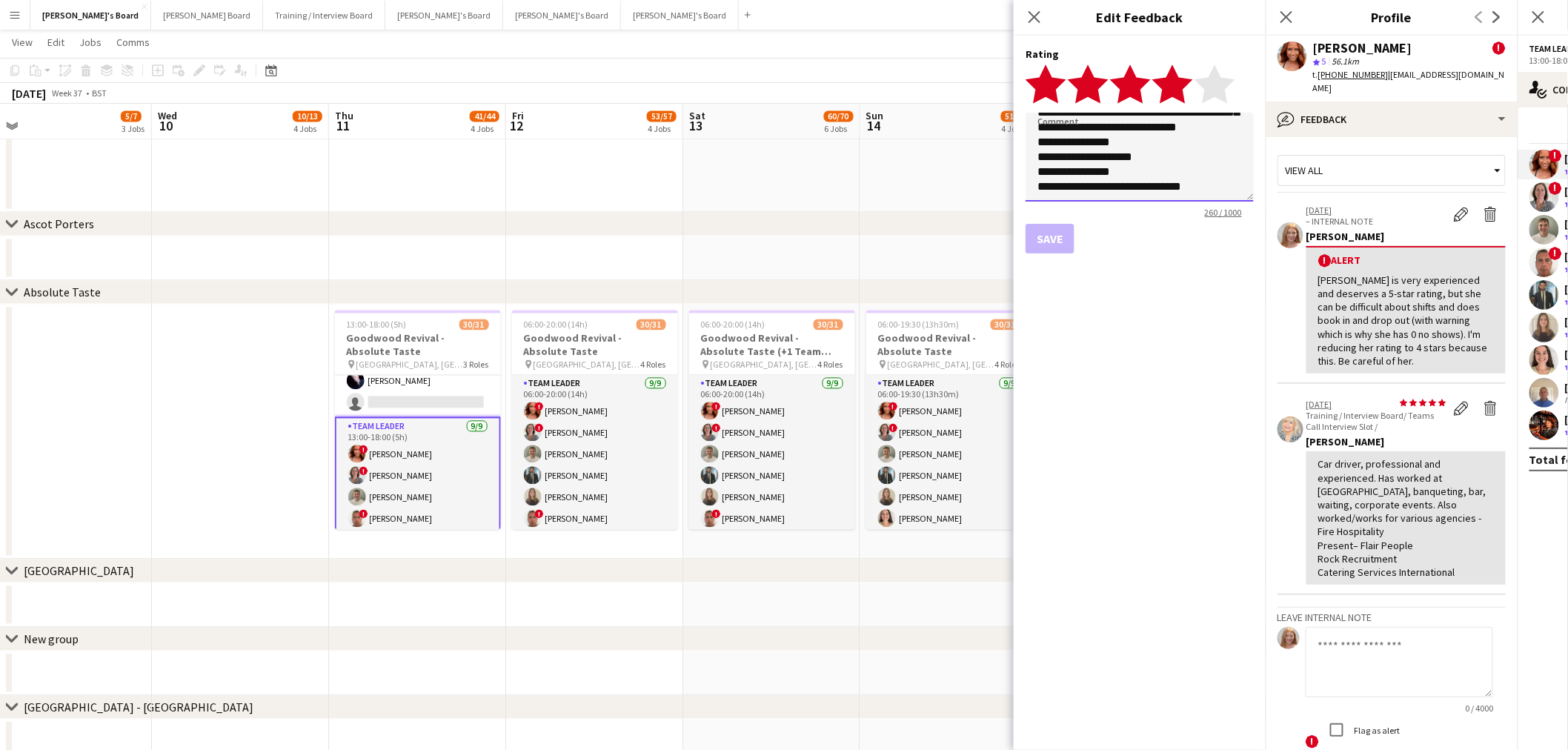
click at [1197, 171] on textarea "**********" at bounding box center [1140, 157] width 228 height 89
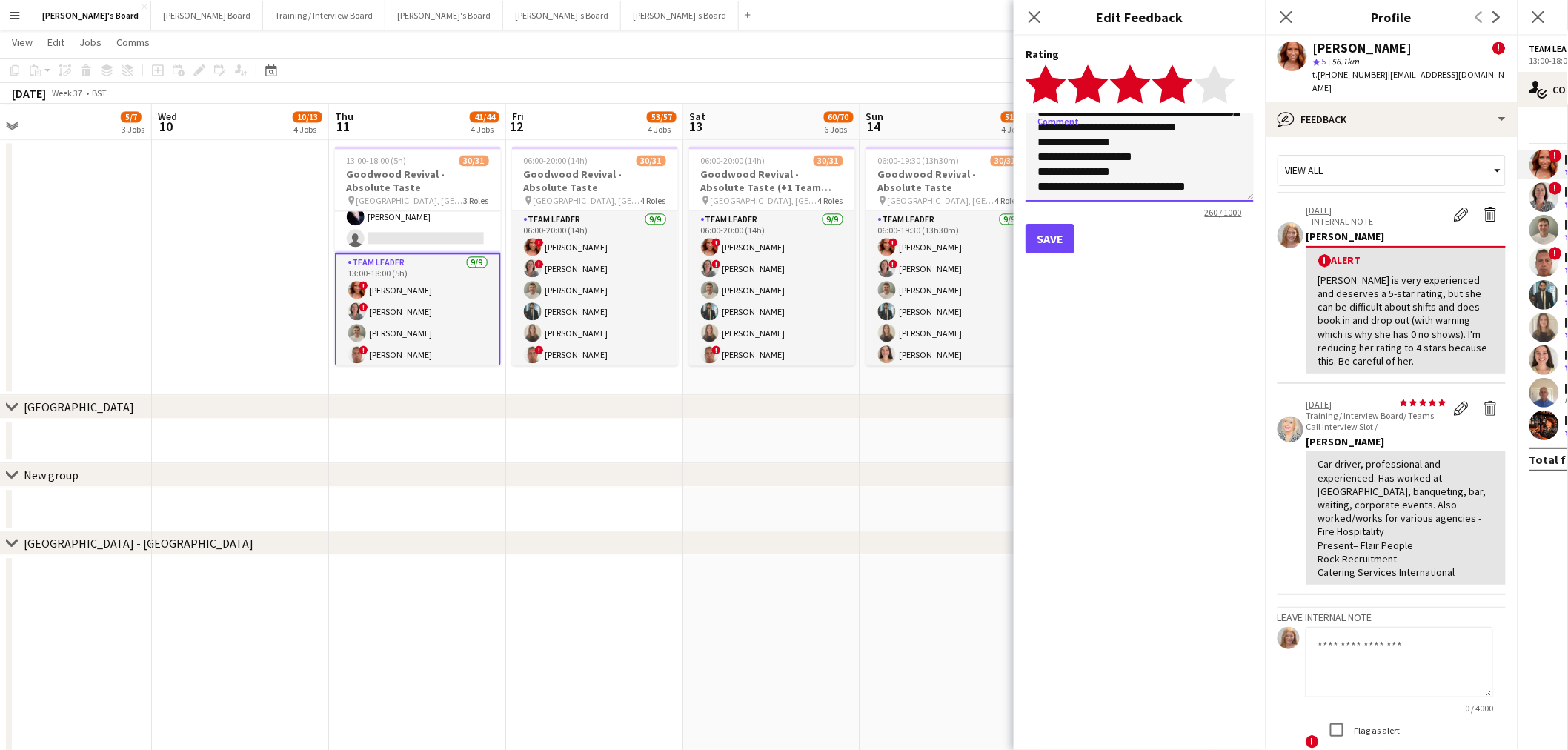
type textarea "**********"
click at [1050, 239] on button "Save" at bounding box center [1050, 238] width 49 height 29
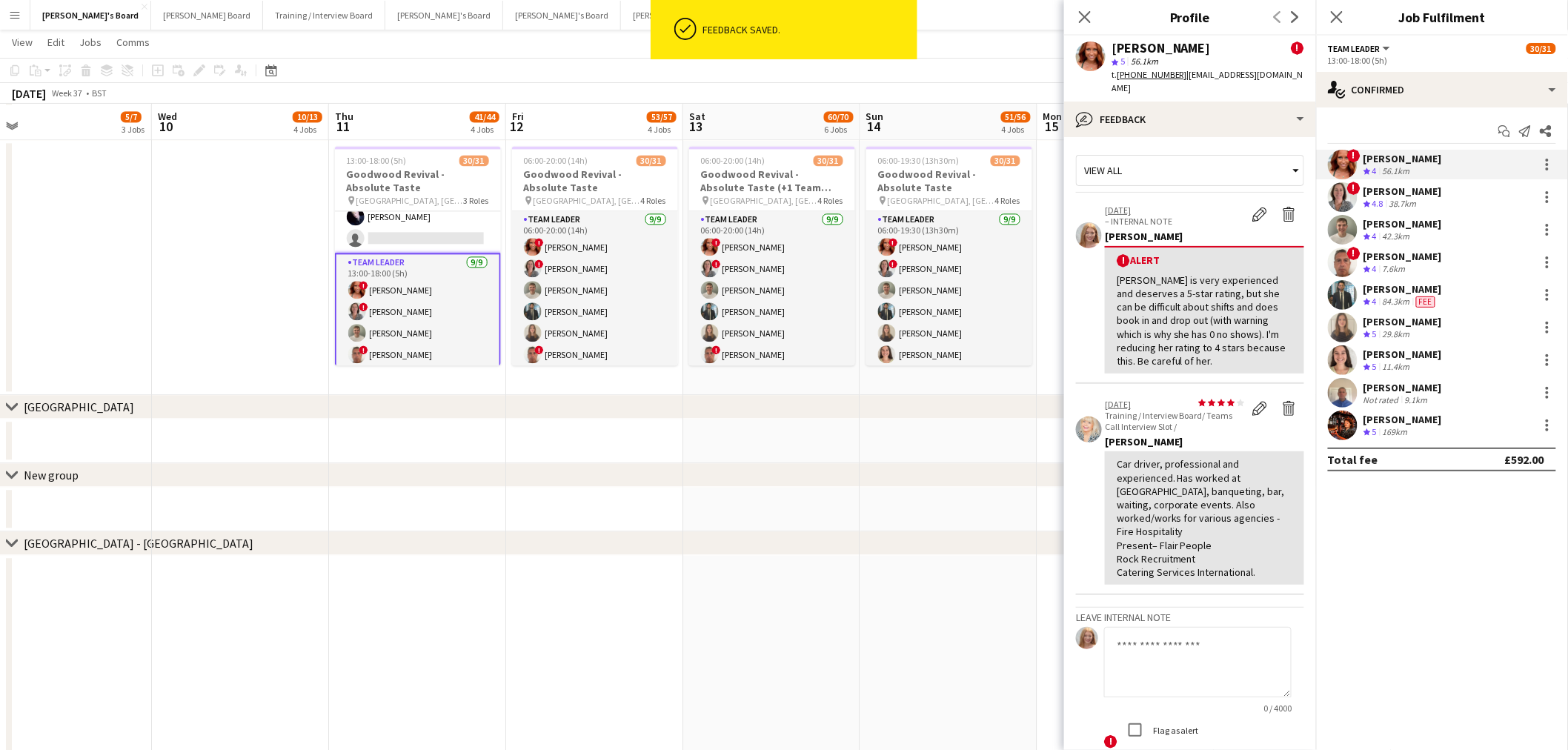
click at [1421, 158] on div "[PERSON_NAME]" at bounding box center [1402, 158] width 78 height 13
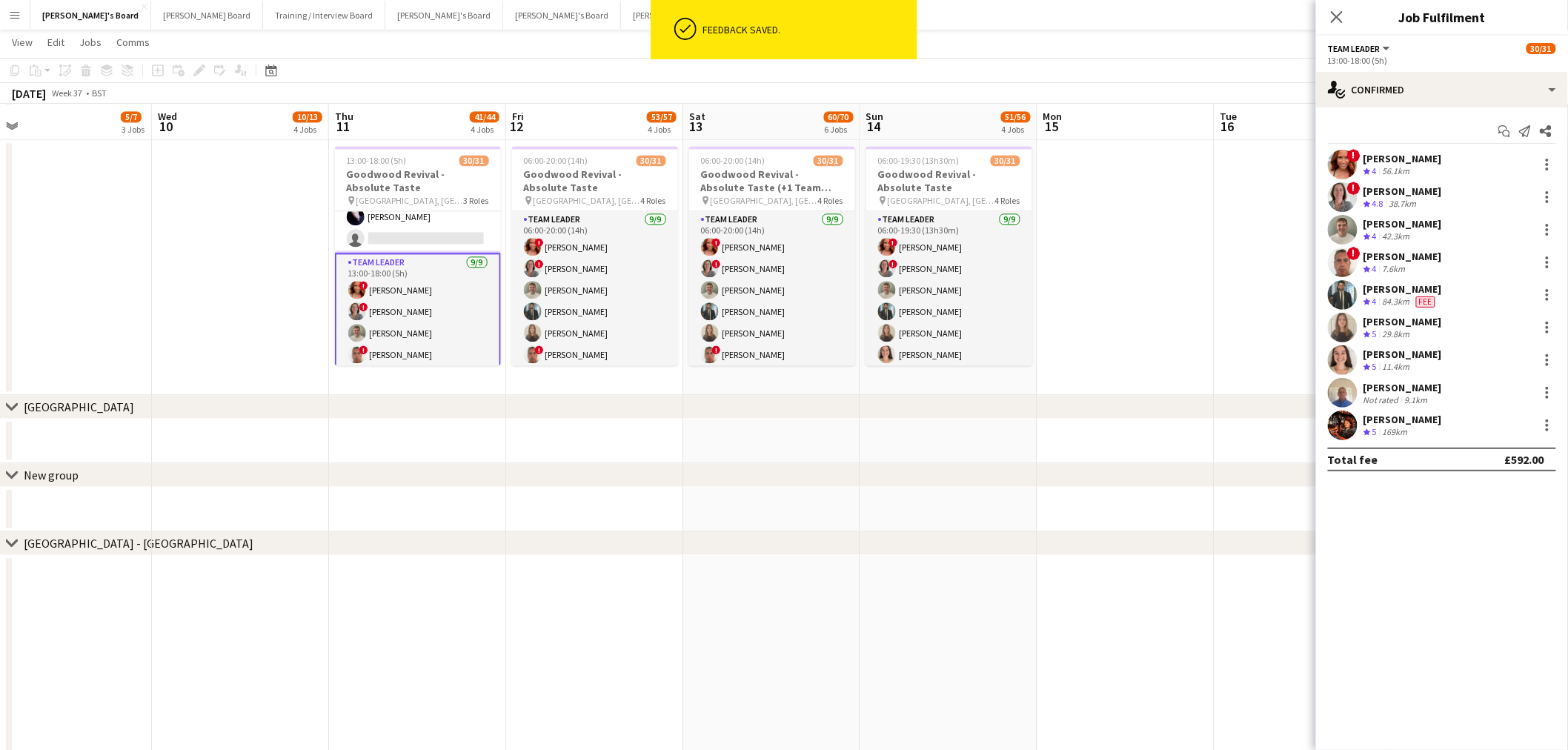
click at [1411, 161] on div "[PERSON_NAME]" at bounding box center [1402, 158] width 78 height 13
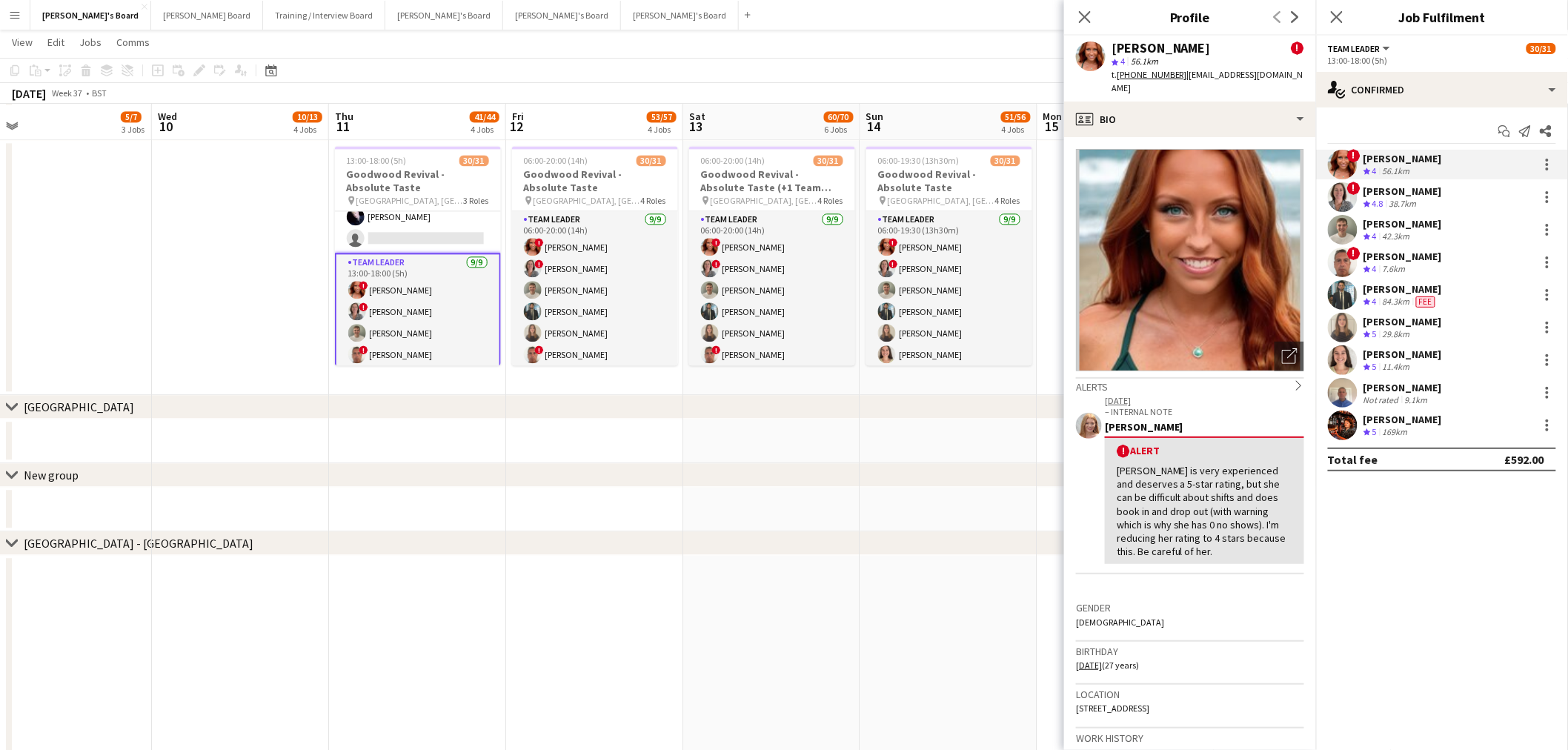
click at [1208, 446] on div "! Alert [PERSON_NAME] is very experienced and deserves a 5-star rating, but she…" at bounding box center [1204, 500] width 199 height 127
click at [1169, 104] on div "profile Bio" at bounding box center [1190, 120] width 252 height 36
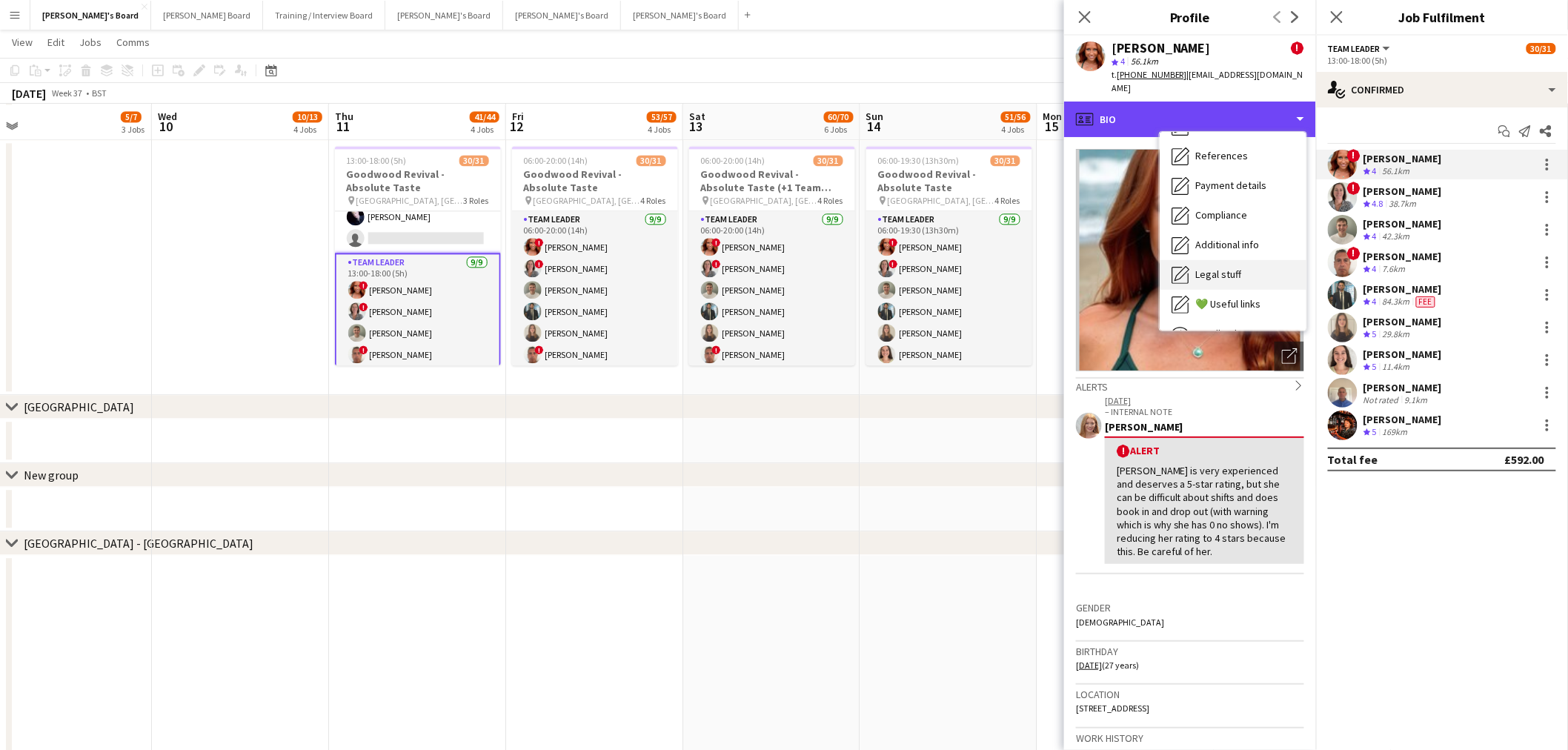
scroll to position [164, 0]
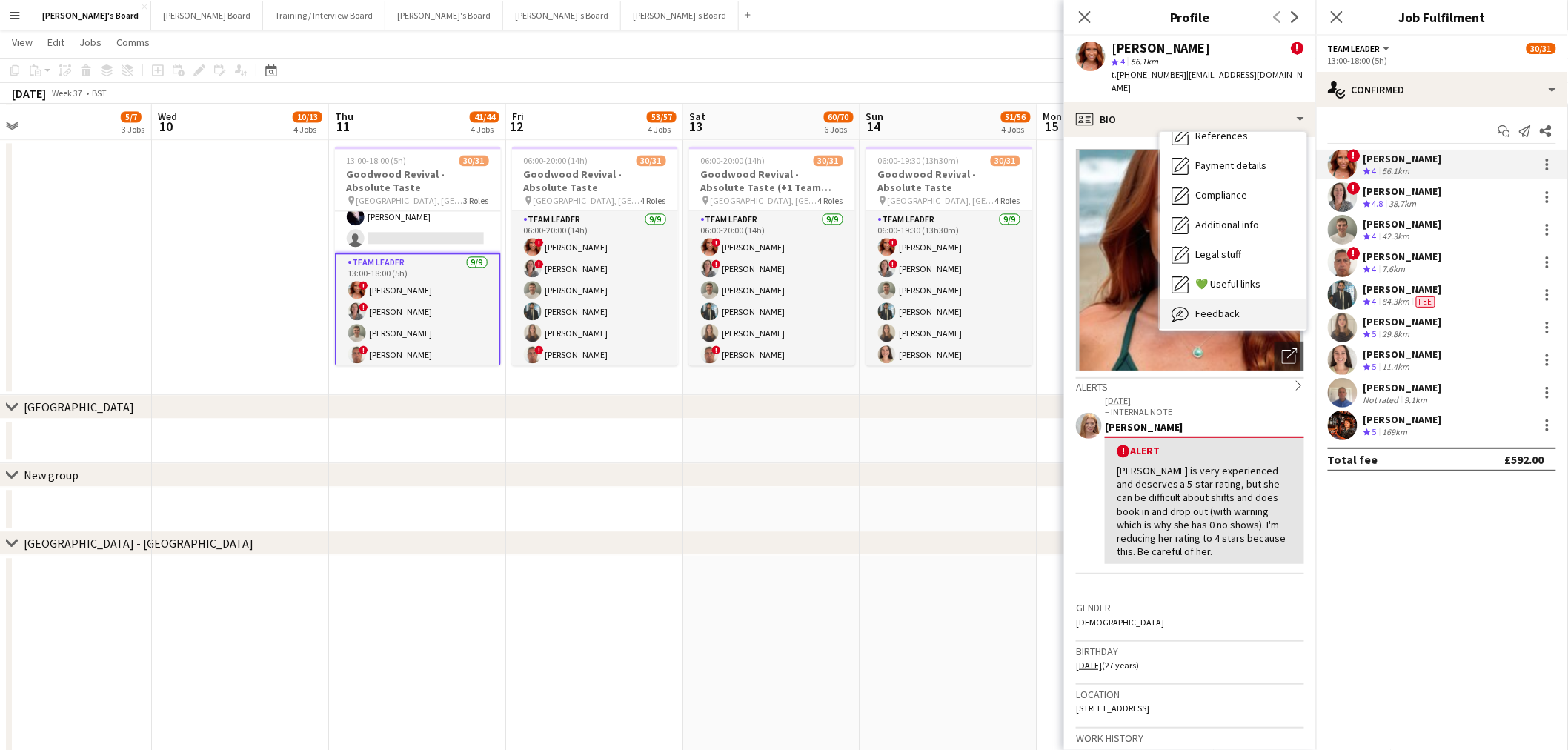
click at [1235, 307] on div "Feedback Feedback" at bounding box center [1233, 313] width 147 height 29
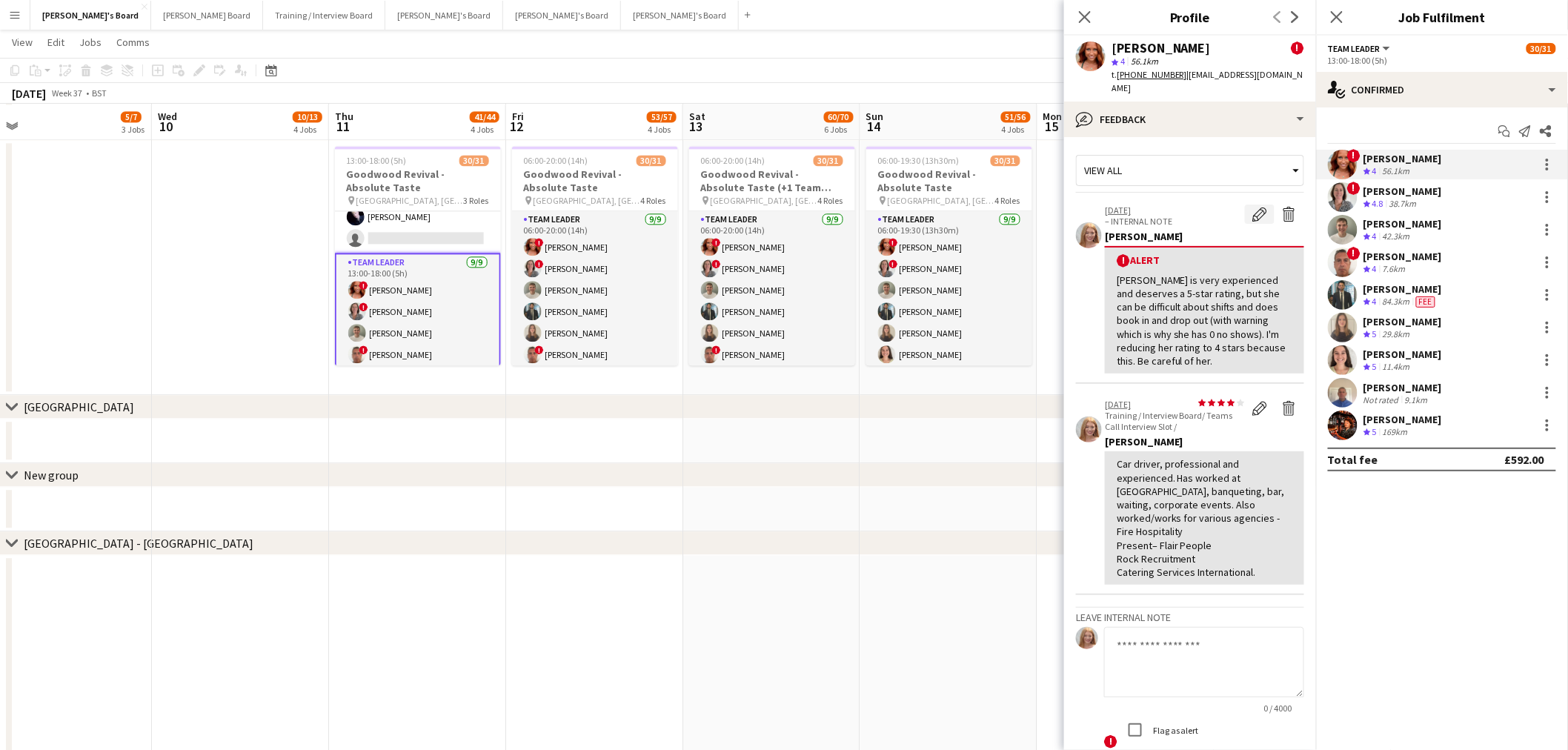
click at [1253, 207] on app-icon "Edit alert" at bounding box center [1260, 214] width 15 height 15
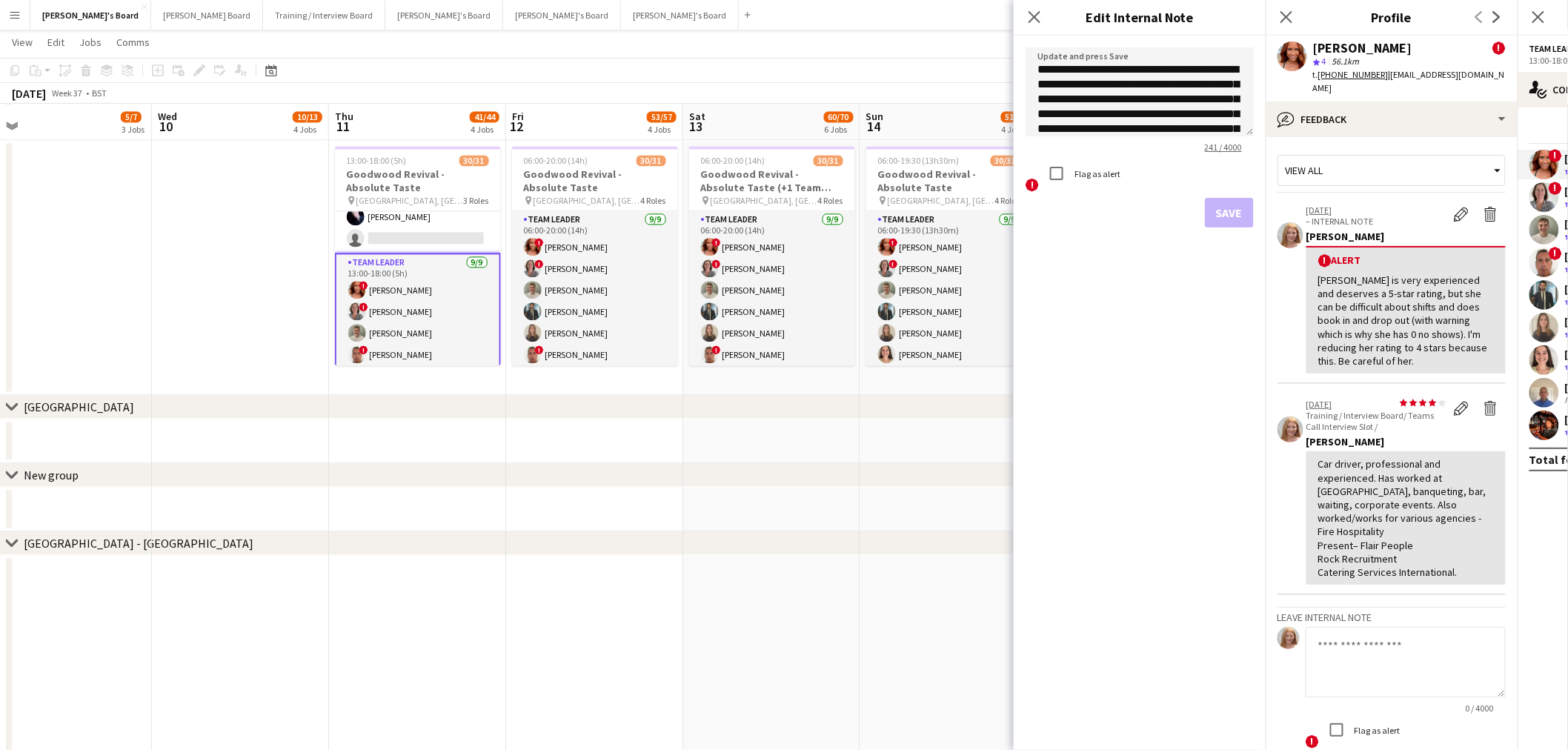
scroll to position [36, 0]
click at [1179, 102] on textarea "**********" at bounding box center [1140, 92] width 228 height 89
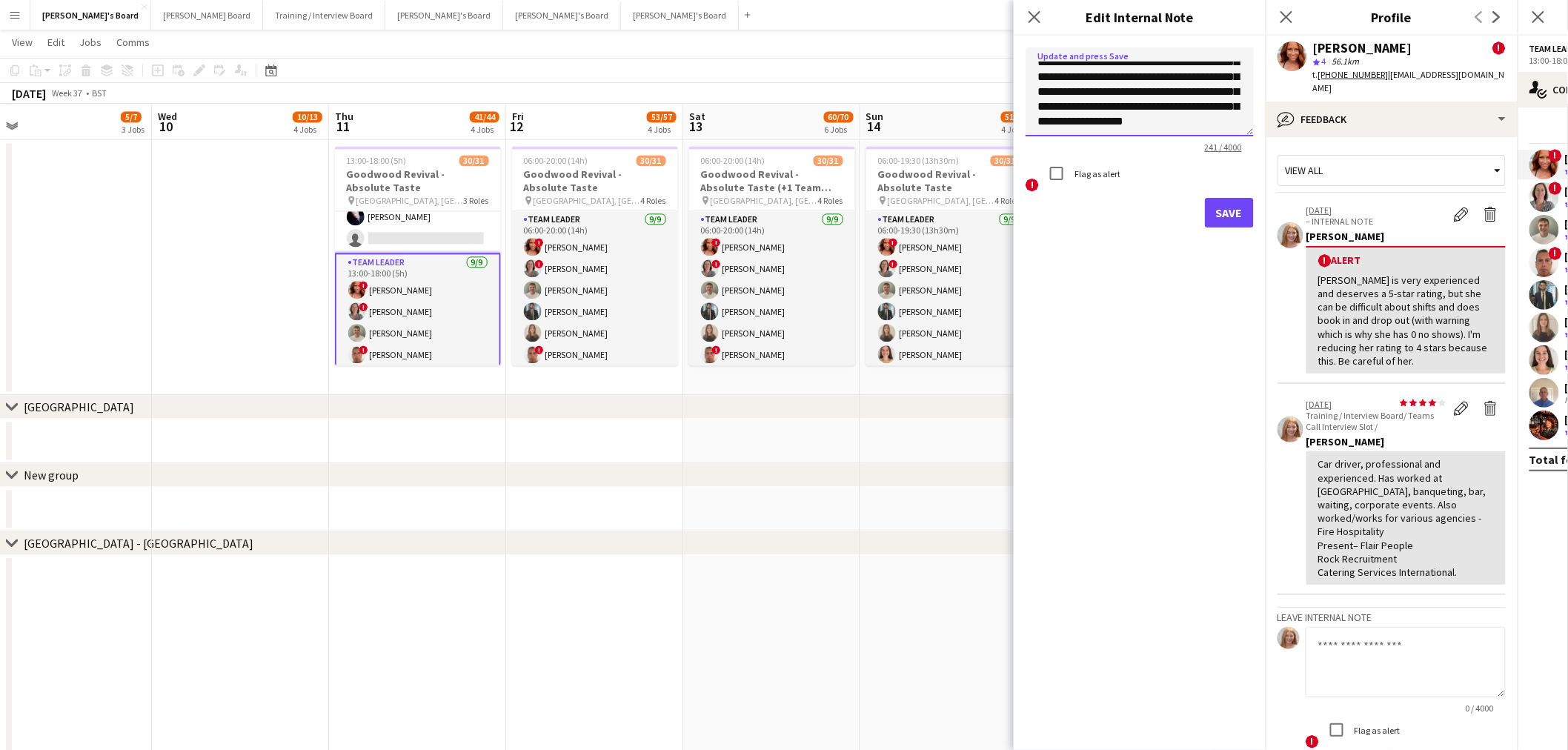
type textarea "**********"
click at [1236, 220] on button "Save" at bounding box center [1229, 212] width 49 height 29
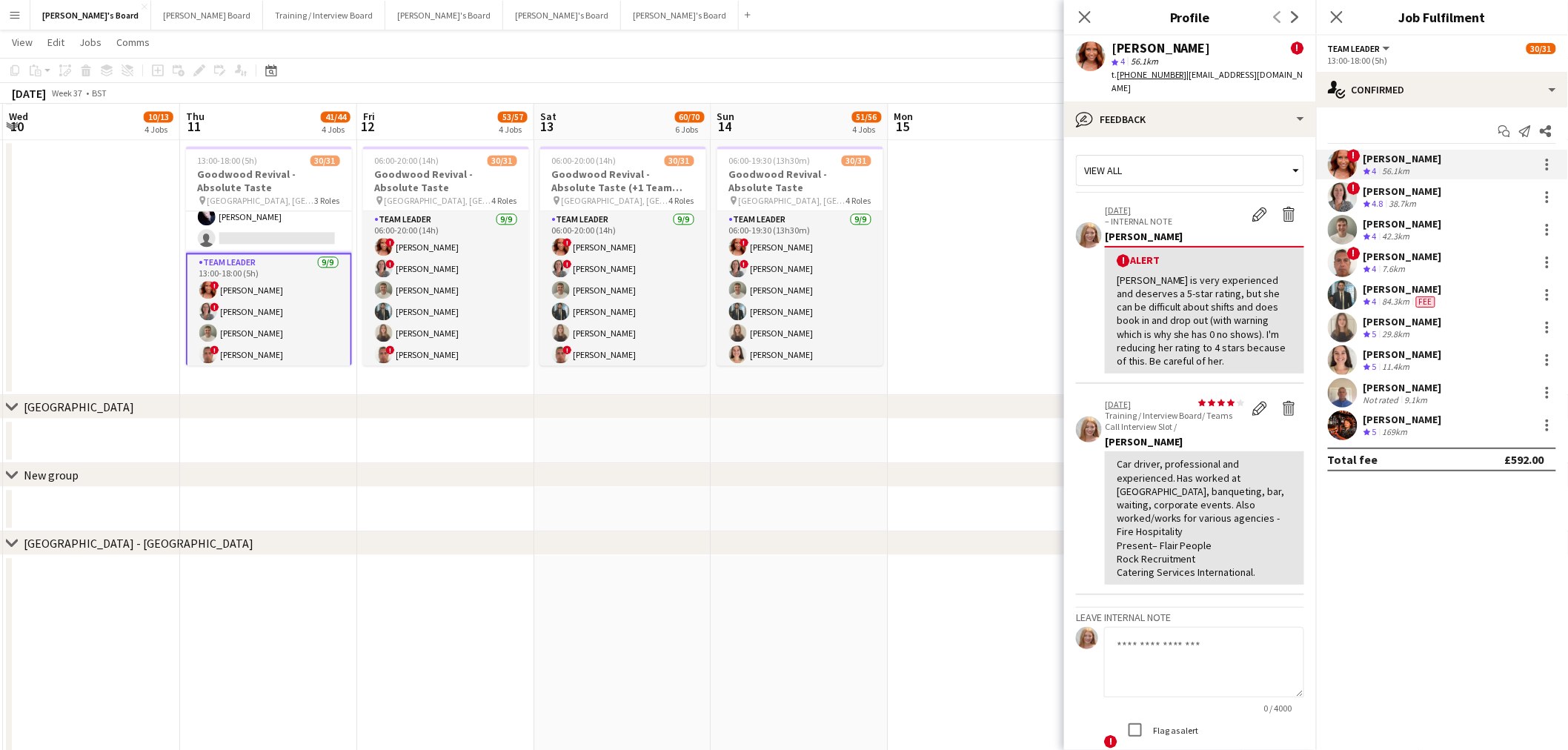
drag, startPoint x: 1043, startPoint y: 242, endPoint x: 894, endPoint y: 260, distance: 150.1
click at [894, 260] on app-calendar-viewport "Sun 7 29/29 5 Jobs Mon 8 4/4 3 Jobs Tue 9 5/7 3 Jobs Wed 10 10/13 4 Jobs Thu 11…" at bounding box center [784, 285] width 1568 height 3090
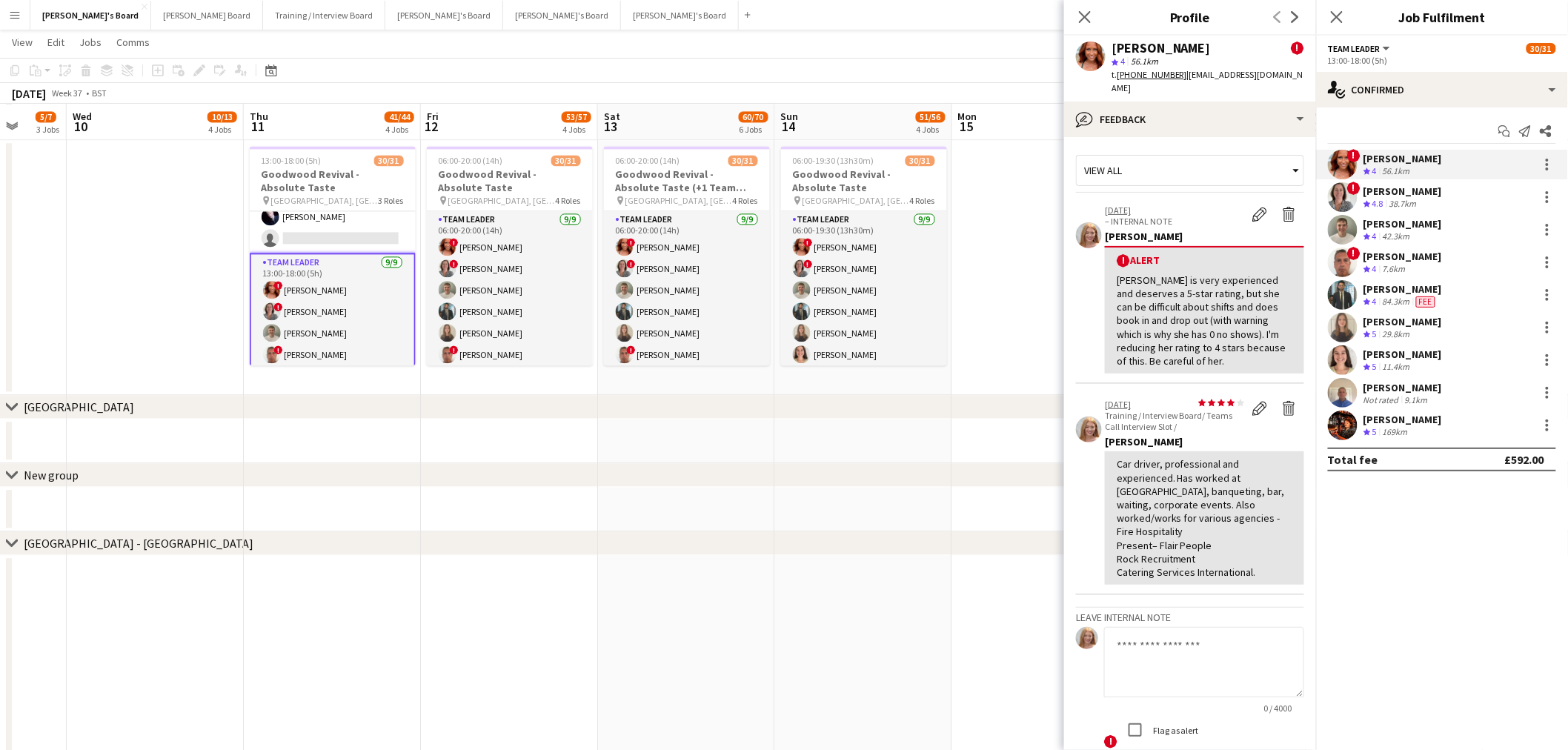
scroll to position [0, 416]
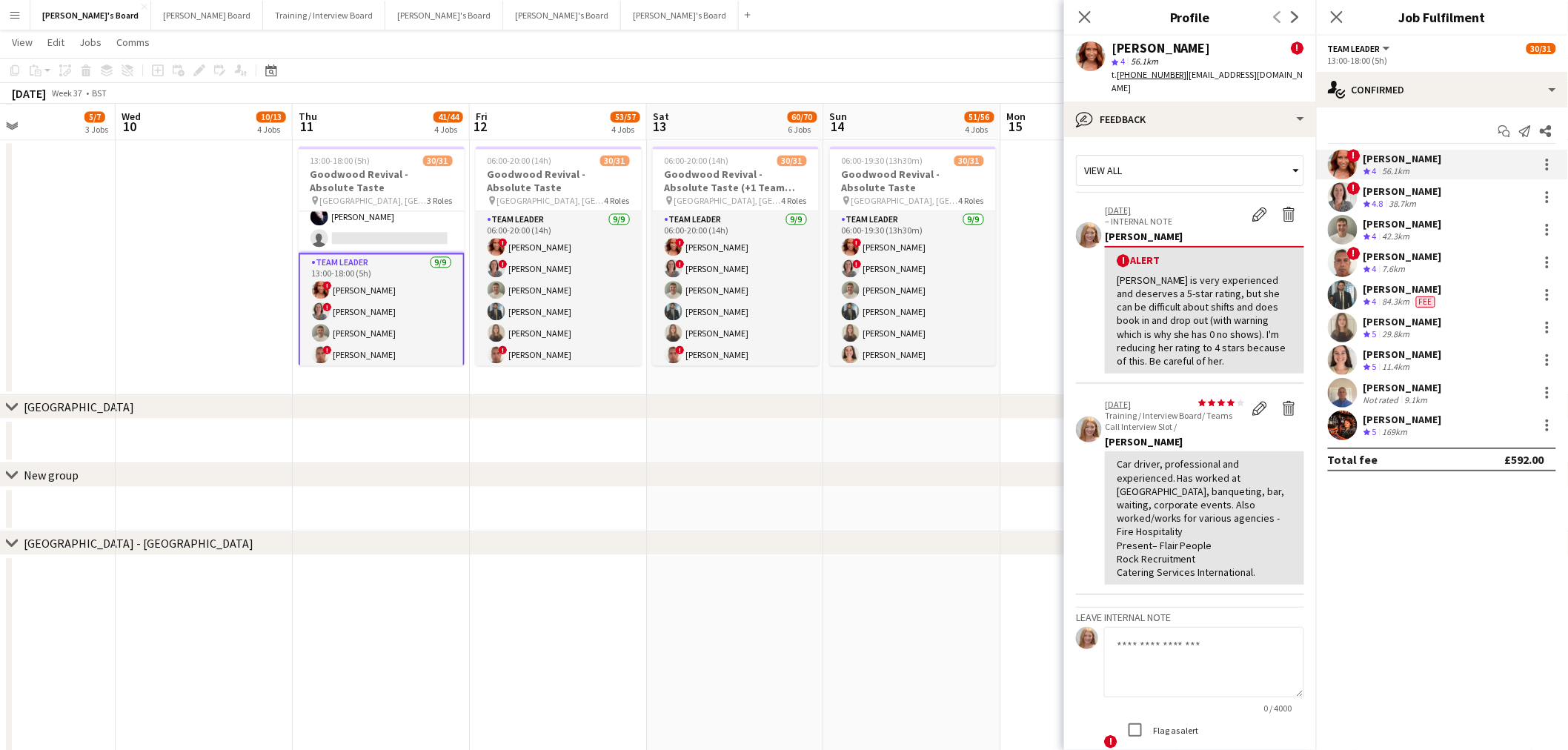
drag, startPoint x: 935, startPoint y: 281, endPoint x: 1048, endPoint y: 297, distance: 114.1
click at [1048, 297] on app-calendar-viewport "Sun 7 29/29 5 Jobs Mon 8 4/4 3 Jobs Tue 9 5/7 3 Jobs Wed 10 10/13 4 Jobs Thu 11…" at bounding box center [784, 285] width 1568 height 3090
click at [1549, 167] on div at bounding box center [1547, 164] width 18 height 18
click at [1505, 326] on button "Remove" at bounding box center [1499, 334] width 116 height 36
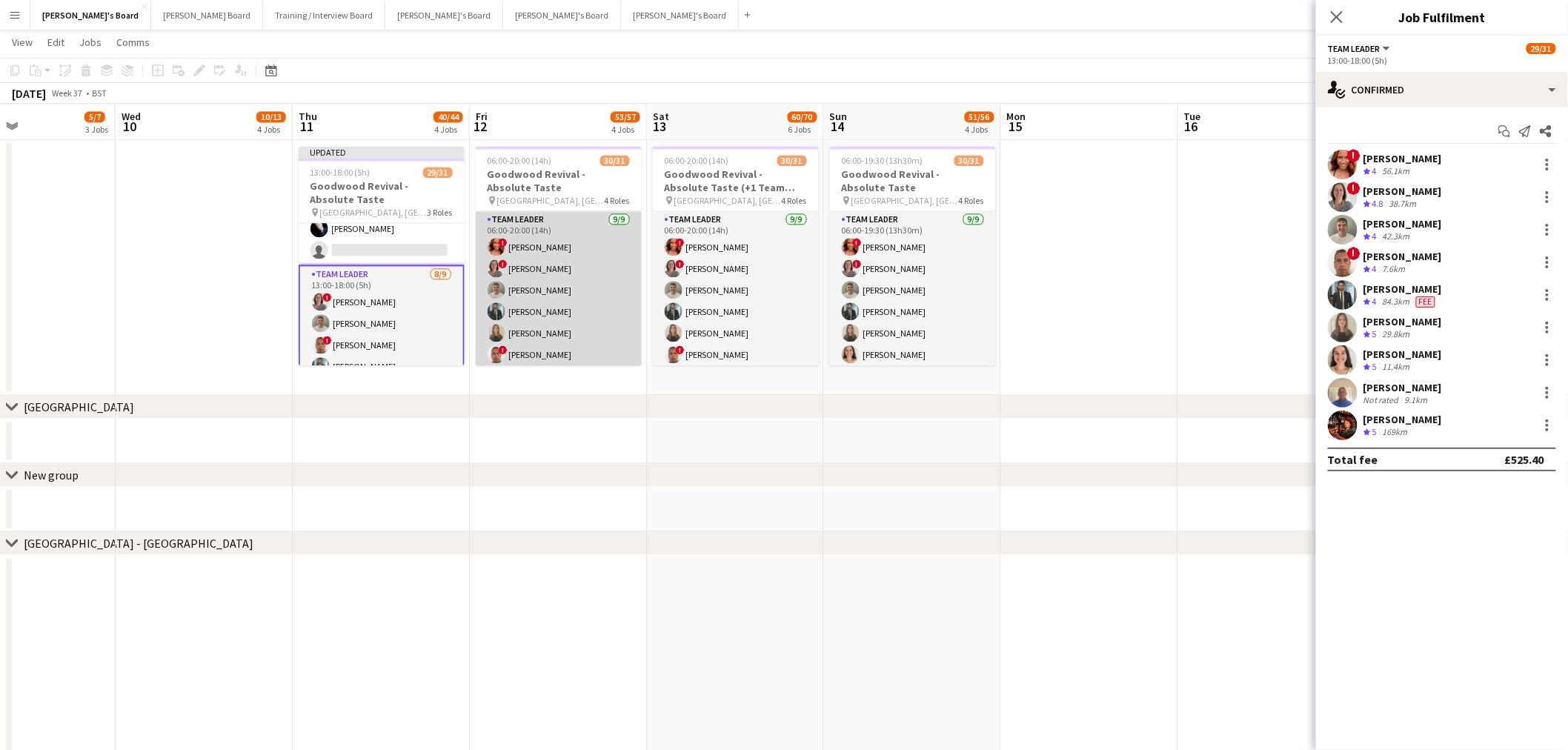
click at [526, 233] on app-card-role "TEAM LEADER [DATE] 06:00-20:00 (14h) ! [PERSON_NAME] ! [PERSON_NAME] [PERSON_NA…" at bounding box center [559, 323] width 166 height 223
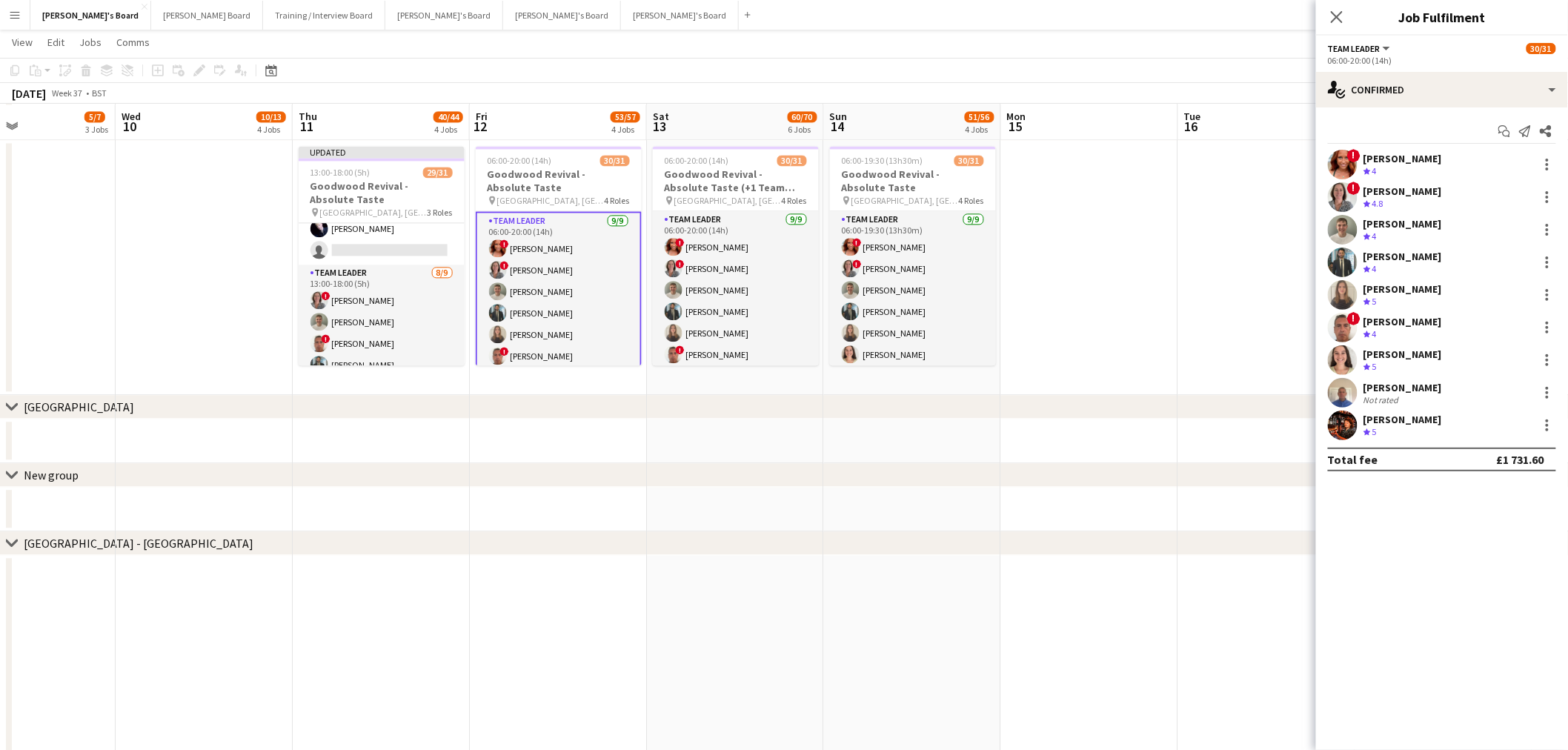
scroll to position [0, 415]
click at [1539, 159] on div at bounding box center [1547, 164] width 18 height 18
click at [1490, 330] on span "Remove" at bounding box center [1475, 333] width 44 height 12
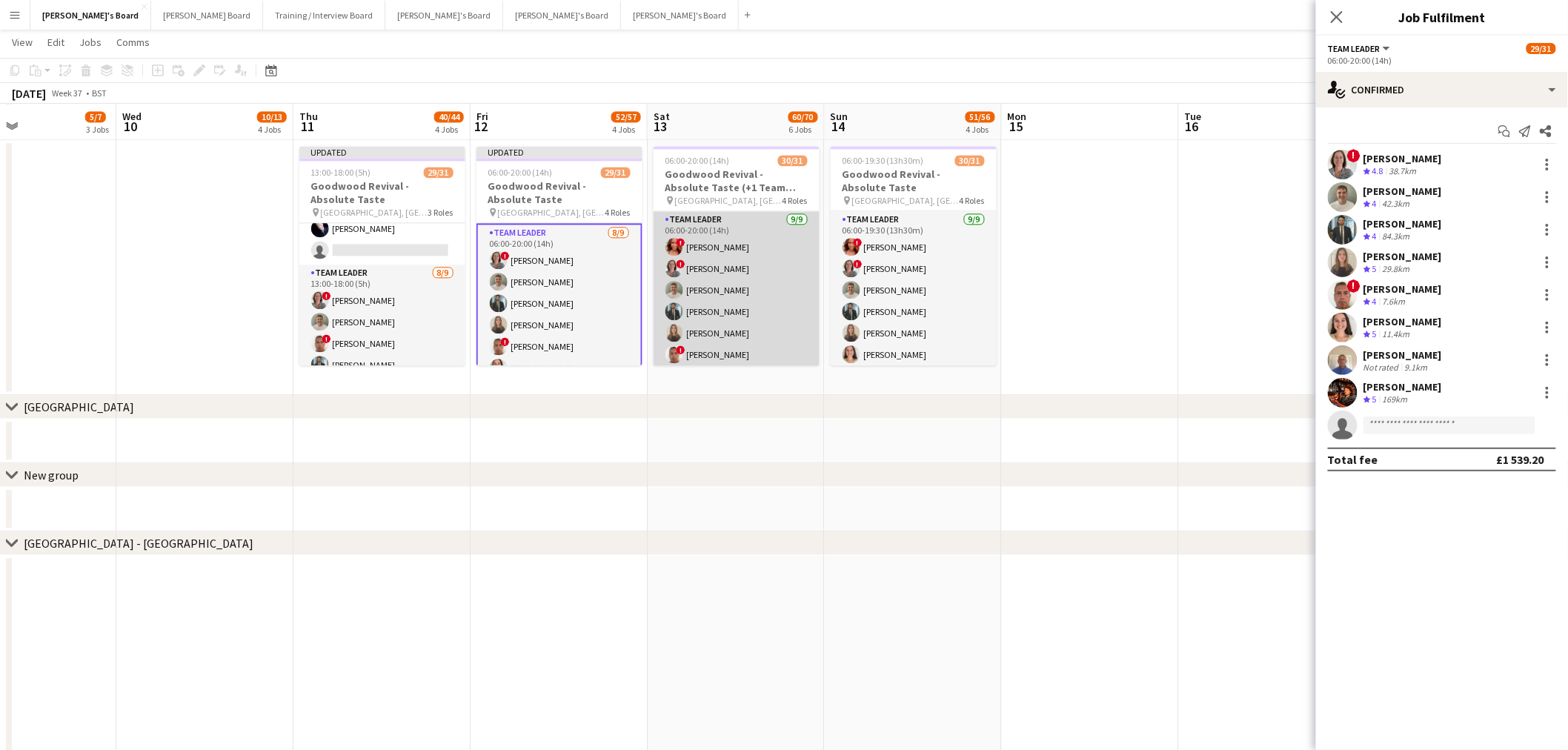
click at [744, 265] on app-card-role "TEAM LEADER [DATE] 06:00-20:00 (14h) ! [PERSON_NAME] ! [PERSON_NAME] [PERSON_NA…" at bounding box center [737, 323] width 166 height 223
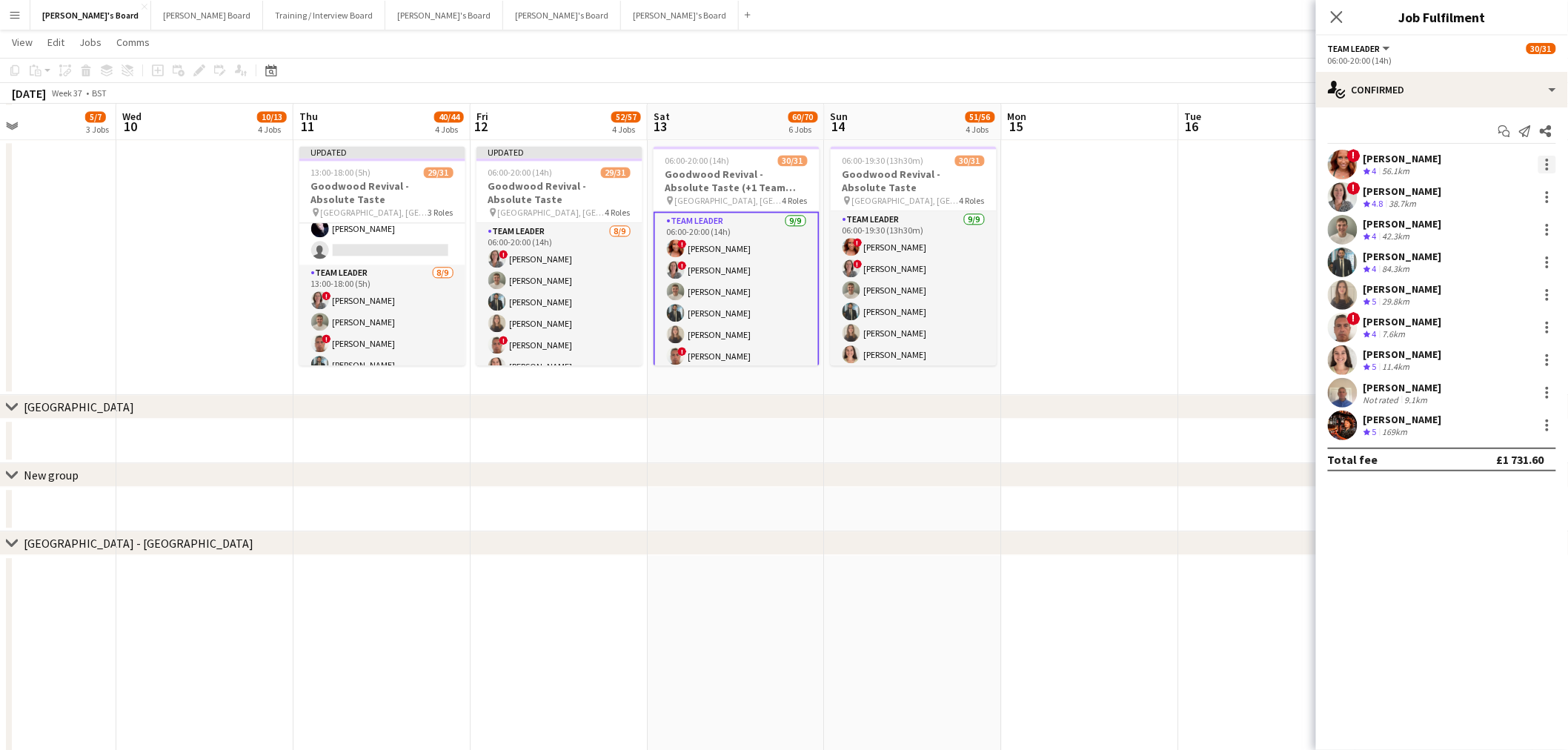
click at [1543, 160] on div at bounding box center [1547, 164] width 18 height 18
click at [1488, 327] on span "Remove" at bounding box center [1475, 333] width 44 height 12
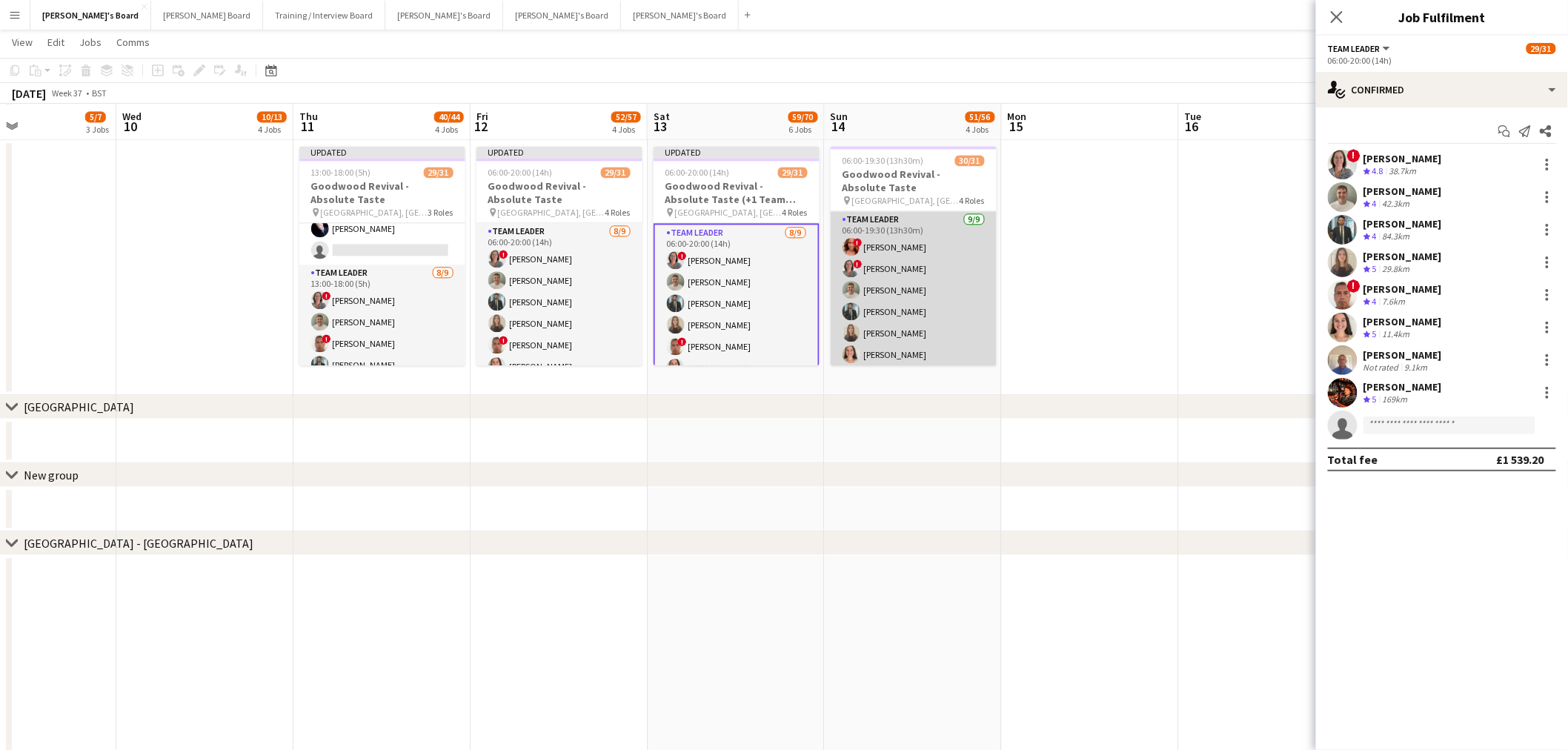
click at [912, 237] on app-card-role "TEAM LEADER [DATE] 06:00-19:30 (13h30m) ! [PERSON_NAME] ! [PERSON_NAME] [PERSON…" at bounding box center [914, 323] width 166 height 223
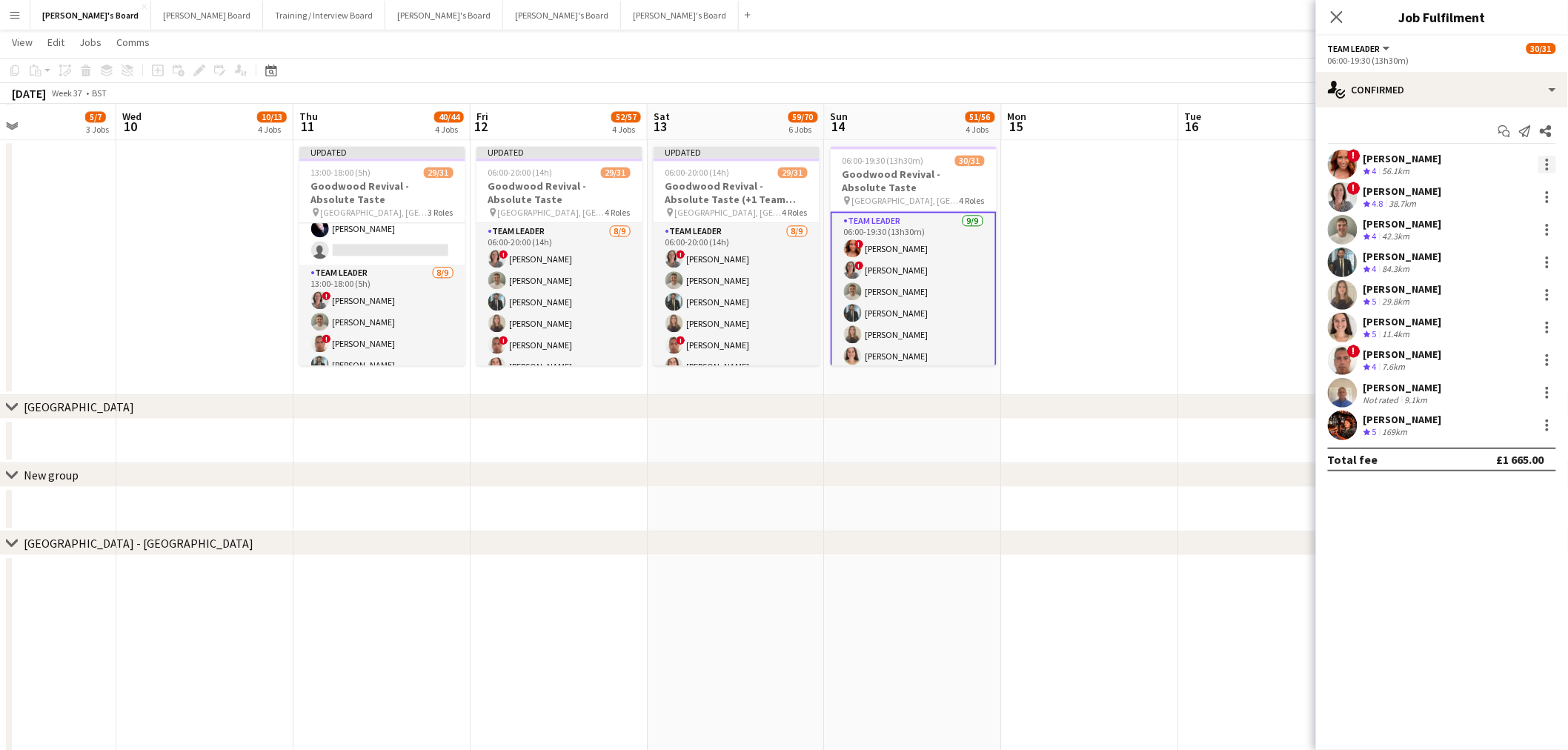
click at [1544, 167] on div at bounding box center [1547, 164] width 18 height 18
click at [1485, 340] on span "Remove" at bounding box center [1475, 333] width 44 height 12
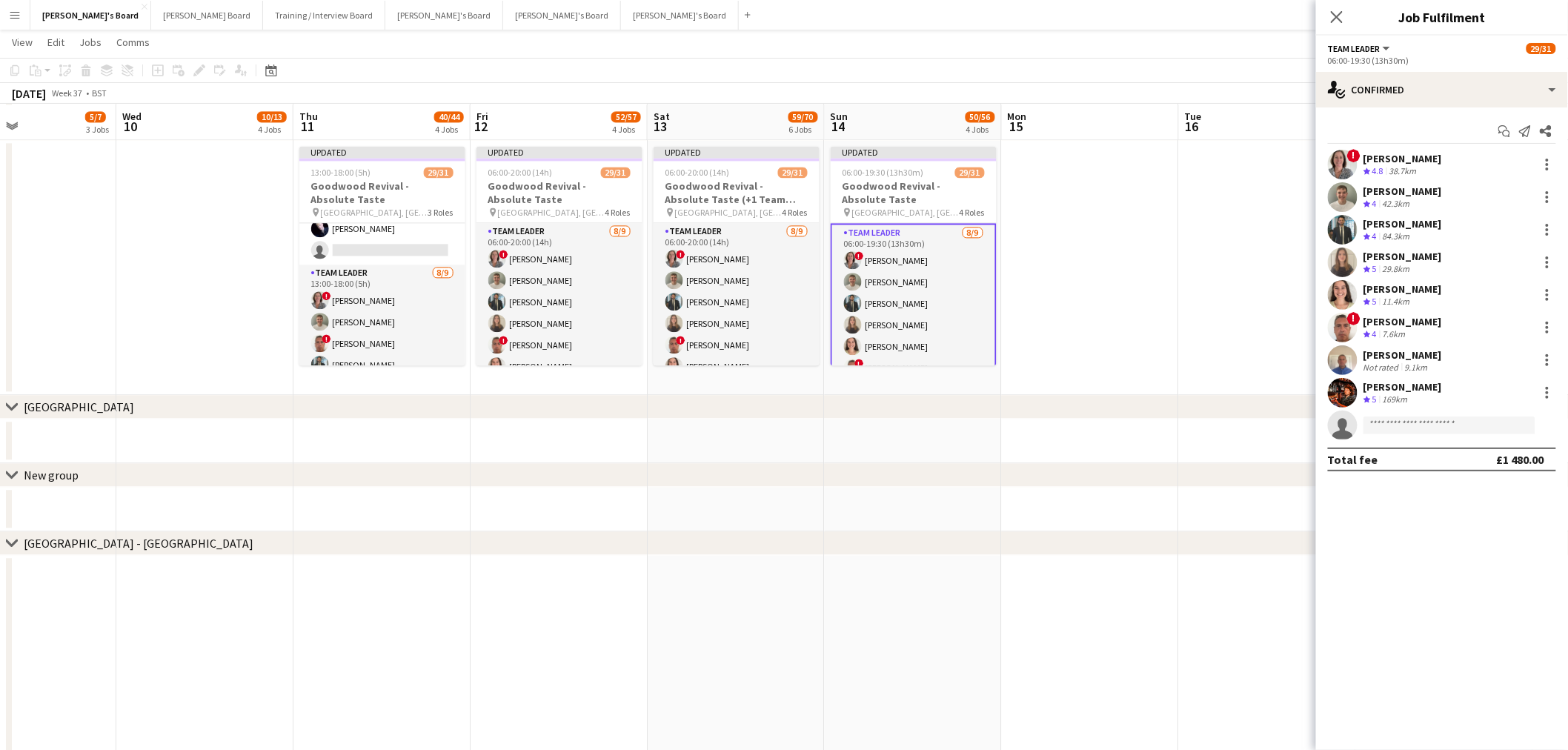
click at [1128, 263] on app-date-cell at bounding box center [1091, 267] width 177 height 255
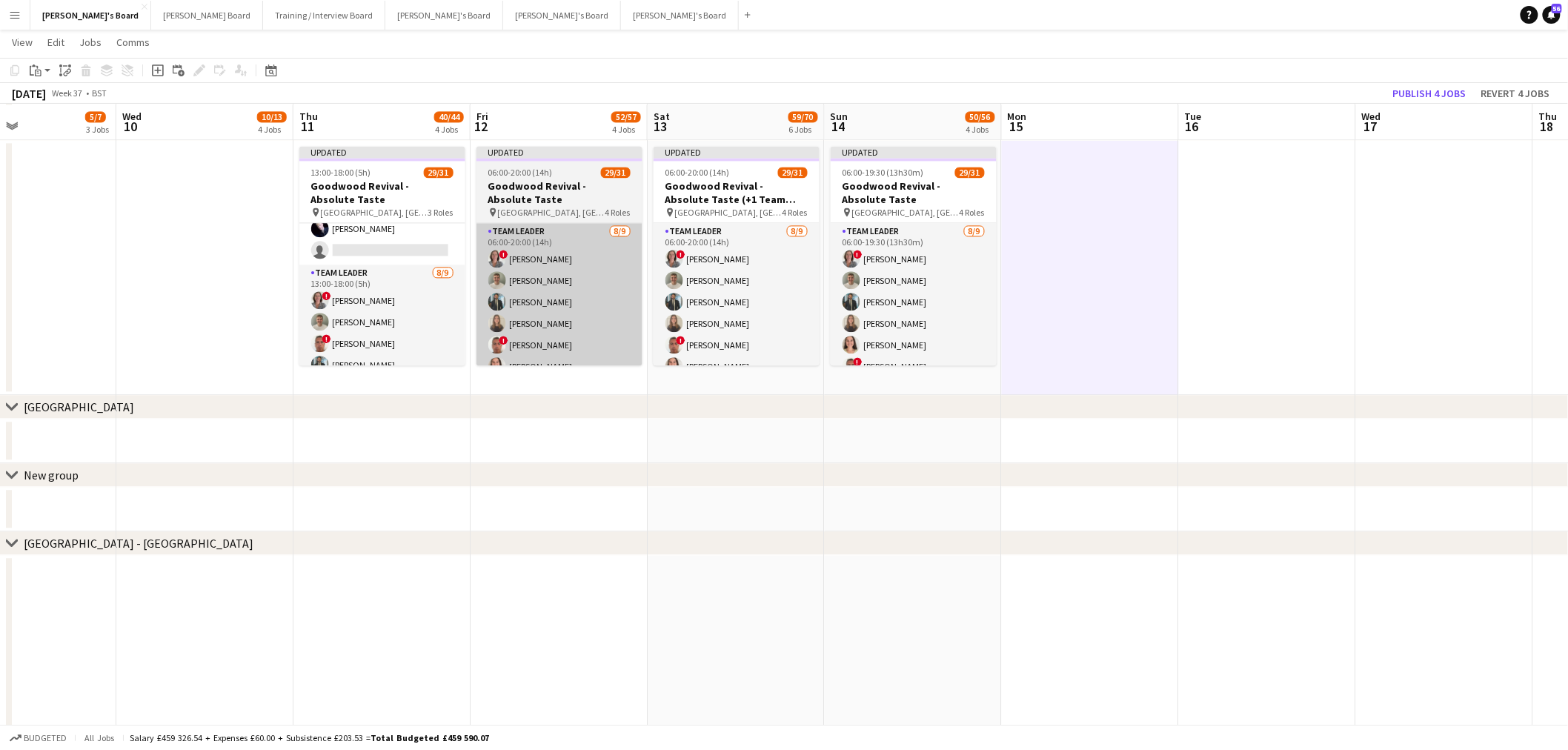
drag, startPoint x: 420, startPoint y: 297, endPoint x: 514, endPoint y: 289, distance: 94.3
click at [424, 297] on app-card-role "TEAM LEADER [DATE] 13:00-18:00 (5h) ! [PERSON_NAME] [PERSON_NAME] ! [PERSON_NAM…" at bounding box center [382, 375] width 166 height 223
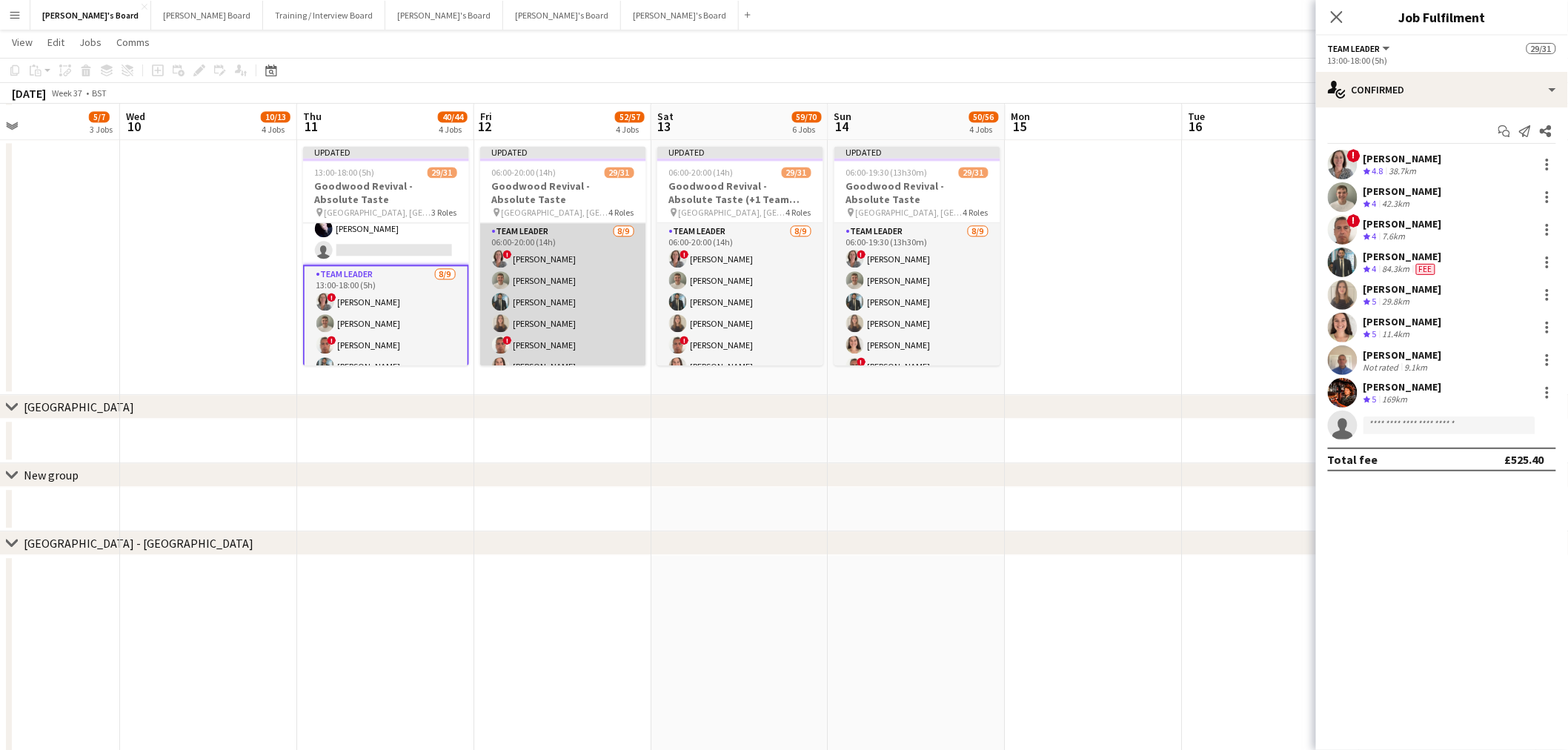
click at [561, 271] on app-card-role "TEAM LEADER [DATE] 06:00-20:00 (14h) ! [PERSON_NAME] [PERSON_NAME] Muhammad [PE…" at bounding box center [563, 334] width 166 height 223
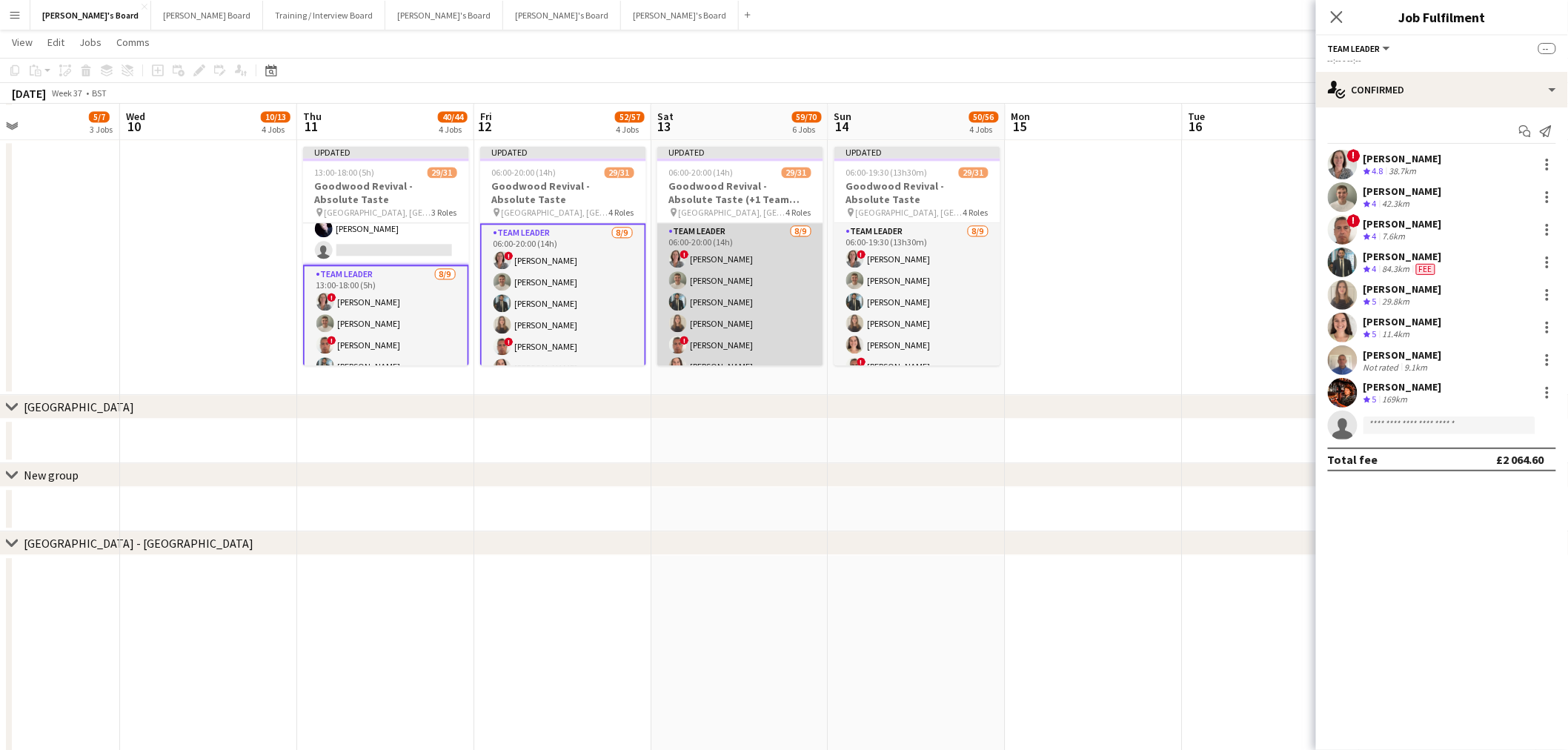
scroll to position [0, 409]
click at [716, 292] on app-card-role "TEAM LEADER [DATE] 06:00-20:00 (14h) ! [PERSON_NAME] [PERSON_NAME] Muhammad [PE…" at bounding box center [743, 334] width 166 height 223
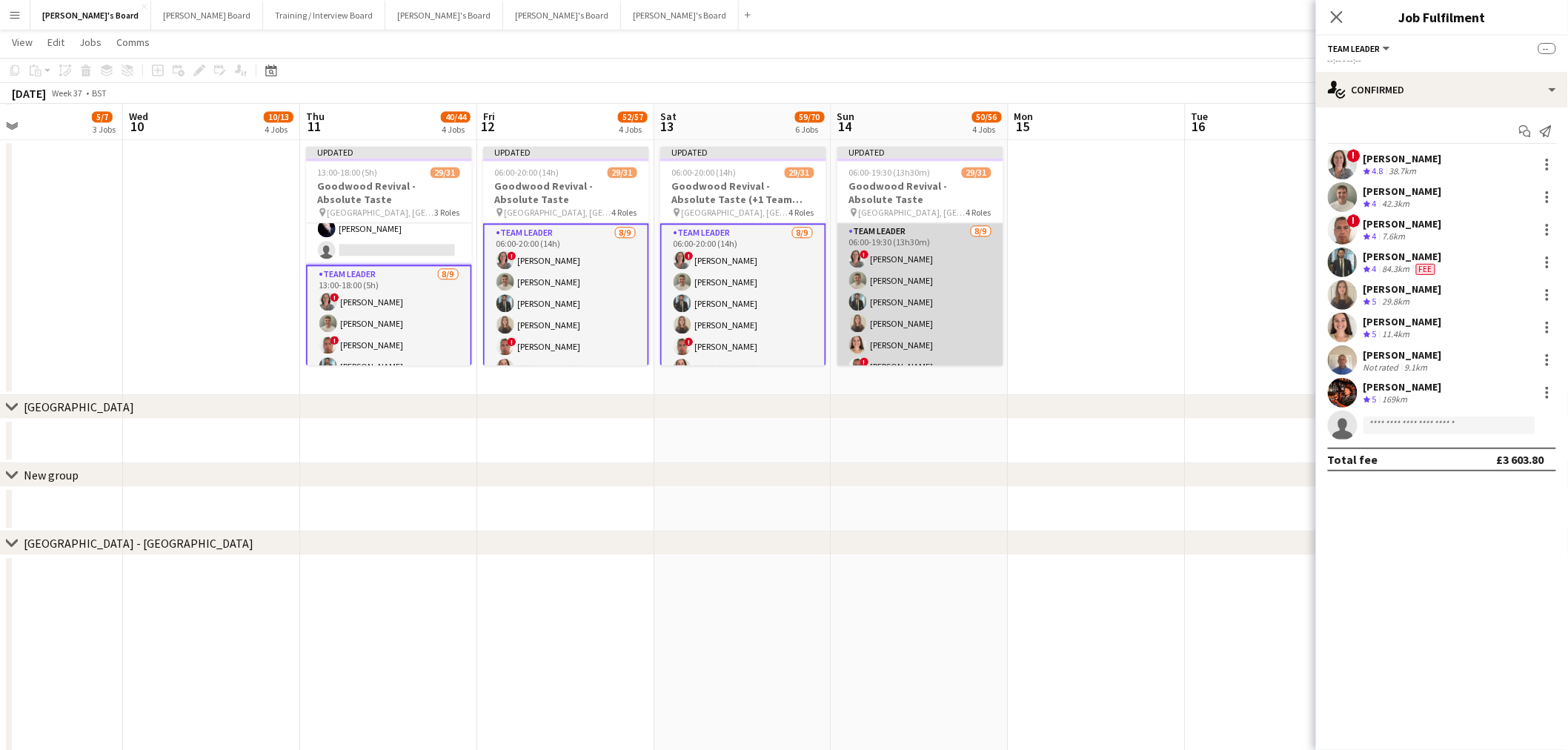
click at [901, 275] on app-card-role "TEAM LEADER [DATE] 06:00-19:30 (13h30m) ! [PERSON_NAME] [PERSON_NAME] Muhammad …" at bounding box center [921, 334] width 166 height 223
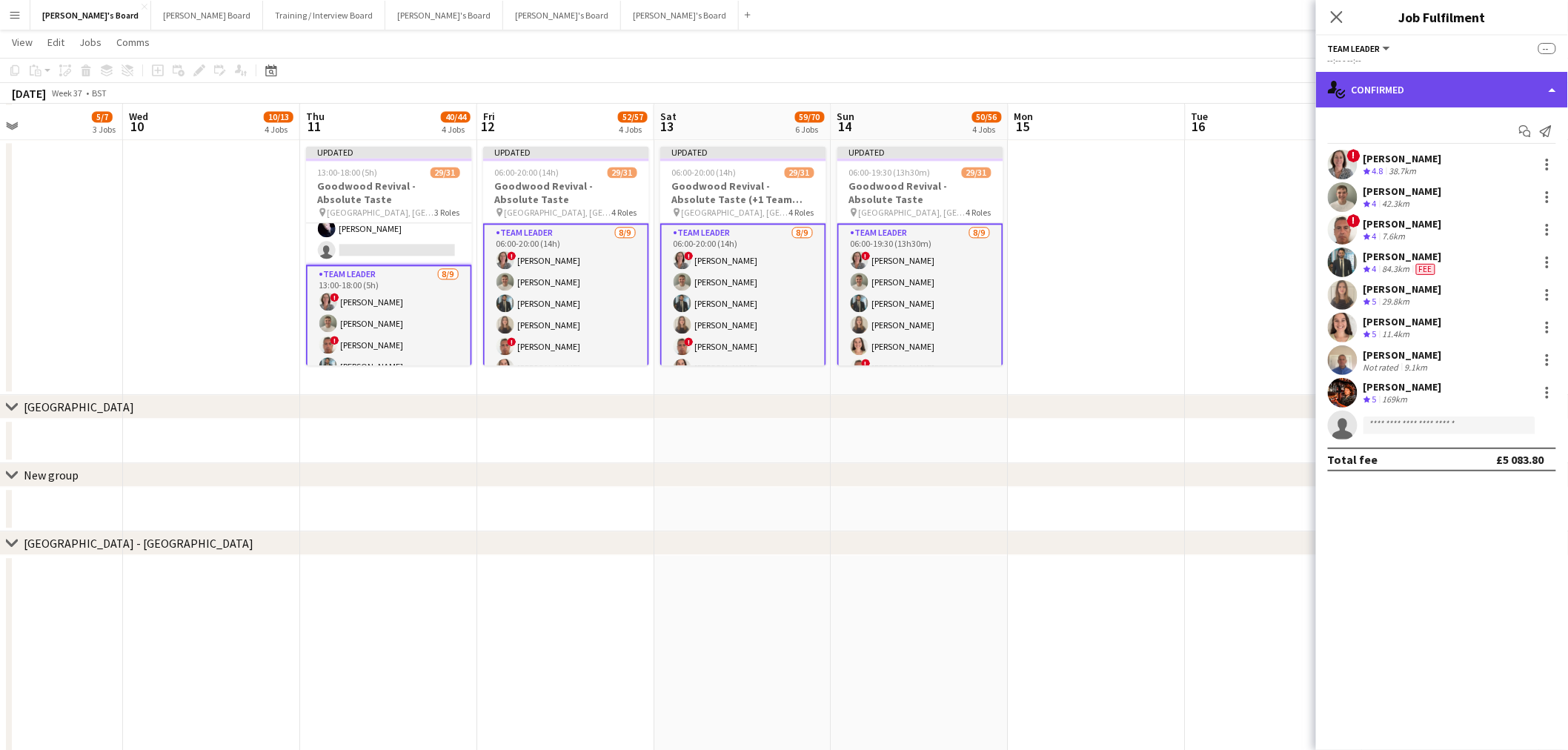
click at [1391, 91] on div "single-neutral-actions-check-2 Confirmed" at bounding box center [1442, 90] width 252 height 36
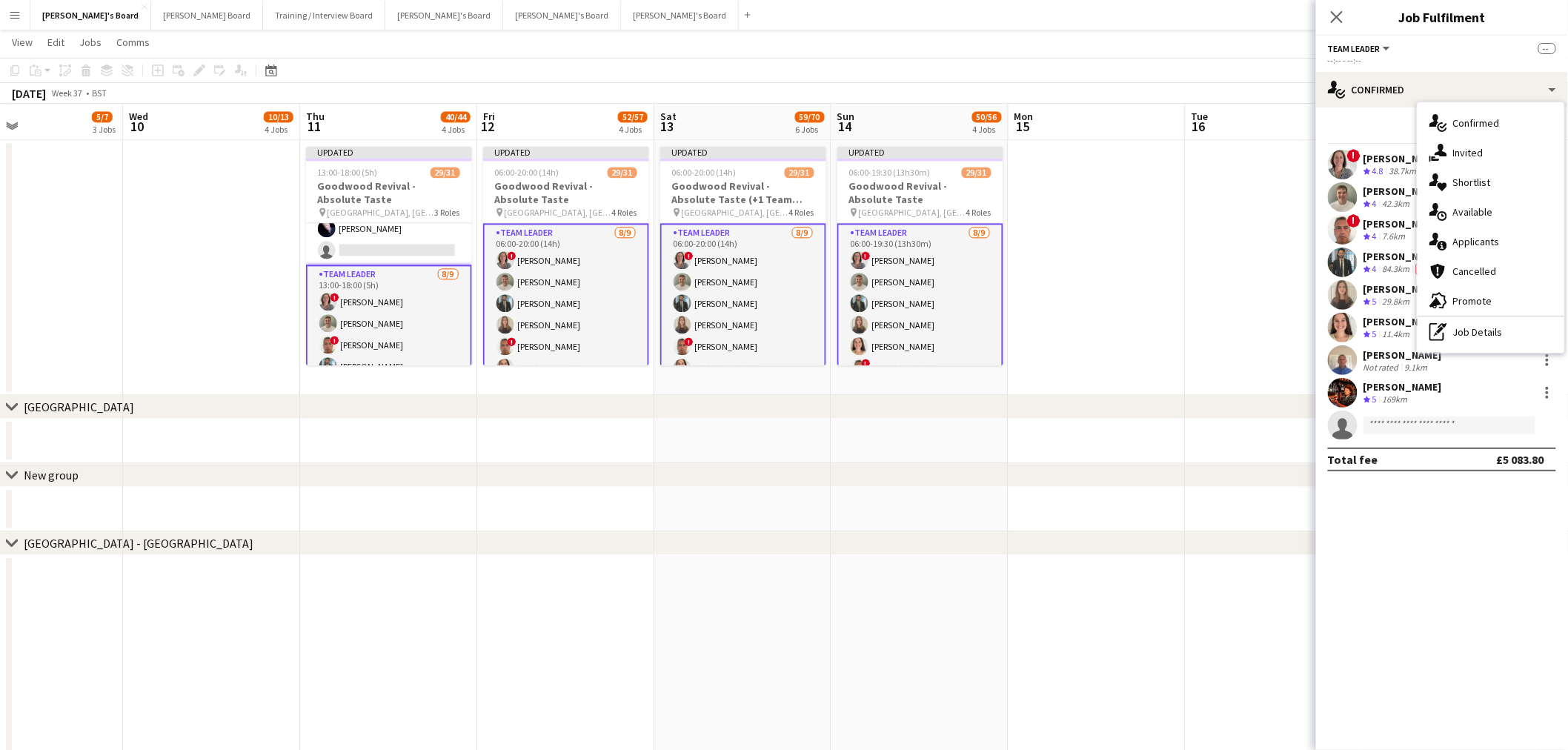
click at [1467, 328] on div "pen-write Job Details" at bounding box center [1492, 331] width 147 height 29
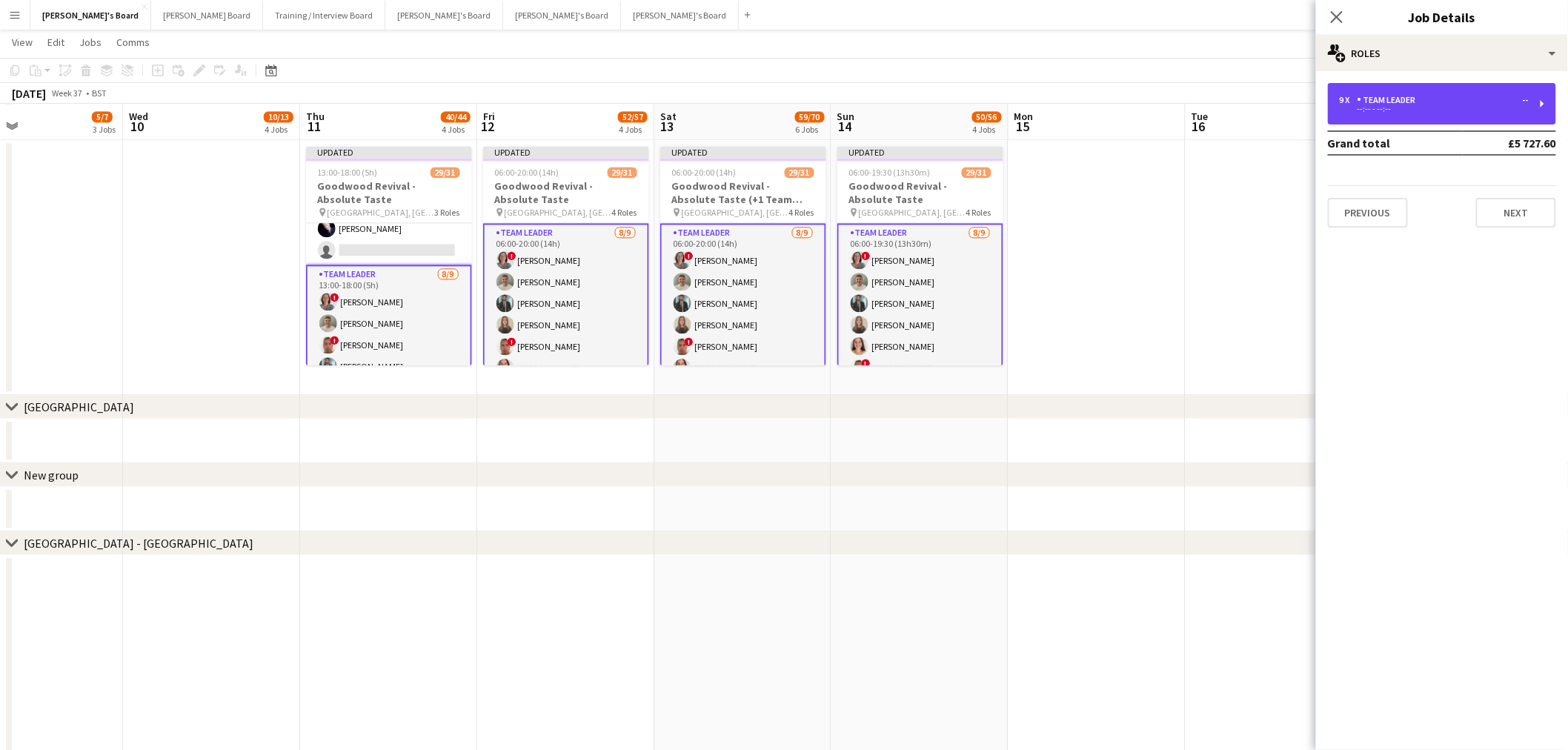
click at [1394, 108] on div "--:-- - --:--" at bounding box center [1434, 109] width 189 height 8
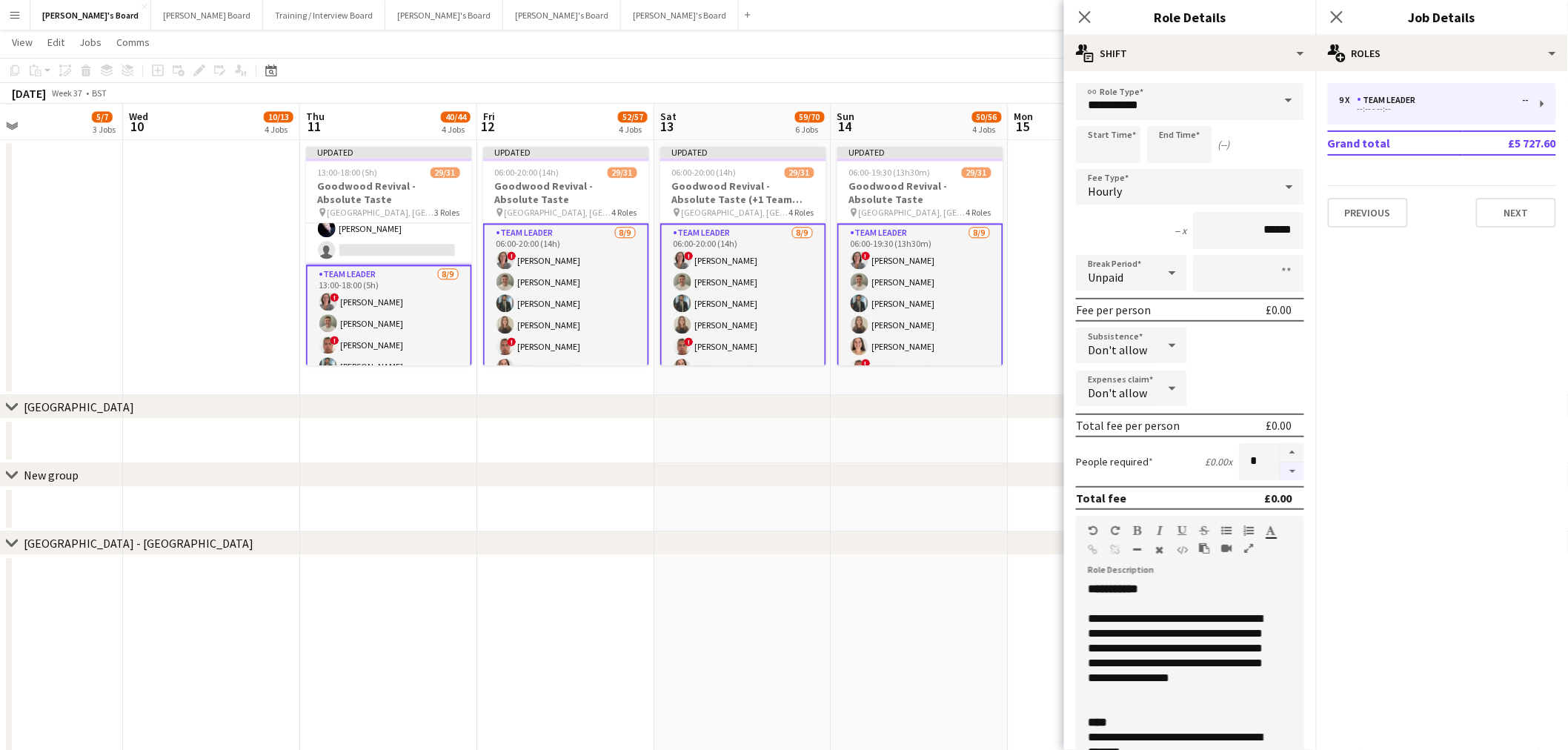
click at [1280, 465] on button "button" at bounding box center [1292, 472] width 24 height 19
type input "*"
click at [1052, 314] on app-date-cell at bounding box center [1097, 267] width 177 height 255
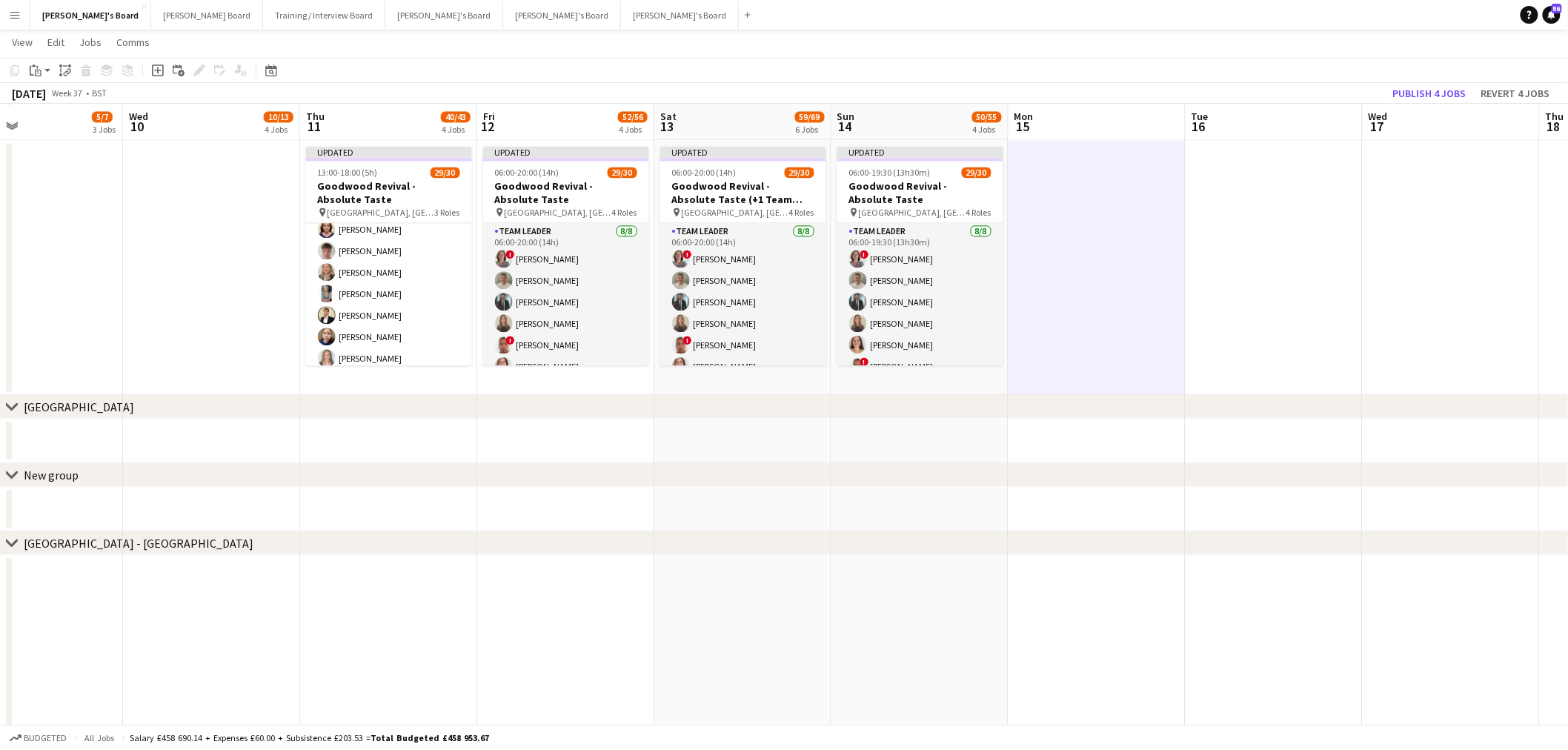
scroll to position [260, 0]
click at [1442, 88] on button "Publish 4 jobs" at bounding box center [1429, 93] width 85 height 19
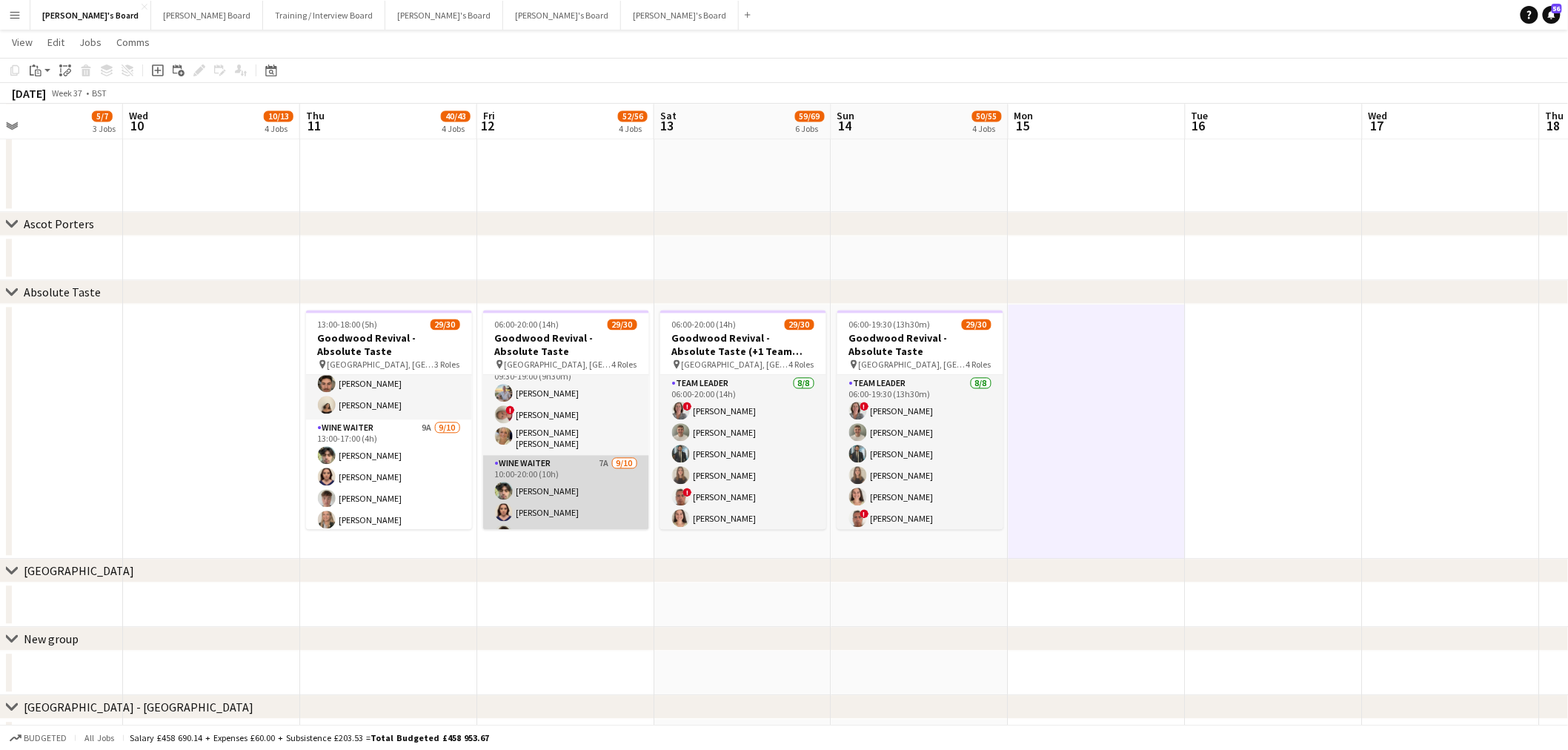
scroll to position [524, 0]
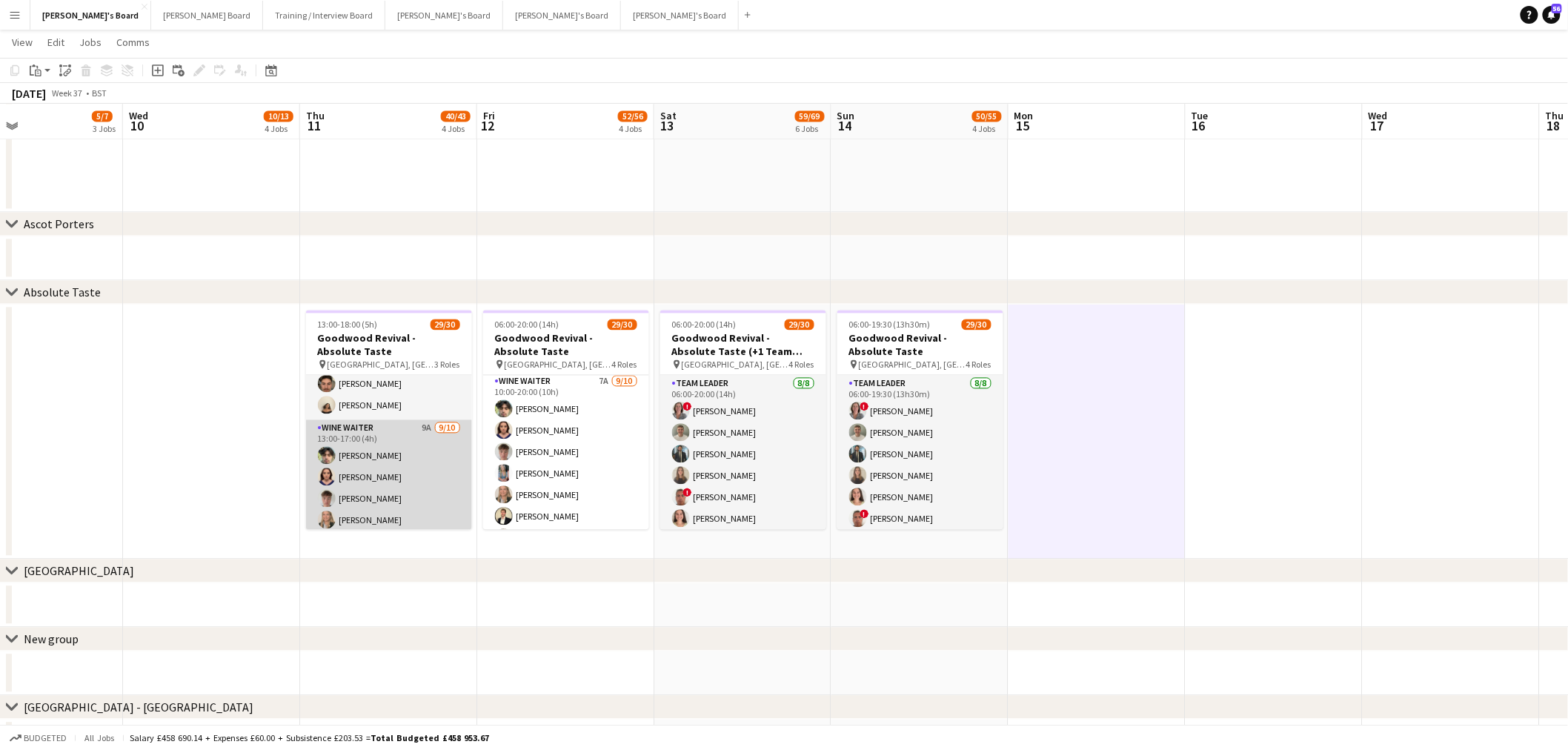
drag, startPoint x: 425, startPoint y: 477, endPoint x: 438, endPoint y: 480, distance: 13.3
click at [425, 477] on app-card-role "WINE WAITER 9A [DATE] 13:00-17:00 (4h) [PERSON_NAME] [PERSON_NAME] [PERSON_NAME…" at bounding box center [389, 542] width 166 height 243
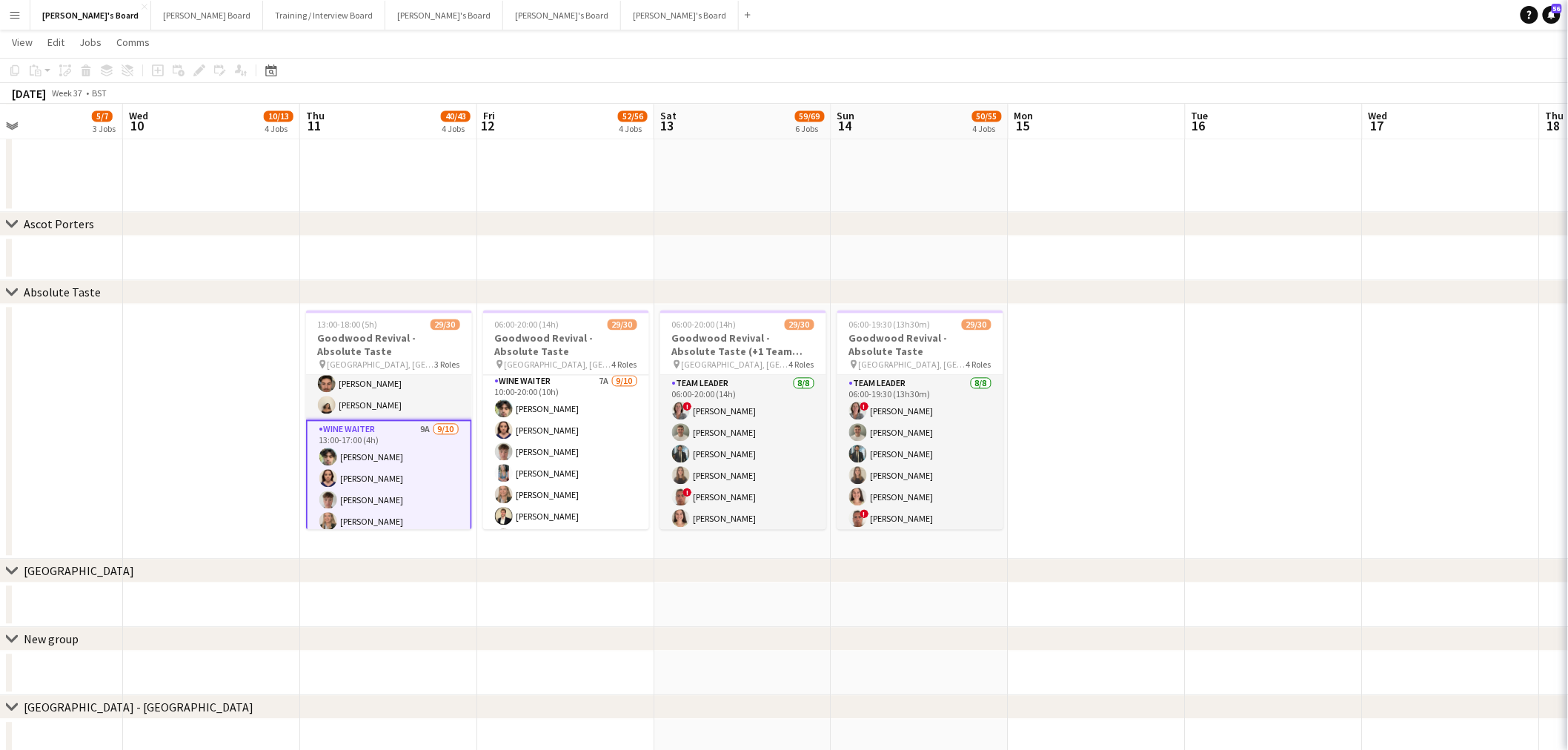
scroll to position [0, 409]
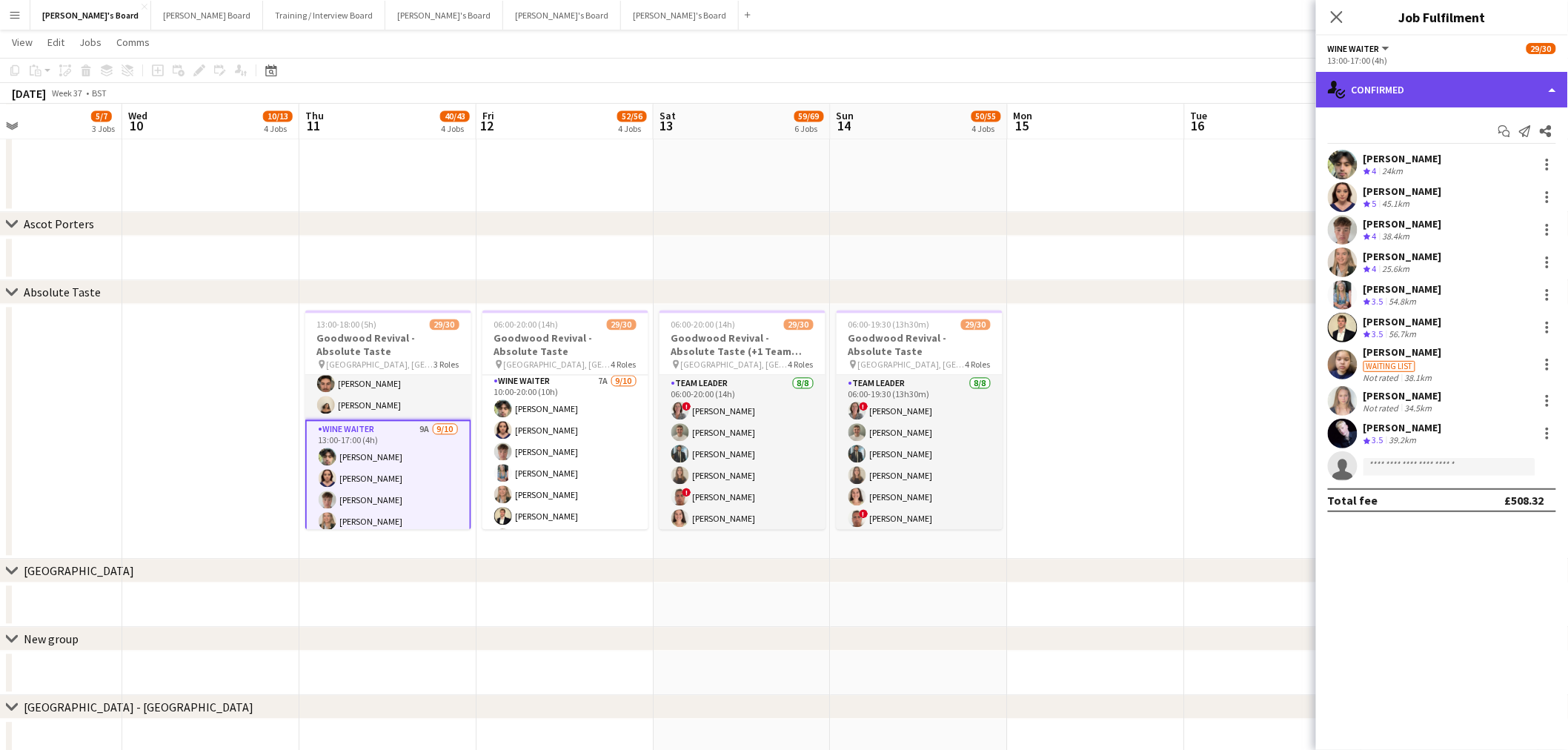
click at [1405, 98] on div "single-neutral-actions-check-2 Confirmed" at bounding box center [1442, 90] width 252 height 36
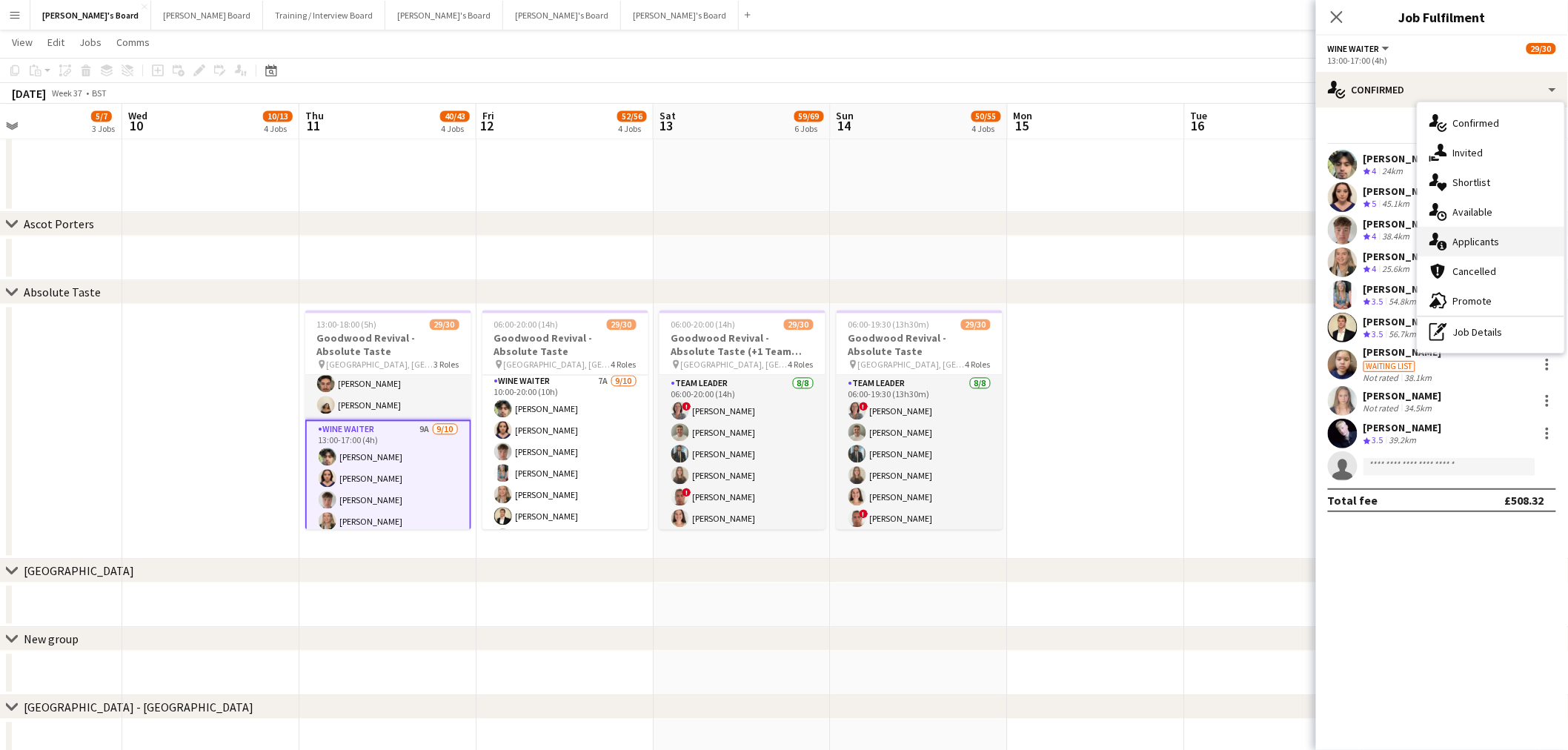
click at [1486, 233] on div "single-neutral-actions-information Applicants" at bounding box center [1492, 241] width 147 height 29
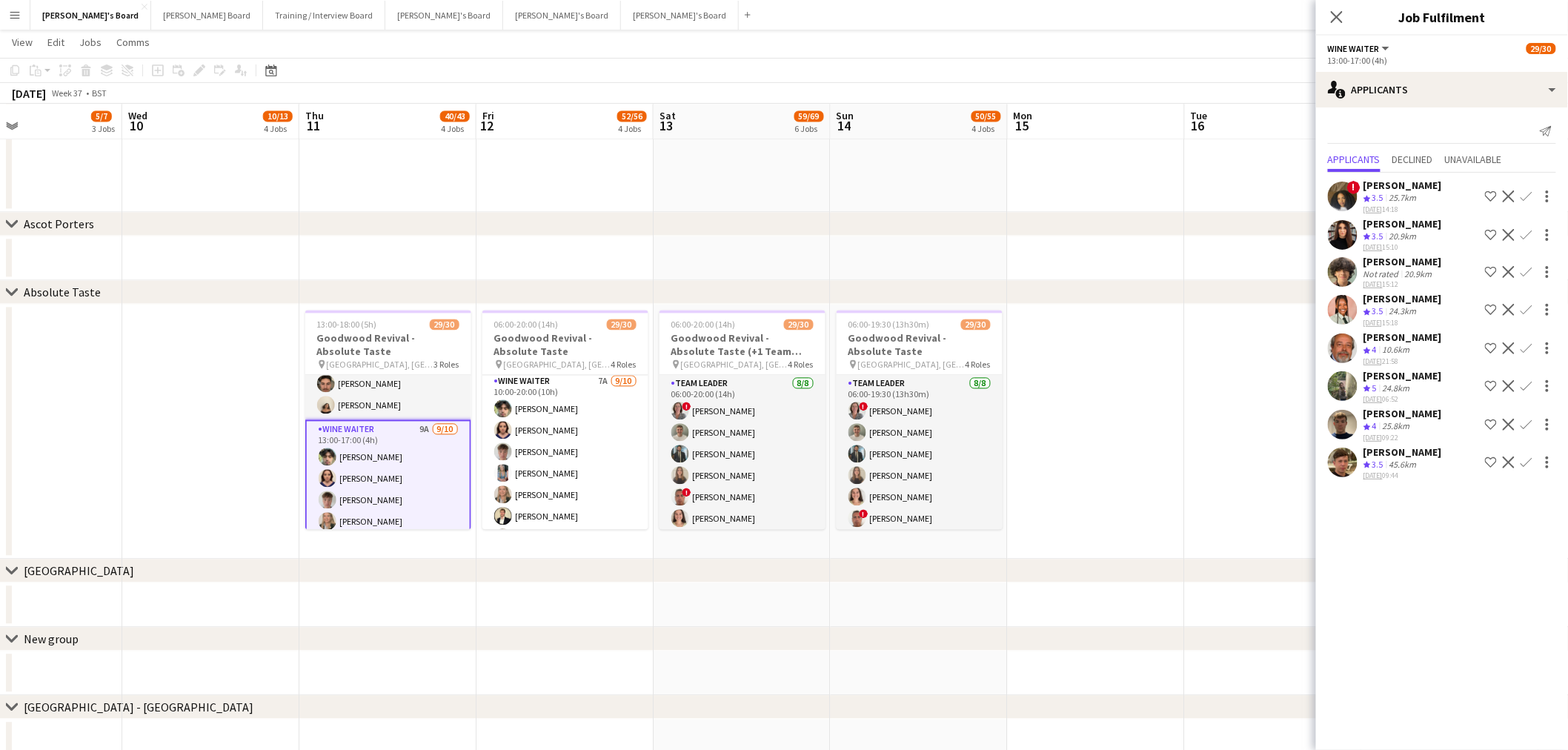
click at [1434, 382] on div "Crew rating 5 24.8km" at bounding box center [1402, 388] width 78 height 12
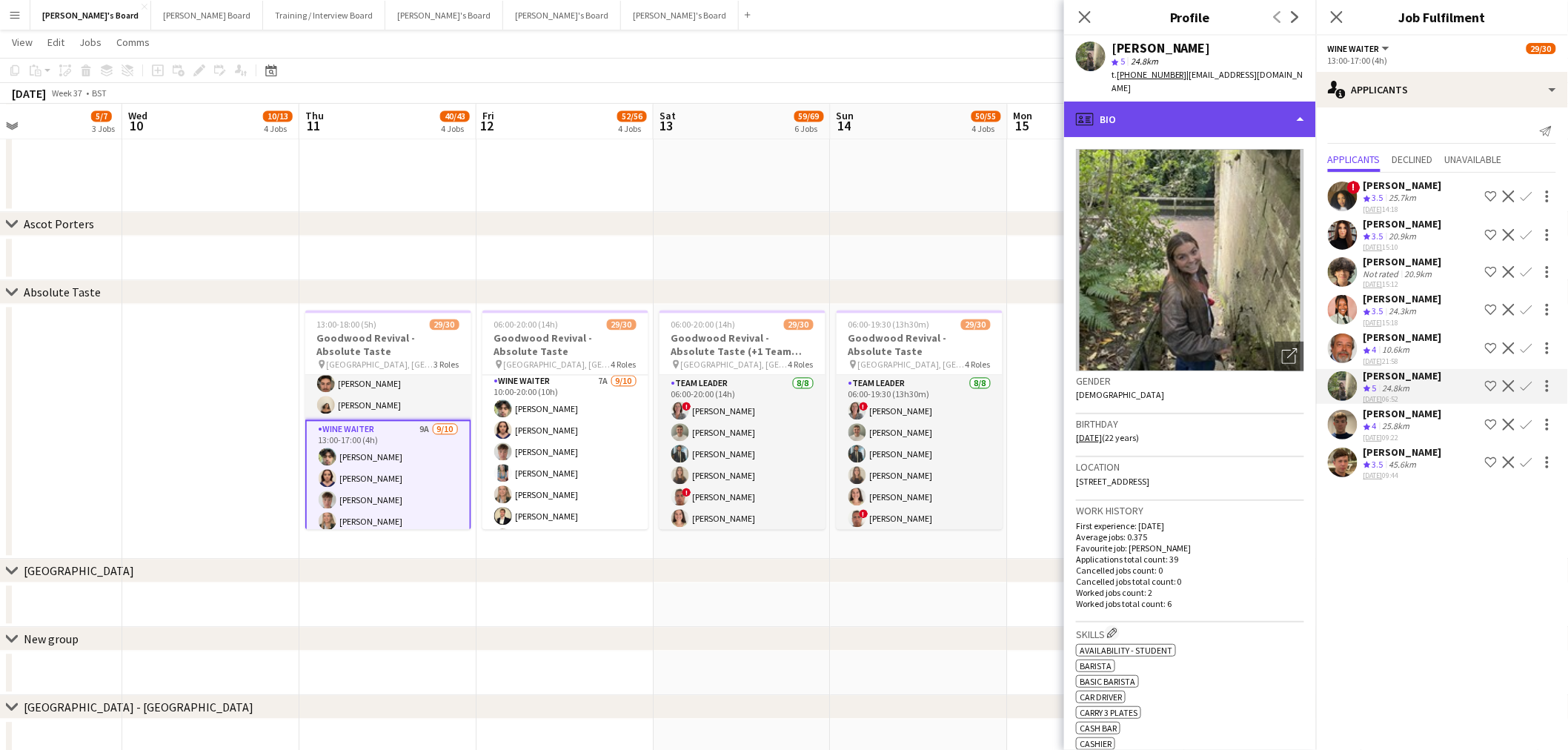
click at [1175, 102] on div "profile Bio" at bounding box center [1190, 120] width 252 height 36
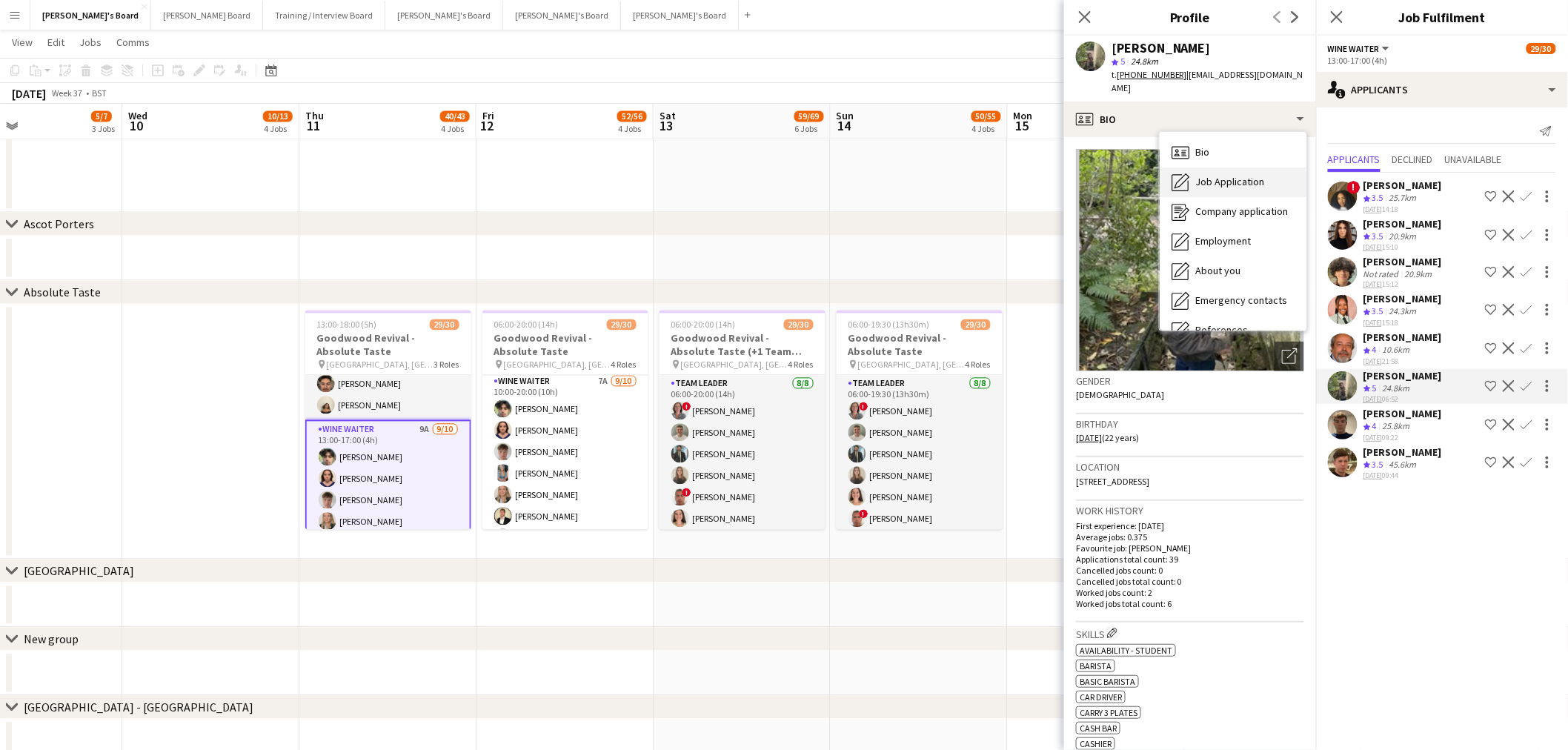
click at [1199, 175] on span "Job Application" at bounding box center [1229, 181] width 69 height 13
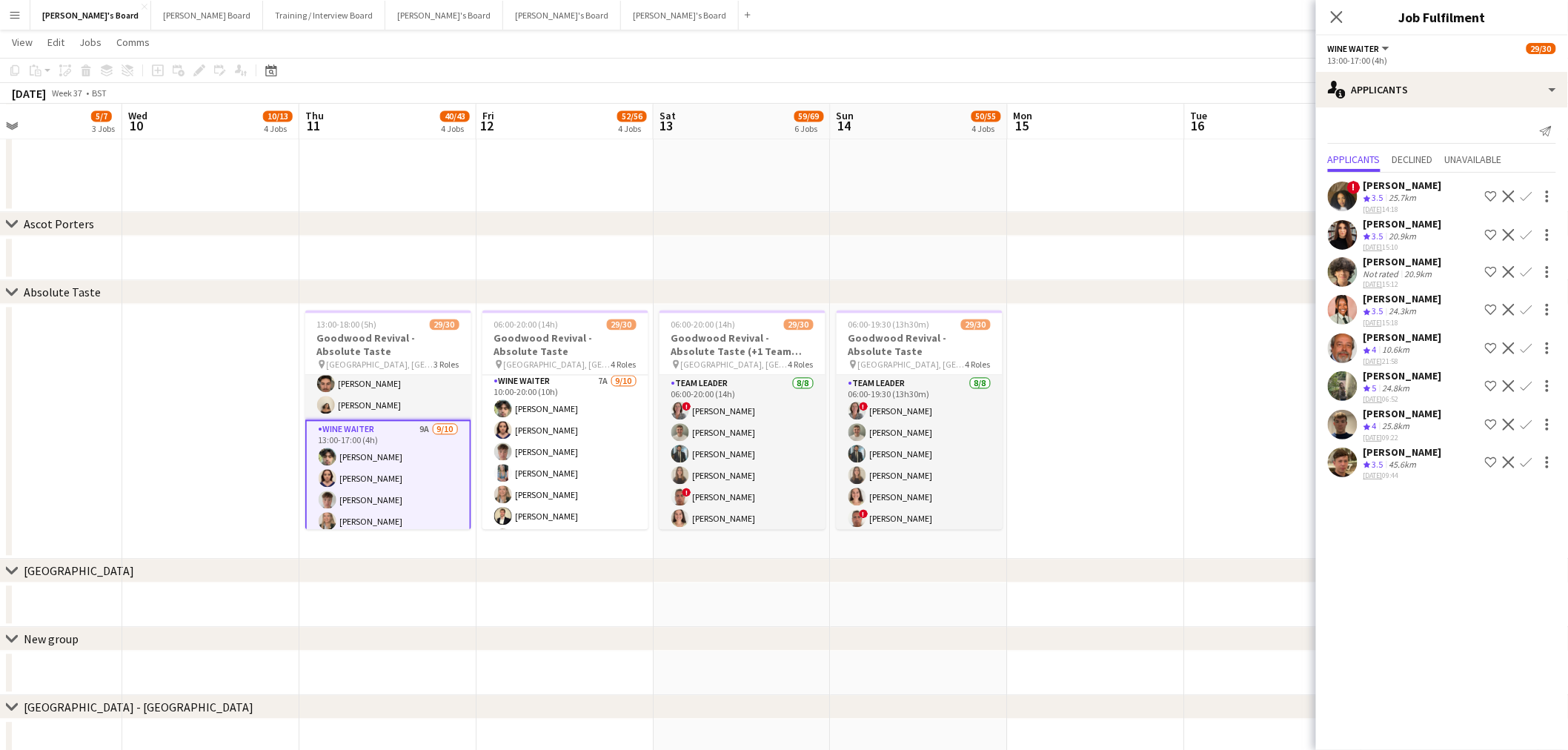
click at [1432, 394] on div "[DATE] 06:52" at bounding box center [1402, 399] width 78 height 9
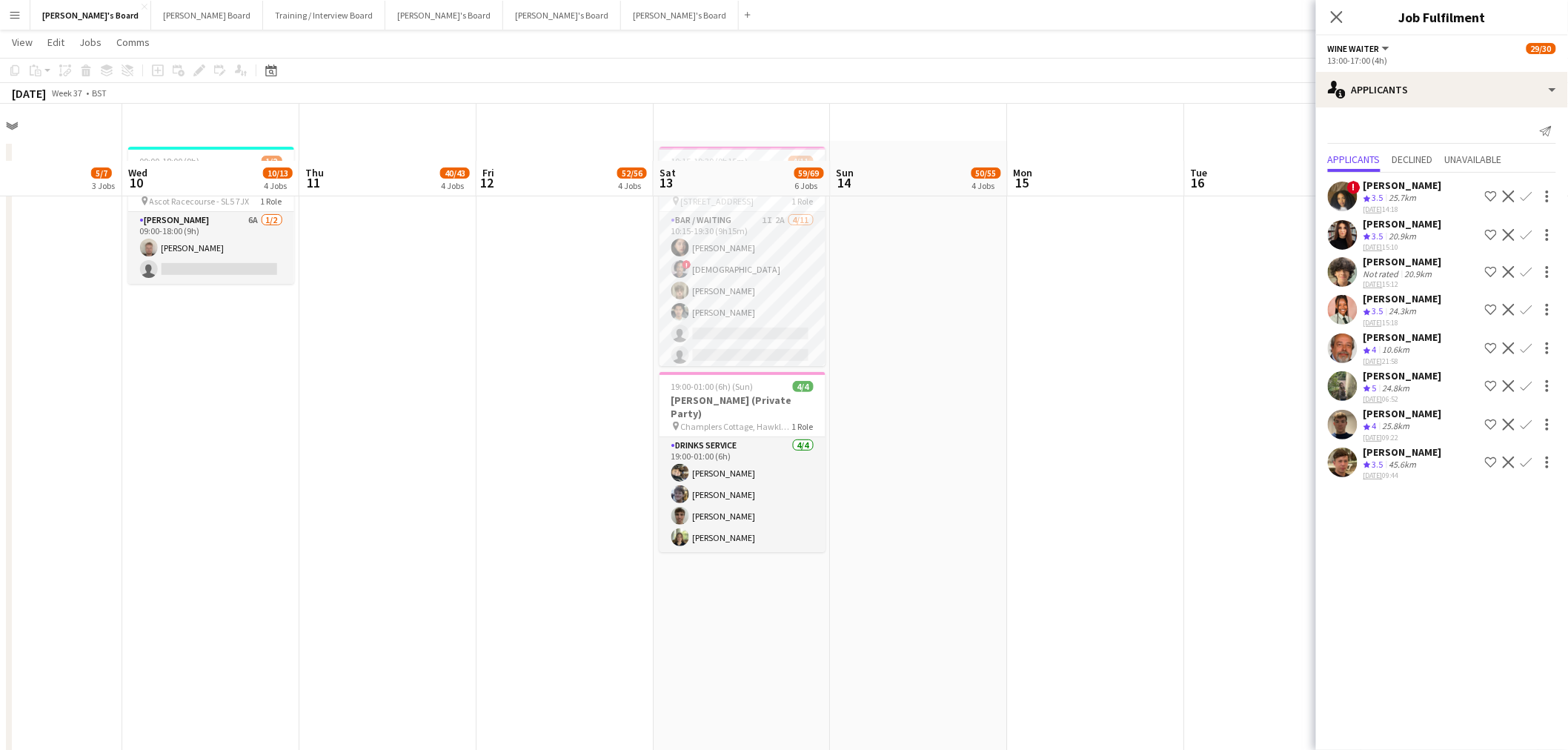
scroll to position [0, 0]
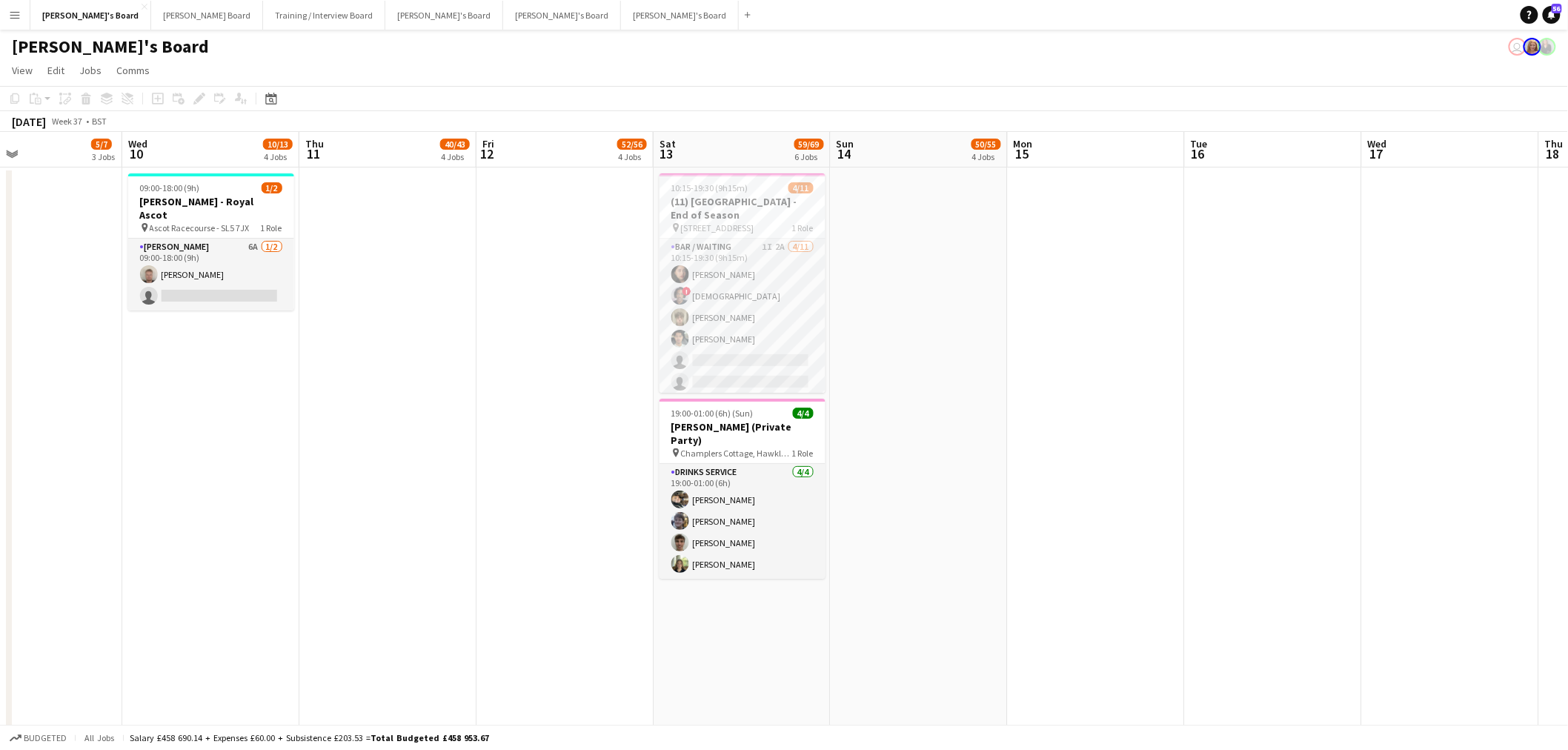
scroll to position [0, 306]
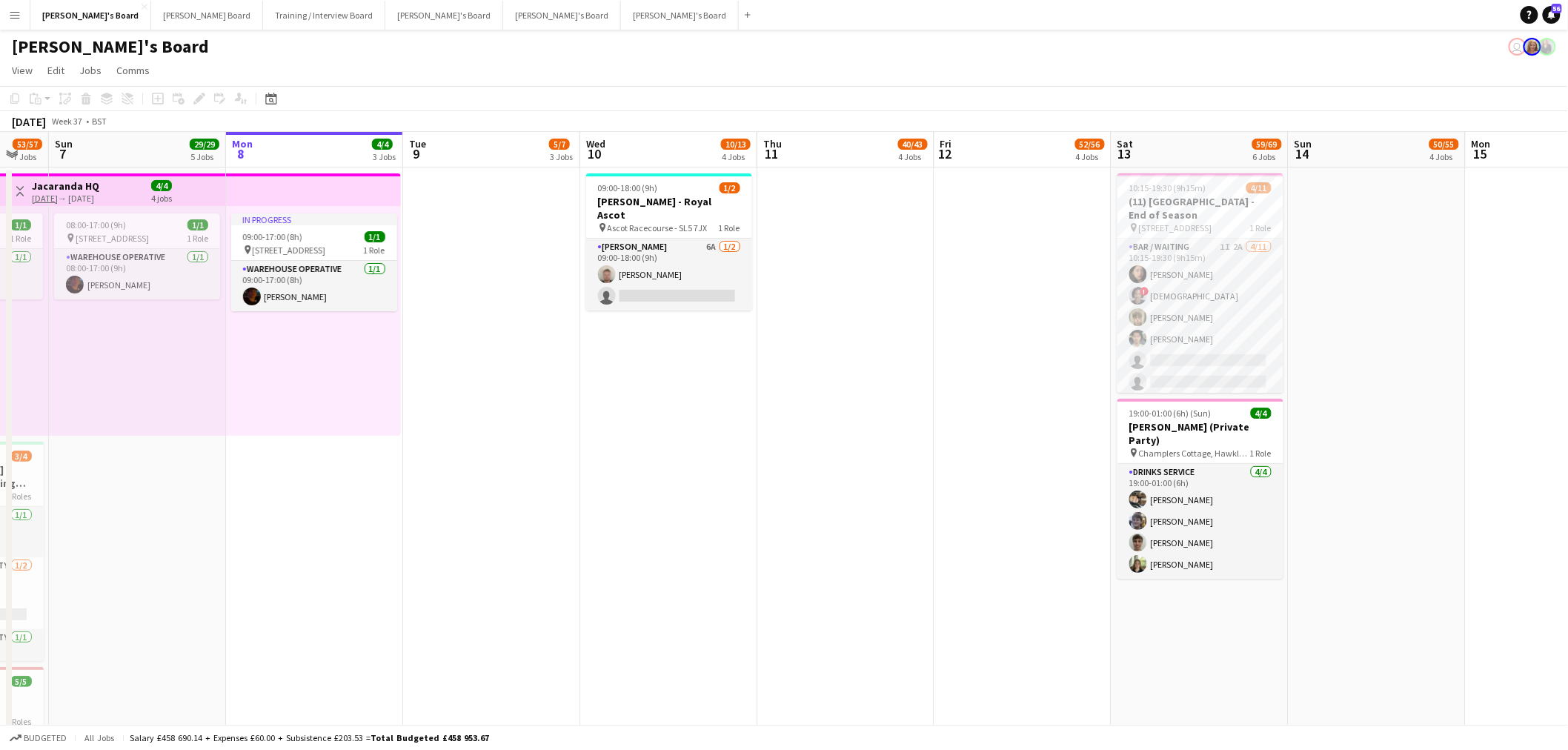
drag, startPoint x: 307, startPoint y: 396, endPoint x: 728, endPoint y: 406, distance: 421.1
click at [678, 275] on app-card-role "[PERSON_NAME] 6A [DATE] 09:00-18:00 (9h) [PERSON_NAME] single-neutral-actions" at bounding box center [669, 275] width 166 height 72
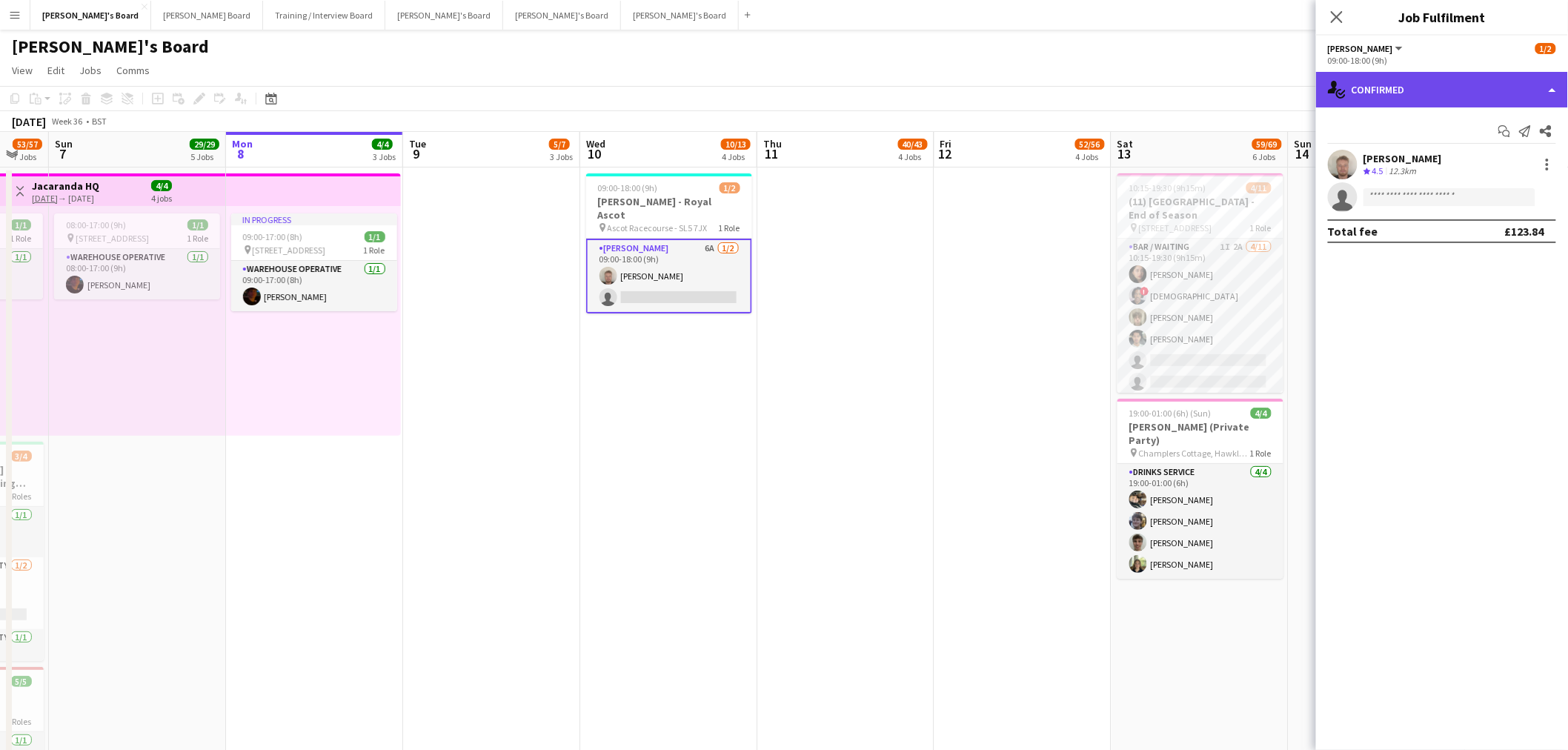
click at [1397, 88] on div "single-neutral-actions-check-2 Confirmed" at bounding box center [1442, 90] width 252 height 36
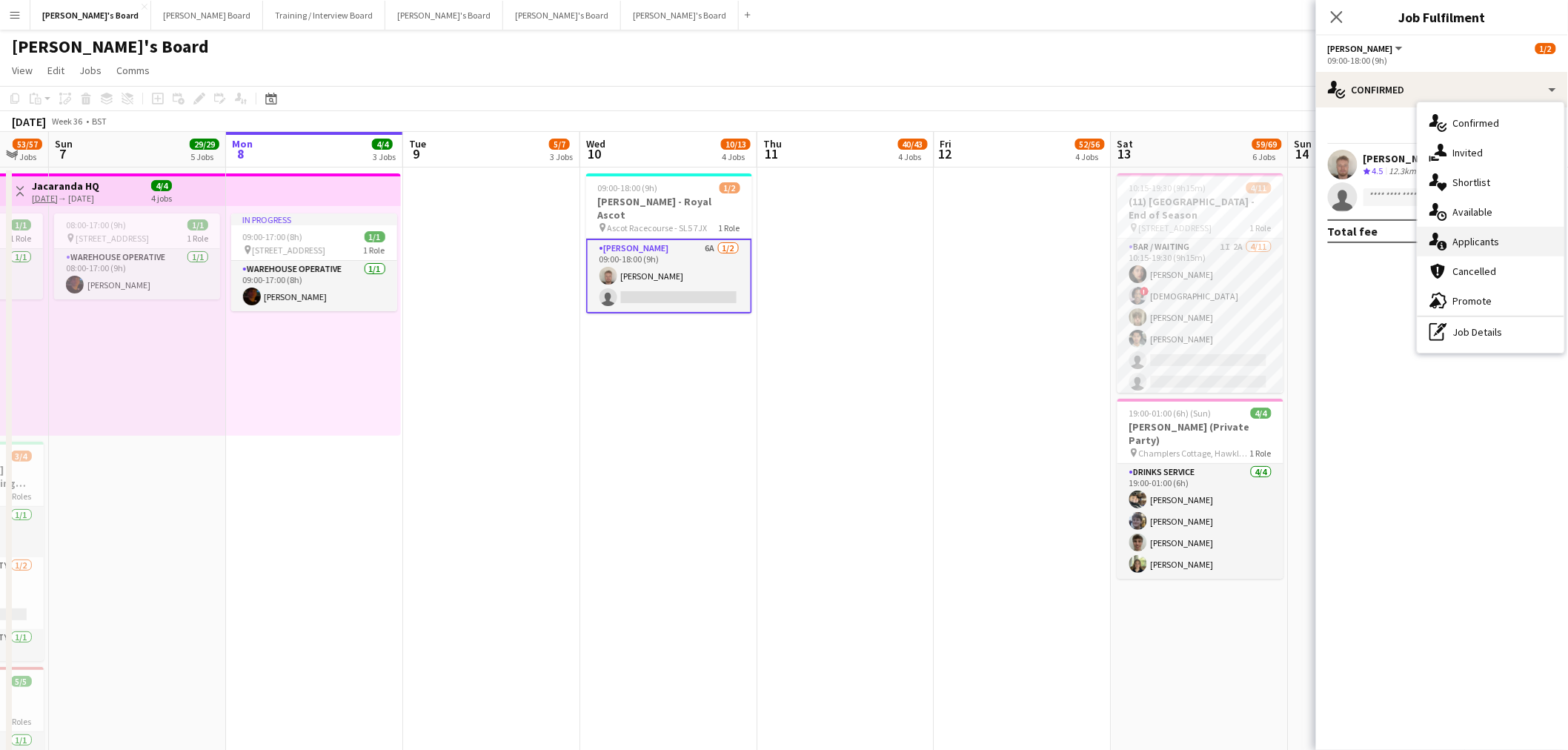
click at [1483, 242] on span "Applicants" at bounding box center [1476, 242] width 46 height 13
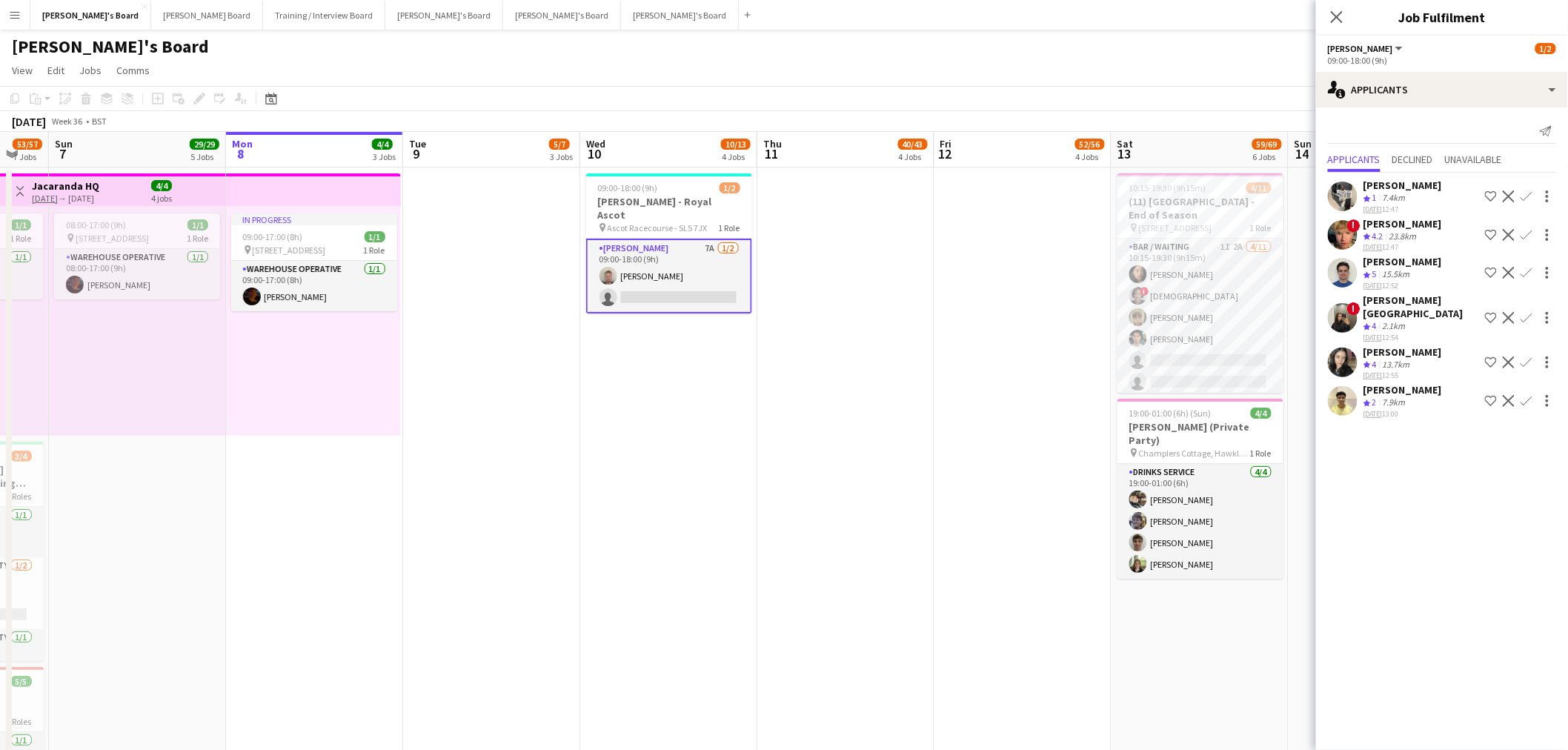
click at [1398, 261] on div "[PERSON_NAME]" at bounding box center [1402, 261] width 78 height 13
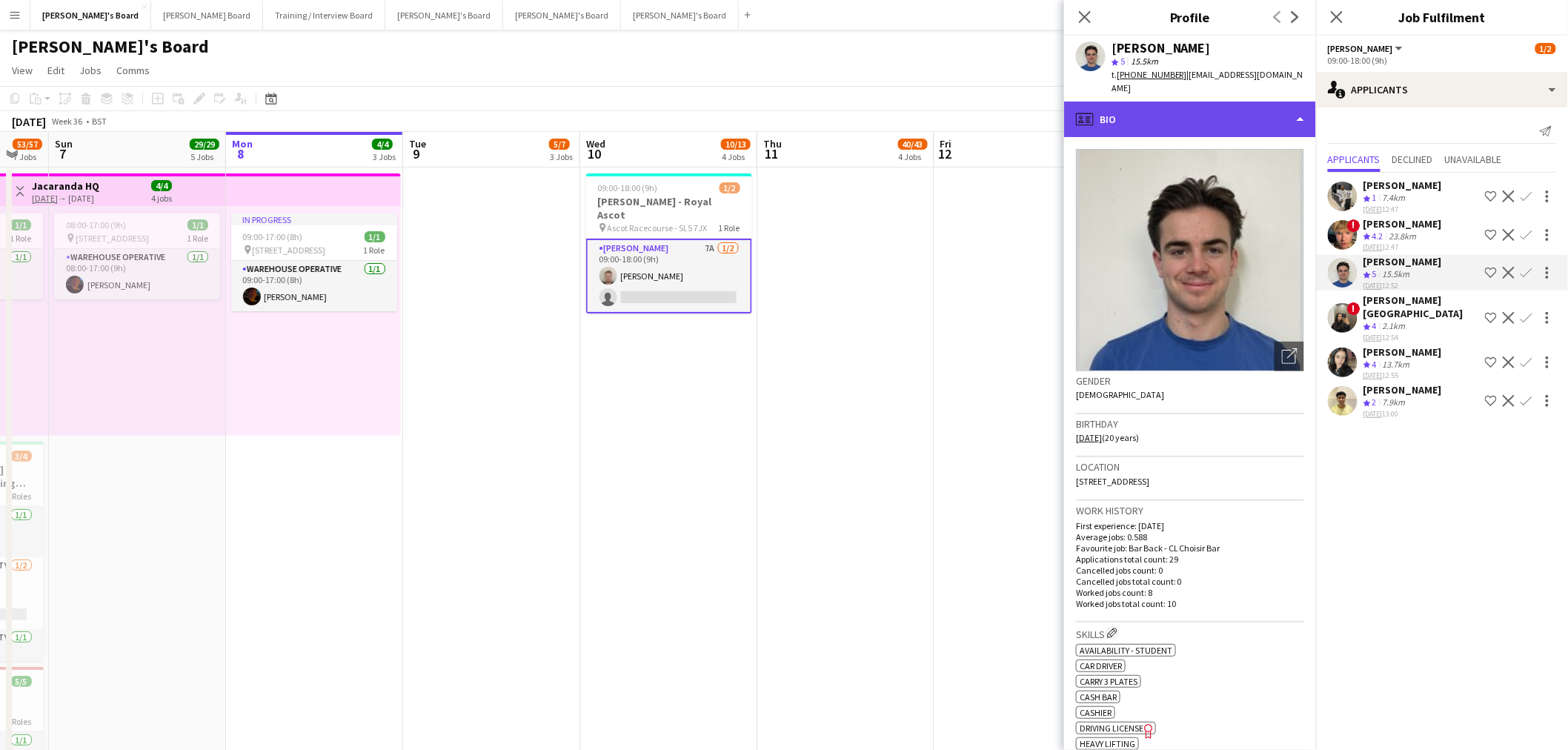
click at [1150, 106] on div "profile Bio" at bounding box center [1190, 120] width 252 height 36
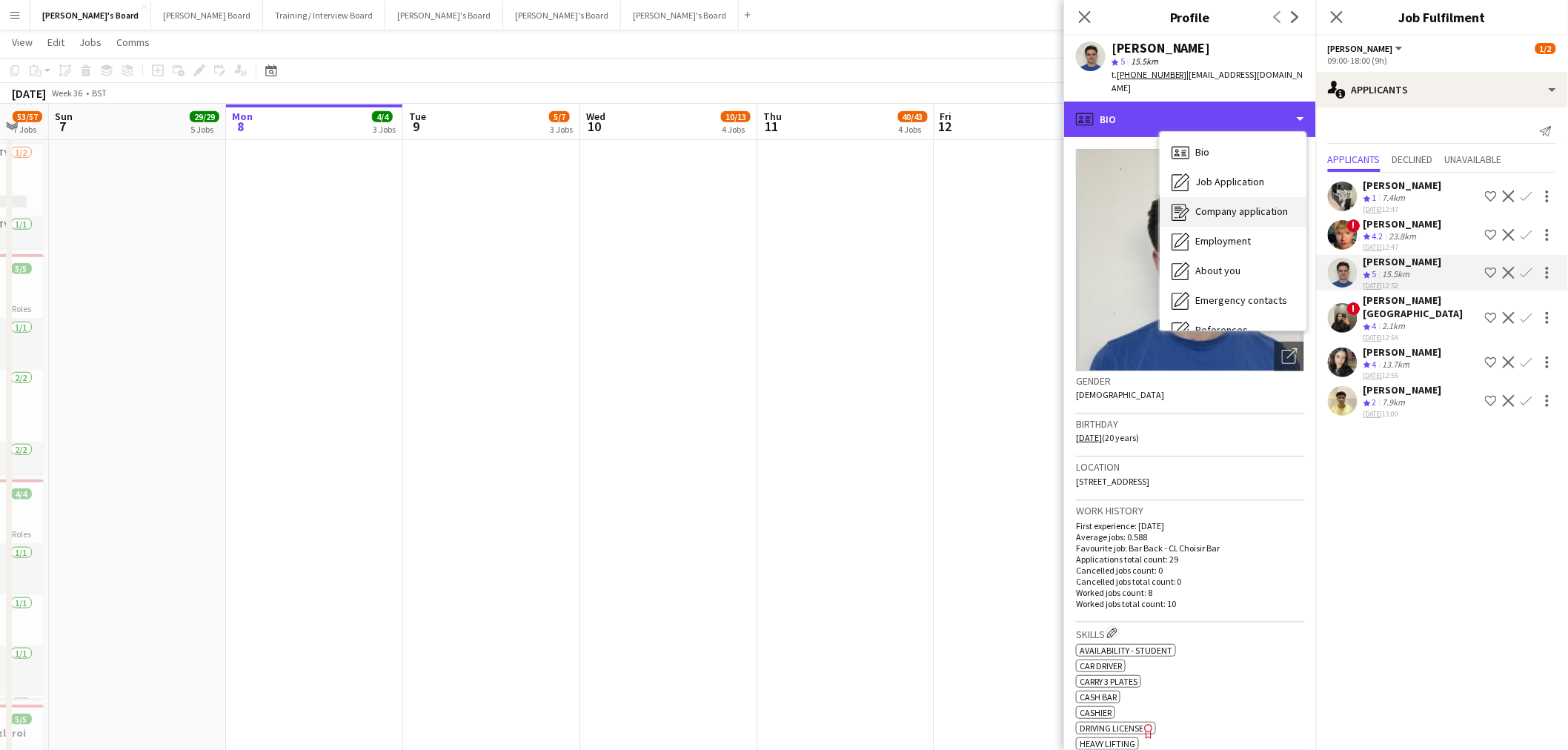
scroll to position [226, 0]
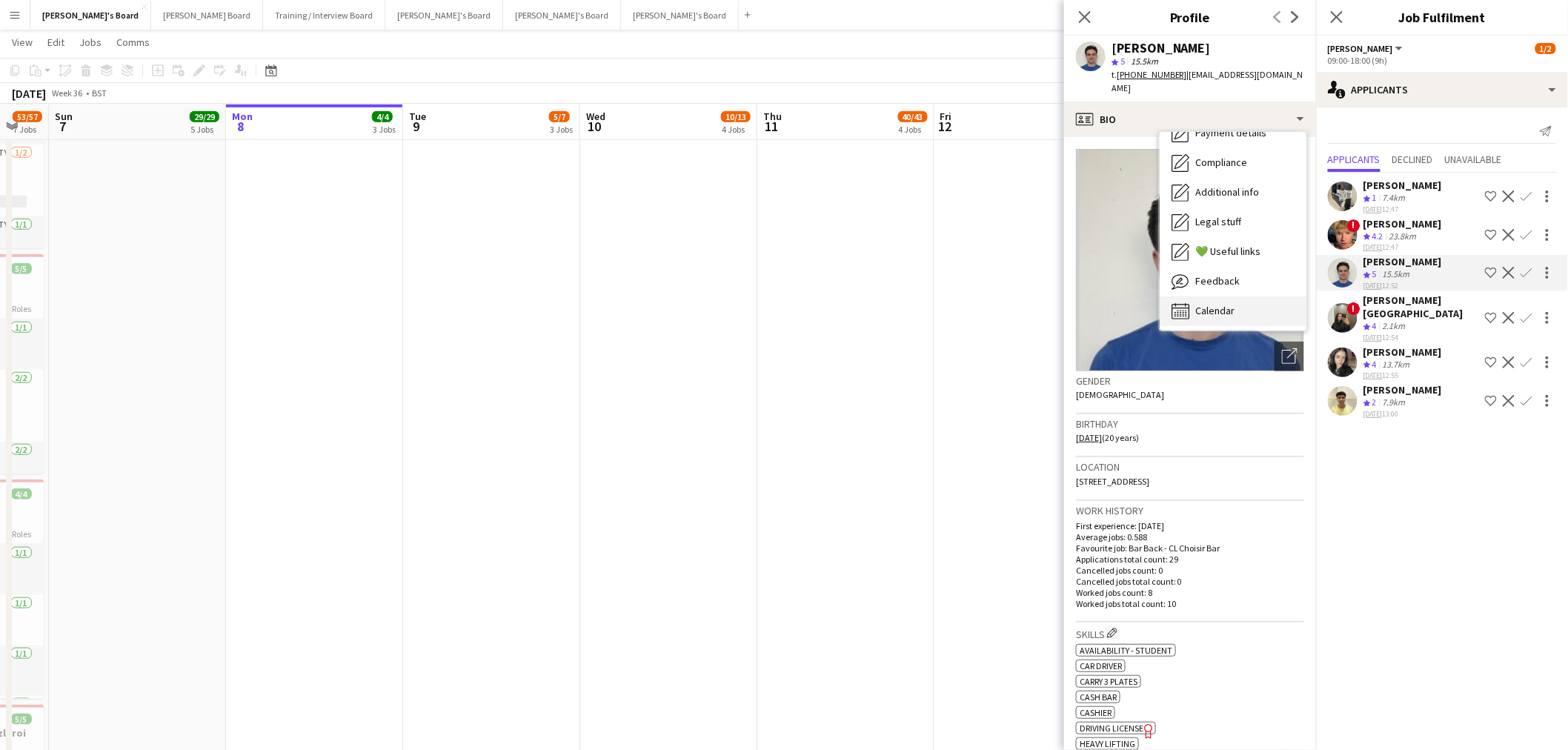
click at [1218, 304] on span "Calendar" at bounding box center [1215, 310] width 40 height 13
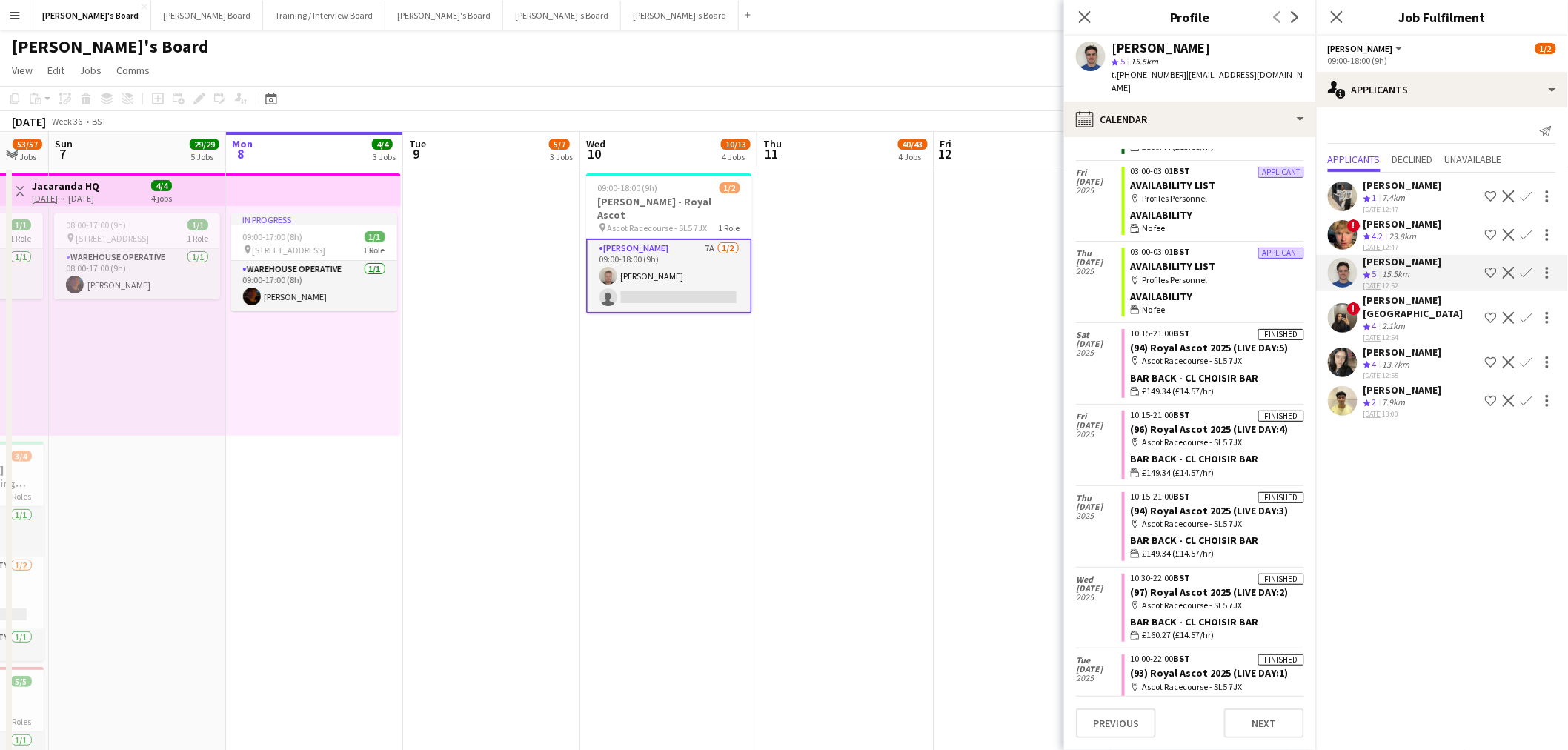
scroll to position [934, 0]
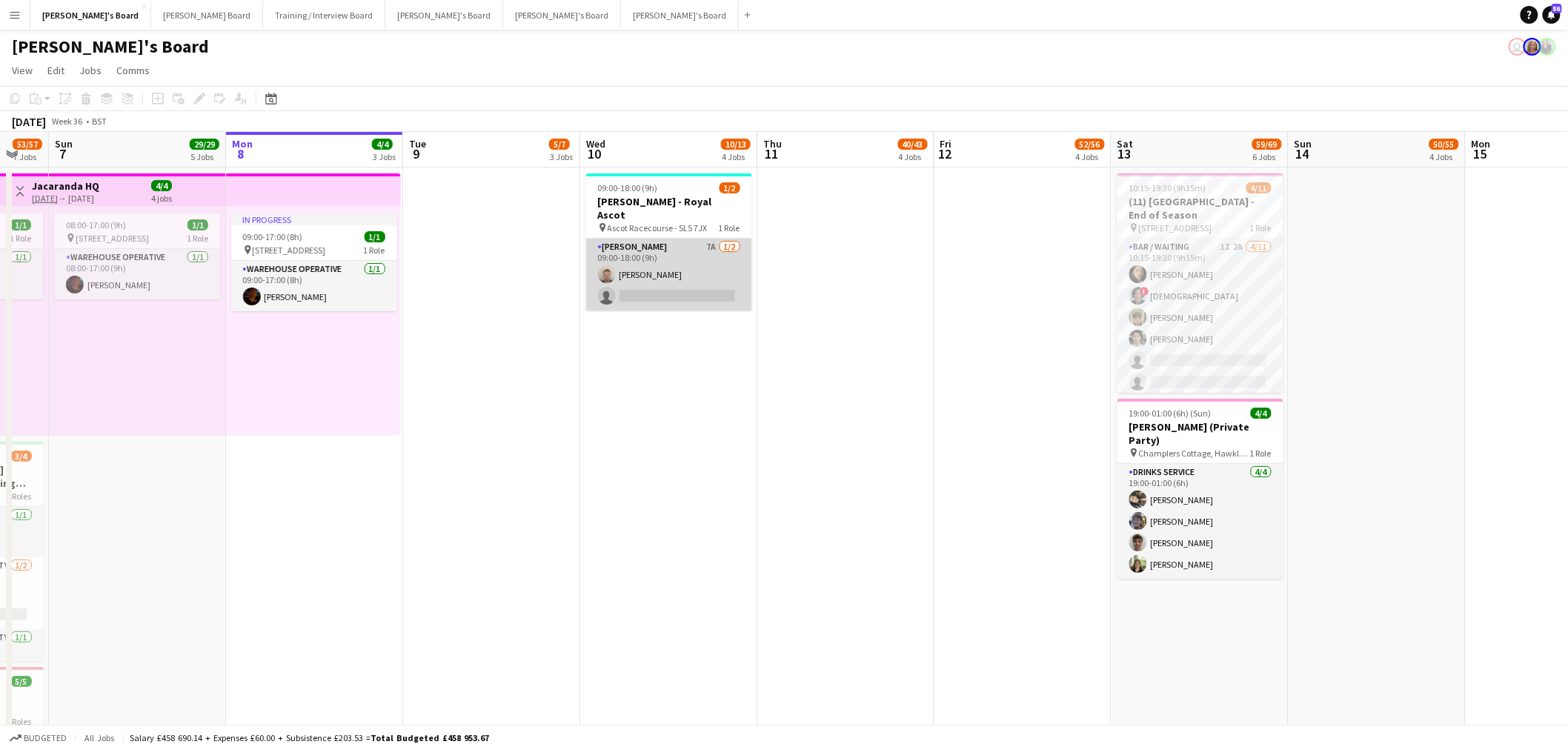
click at [735, 252] on app-card-role "[PERSON_NAME] 7A [DATE] 09:00-18:00 (9h) [PERSON_NAME] single-neutral-actions" at bounding box center [669, 275] width 166 height 72
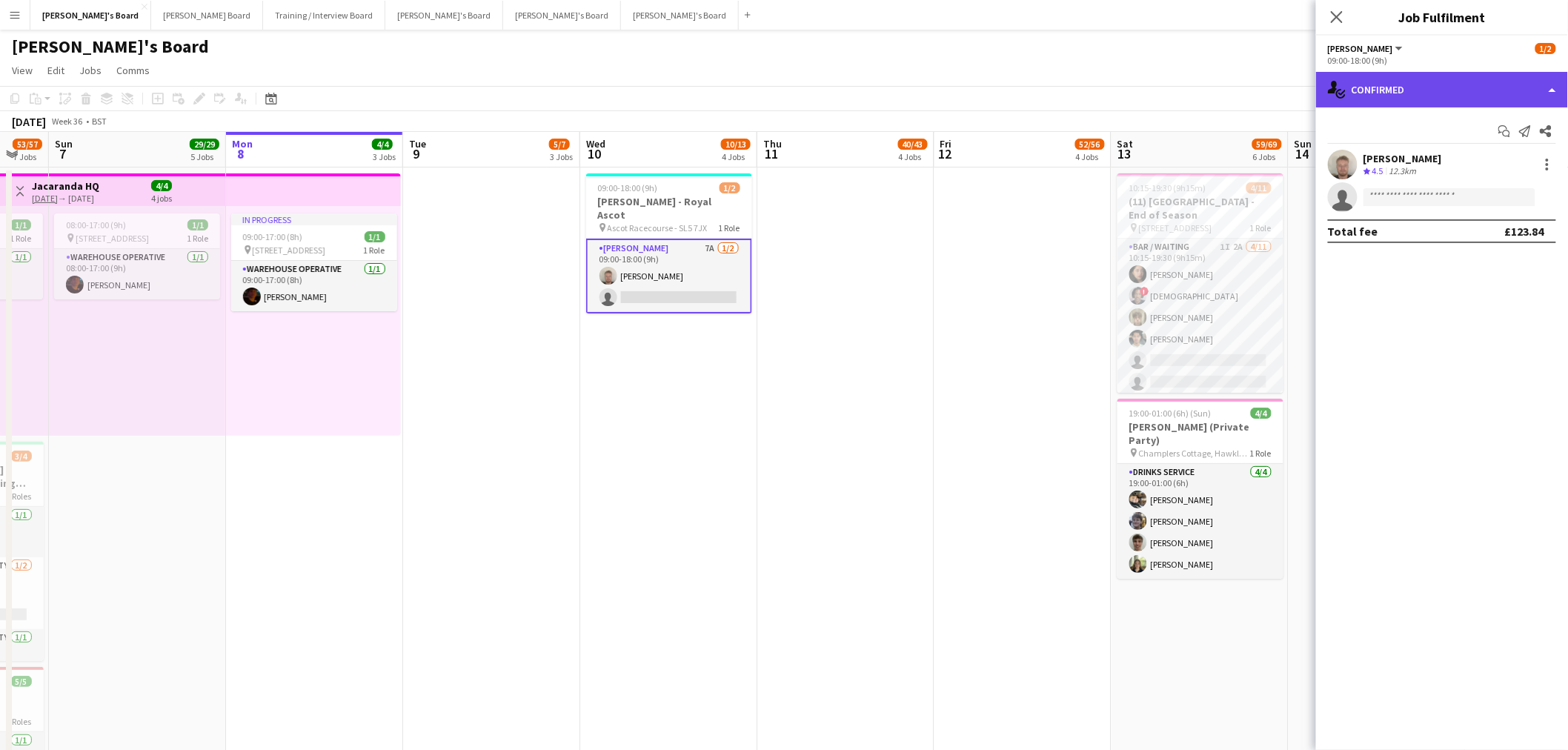
click at [1410, 85] on div "single-neutral-actions-check-2 Confirmed" at bounding box center [1442, 90] width 252 height 36
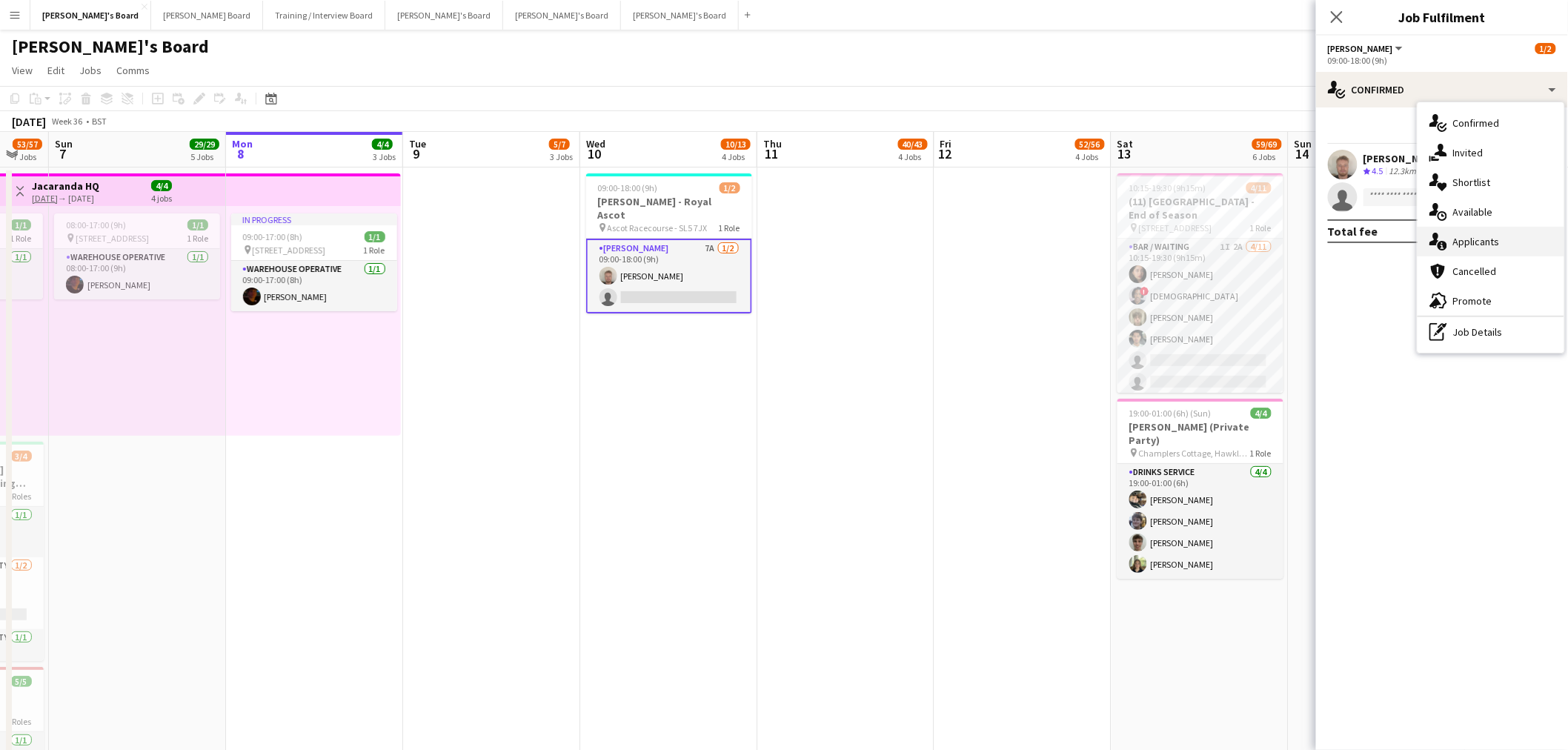
click at [1484, 249] on div "single-neutral-actions-information Applicants" at bounding box center [1492, 241] width 147 height 29
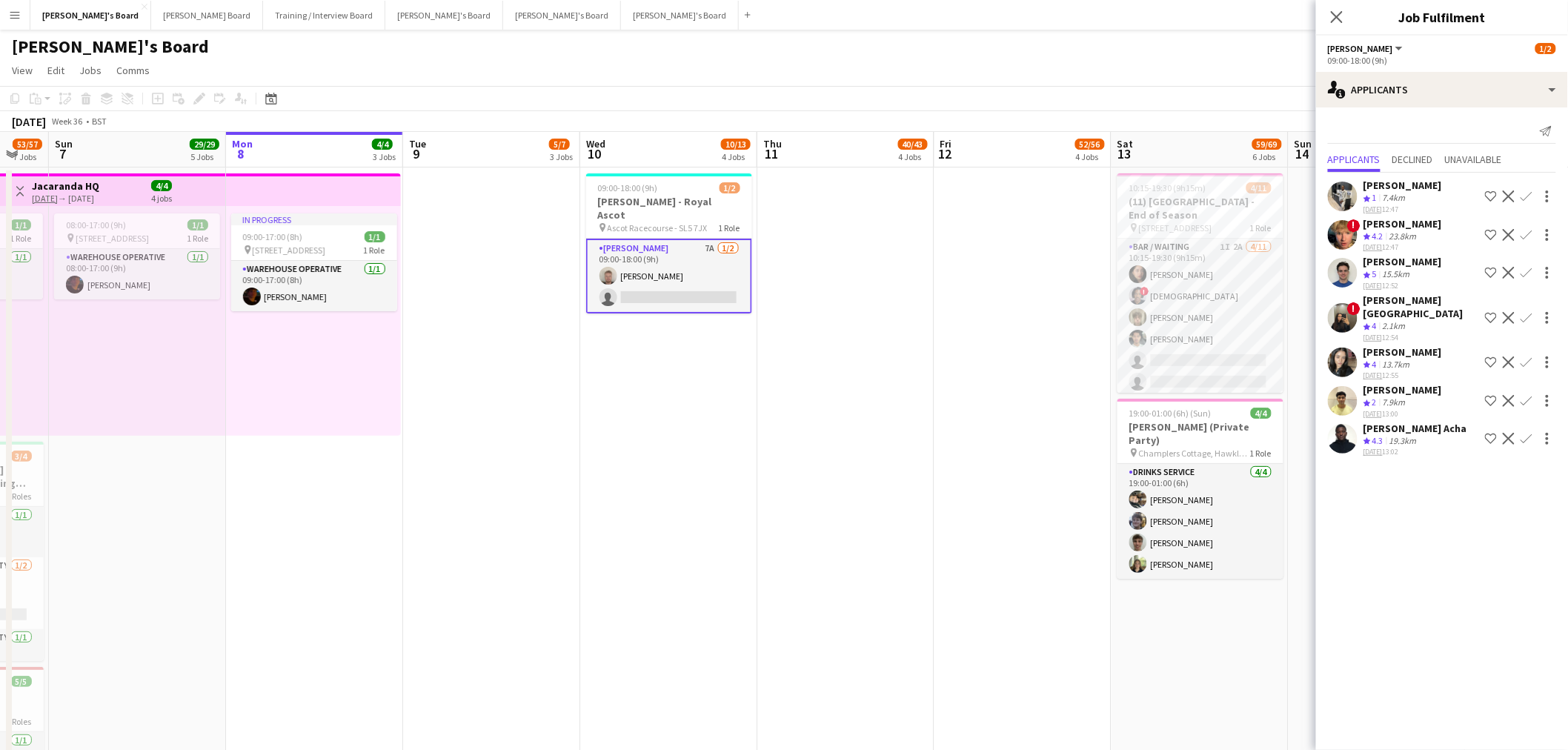
click at [1523, 434] on app-icon "Confirm" at bounding box center [1526, 439] width 12 height 12
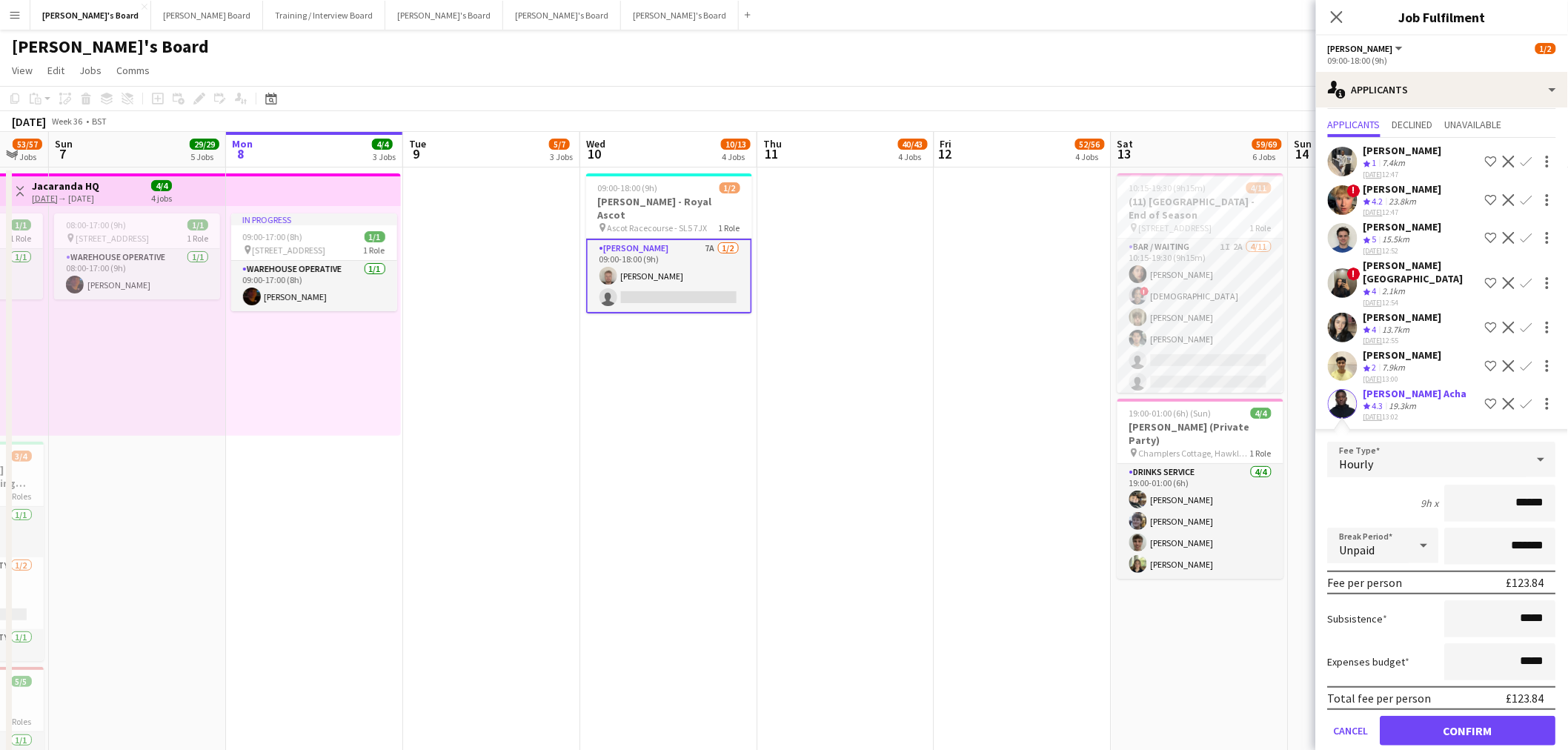
scroll to position [49, 0]
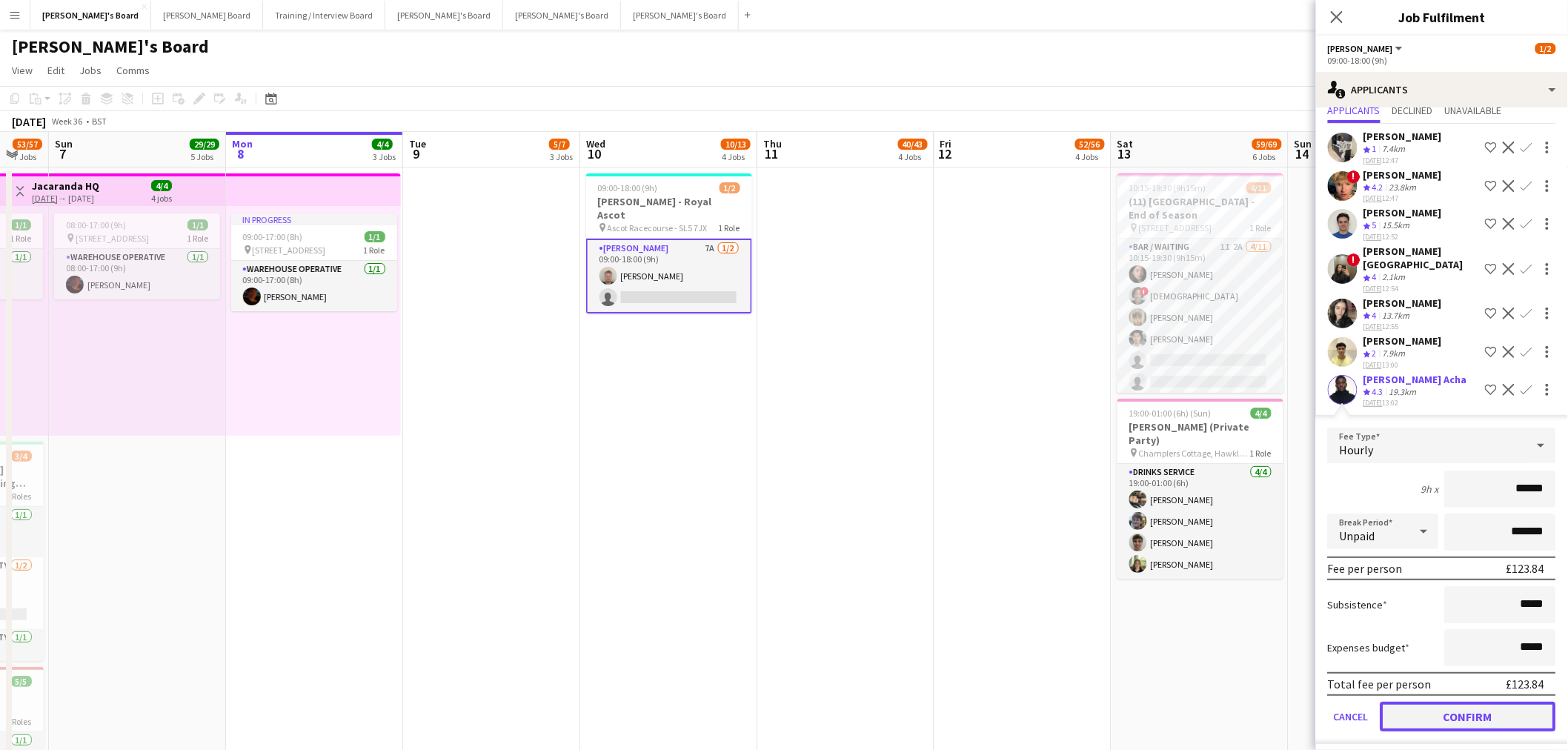
click at [1453, 702] on button "Confirm" at bounding box center [1468, 716] width 175 height 29
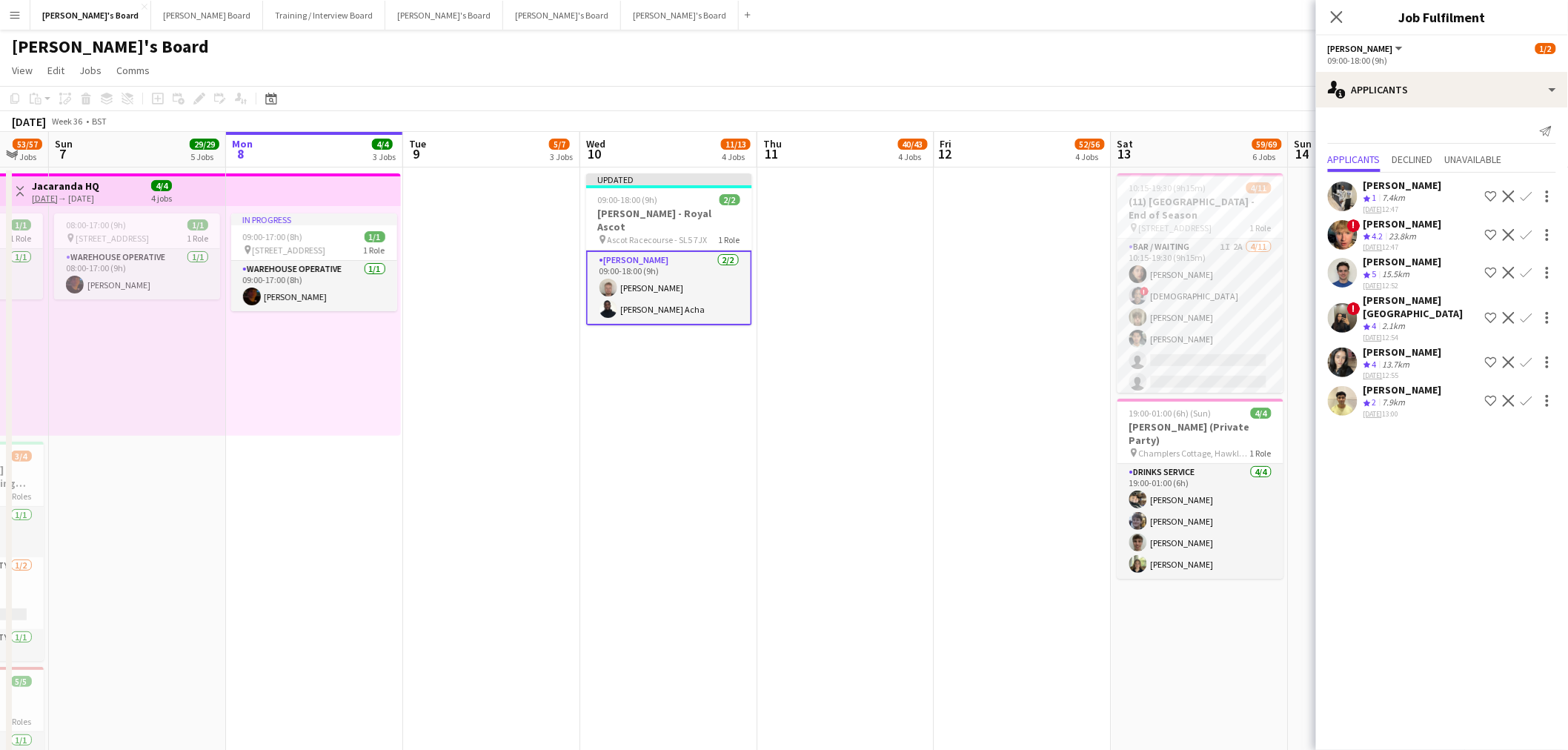
scroll to position [0, 0]
click at [670, 272] on app-card-role "[PERSON_NAME] [DATE] 09:00-18:00 (9h) [PERSON_NAME] [PERSON_NAME] Acha" at bounding box center [669, 288] width 166 height 75
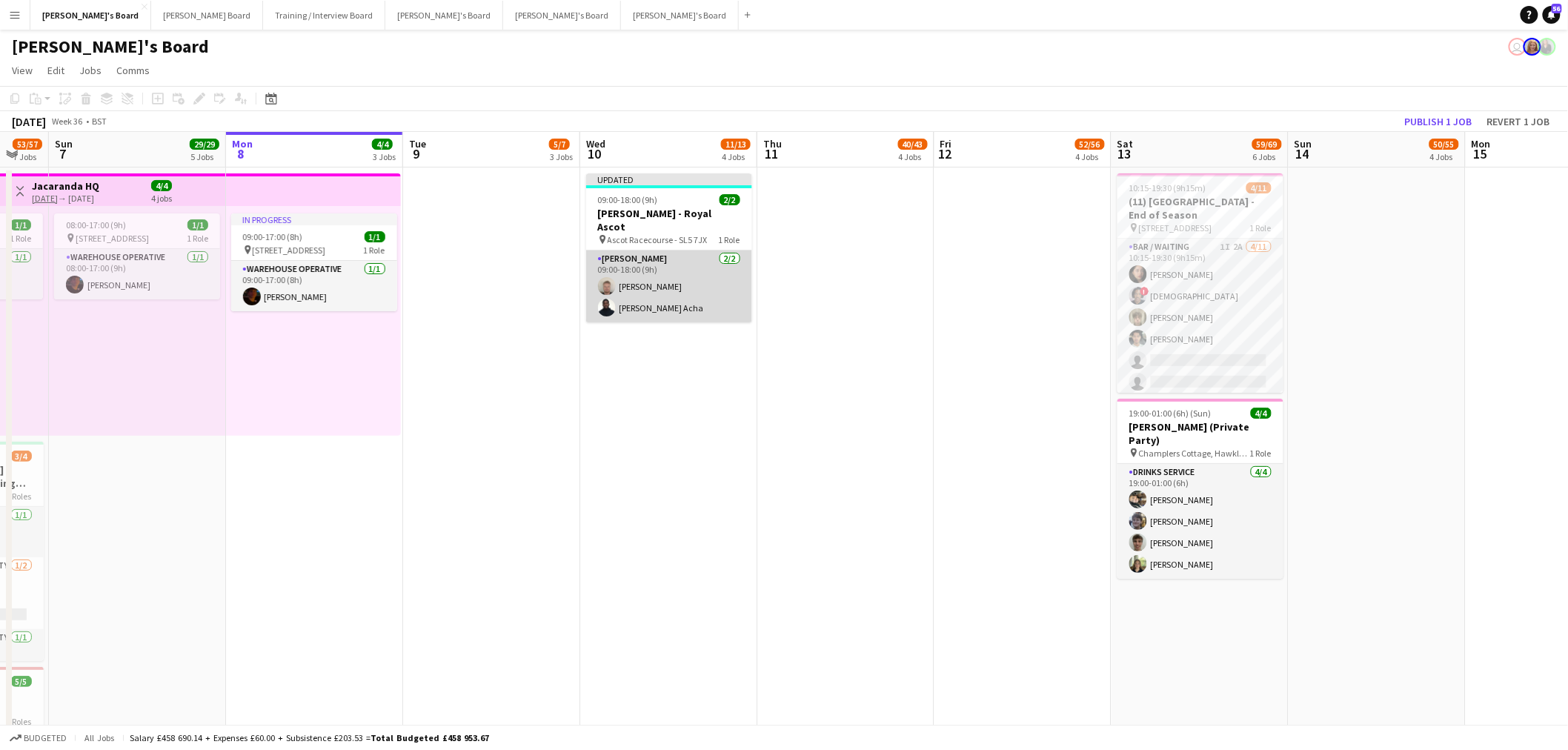
click at [670, 272] on app-card-role "[PERSON_NAME] [DATE] 09:00-18:00 (9h) [PERSON_NAME] [PERSON_NAME] Acha" at bounding box center [669, 287] width 166 height 72
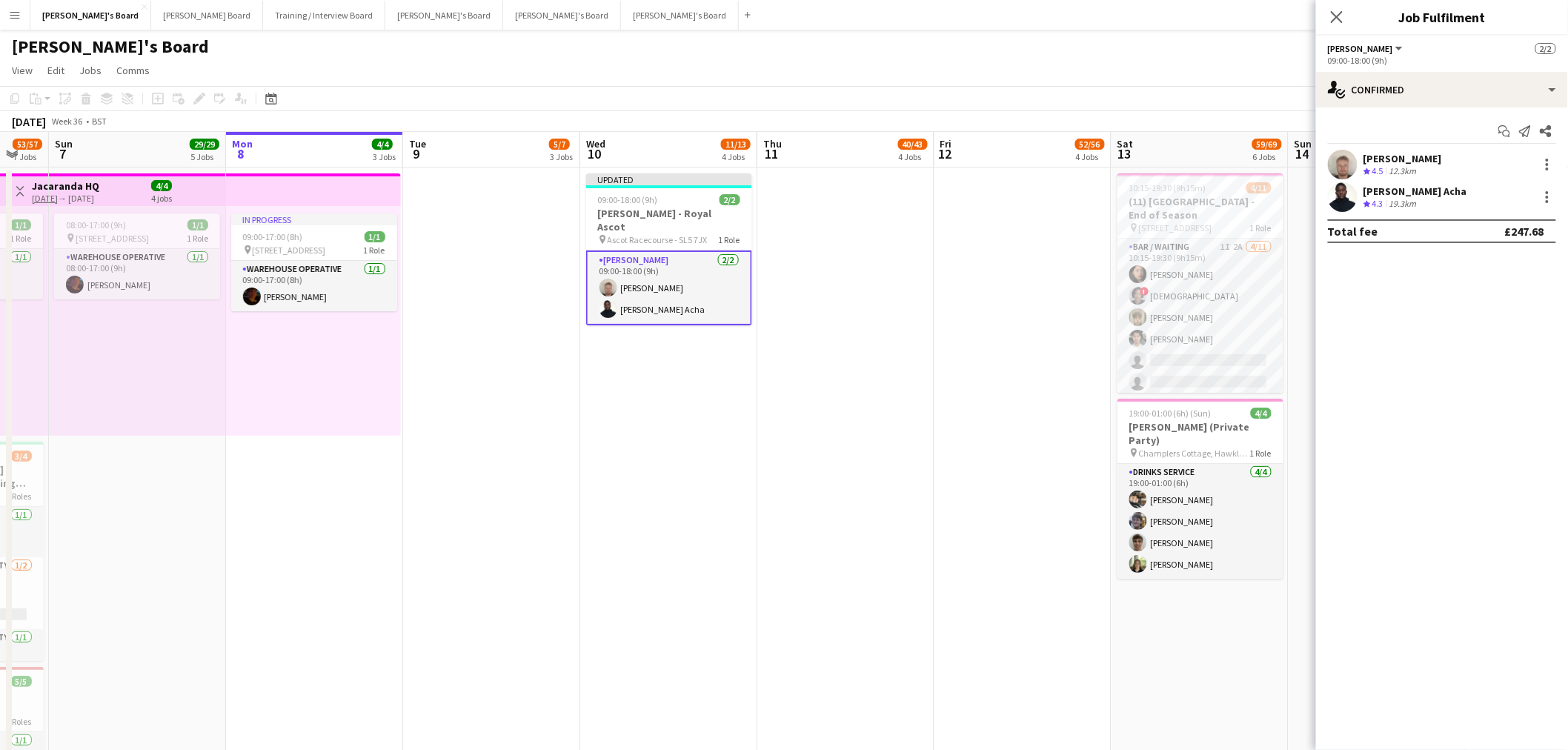
click at [1398, 202] on div "19.3km" at bounding box center [1403, 204] width 33 height 12
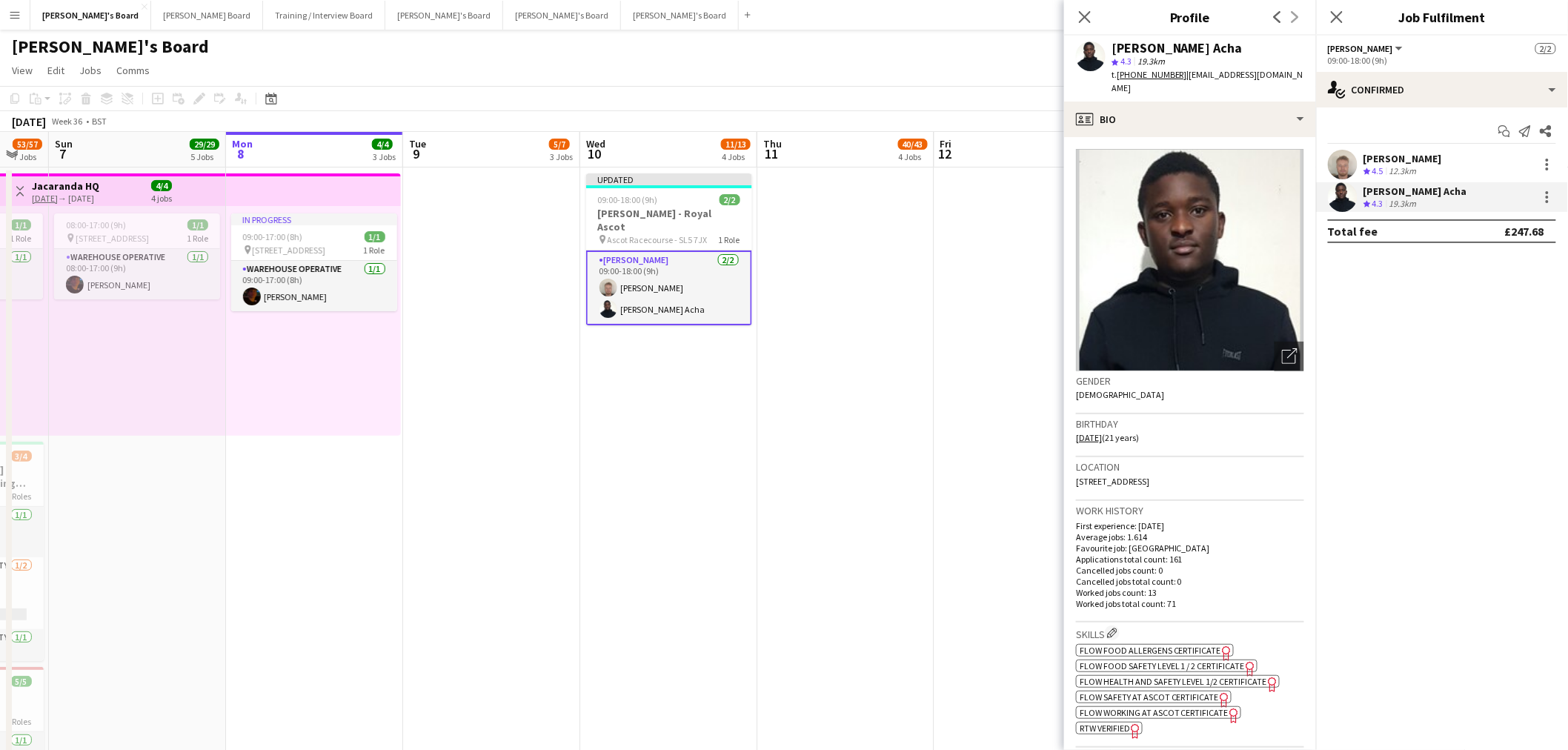
drag, startPoint x: 1228, startPoint y: 53, endPoint x: 1113, endPoint y: 41, distance: 115.6
click at [1113, 42] on div "[PERSON_NAME] Acha" at bounding box center [1208, 48] width 192 height 13
copy div "[PERSON_NAME] Acha"
drag, startPoint x: 1374, startPoint y: 159, endPoint x: 1317, endPoint y: 108, distance: 76.5
click at [1374, 159] on div "[PERSON_NAME]" at bounding box center [1402, 158] width 78 height 13
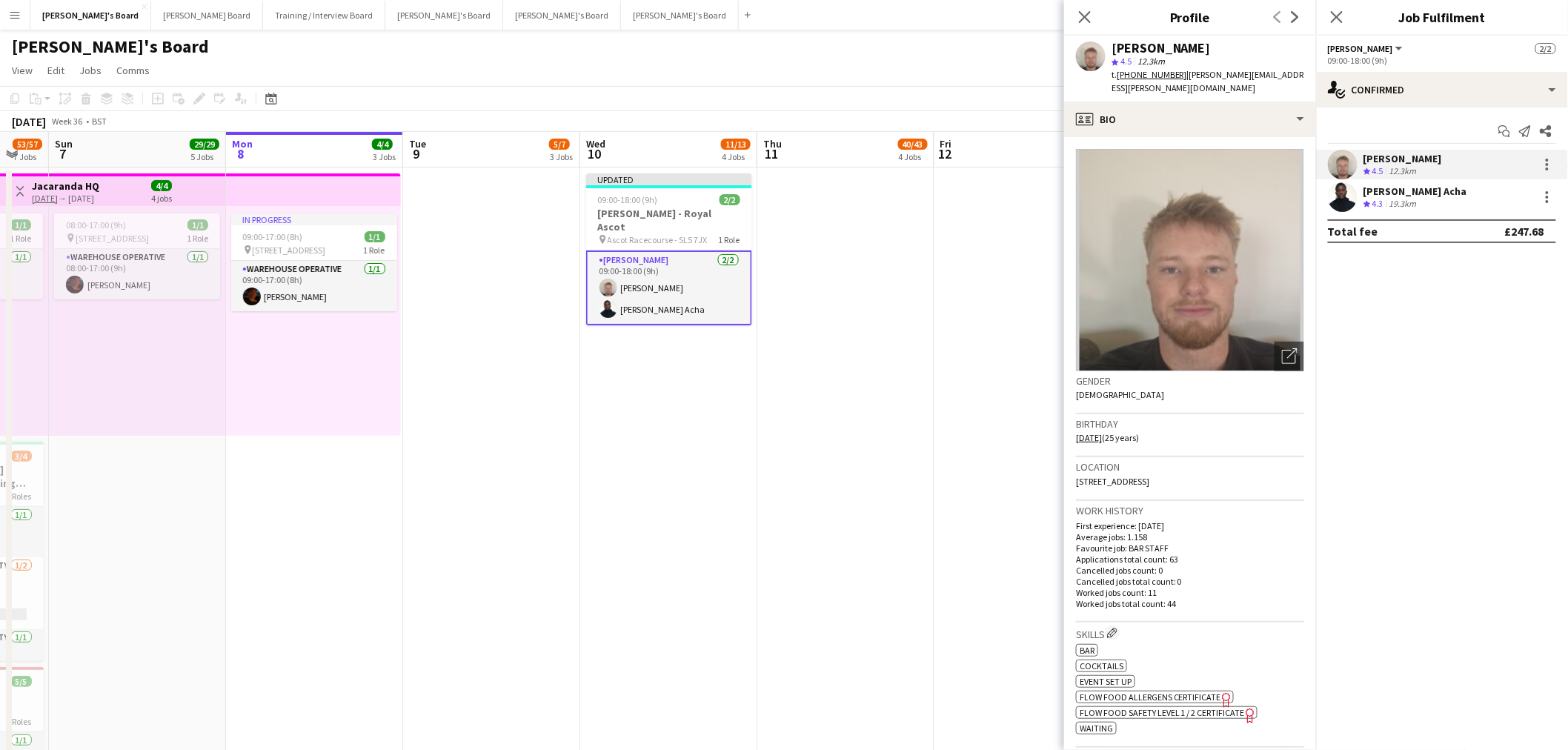
drag, startPoint x: 1170, startPoint y: 37, endPoint x: 1107, endPoint y: 43, distance: 63.3
click at [1107, 43] on div "[PERSON_NAME] star 4.5 12.3km t. [PHONE_NUMBER] | [PERSON_NAME][EMAIL_ADDRESS][…" at bounding box center [1190, 69] width 252 height 66
copy div "[PERSON_NAME]"
drag, startPoint x: 1109, startPoint y: 98, endPoint x: 1122, endPoint y: 122, distance: 27.3
click at [1109, 102] on div "profile Bio" at bounding box center [1190, 120] width 252 height 36
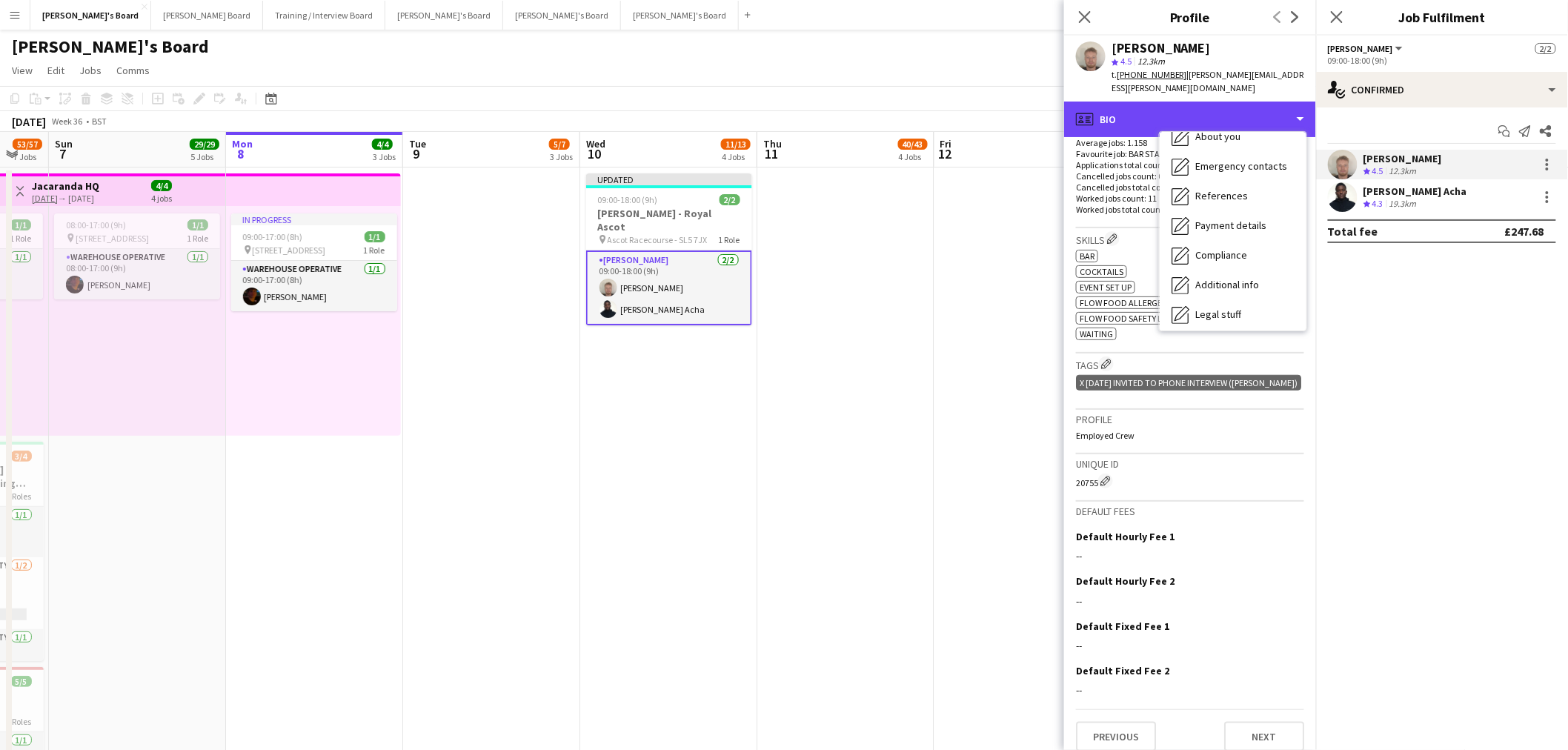
scroll to position [226, 0]
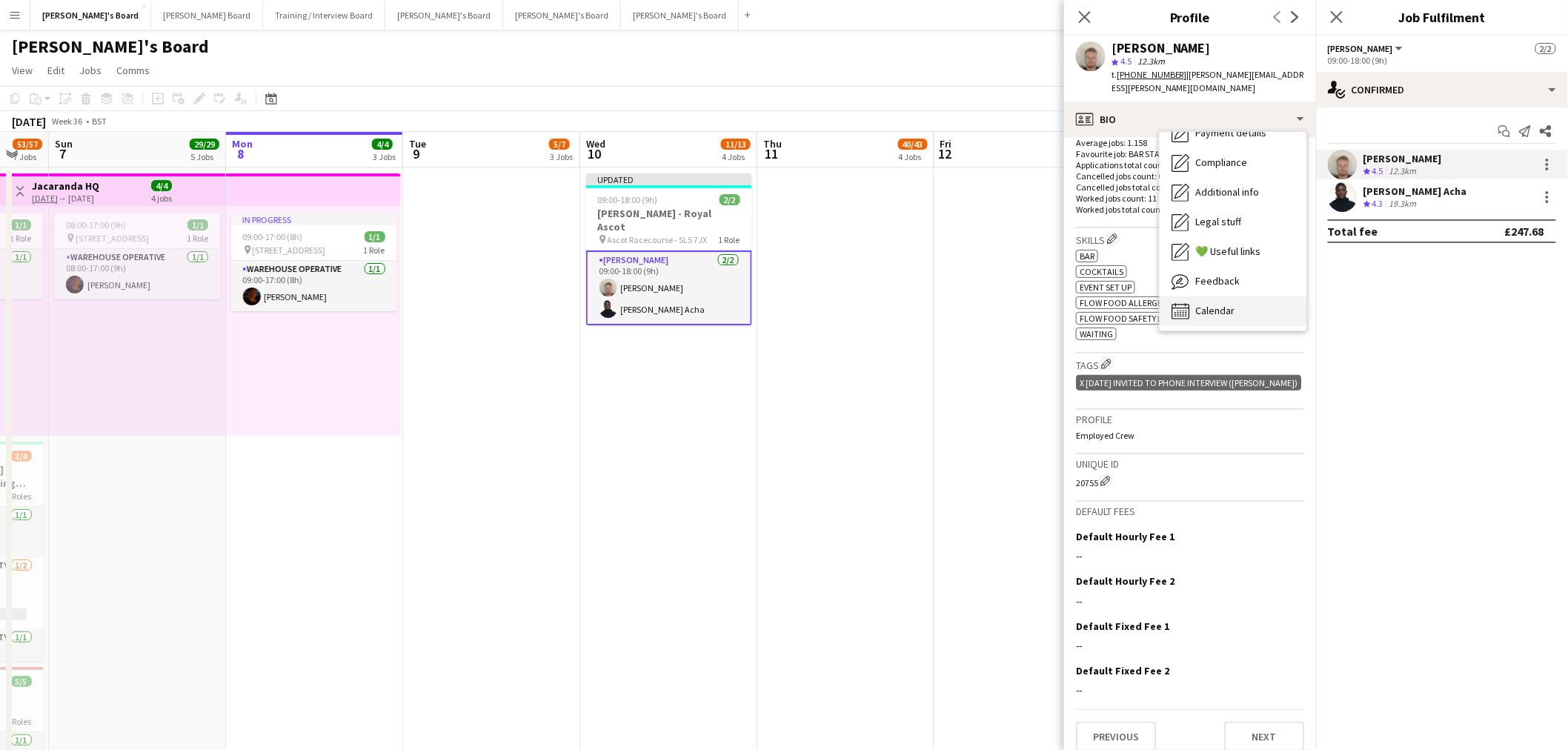
click at [1218, 304] on span "Calendar" at bounding box center [1215, 310] width 40 height 13
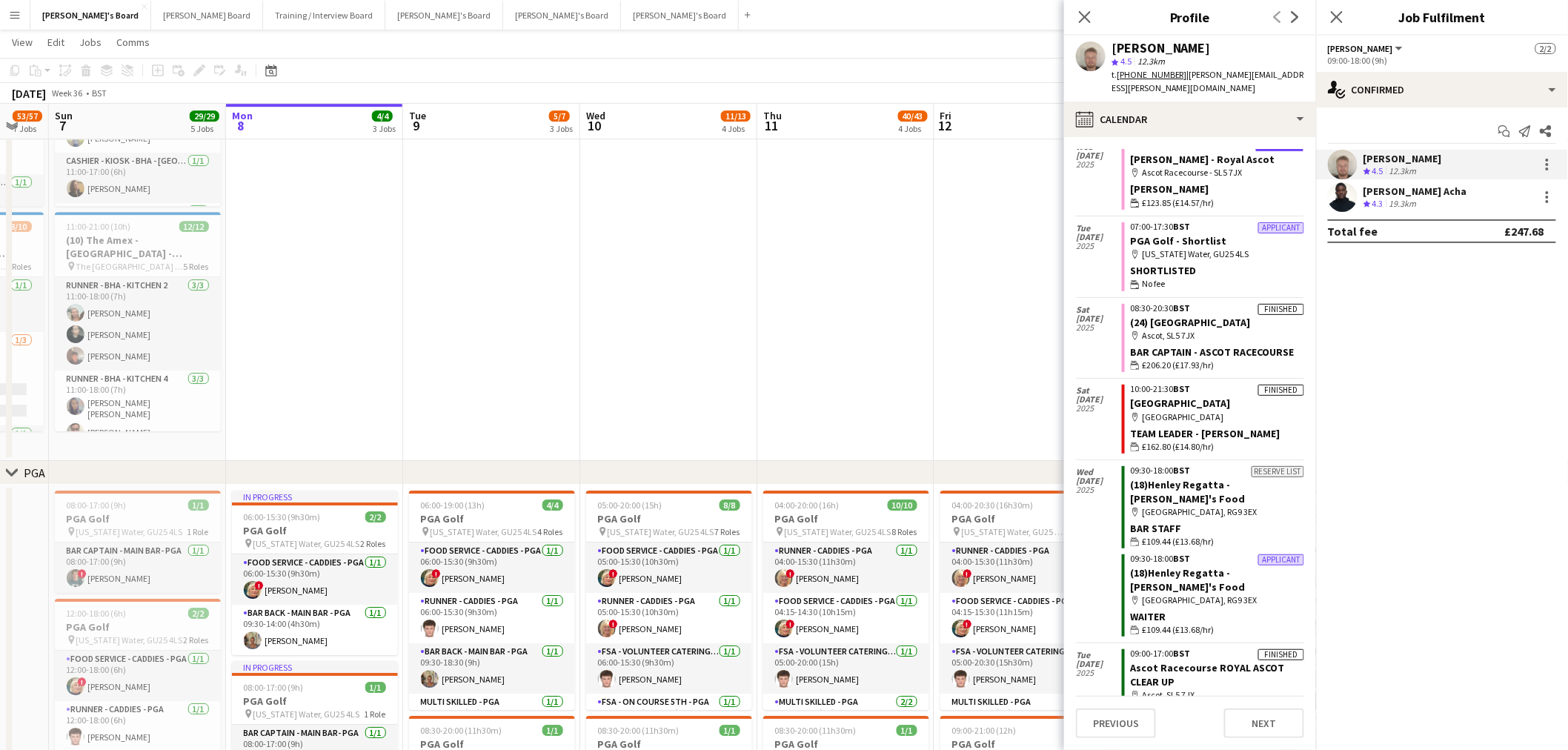
scroll to position [1975, 0]
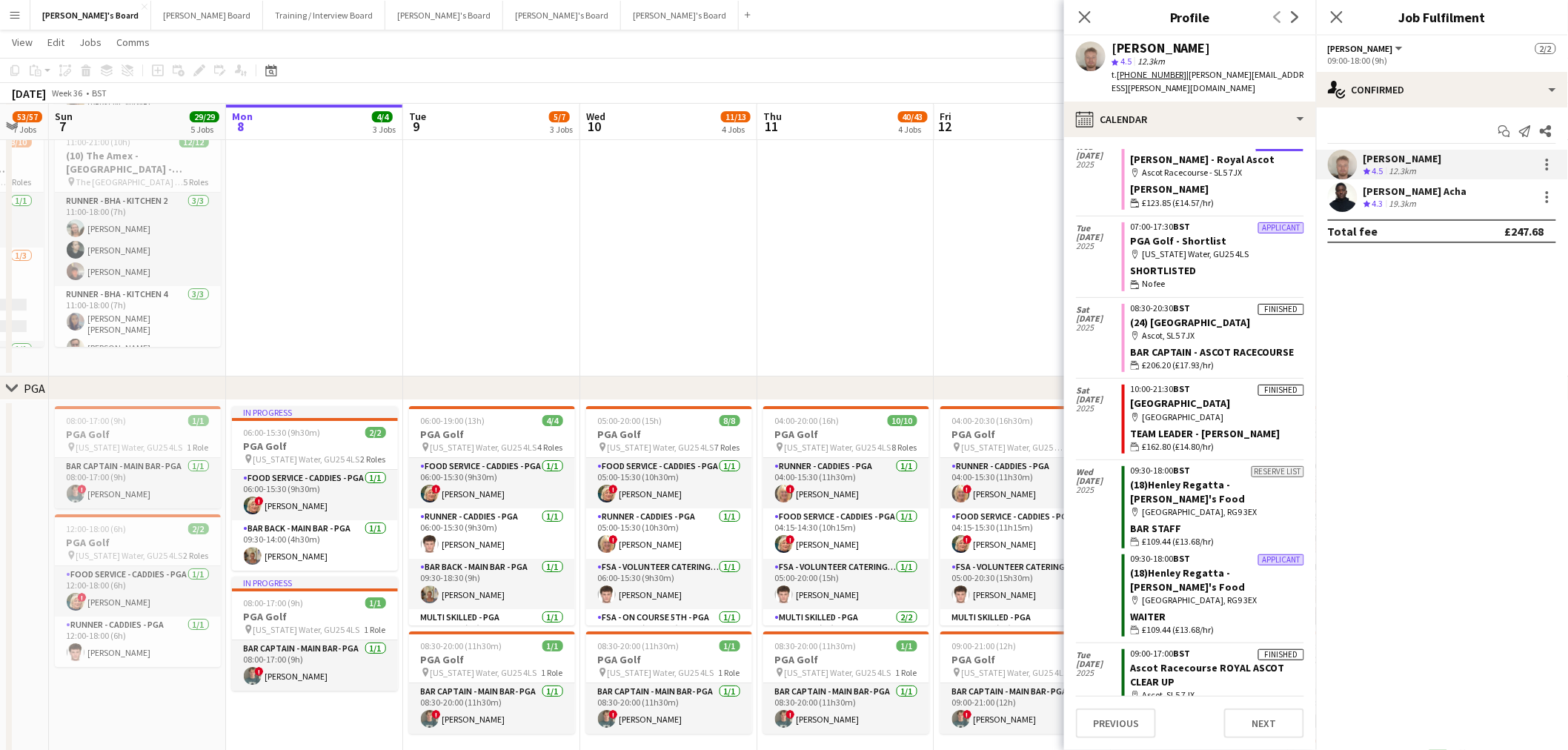
drag, startPoint x: 307, startPoint y: 444, endPoint x: 951, endPoint y: 391, distance: 646.2
click at [307, 444] on h3 "PGA Golf" at bounding box center [315, 446] width 166 height 13
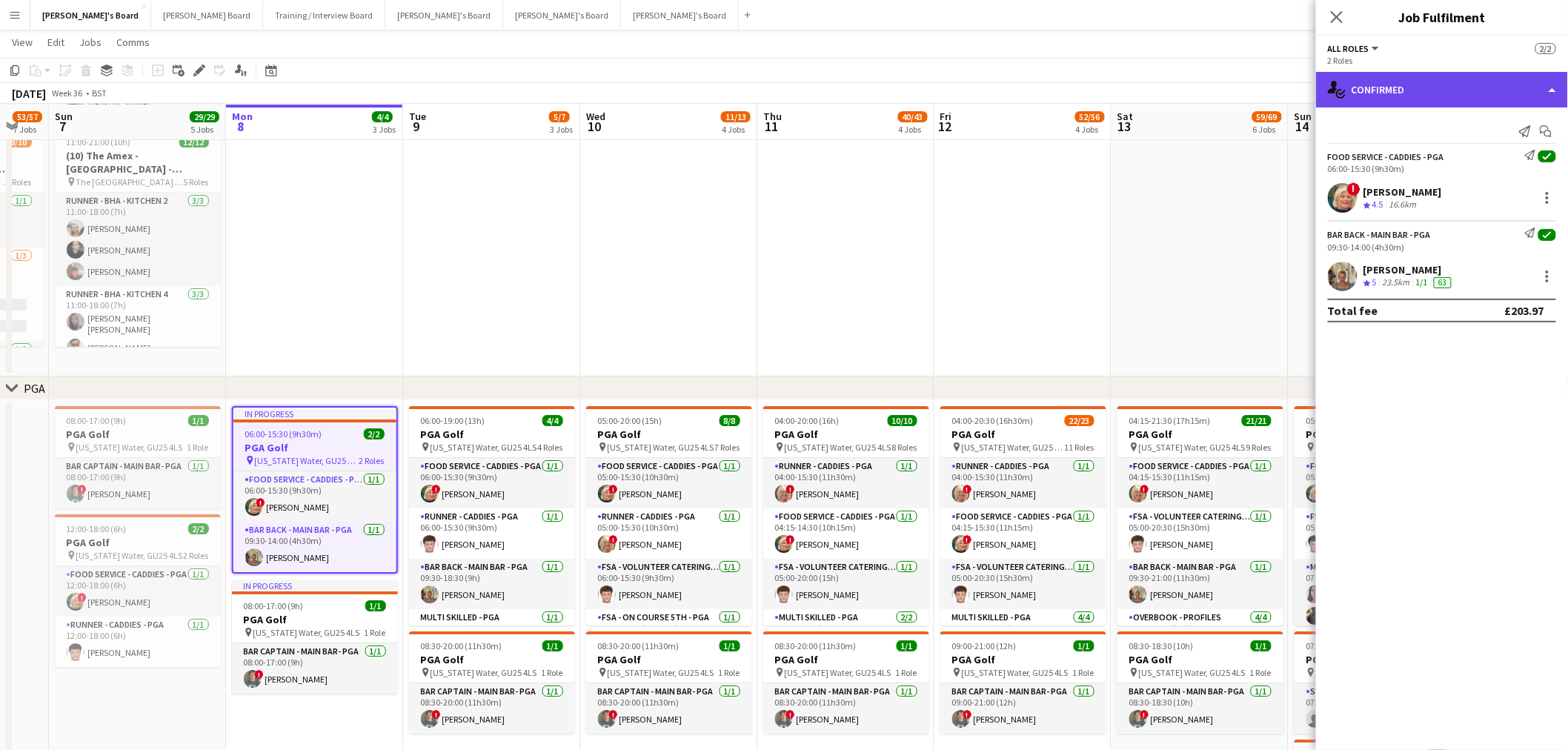
click at [1354, 92] on div "single-neutral-actions-check-2 Confirmed" at bounding box center [1442, 90] width 252 height 36
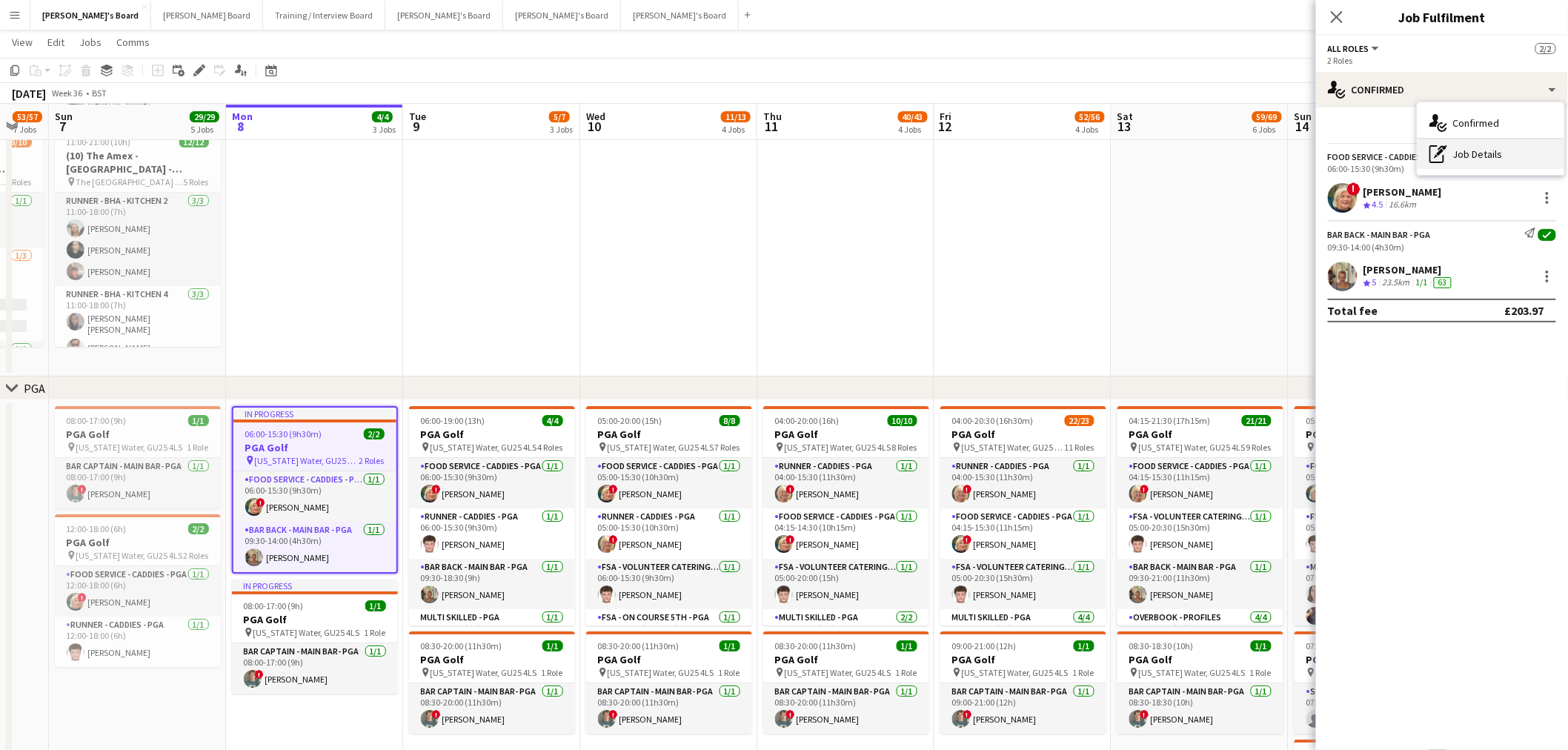
click at [1459, 149] on div "pen-write Job Details" at bounding box center [1492, 154] width 147 height 29
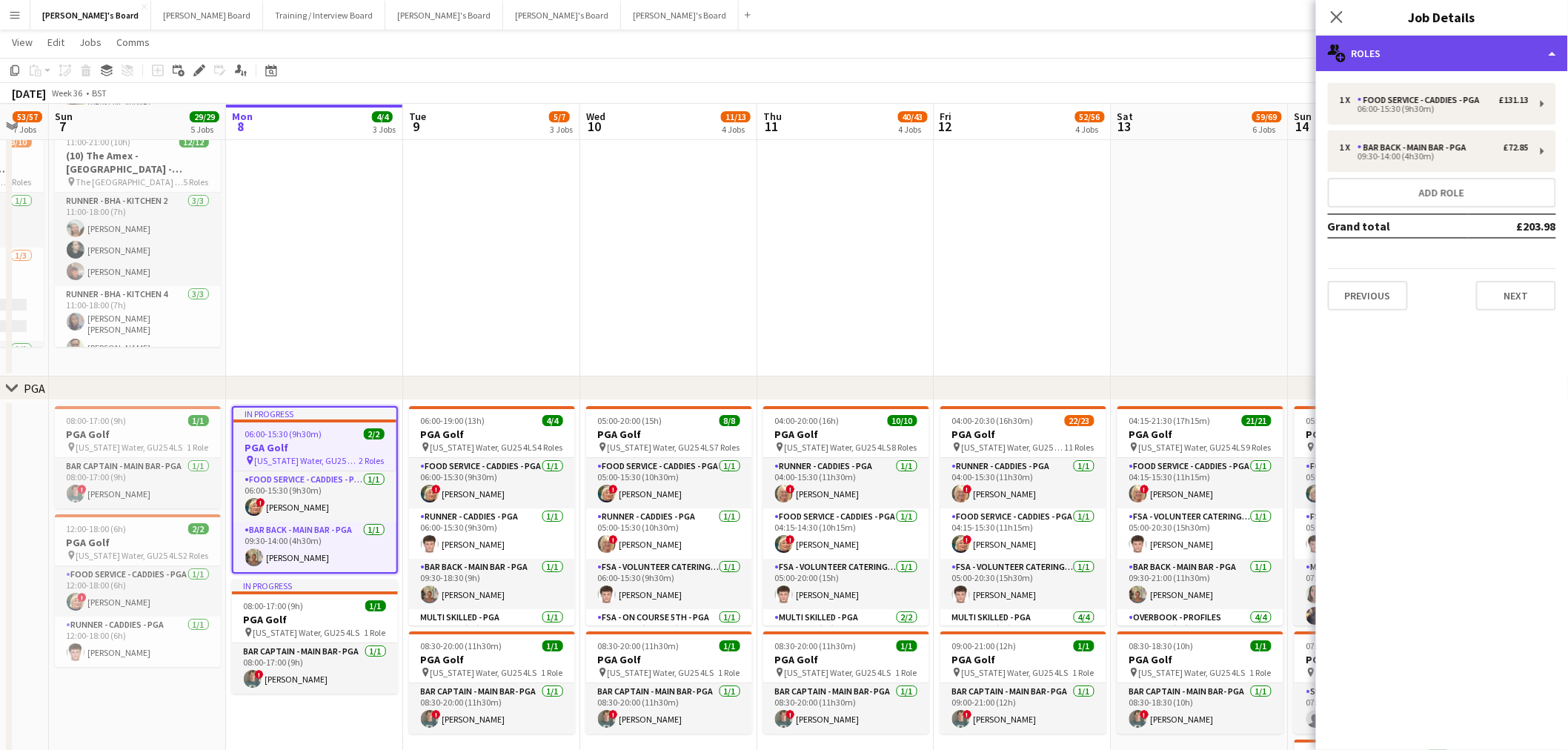
click at [1420, 49] on div "multiple-users-add Roles" at bounding box center [1442, 54] width 252 height 36
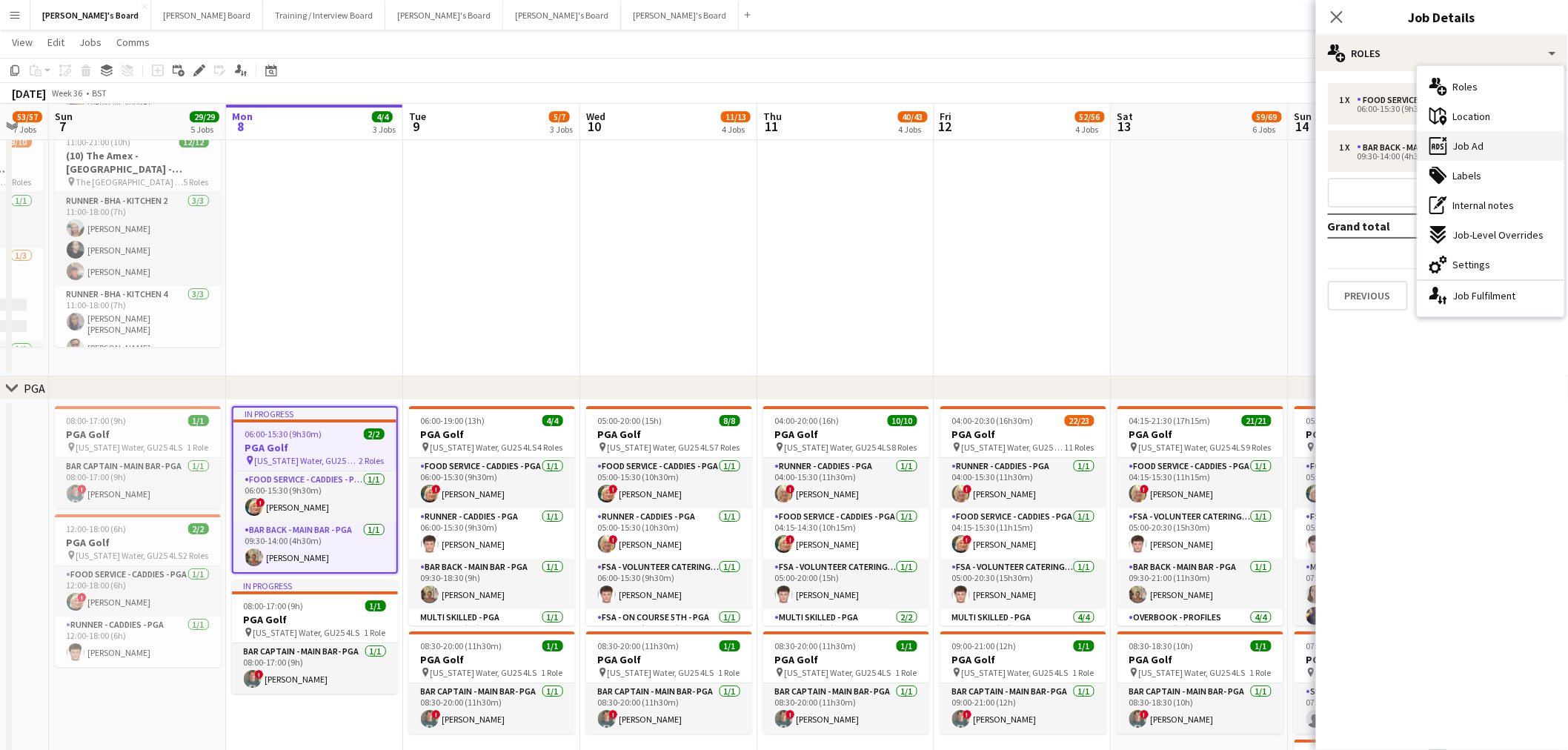
click at [1476, 145] on span "Job Ad" at bounding box center [1468, 146] width 31 height 13
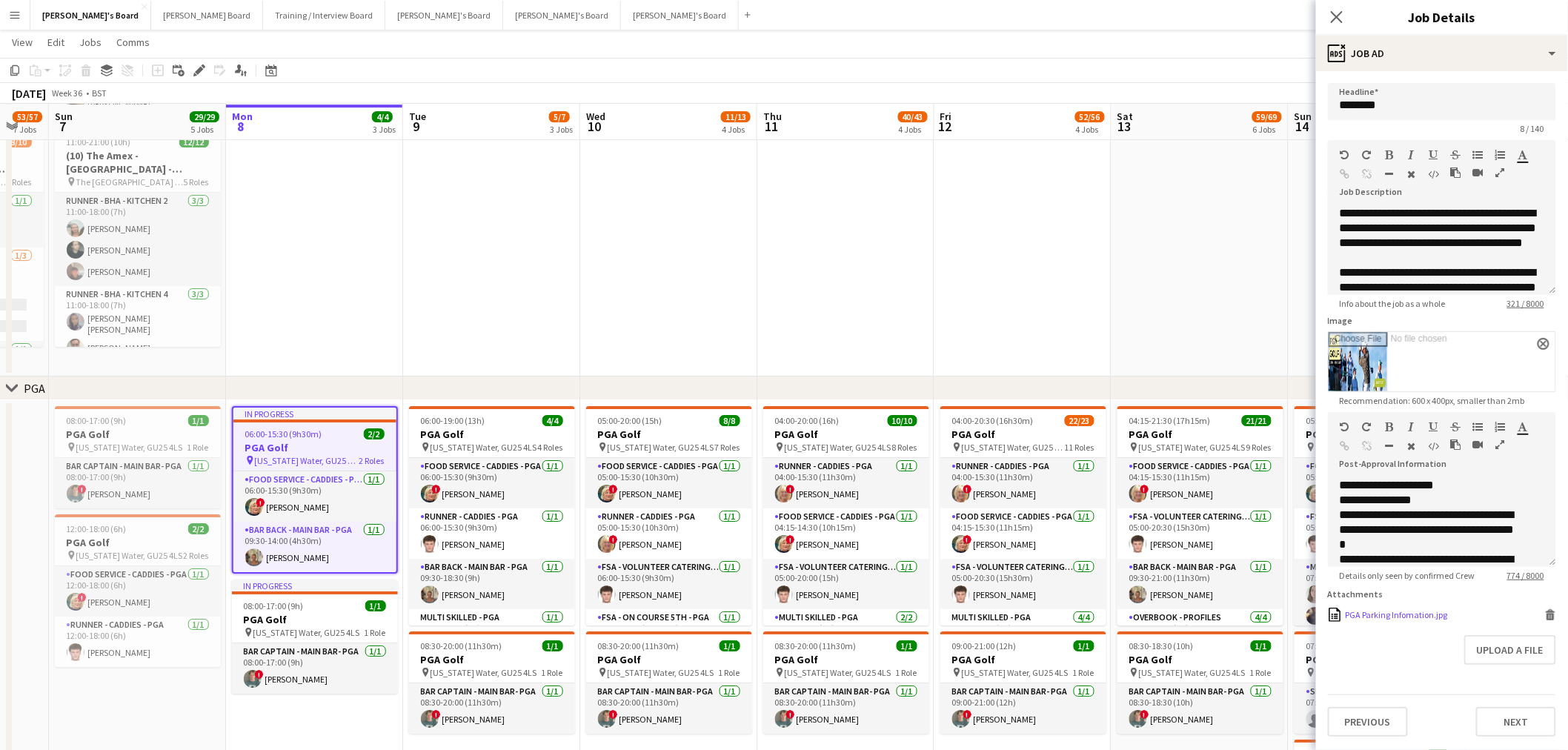
click at [1401, 619] on div "PGA Parking Infomation.jpg" at bounding box center [1396, 615] width 102 height 11
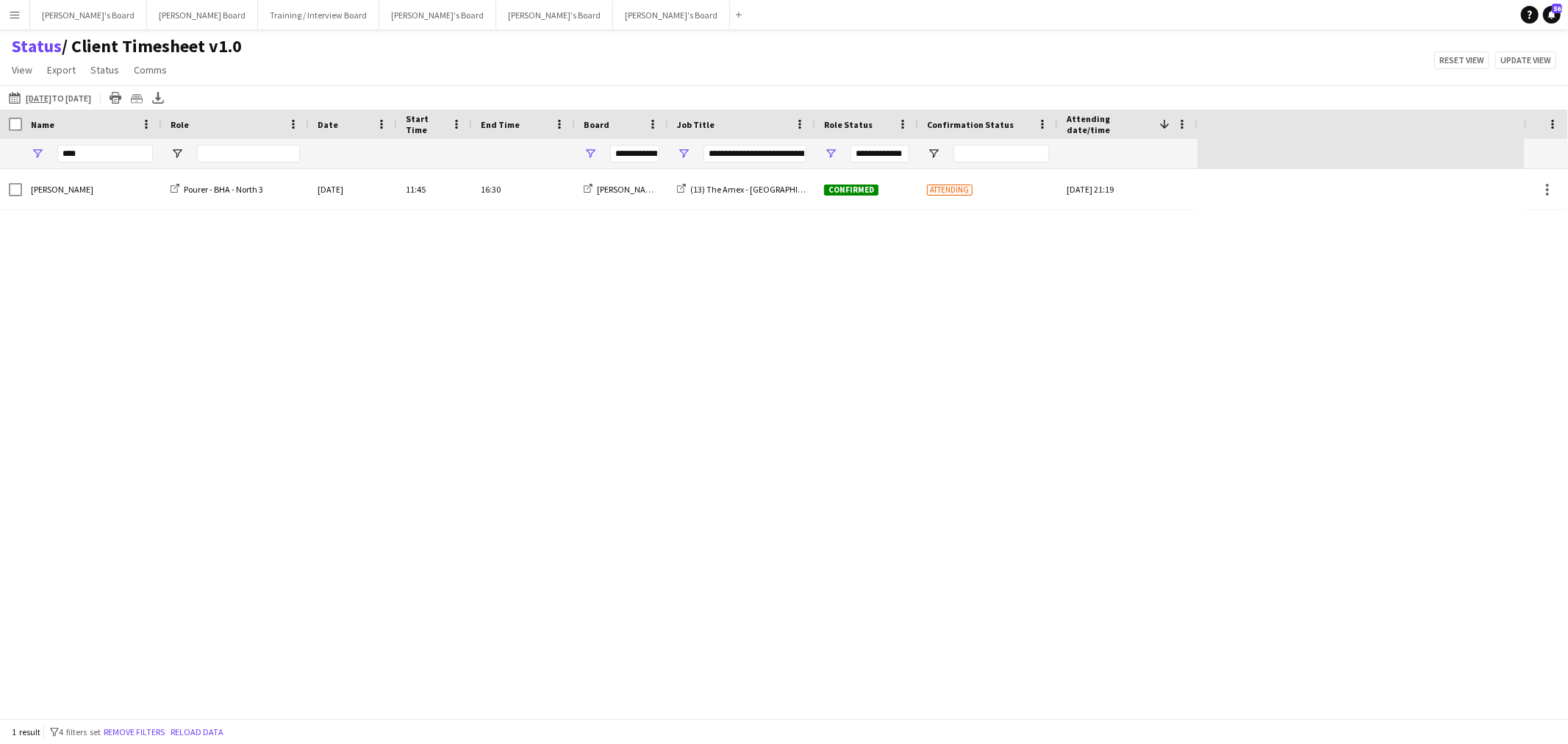
drag, startPoint x: 108, startPoint y: 151, endPoint x: -351, endPoint y: 204, distance: 462.0
click at [0, 204] on html "Menu Boards Boards Boards All jobs Status Workforce Workforce My Workforce Recr…" at bounding box center [784, 372] width 1568 height 744
type input "***"
type input "**********"
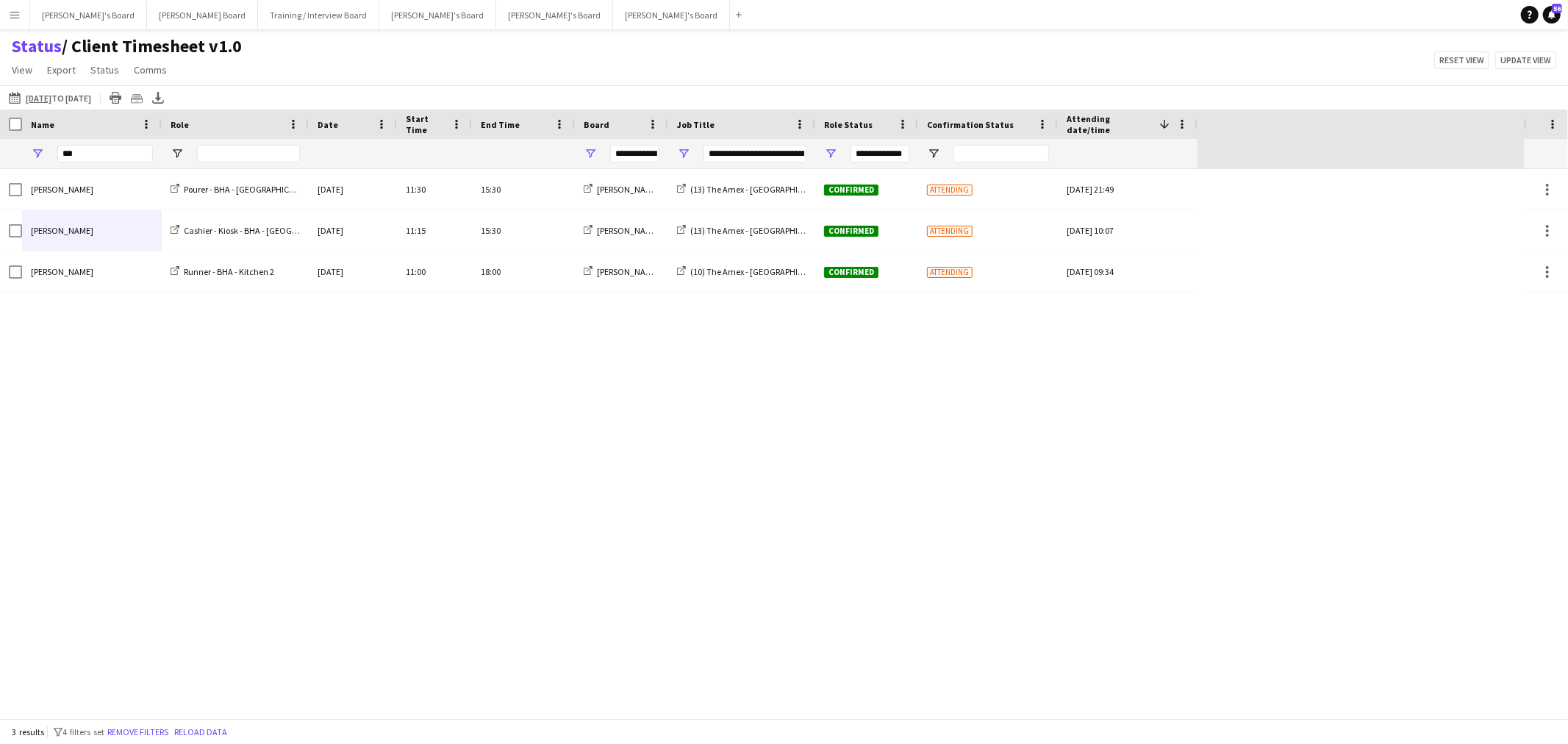
type input "***"
drag, startPoint x: 69, startPoint y: 150, endPoint x: -56, endPoint y: 181, distance: 128.8
click at [0, 181] on html "Menu Boards Boards Boards All jobs Status Workforce Workforce My Workforce Recr…" at bounding box center [784, 372] width 1568 height 744
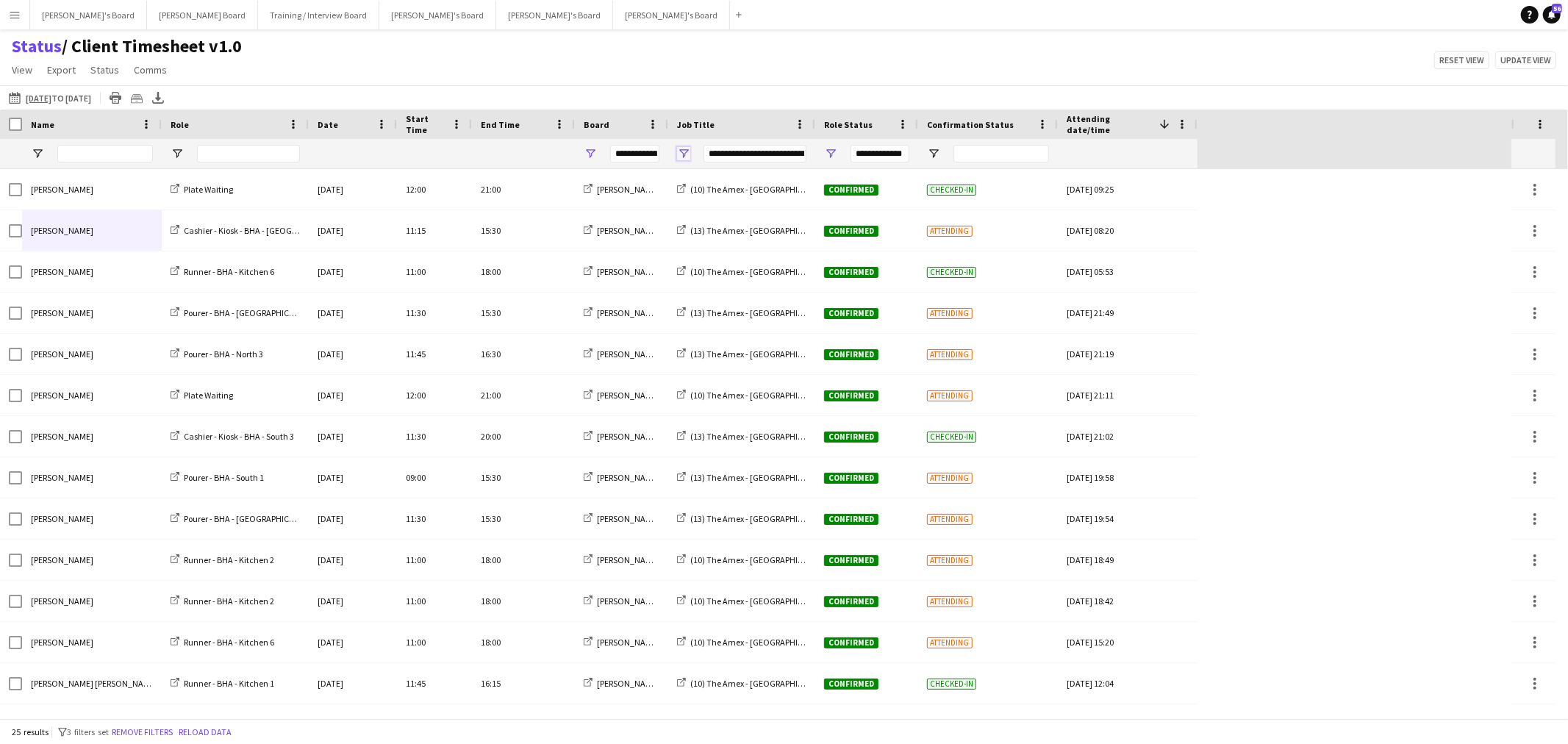
click at [685, 149] on span "Open Filter Menu" at bounding box center [683, 153] width 13 height 13
click at [636, 19] on app-navbar "Menu Boards Boards Boards All jobs Status Workforce Workforce My Workforce Recr…" at bounding box center [784, 14] width 1568 height 29
click at [4, 21] on button "Menu" at bounding box center [14, 14] width 29 height 29
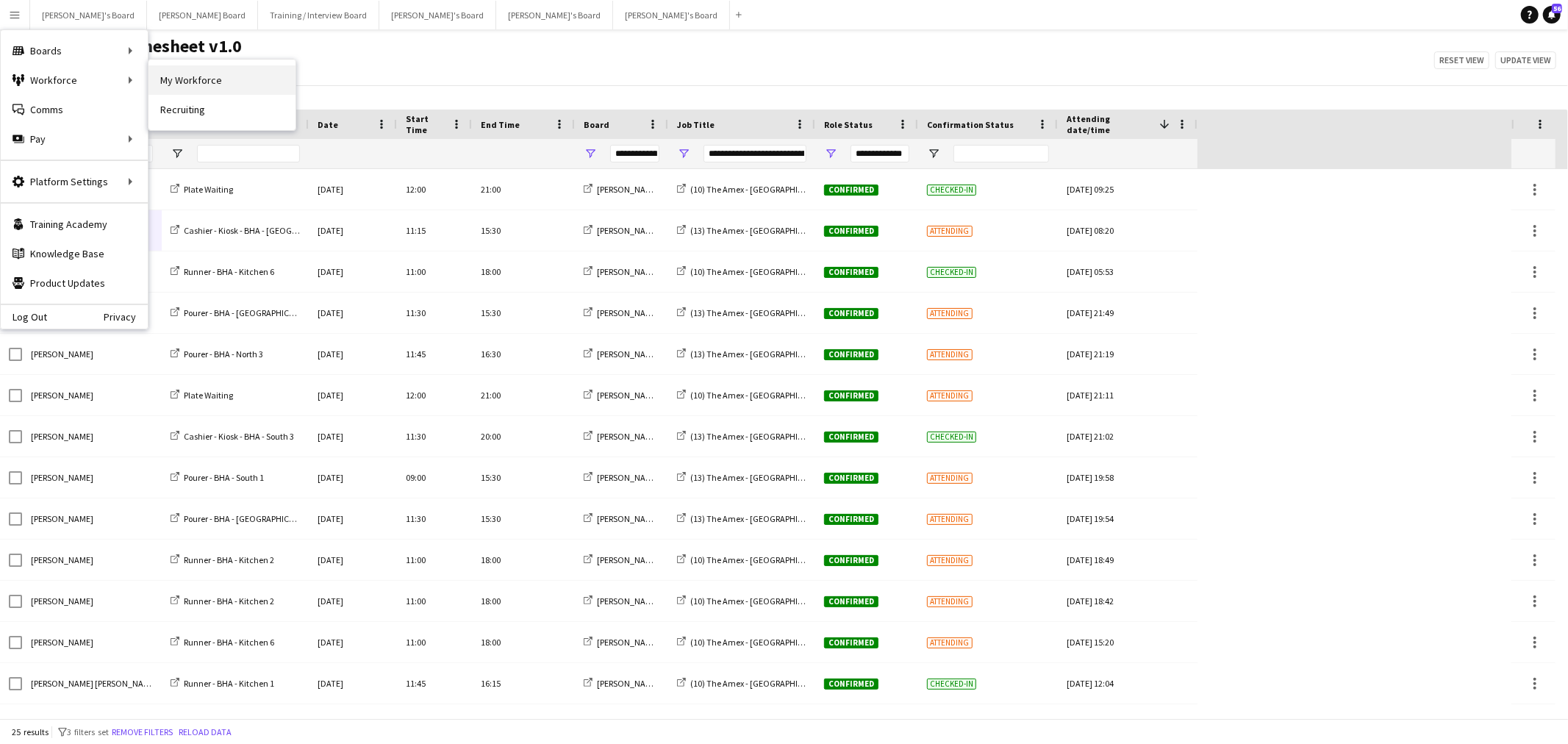
click at [180, 75] on link "My Workforce" at bounding box center [222, 80] width 147 height 29
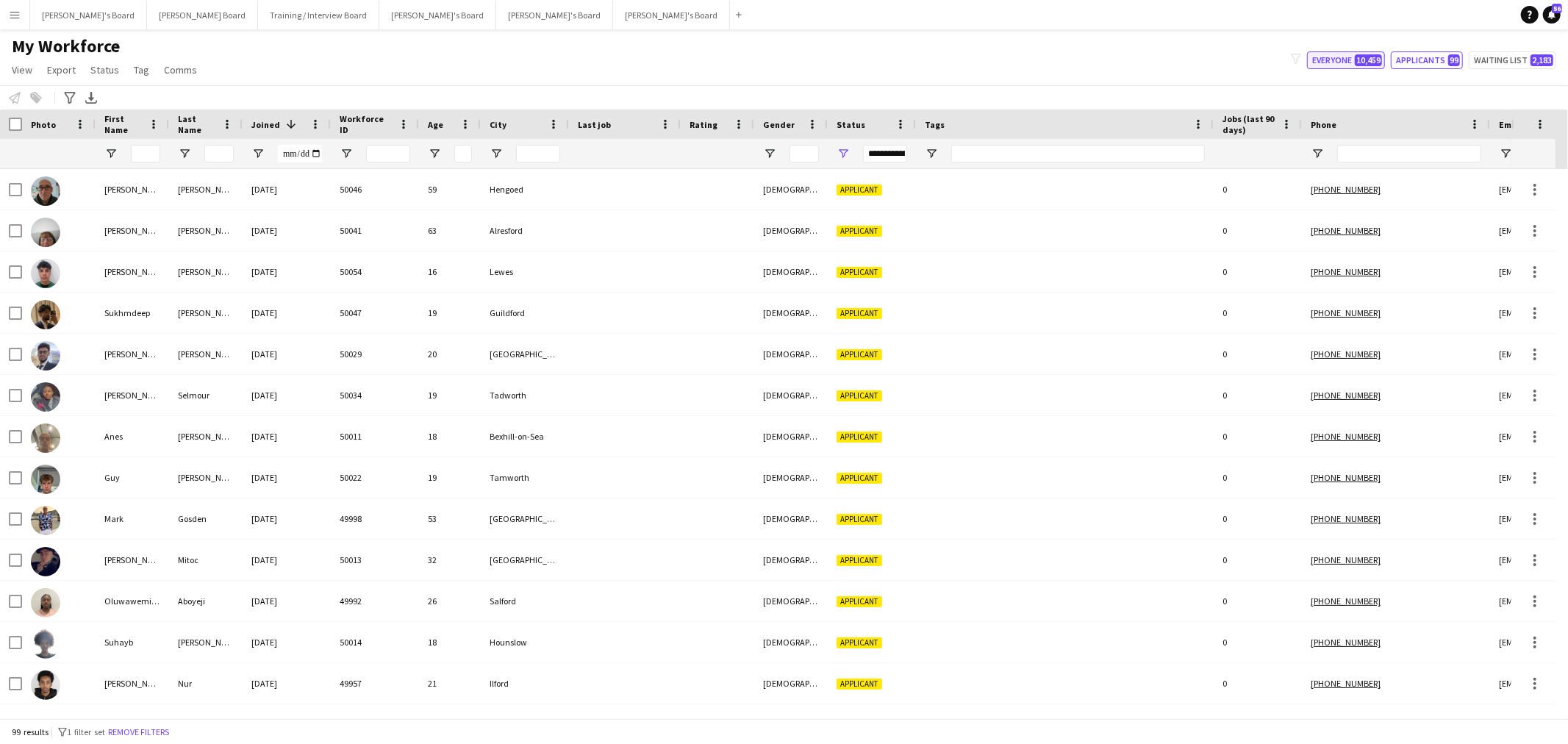
click at [1343, 56] on button "Everyone 10,459" at bounding box center [1346, 60] width 78 height 18
type input "**********"
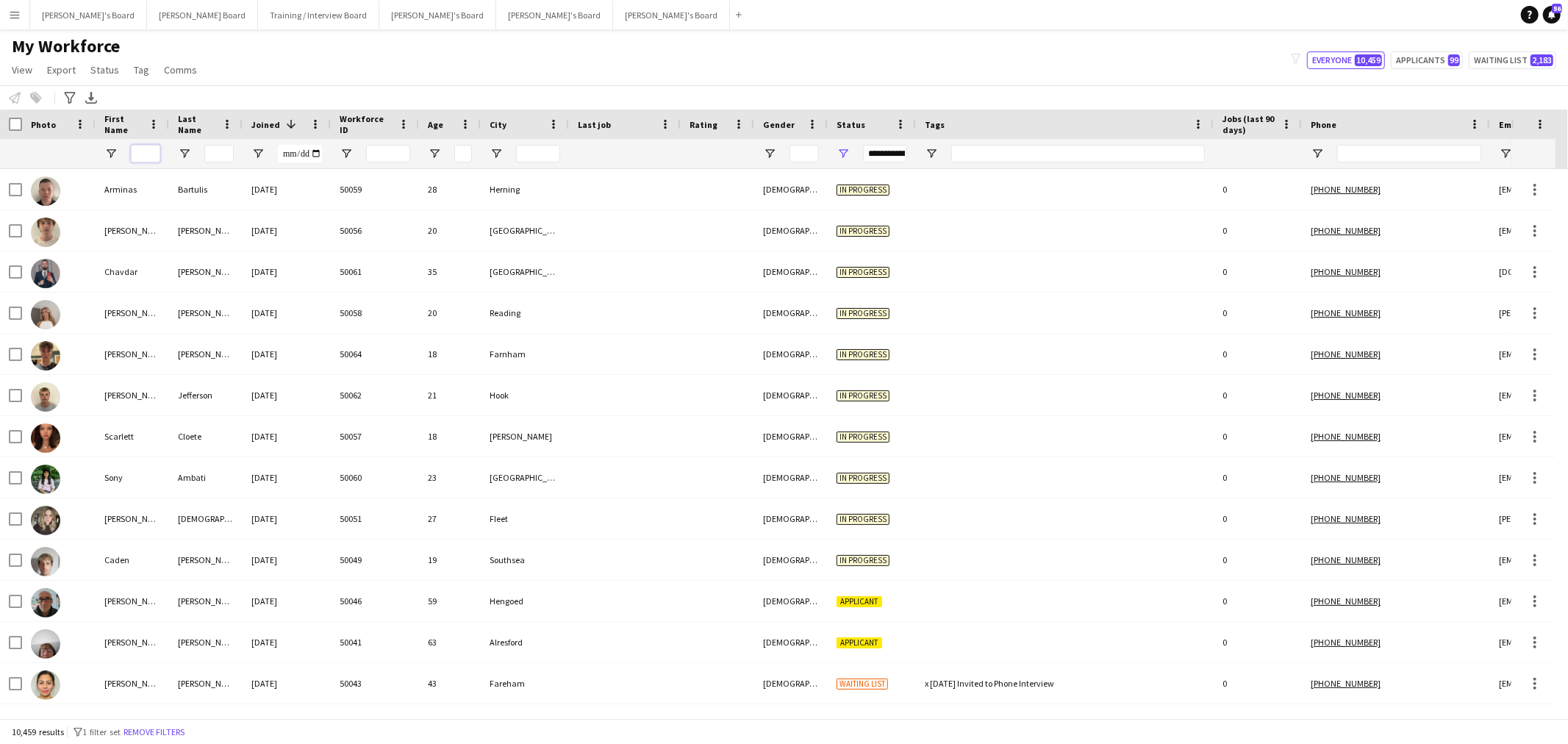
click at [153, 158] on input "First Name Filter Input" at bounding box center [145, 153] width 29 height 18
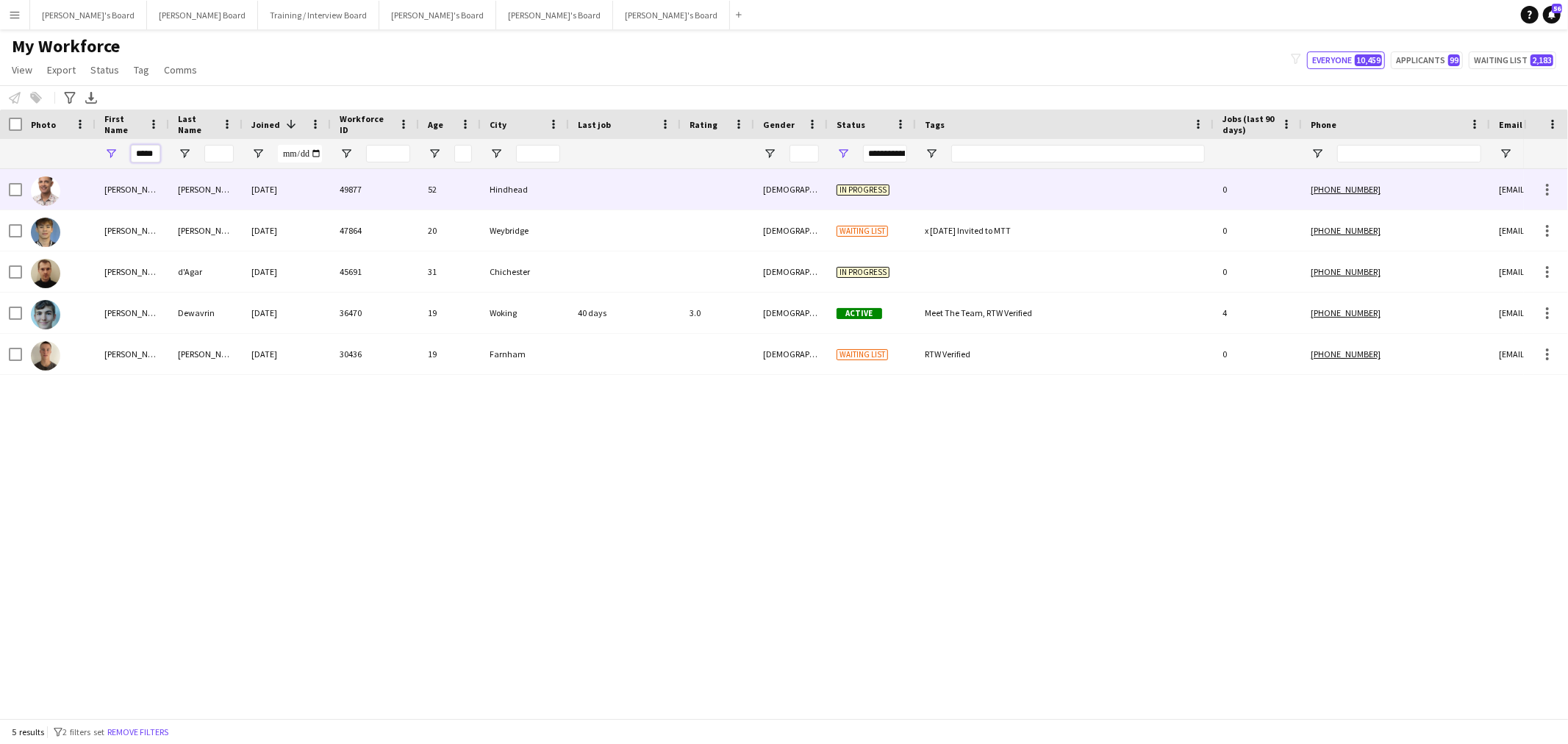
type input "*****"
click at [159, 186] on div "Tristan" at bounding box center [132, 189] width 74 height 40
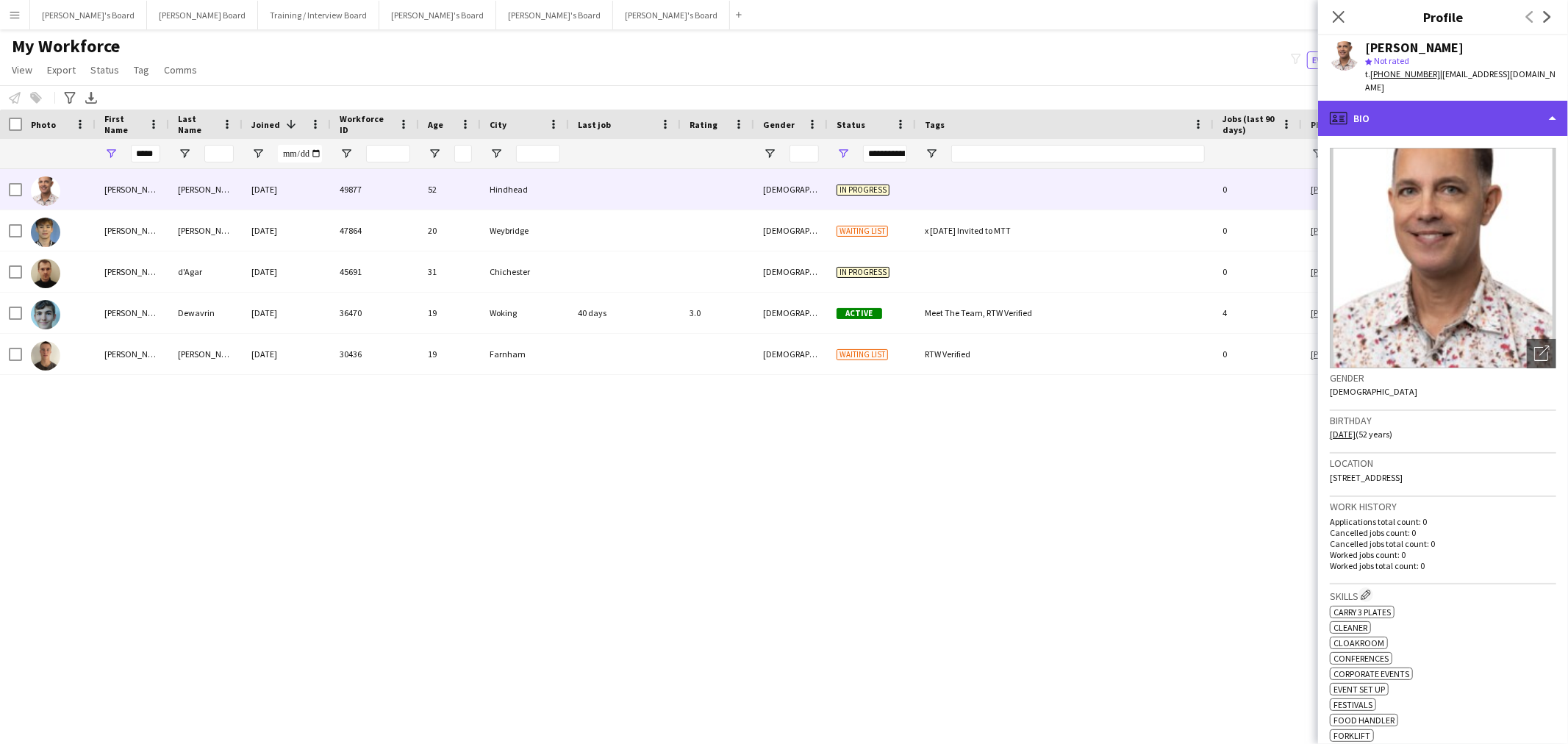
click at [1453, 111] on div "profile Bio" at bounding box center [1443, 119] width 250 height 36
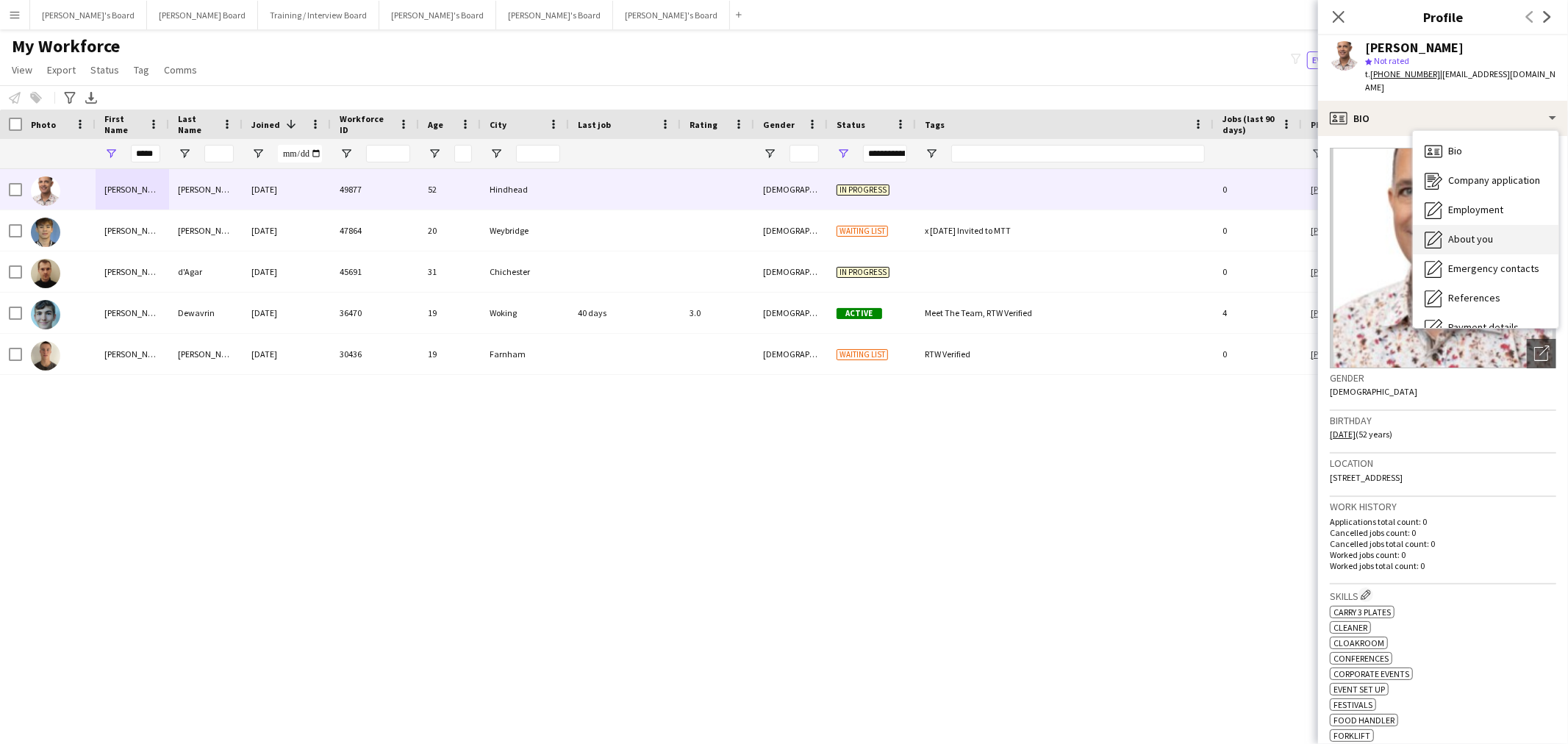
click at [1476, 232] on span "About you" at bounding box center [1471, 239] width 45 height 13
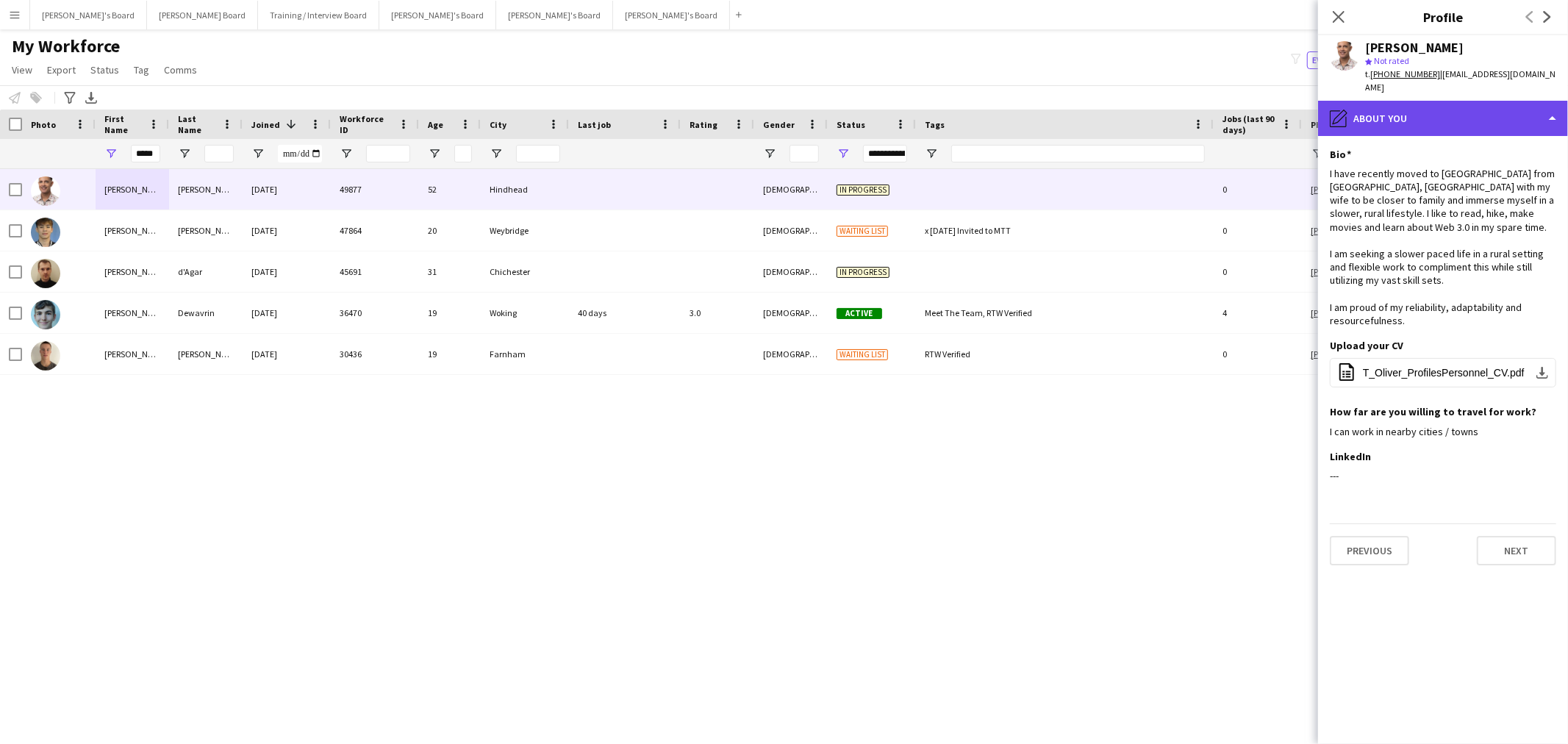
click at [1476, 103] on div "pencil4 About you" at bounding box center [1443, 119] width 250 height 36
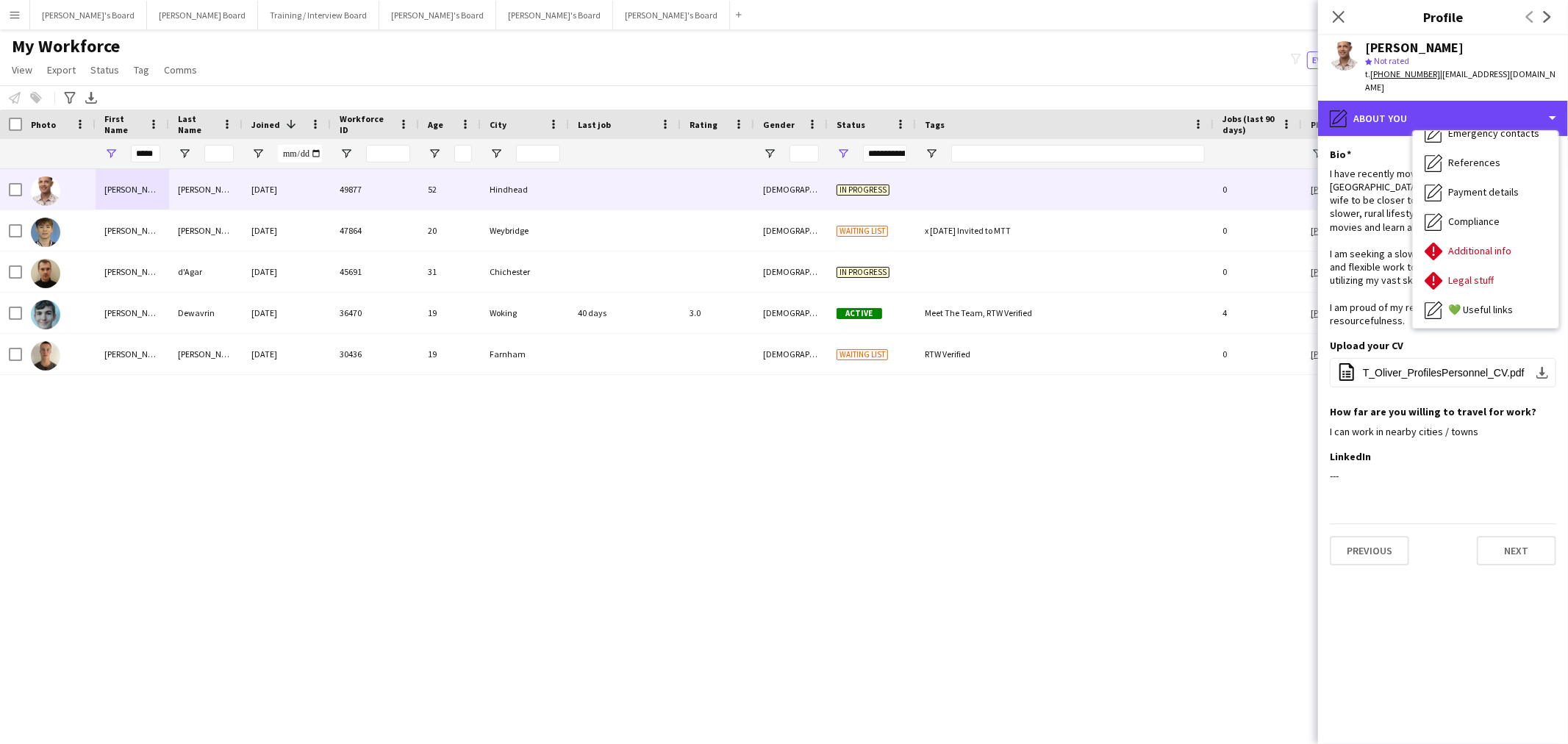
scroll to position [196, 0]
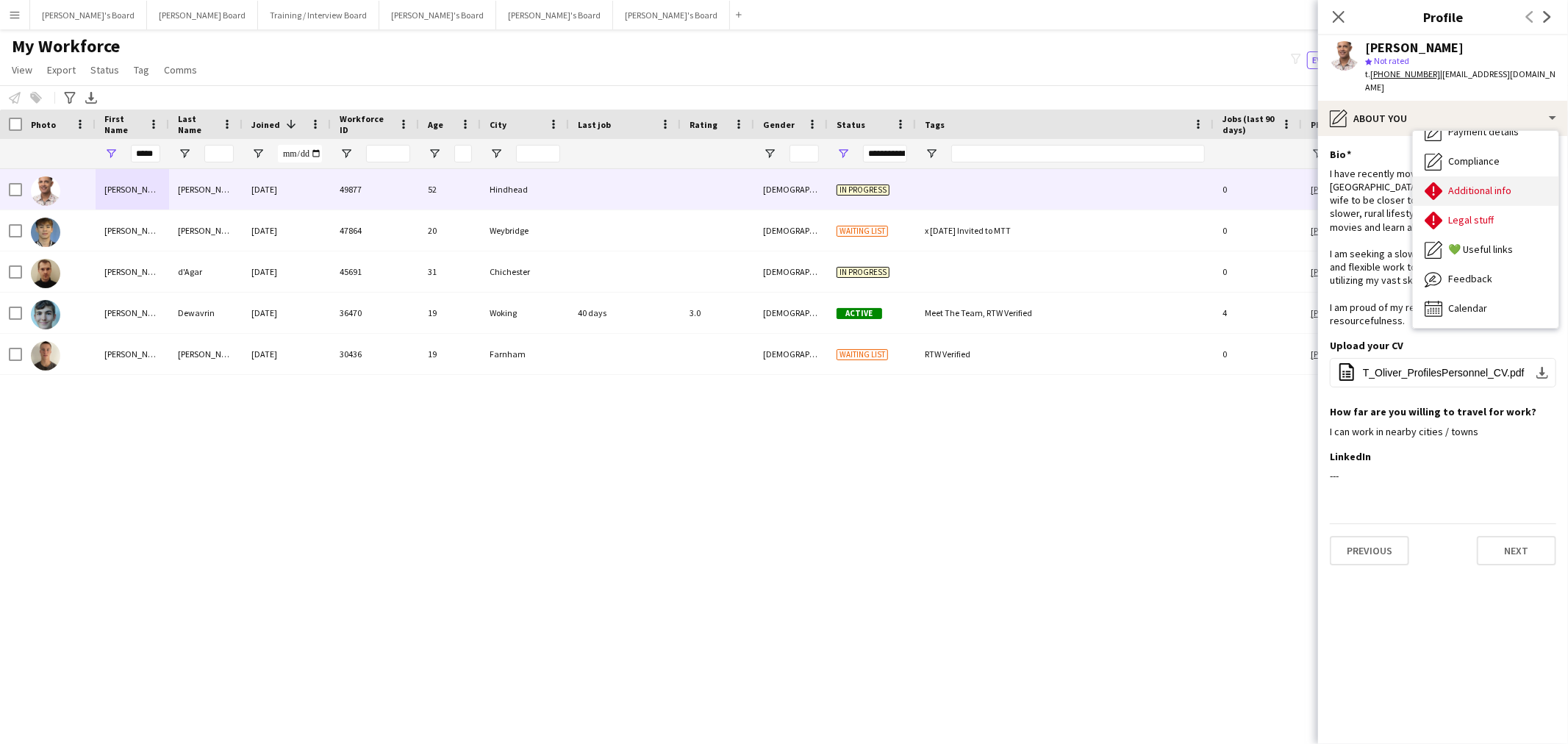
click at [1483, 183] on span "Additional info" at bounding box center [1480, 190] width 64 height 13
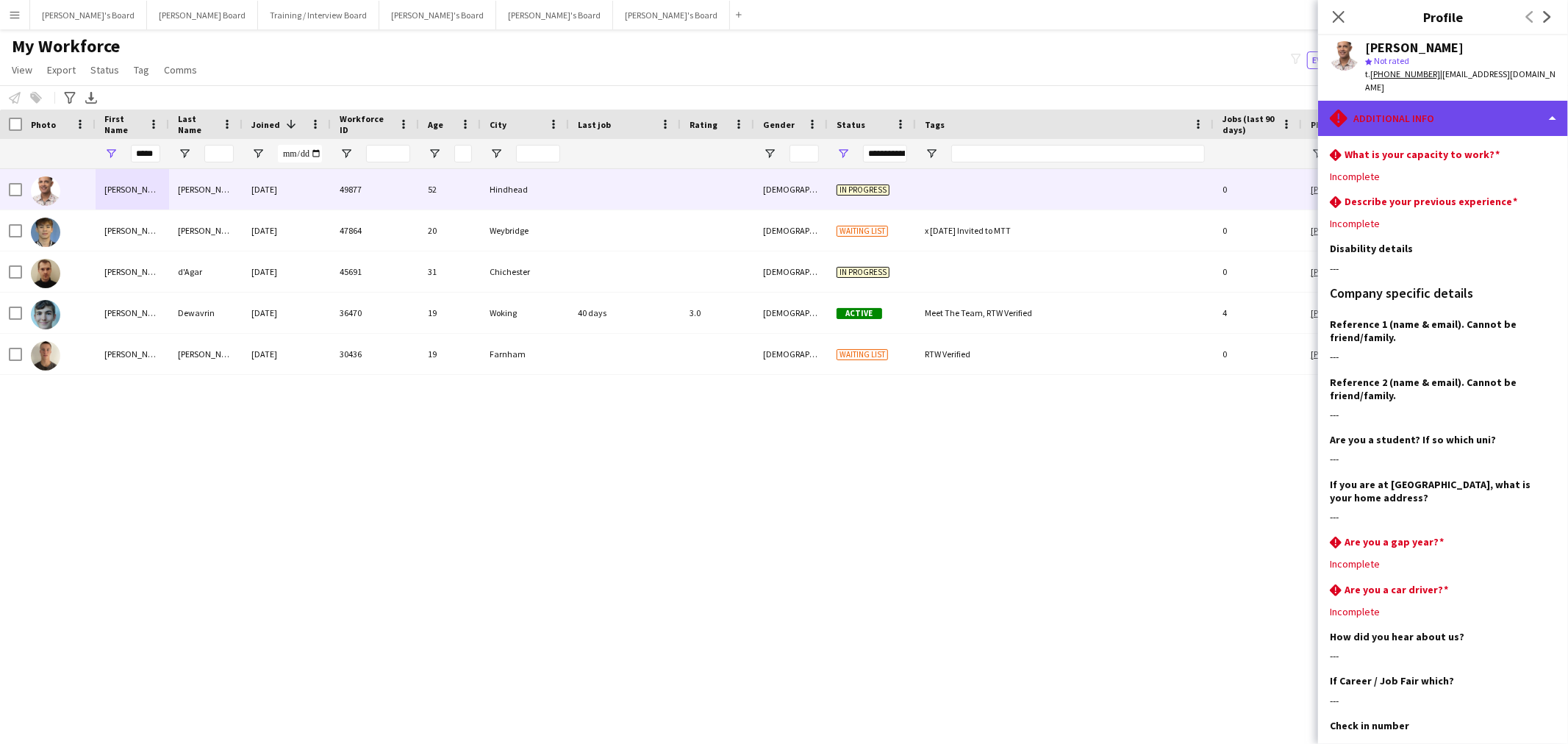
click at [1469, 101] on div "rhombus-alert Additional info" at bounding box center [1443, 119] width 250 height 36
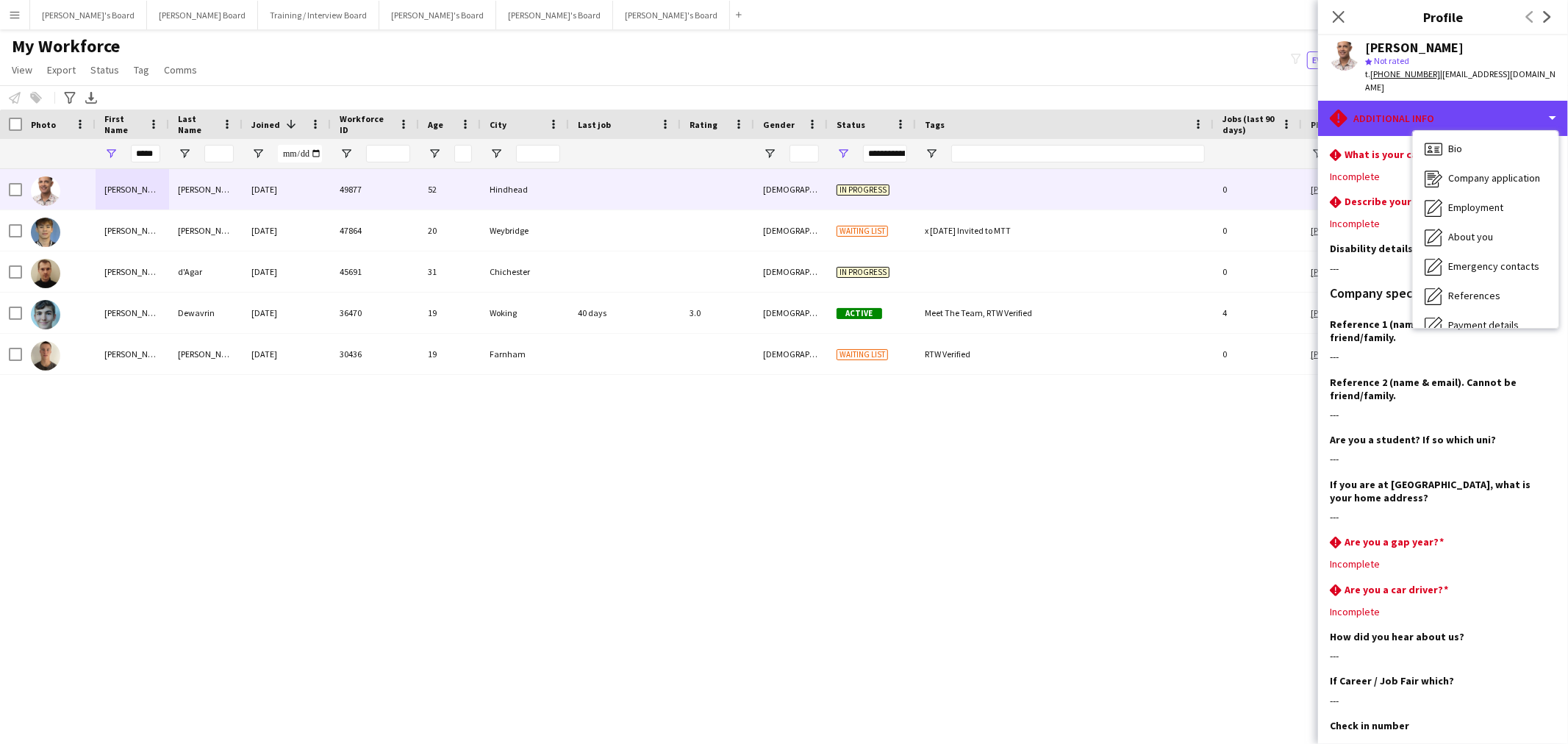
scroll to position [0, 0]
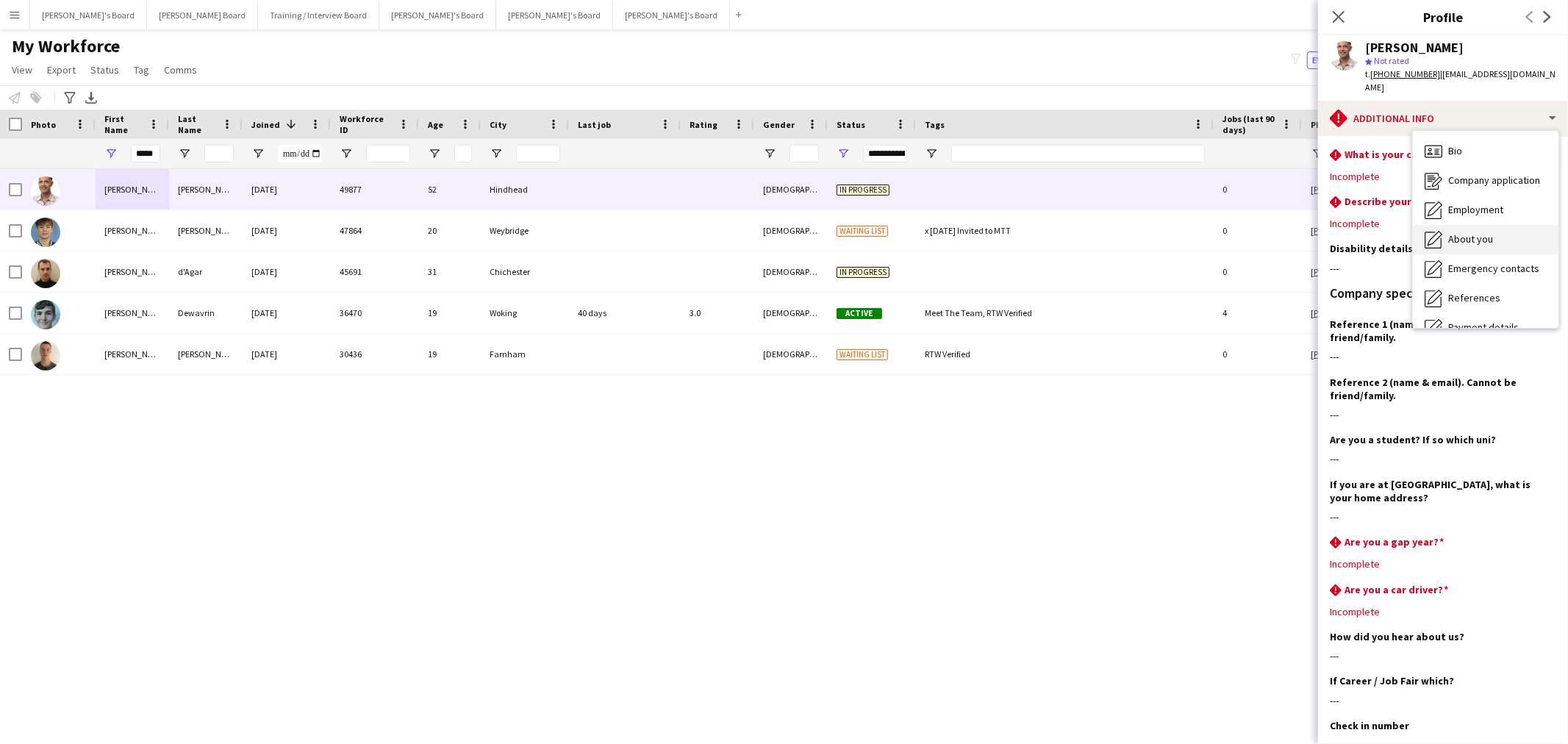
click at [1487, 232] on span "About you" at bounding box center [1471, 239] width 45 height 13
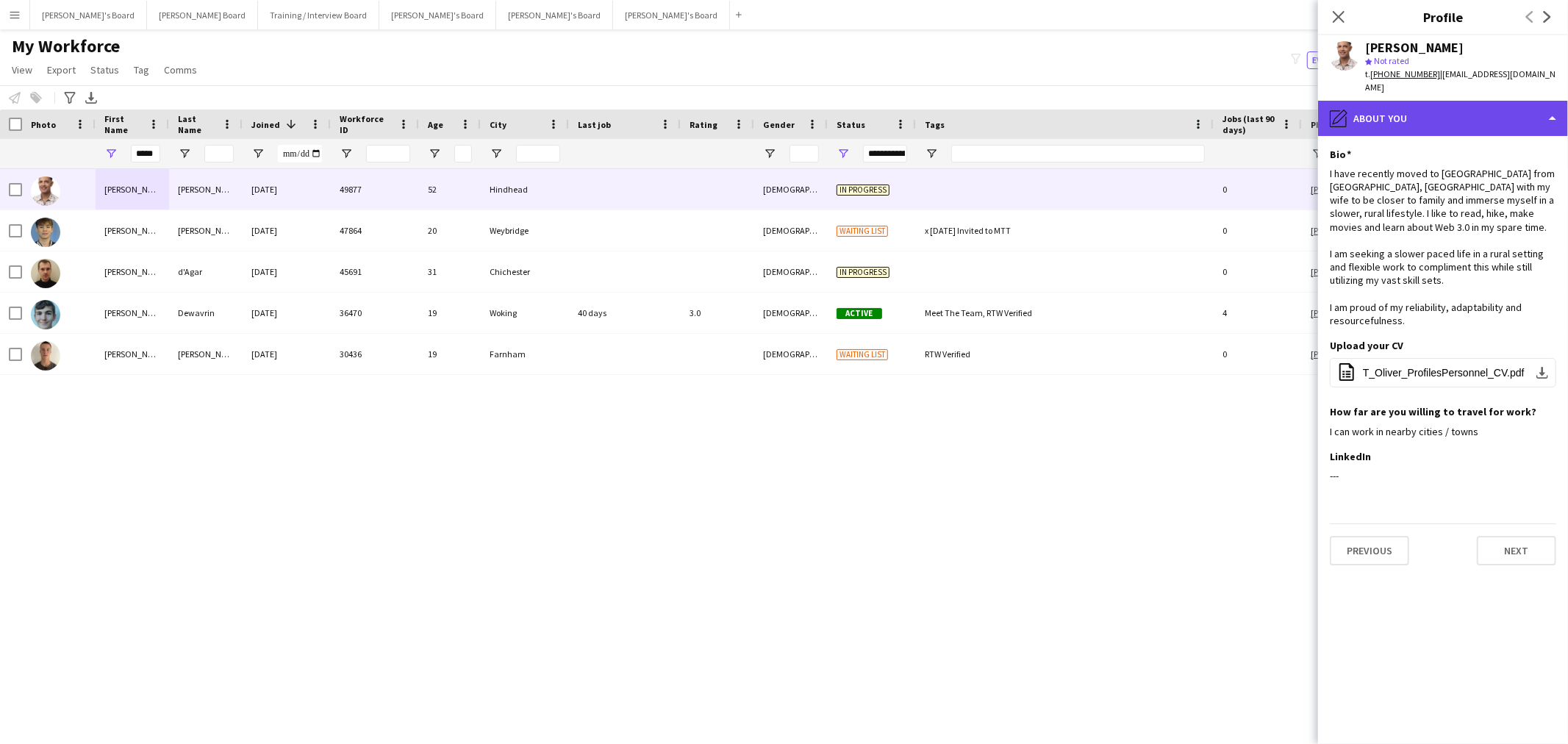
click at [1467, 112] on div "pencil4 About you" at bounding box center [1443, 119] width 250 height 36
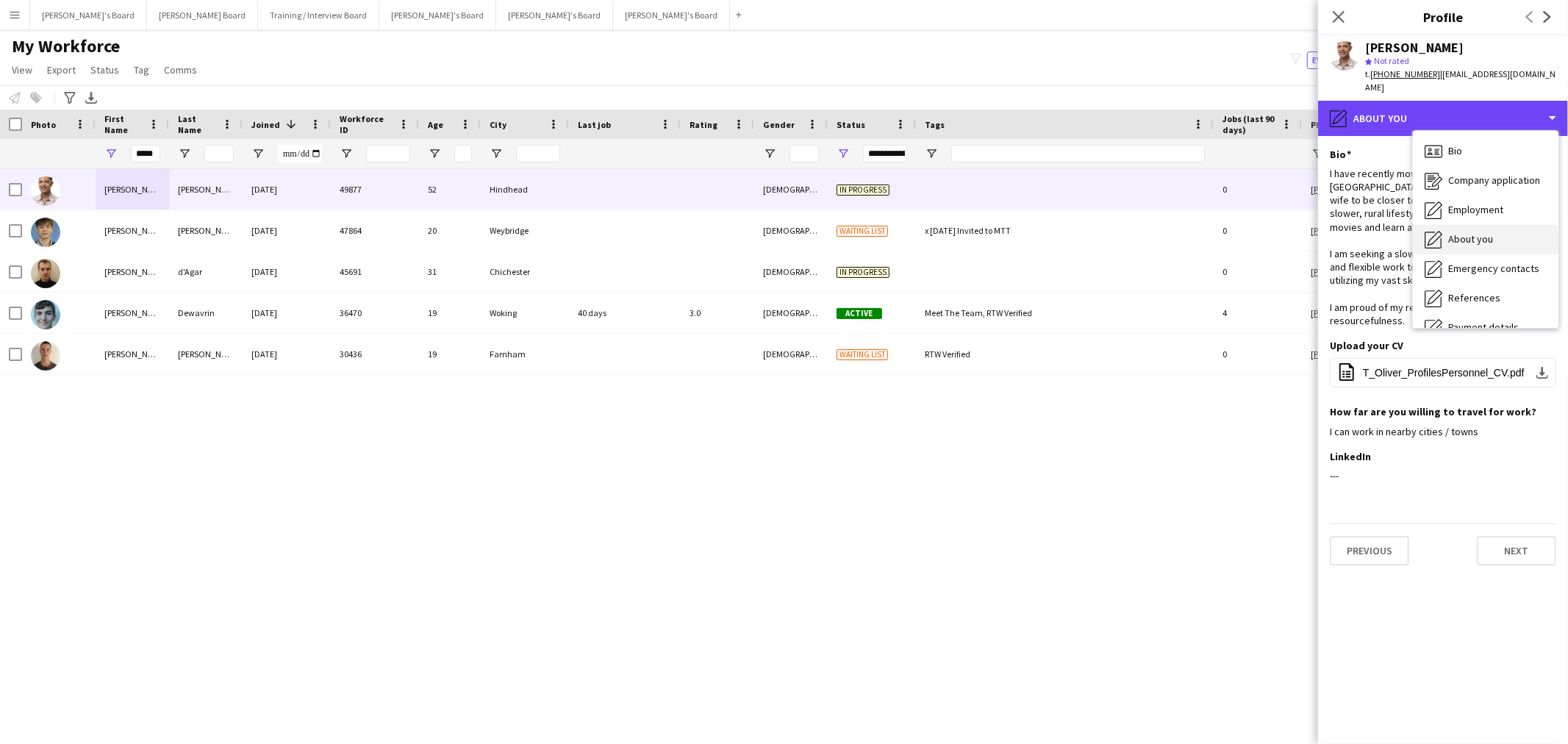
scroll to position [196, 0]
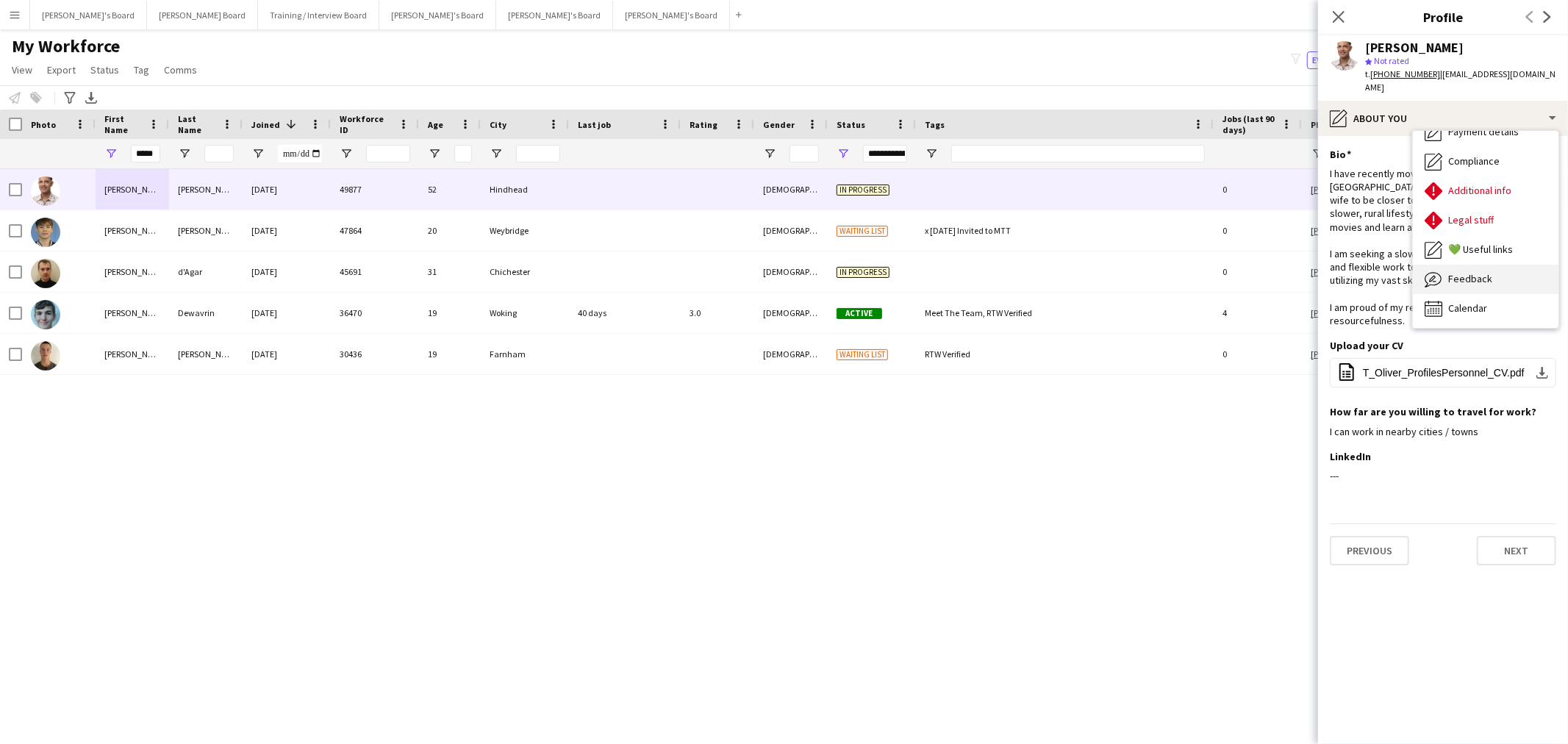
click at [1484, 272] on span "Feedback" at bounding box center [1470, 279] width 44 height 13
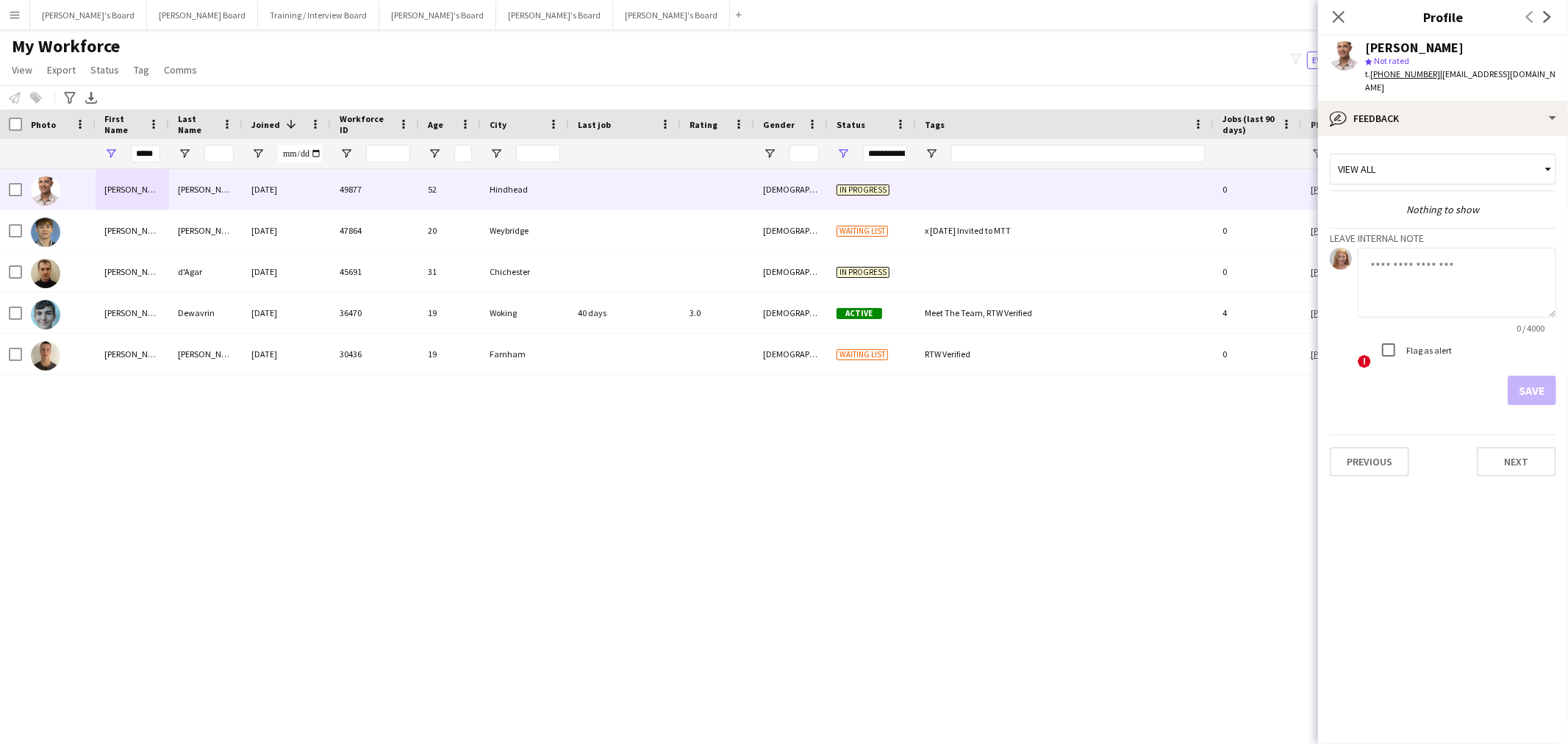
click at [1424, 280] on textarea at bounding box center [1458, 283] width 198 height 70
type textarea "**********"
click at [1424, 279] on textarea "**********" at bounding box center [1458, 283] width 198 height 70
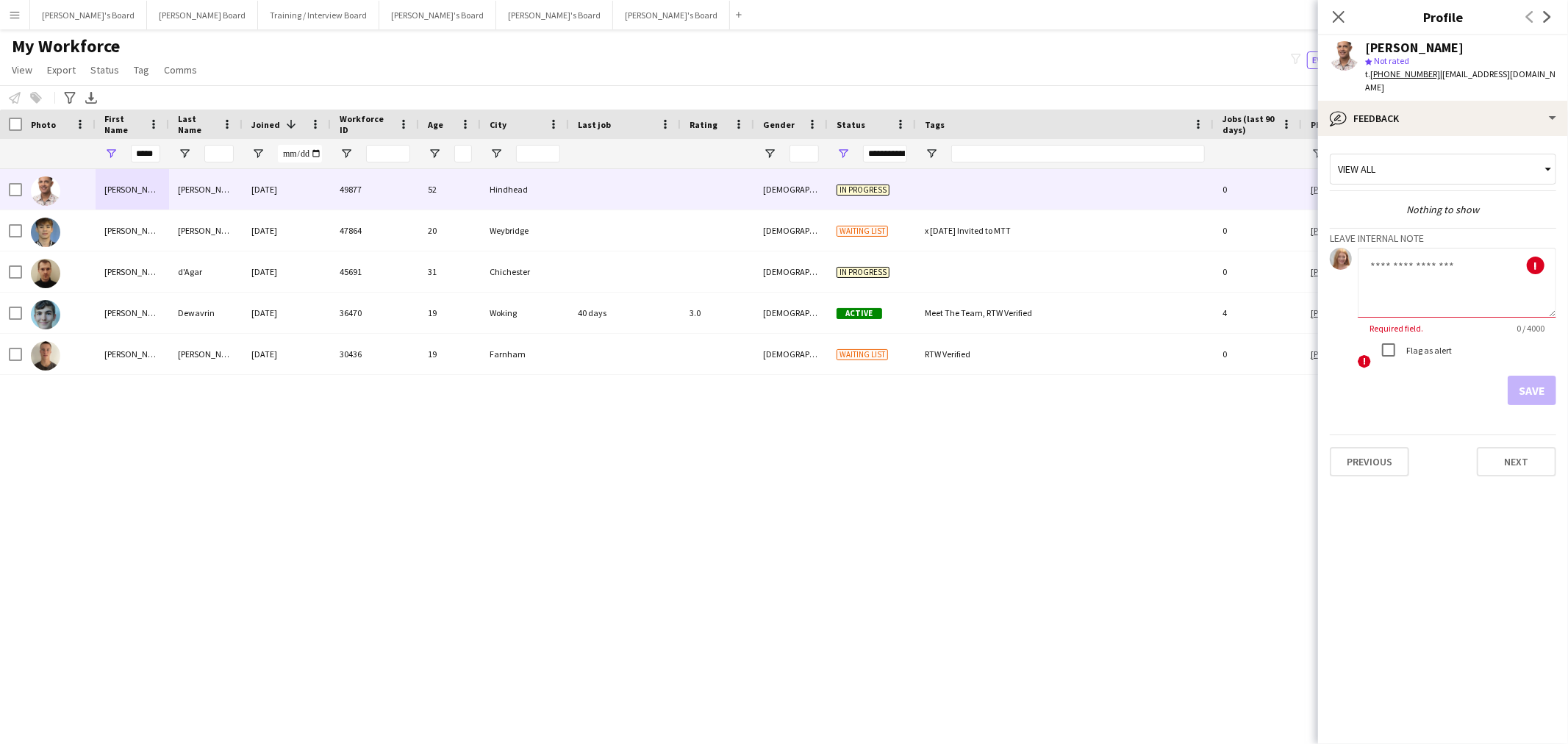
click at [1417, 261] on textarea at bounding box center [1458, 283] width 198 height 70
type textarea "**********"
drag, startPoint x: 1469, startPoint y: 249, endPoint x: 986, endPoint y: 258, distance: 483.1
click at [987, 258] on body "Menu Boards Boards Boards All jobs Status Workforce Workforce My Workforce Recr…" at bounding box center [784, 372] width 1568 height 744
click at [704, 544] on div "Tristan Oliver 31-08-2025 49877 52 Hindhead Male In progress 0 +447733894630 tr…" at bounding box center [762, 437] width 1524 height 536
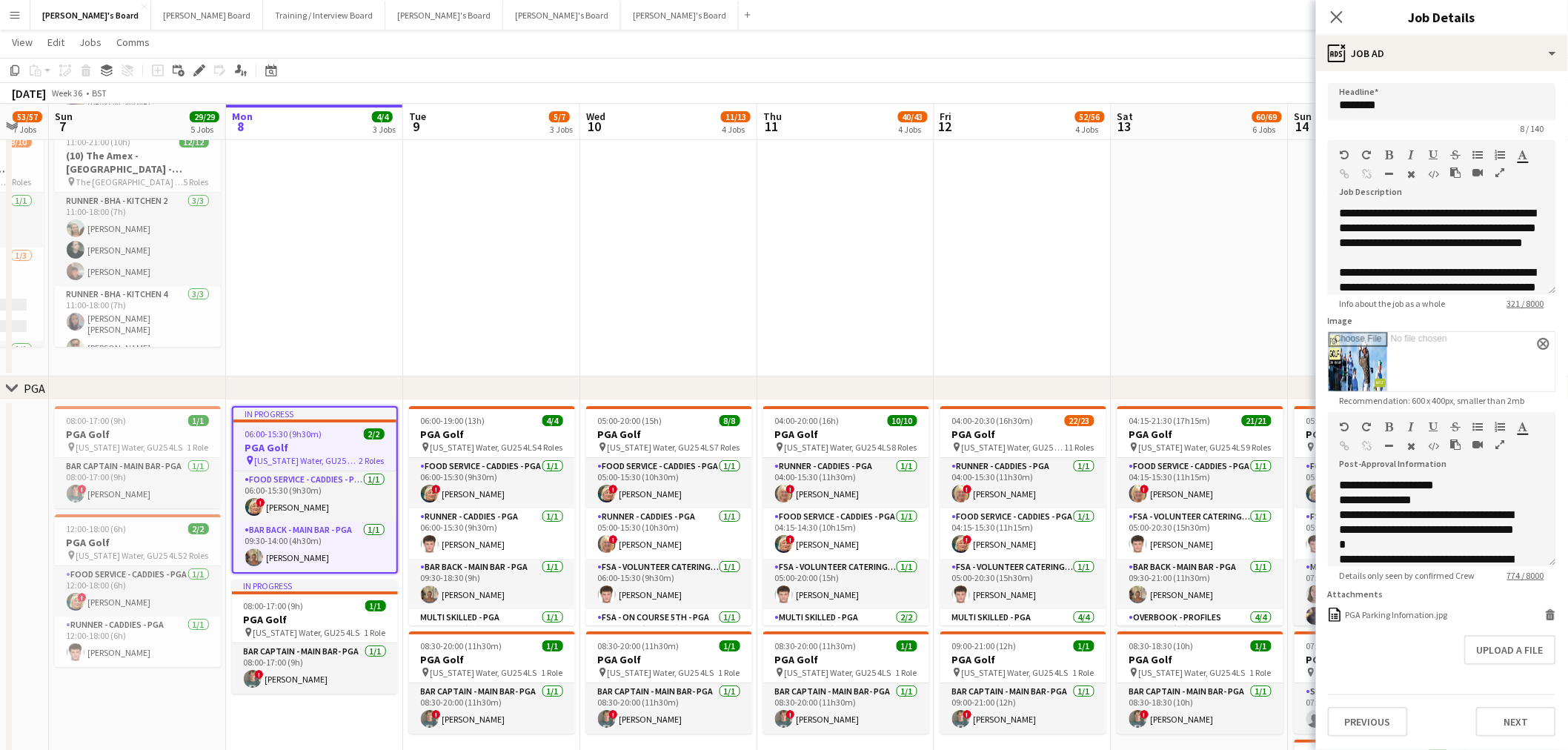
click at [314, 434] on span "06:00-15:30 (9h30m)" at bounding box center [284, 434] width 77 height 11
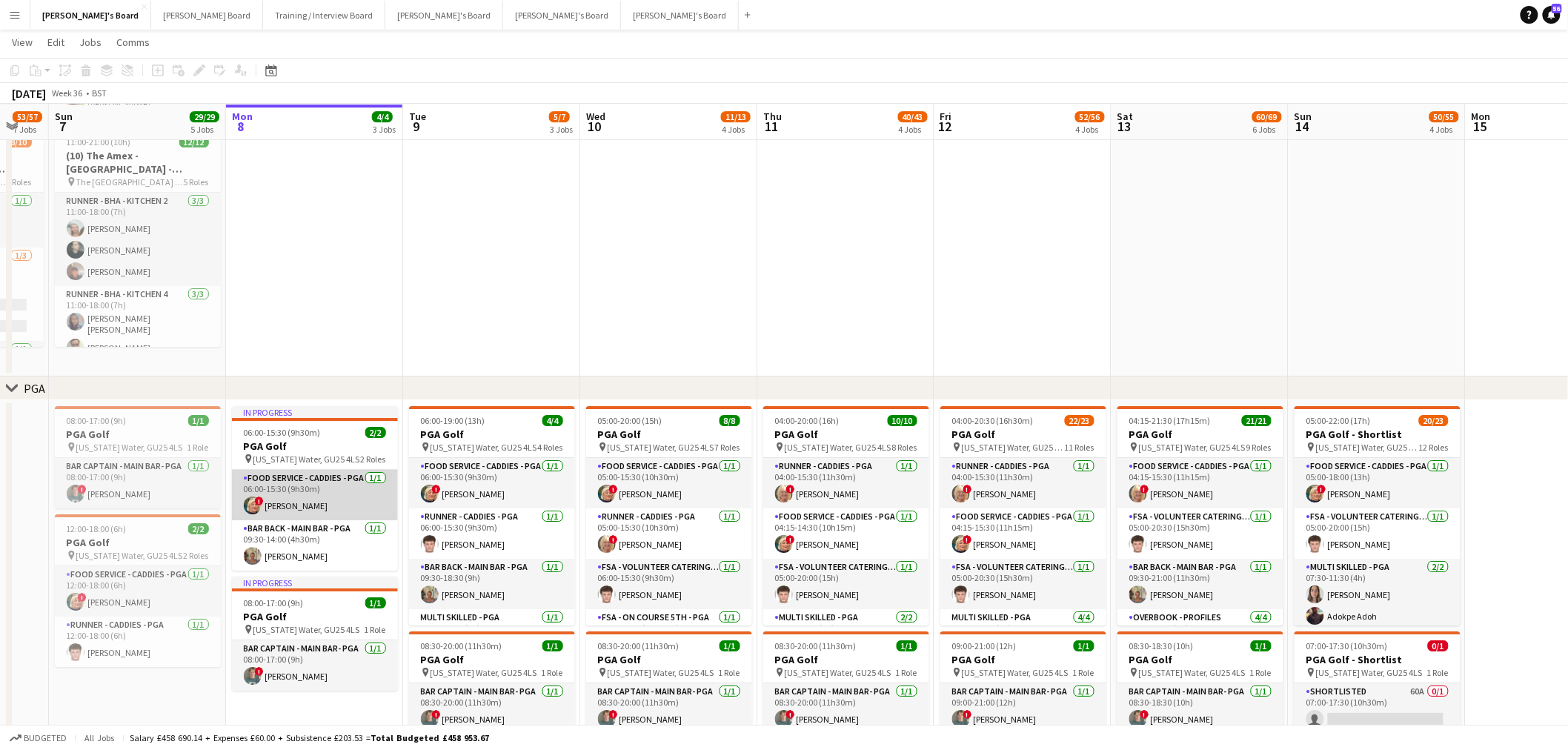
click at [297, 492] on app-card-role "Food Service - Caddies - PGA 1/1 06:00-15:30 (9h30m) ! Mairead Sullivan" at bounding box center [315, 494] width 166 height 50
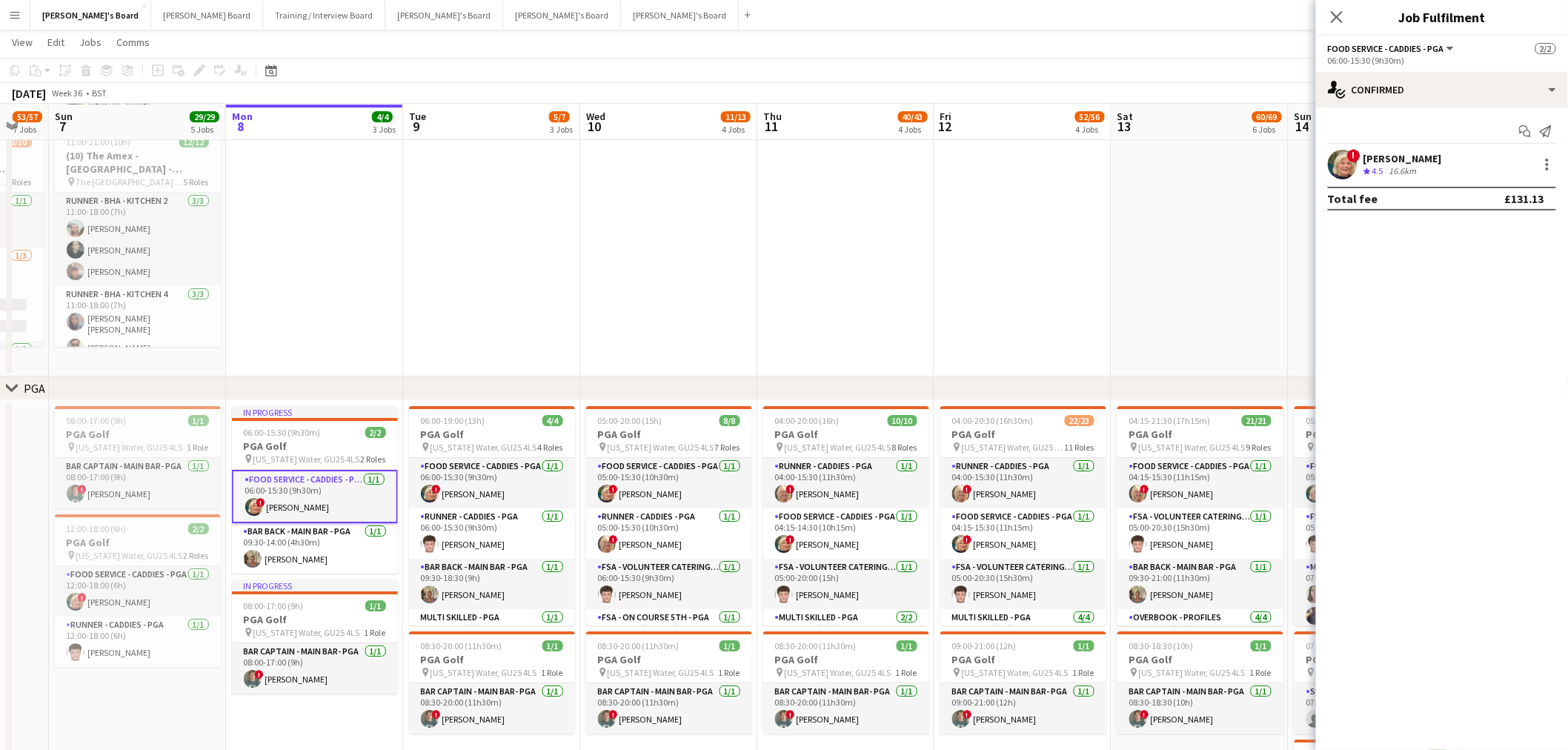
click at [1450, 157] on div "! Mairead Sullivan Crew rating 4.5 16.6km" at bounding box center [1442, 164] width 252 height 29
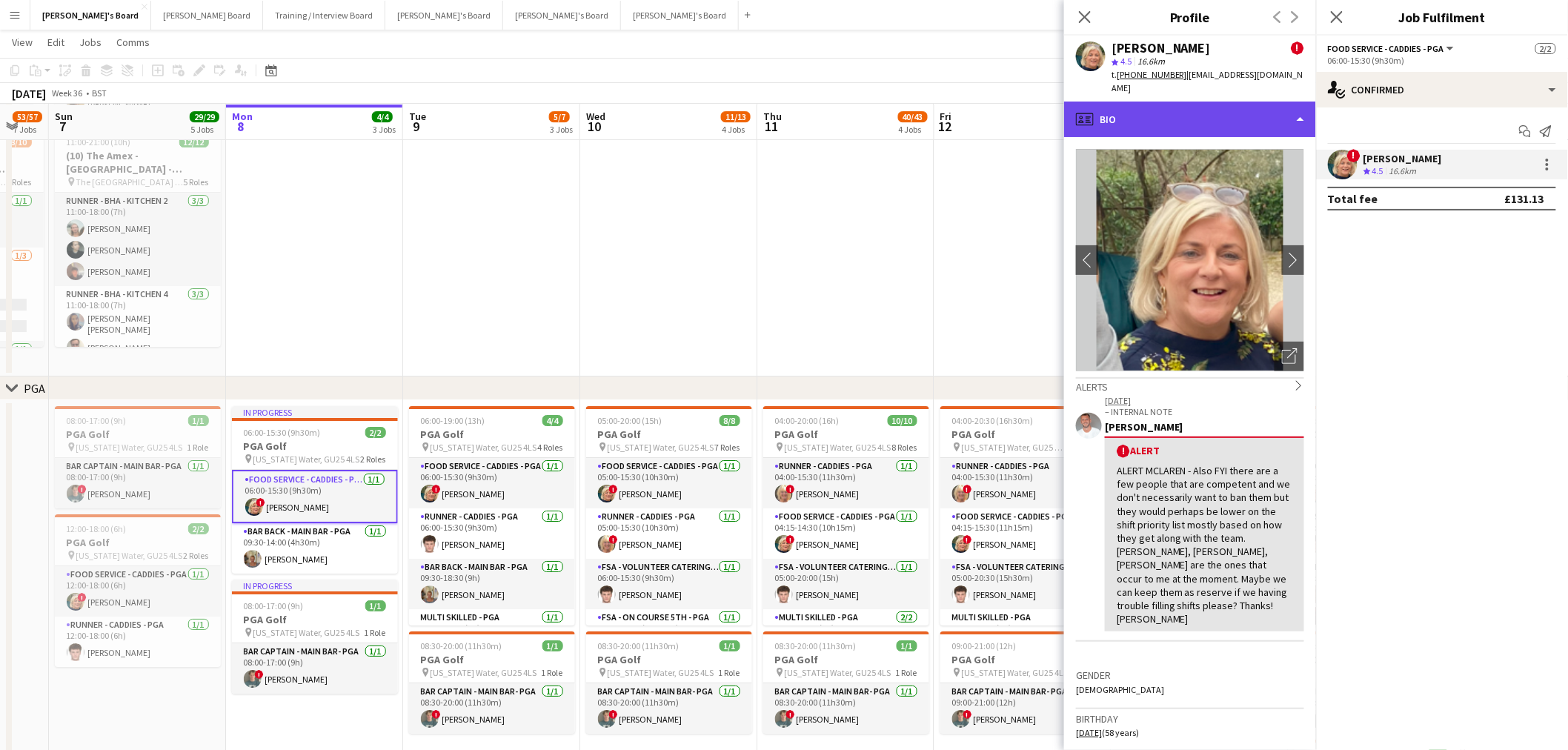
click at [1166, 108] on div "profile Bio" at bounding box center [1190, 120] width 252 height 36
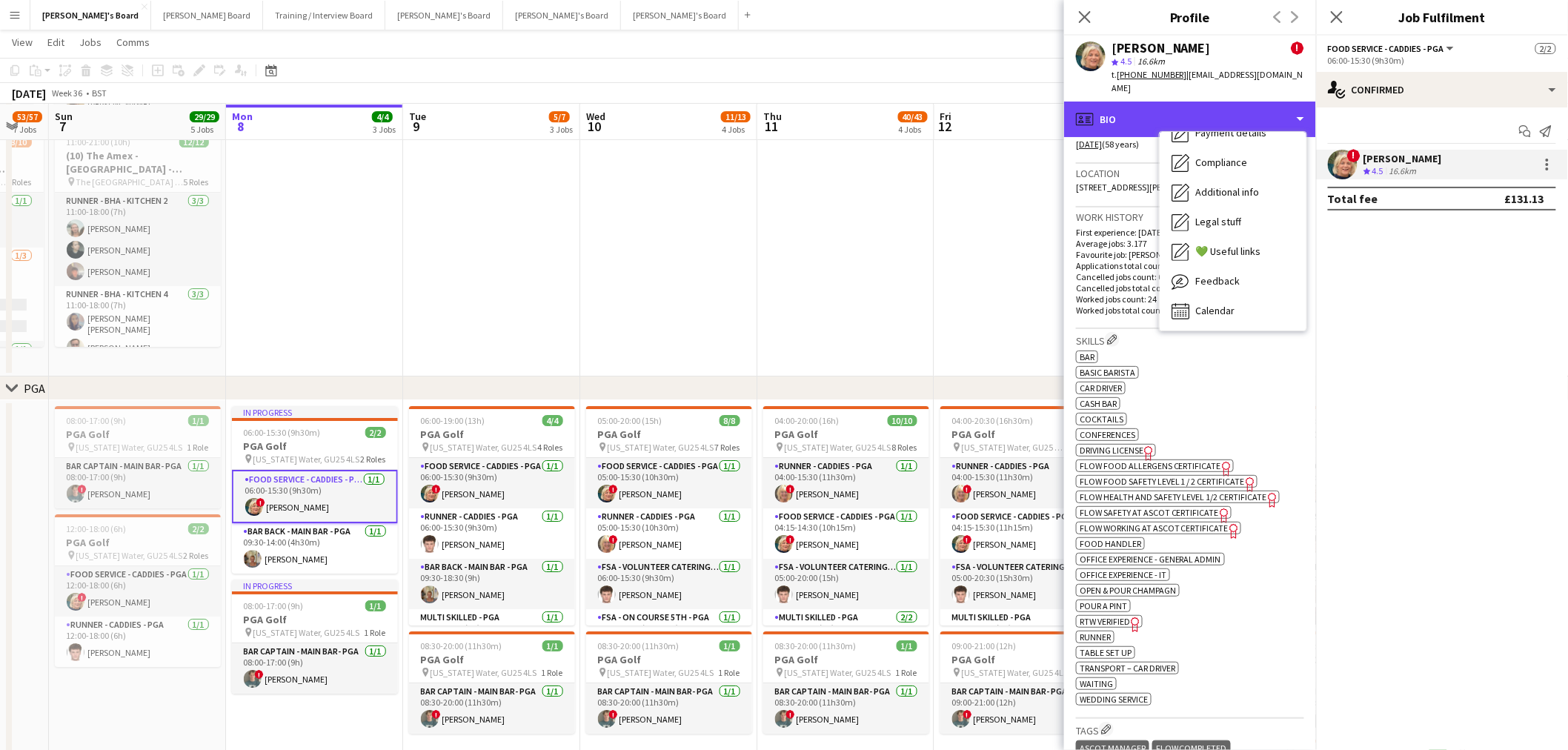
scroll to position [658, 0]
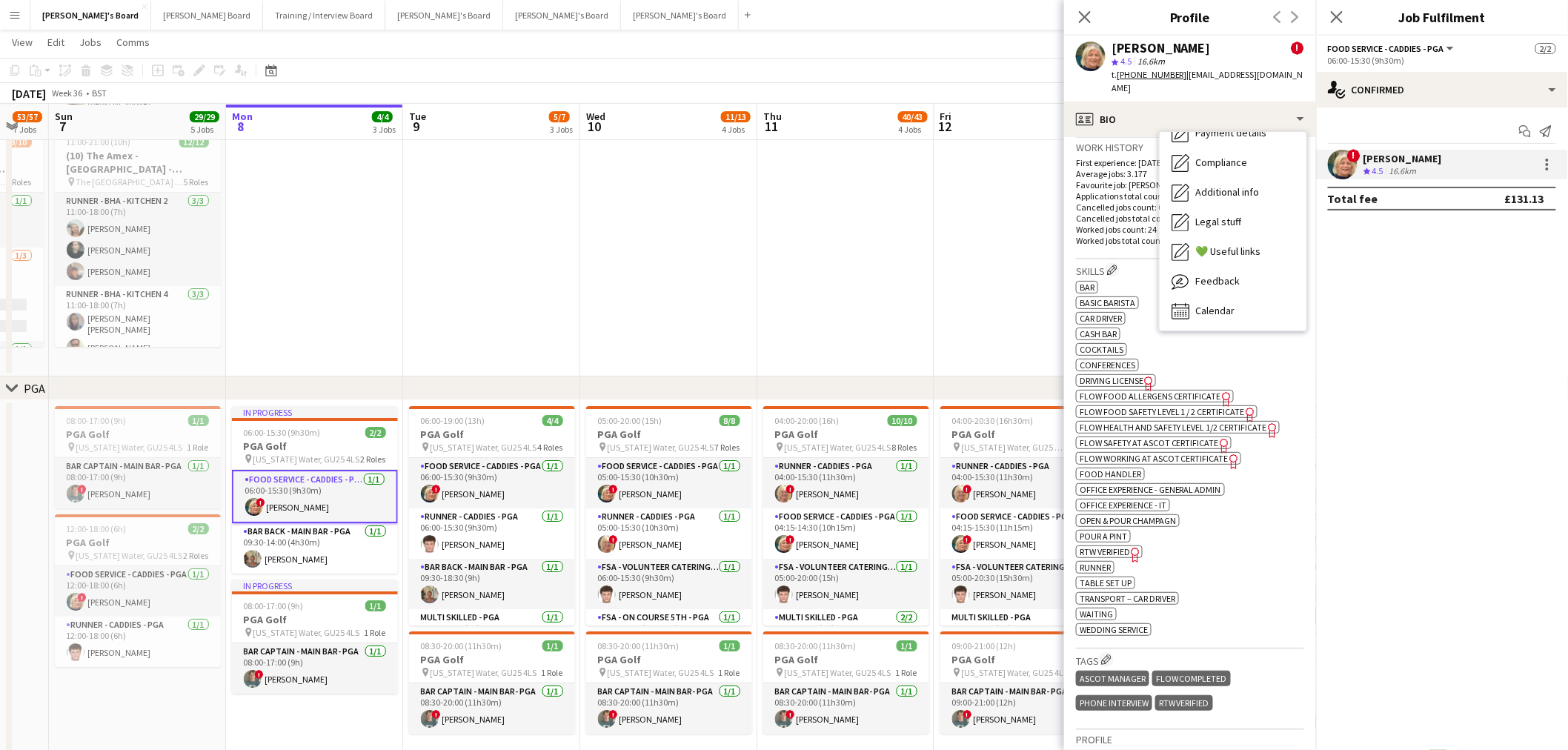
click at [1250, 517] on div "ok-circled2 background Layer 1 cross-circle-red background Layer 1 bar Freelanc…" at bounding box center [1191, 457] width 228 height 358
drag, startPoint x: 1123, startPoint y: 601, endPoint x: 1157, endPoint y: 601, distance: 34.0
click at [1161, 601] on div "ok-circled2 background Layer 1 cross-circle-red background Layer 1 bar Freelanc…" at bounding box center [1191, 457] width 228 height 358
click at [672, 312] on app-date-cell at bounding box center [669, 136] width 177 height 480
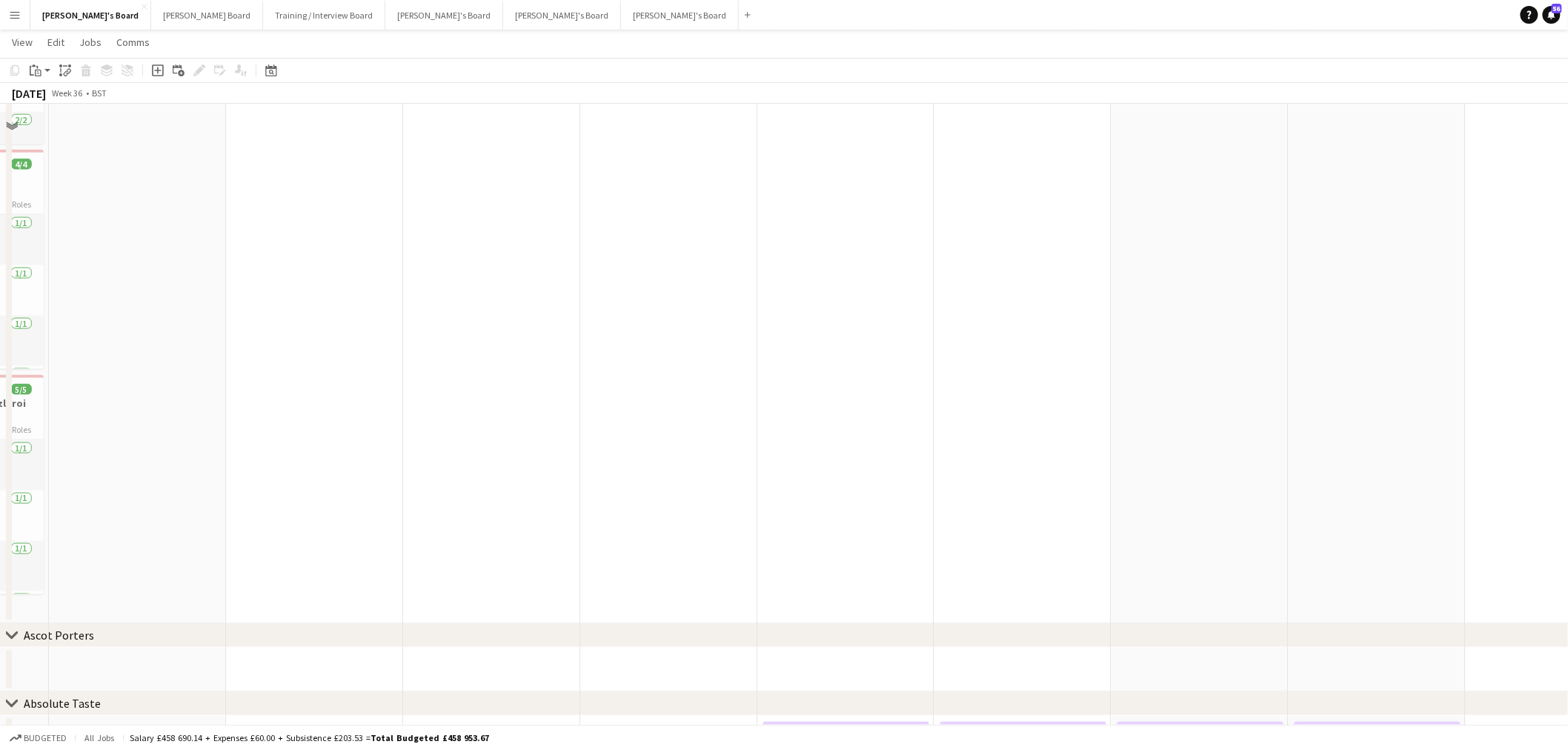
scroll to position [0, 0]
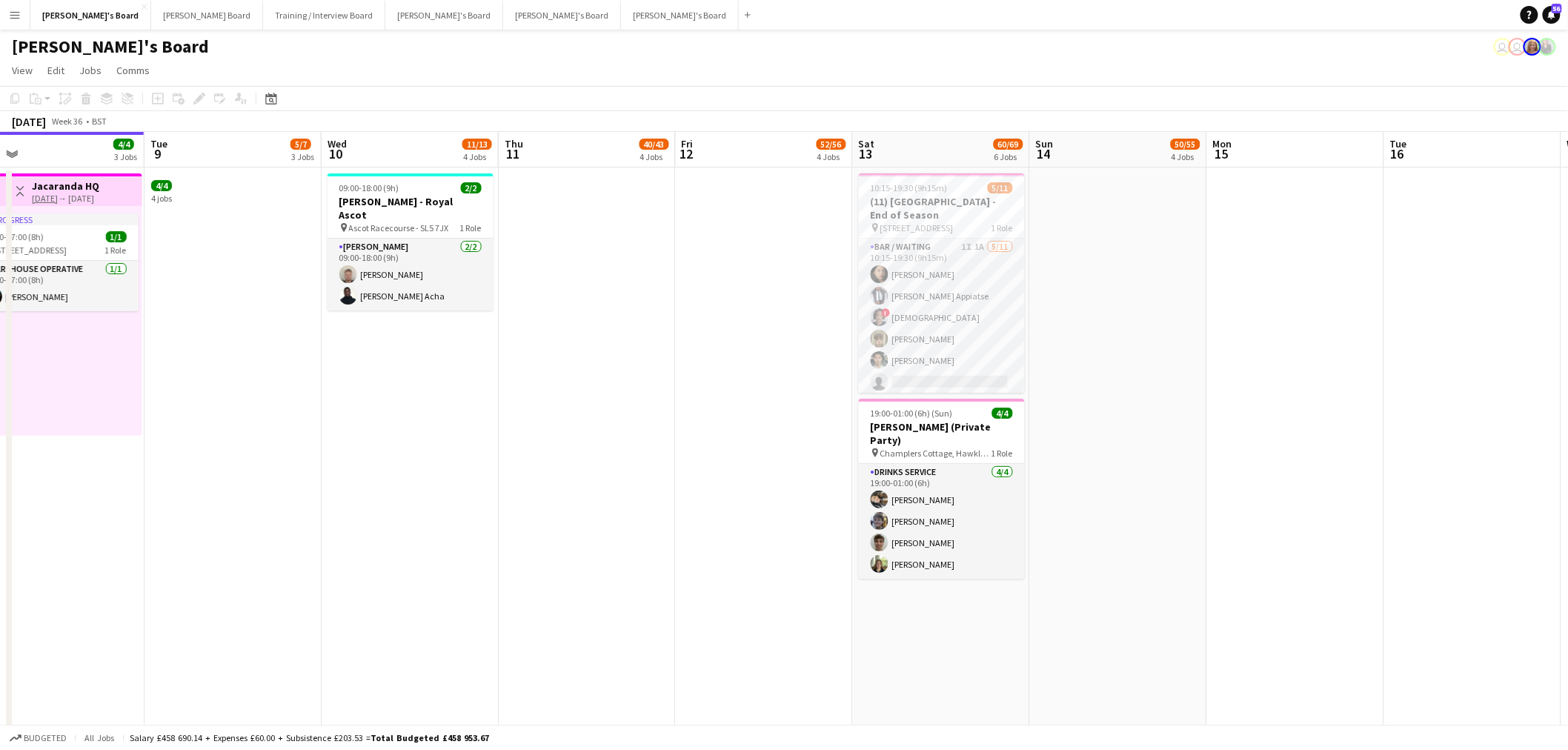
drag, startPoint x: 828, startPoint y: 398, endPoint x: 506, endPoint y: 435, distance: 324.1
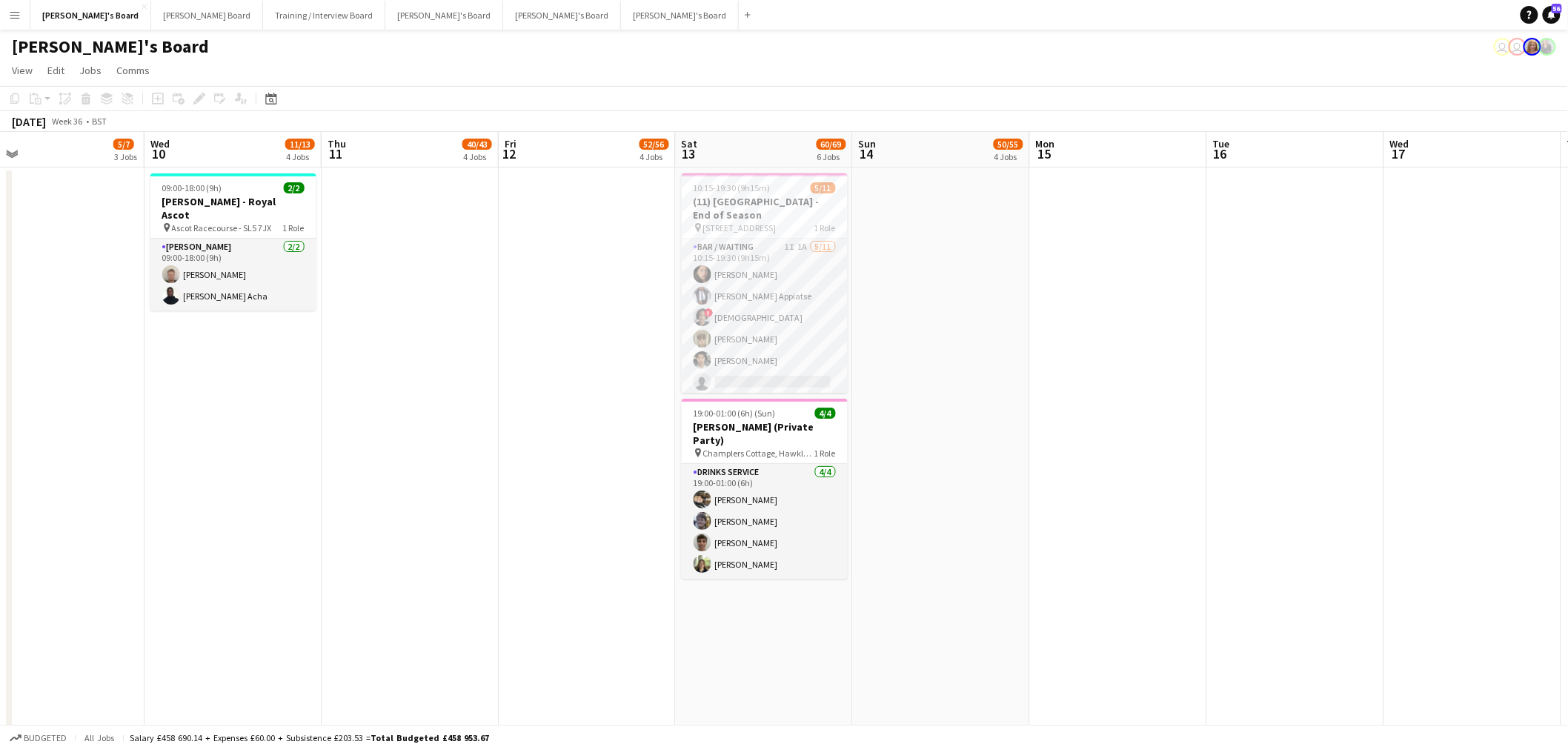
scroll to position [0, 589]
